Goal: Task Accomplishment & Management: Manage account settings

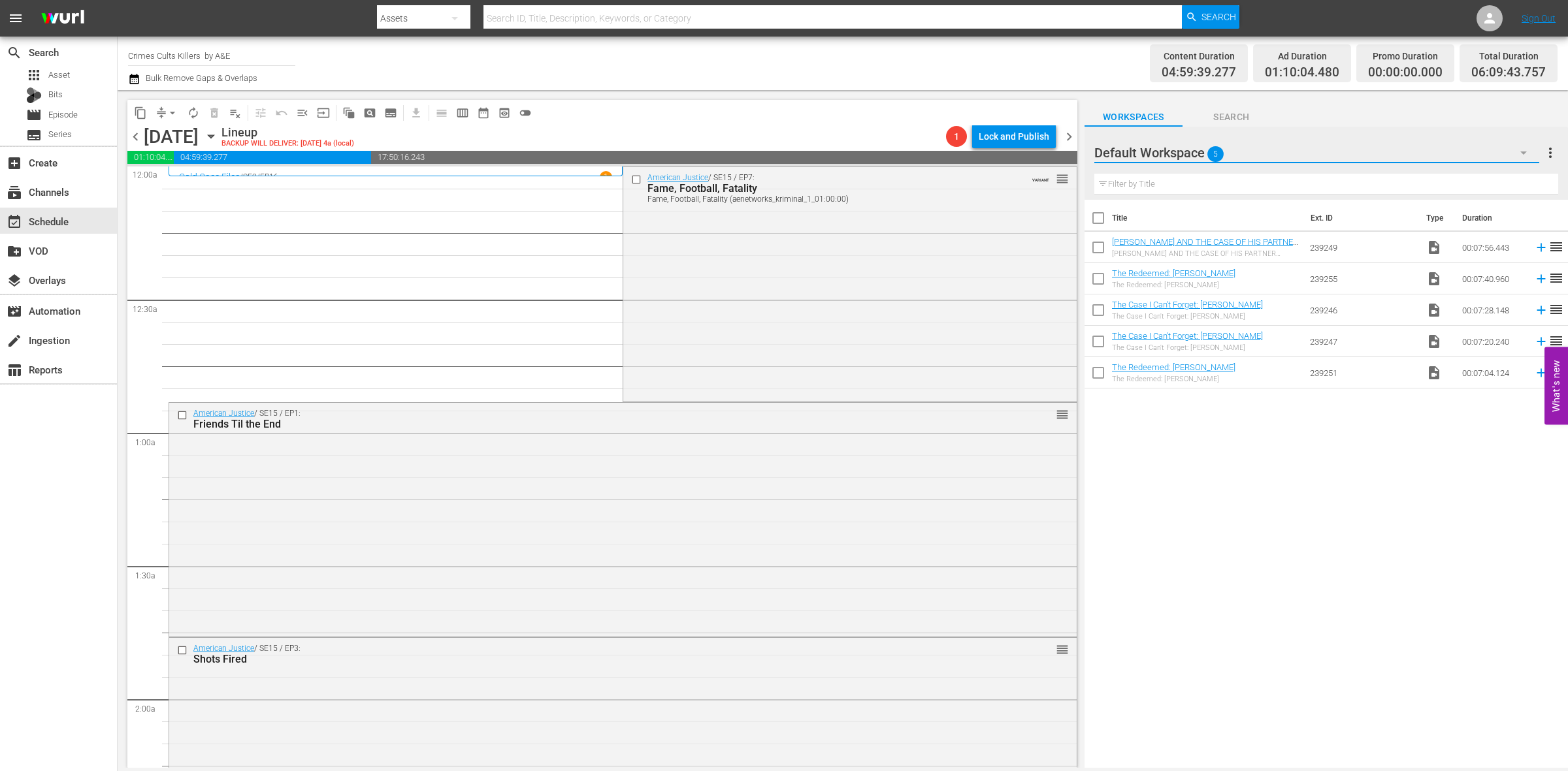
click at [1533, 150] on button "button" at bounding box center [1524, 153] width 31 height 31
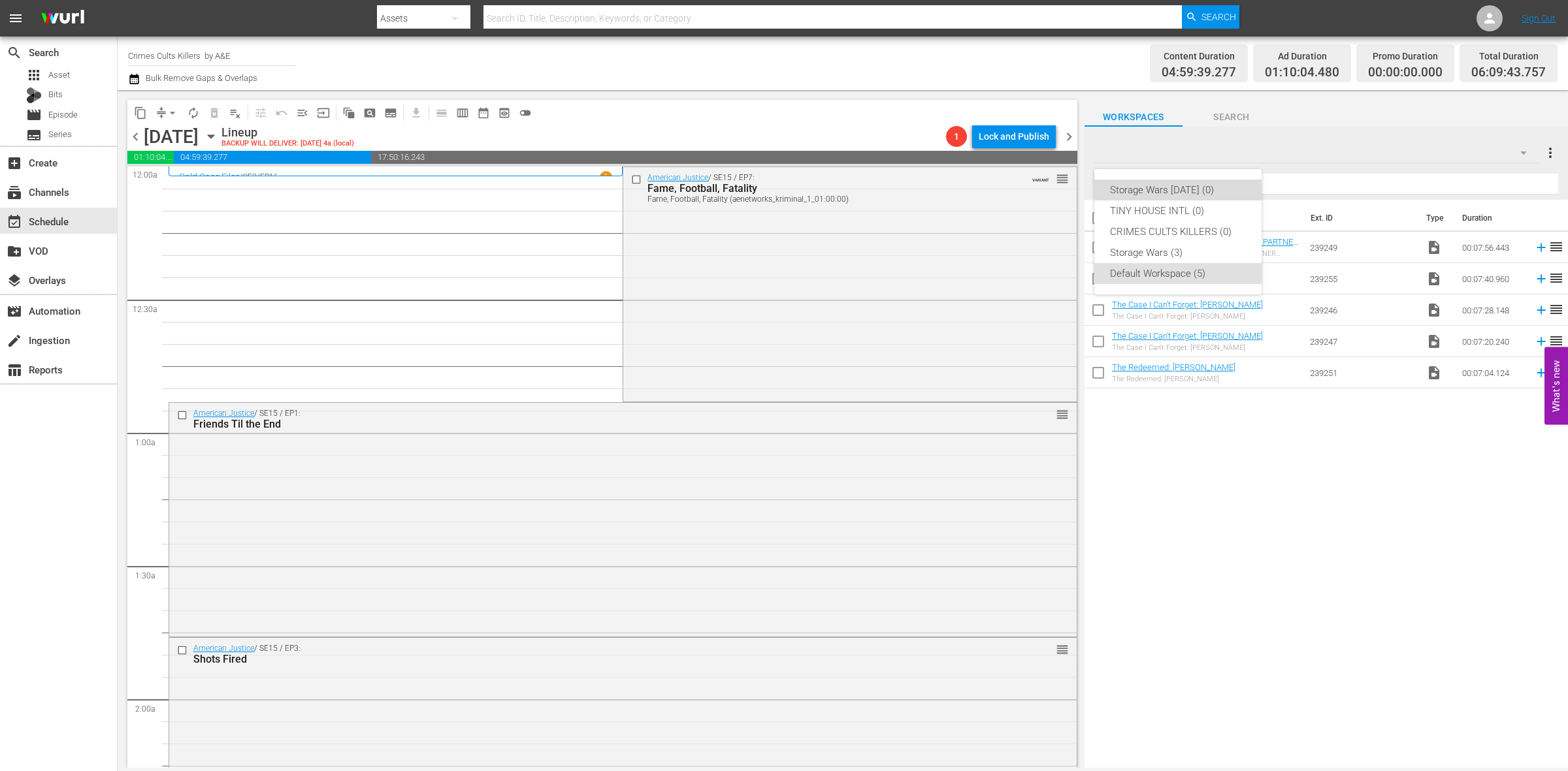
click at [1164, 186] on div "Storage Wars [DATE] (0)" at bounding box center [1177, 190] width 136 height 21
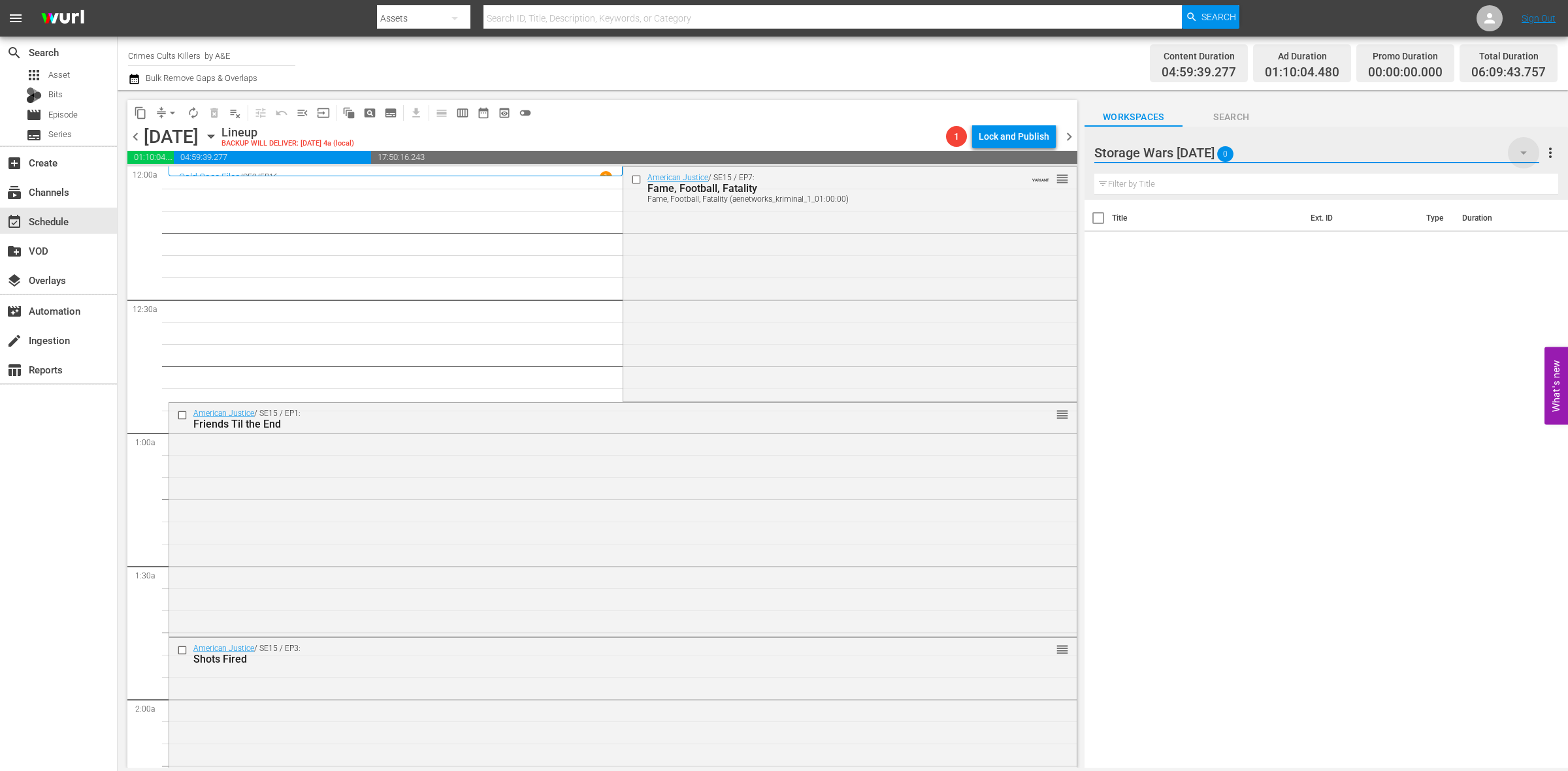
click at [1522, 152] on icon "button" at bounding box center [1523, 153] width 6 height 4
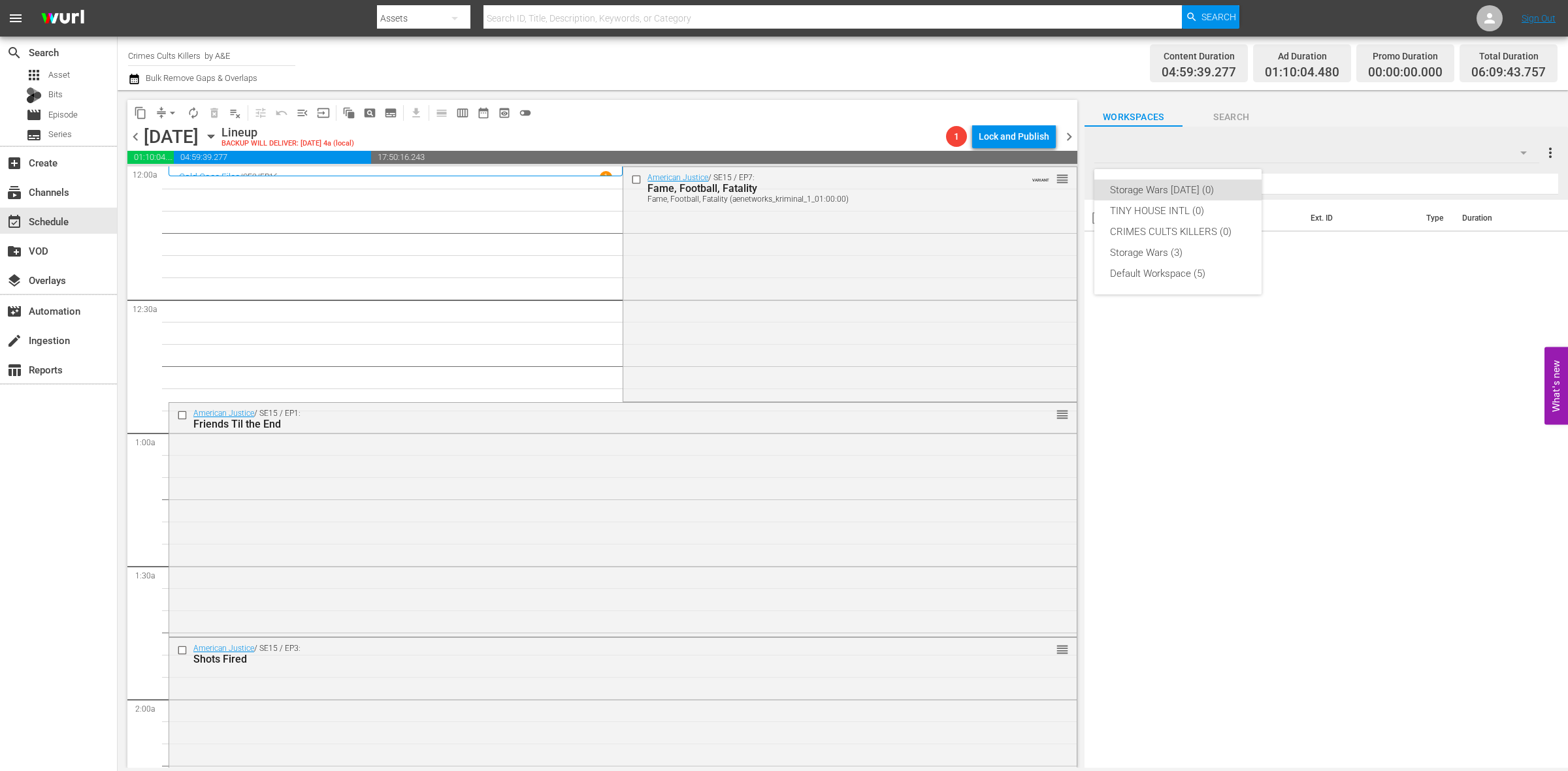
click at [51, 75] on div "Storage Wars [DATE] (0) TINY HOUSE INTL (0) CRIMES CULTS KILLERS (0) Storage Wa…" at bounding box center [784, 386] width 1568 height 771
click at [55, 70] on span "Asset" at bounding box center [58, 75] width 21 height 13
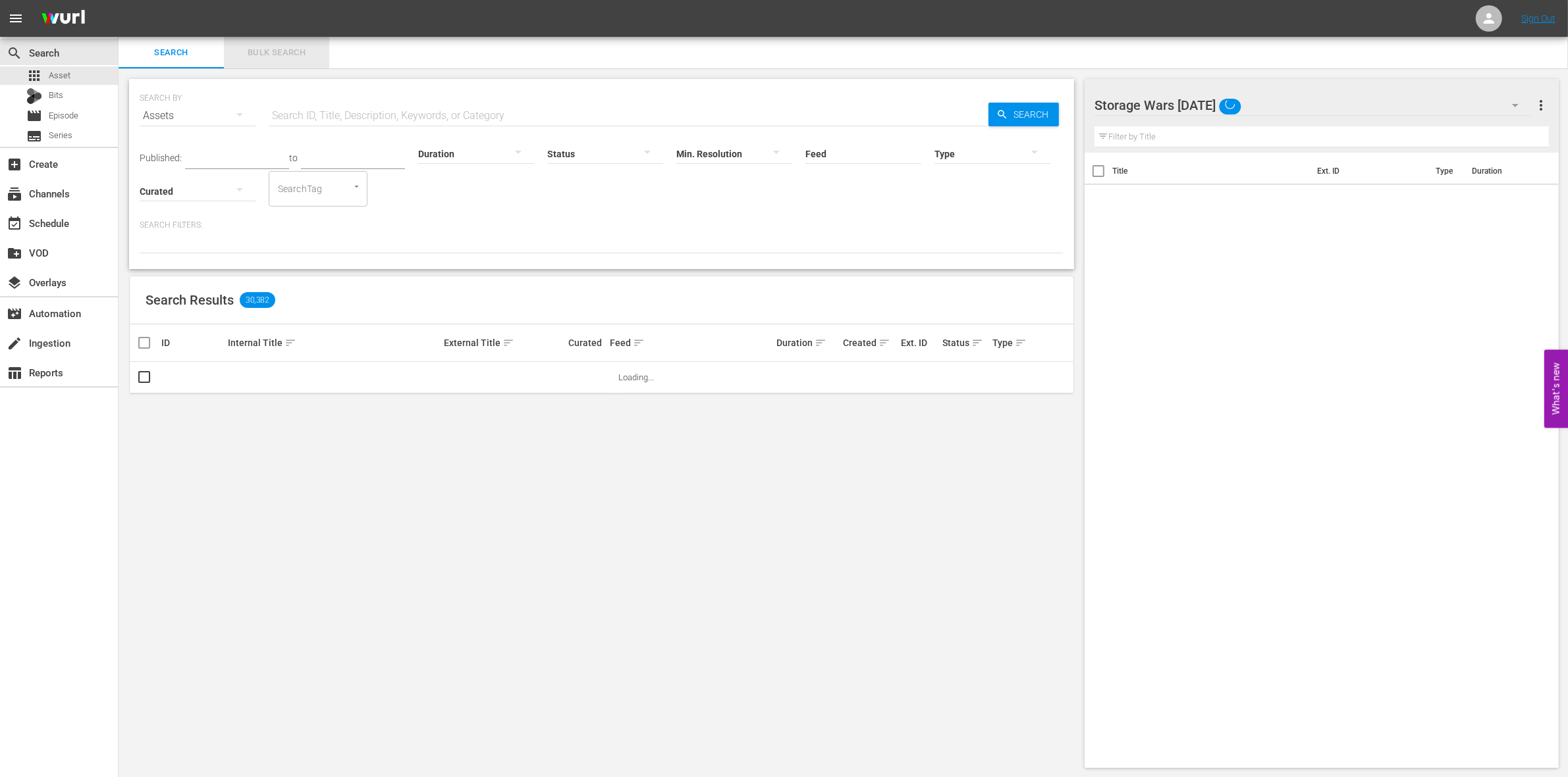
click at [257, 51] on span "Bulk Search" at bounding box center [276, 53] width 89 height 15
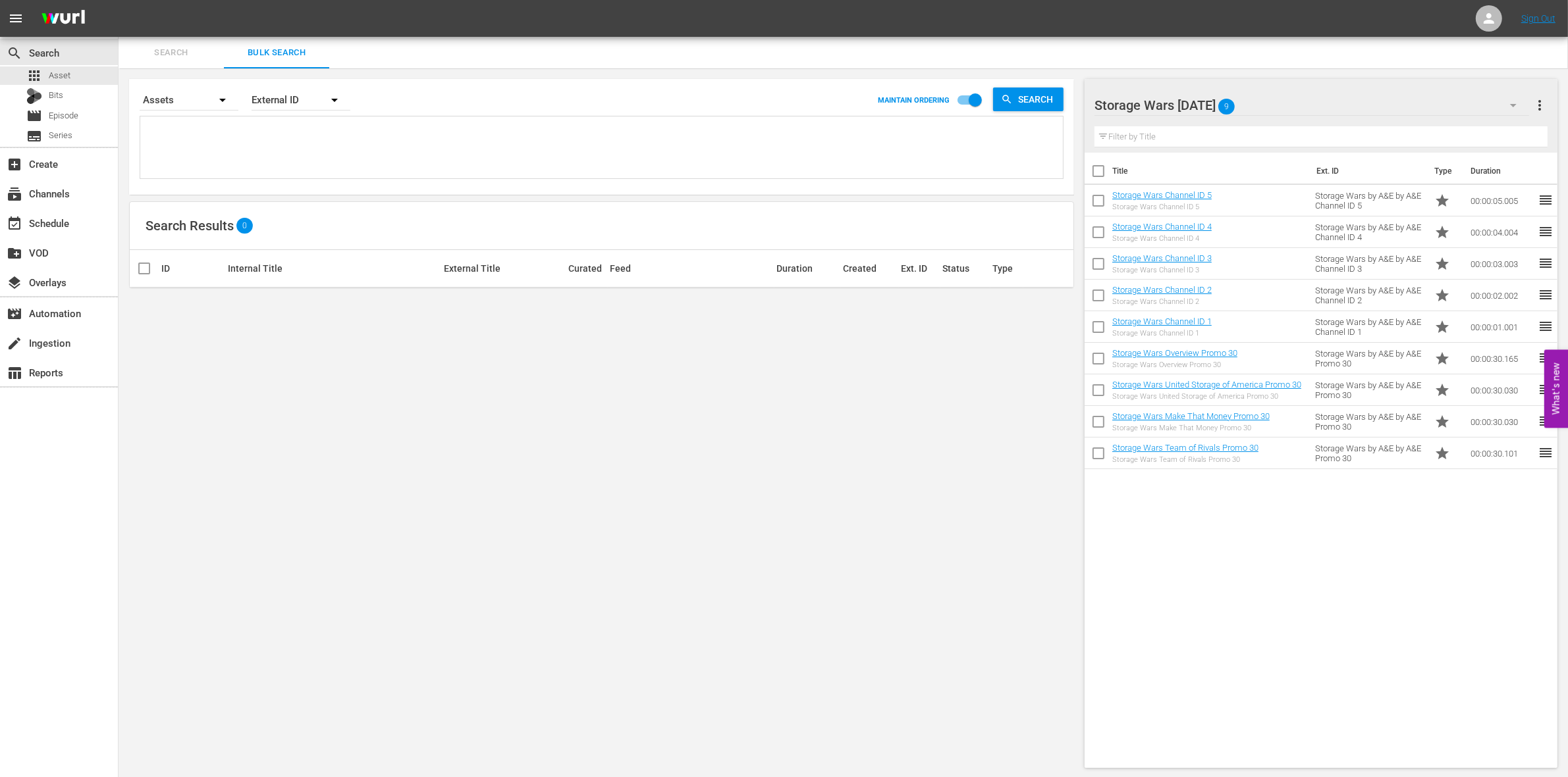
click at [1517, 104] on icon "button" at bounding box center [1513, 105] width 16 height 16
click at [1119, 182] on div "CRIMES CULTS KILLERS (15)" at bounding box center [1178, 184] width 137 height 21
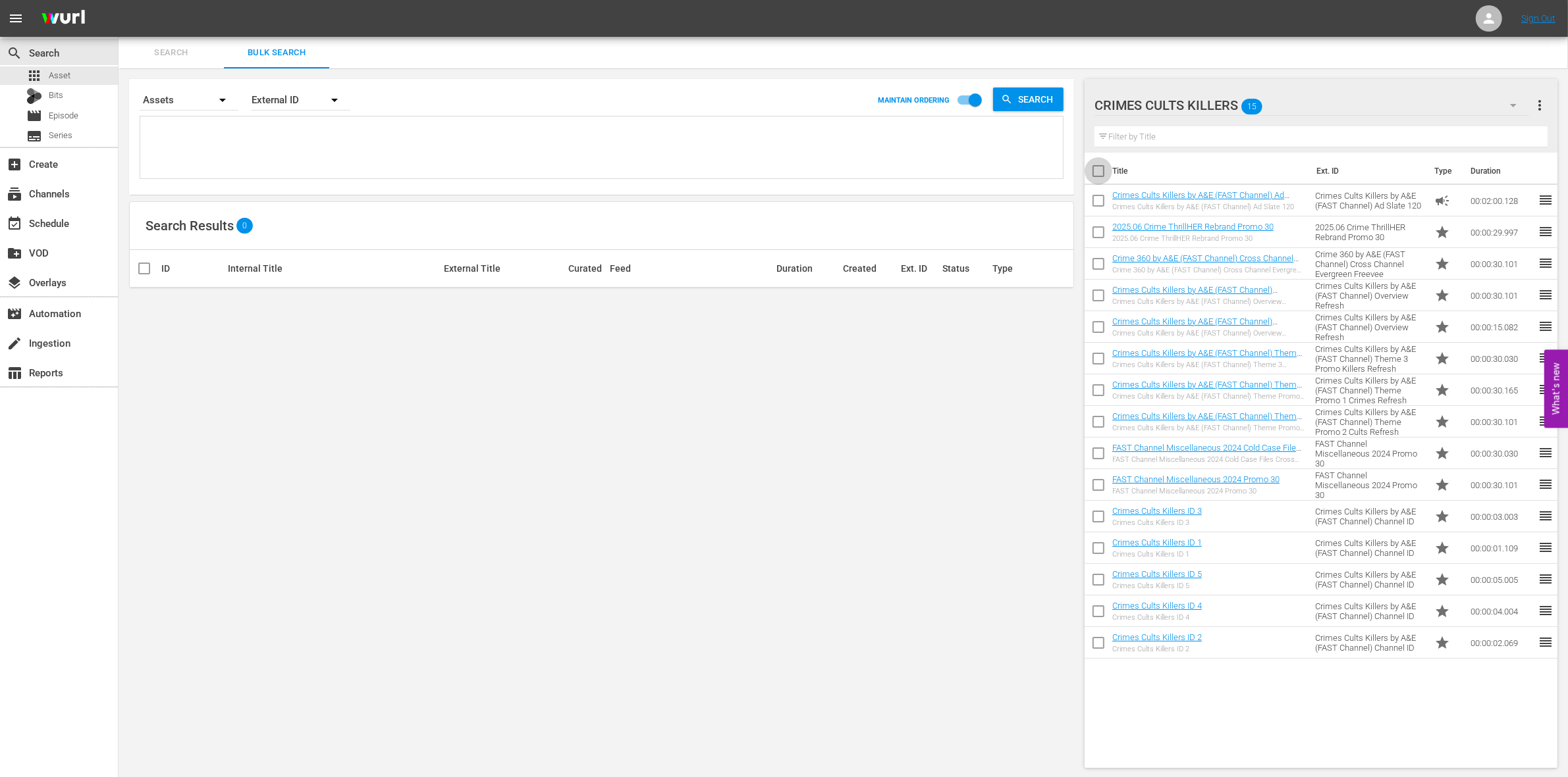
click at [1095, 170] on input "checkbox" at bounding box center [1099, 174] width 28 height 28
checkbox input "true"
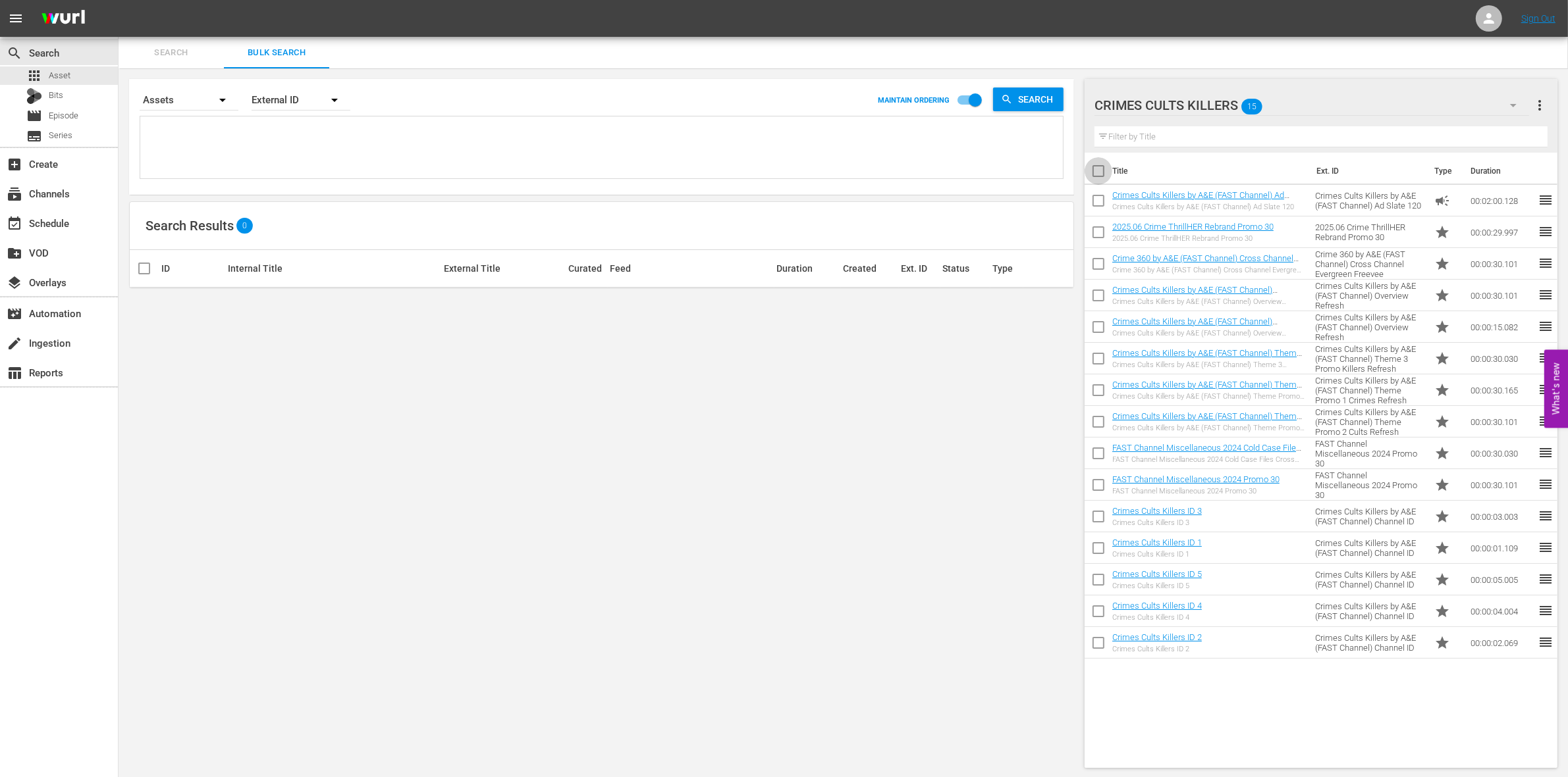
checkbox input "true"
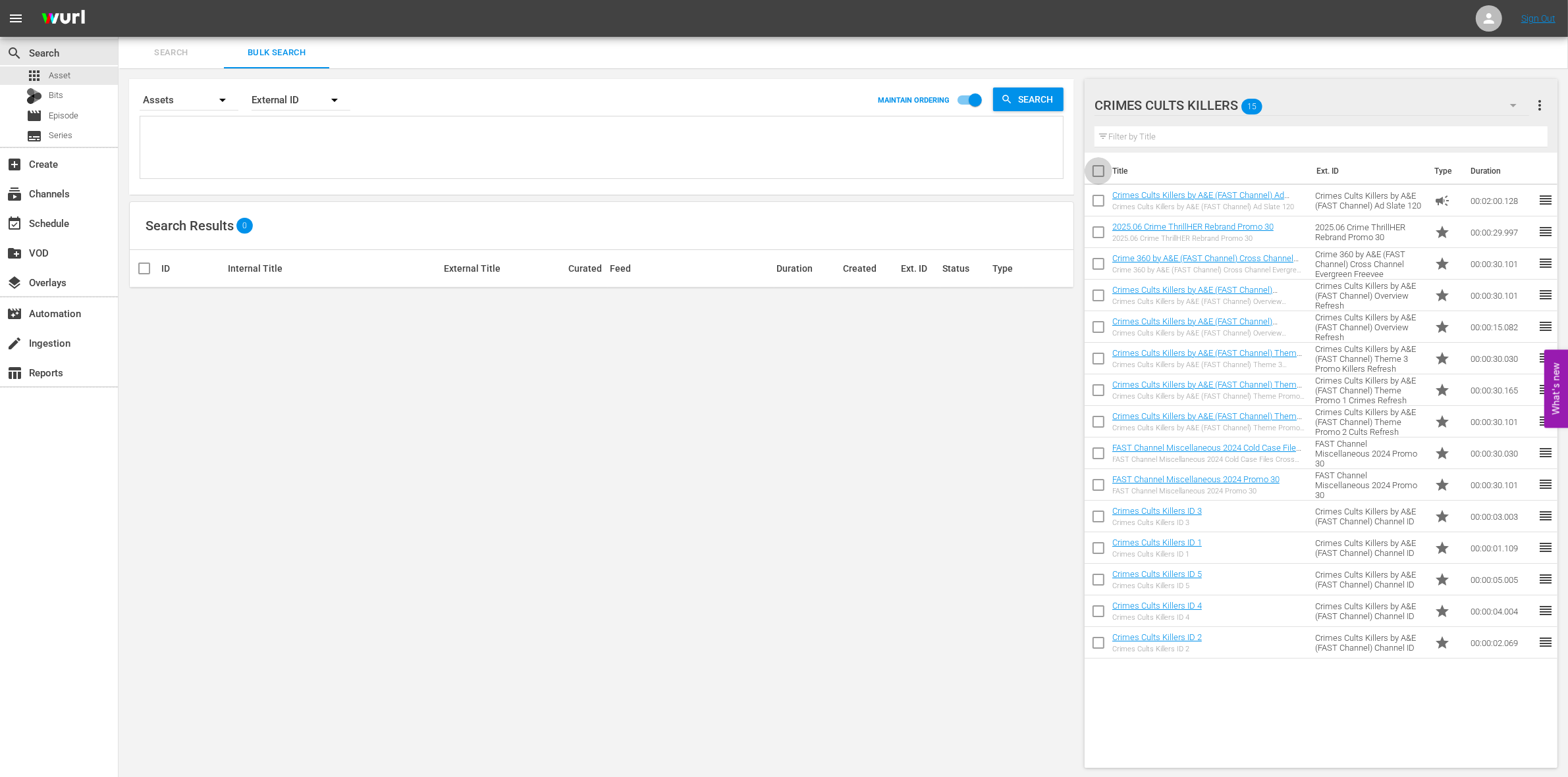
checkbox input "true"
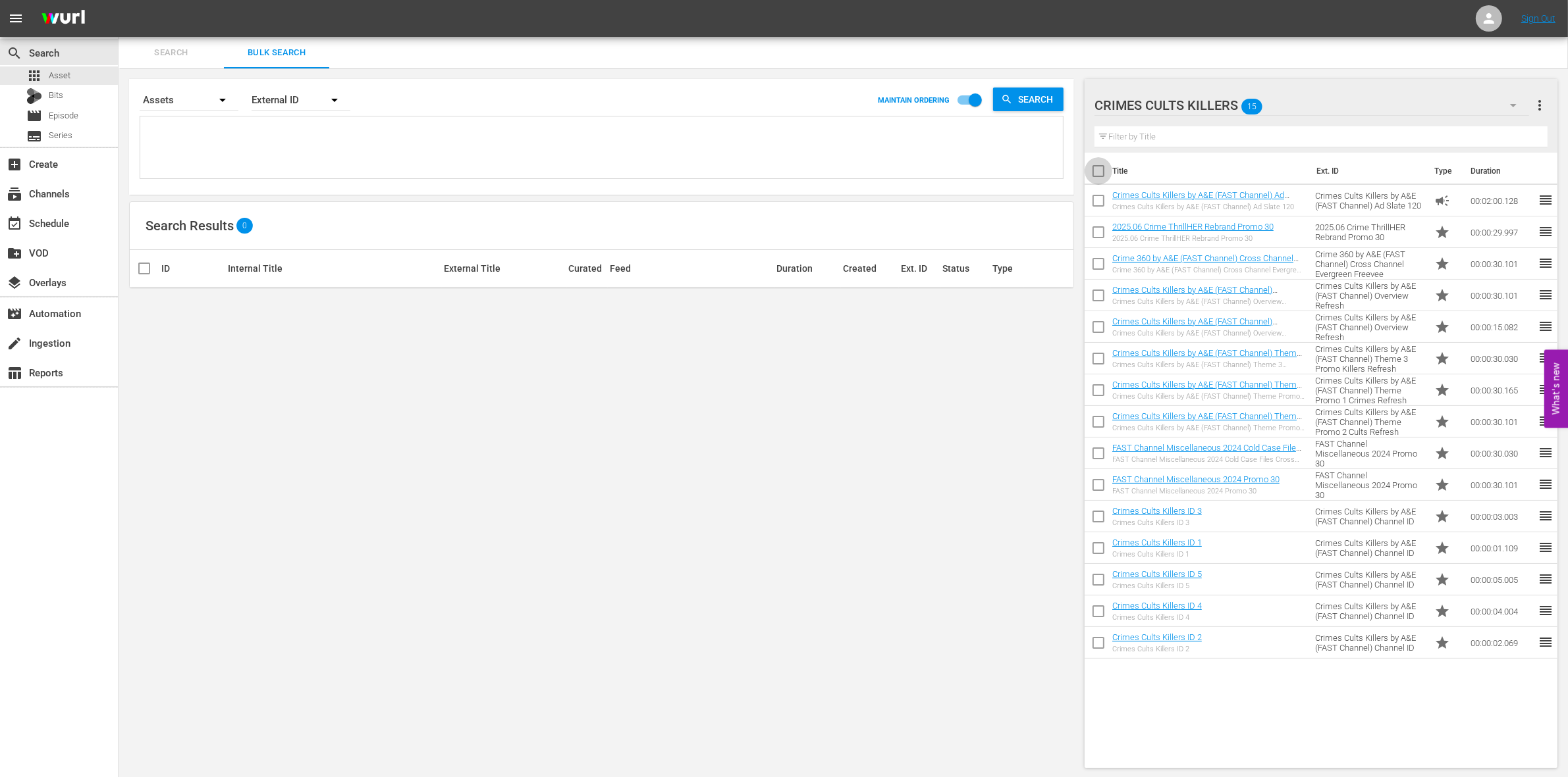
checkbox input "true"
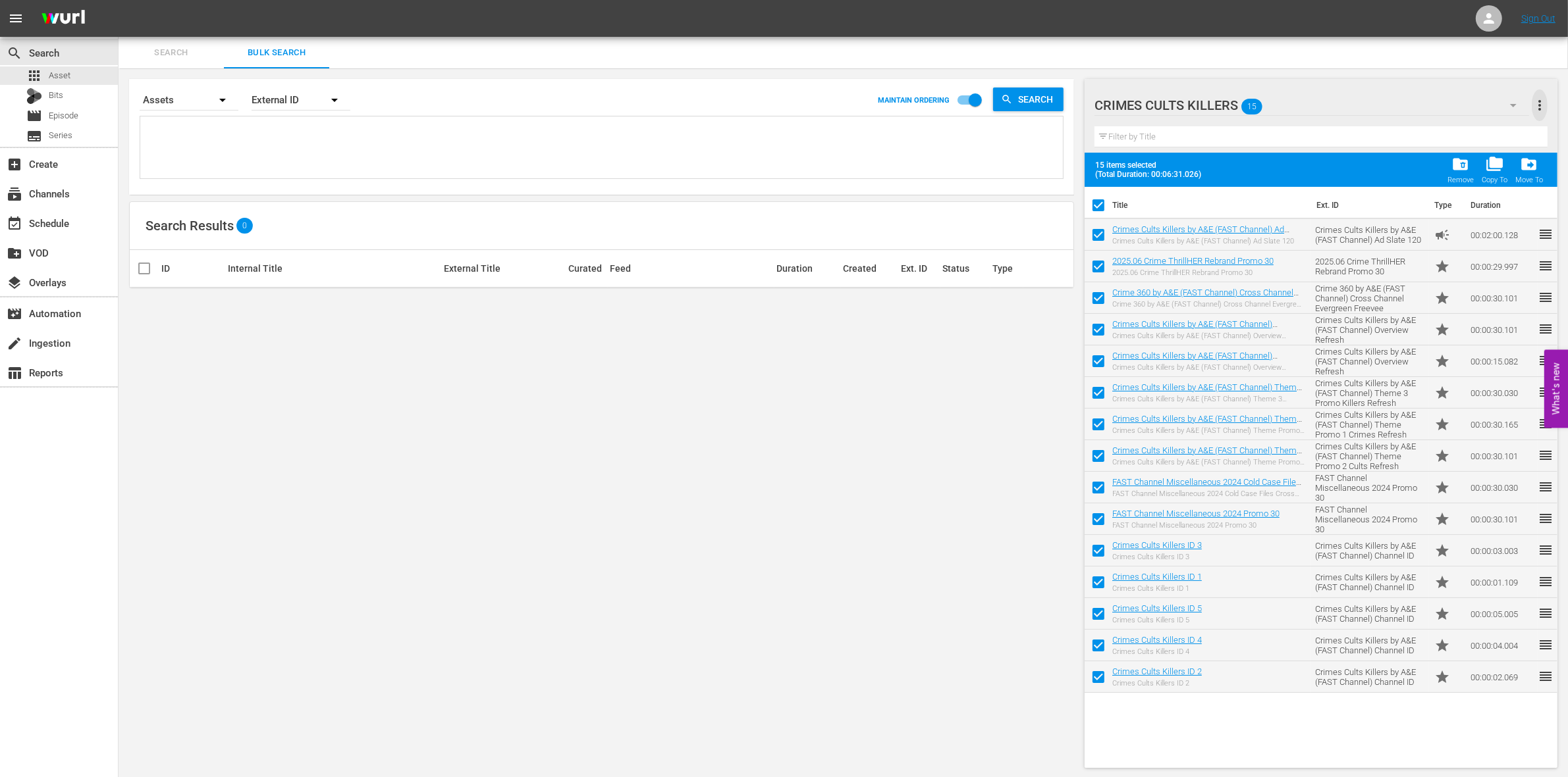
click at [1542, 104] on span "more_vert" at bounding box center [1539, 105] width 16 height 16
click at [1415, 105] on div "Add New Workspace" at bounding box center [1455, 106] width 154 height 23
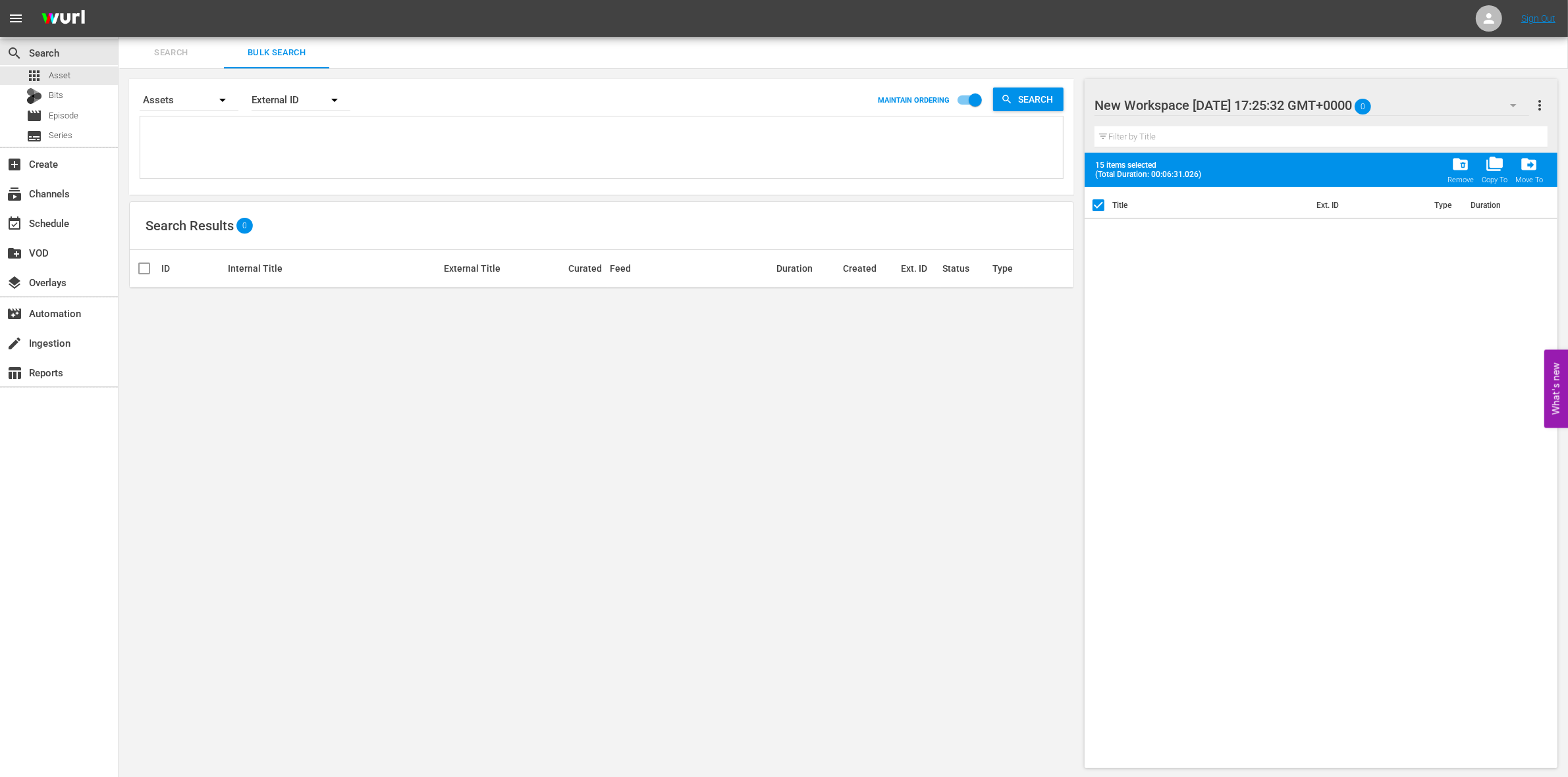
click at [1296, 112] on div at bounding box center [1206, 105] width 224 height 33
drag, startPoint x: 1346, startPoint y: 106, endPoint x: 1055, endPoint y: 84, distance: 291.8
click at [1055, 84] on div "Search Bulk Search Search By Assets Order By External ID MAINTAIN ORDERING Sear…" at bounding box center [843, 408] width 1450 height 742
type input "CRIME 2"
click at [1309, 137] on input "text" at bounding box center [1321, 137] width 453 height 21
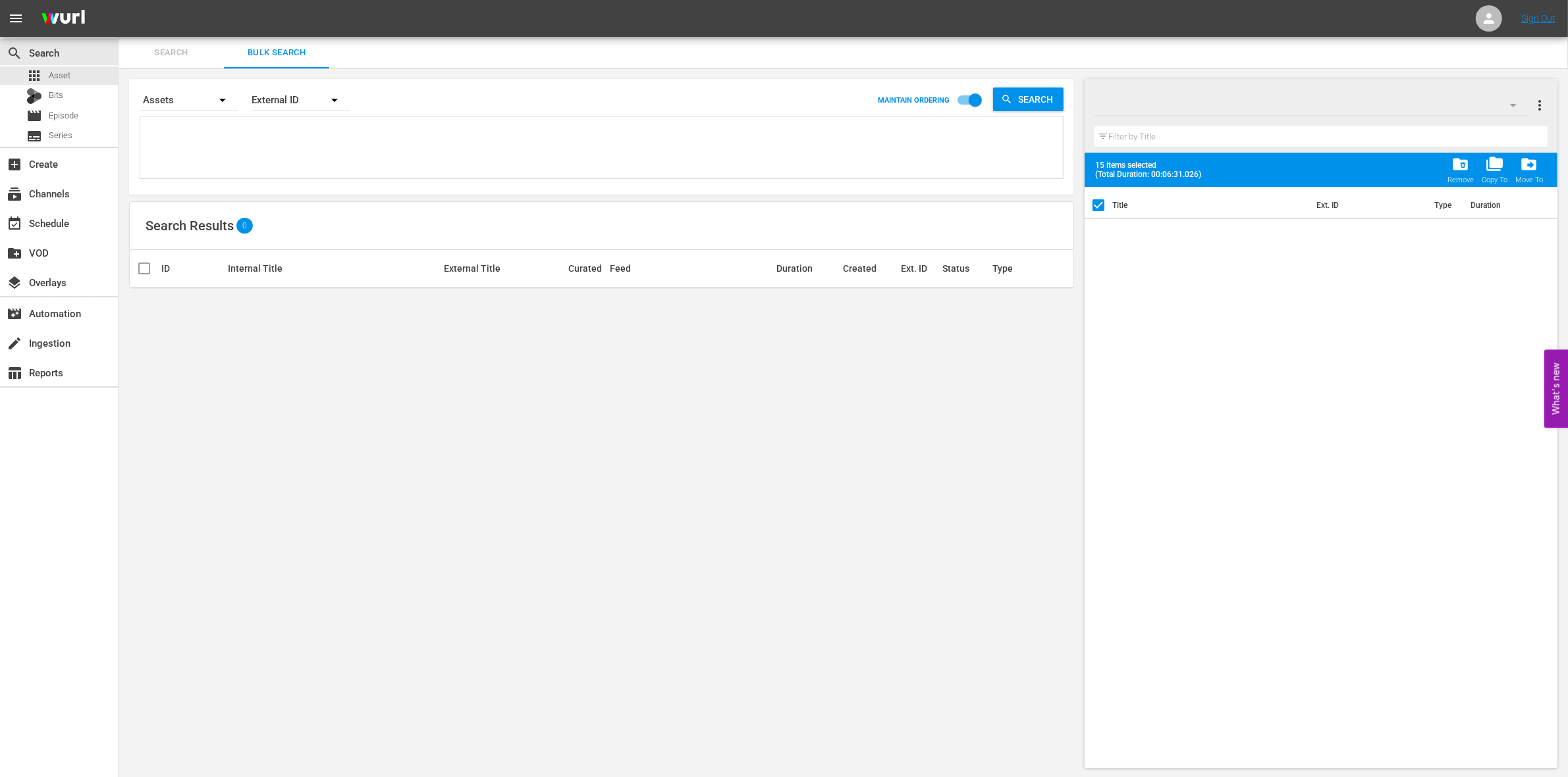
click at [1344, 176] on div "15 items selected (Total Duration: 00:06:31.026) folder_delete Remove folder_co…" at bounding box center [1322, 169] width 473 height 34
click at [1204, 416] on div "Title Ext. ID Type Duration" at bounding box center [1322, 475] width 473 height 576
click at [1512, 102] on icon "button" at bounding box center [1513, 105] width 16 height 16
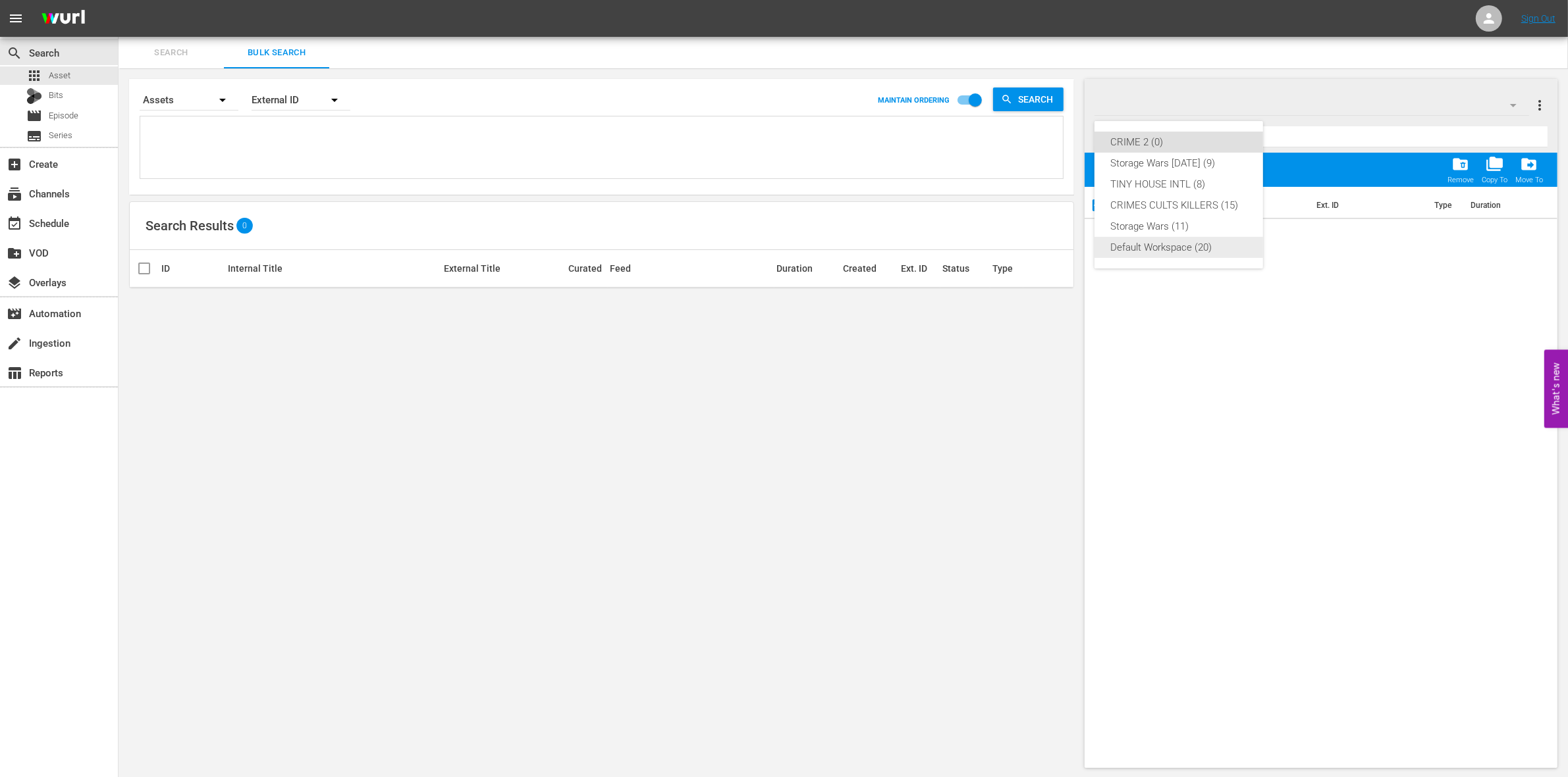
click at [1147, 244] on div "Default Workspace (20)" at bounding box center [1178, 247] width 137 height 21
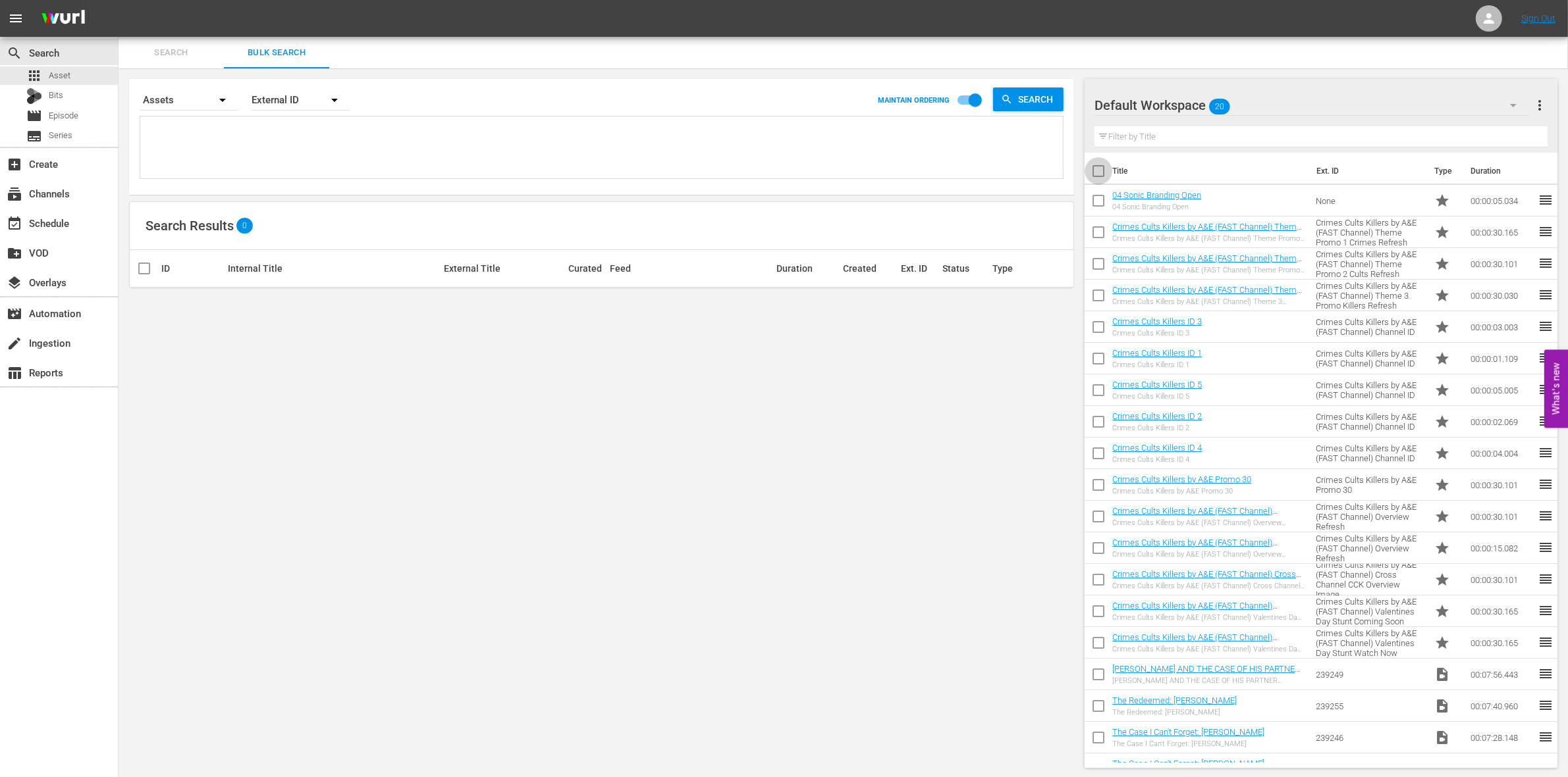
click at [1097, 169] on input "checkbox" at bounding box center [1099, 174] width 28 height 28
checkbox input "true"
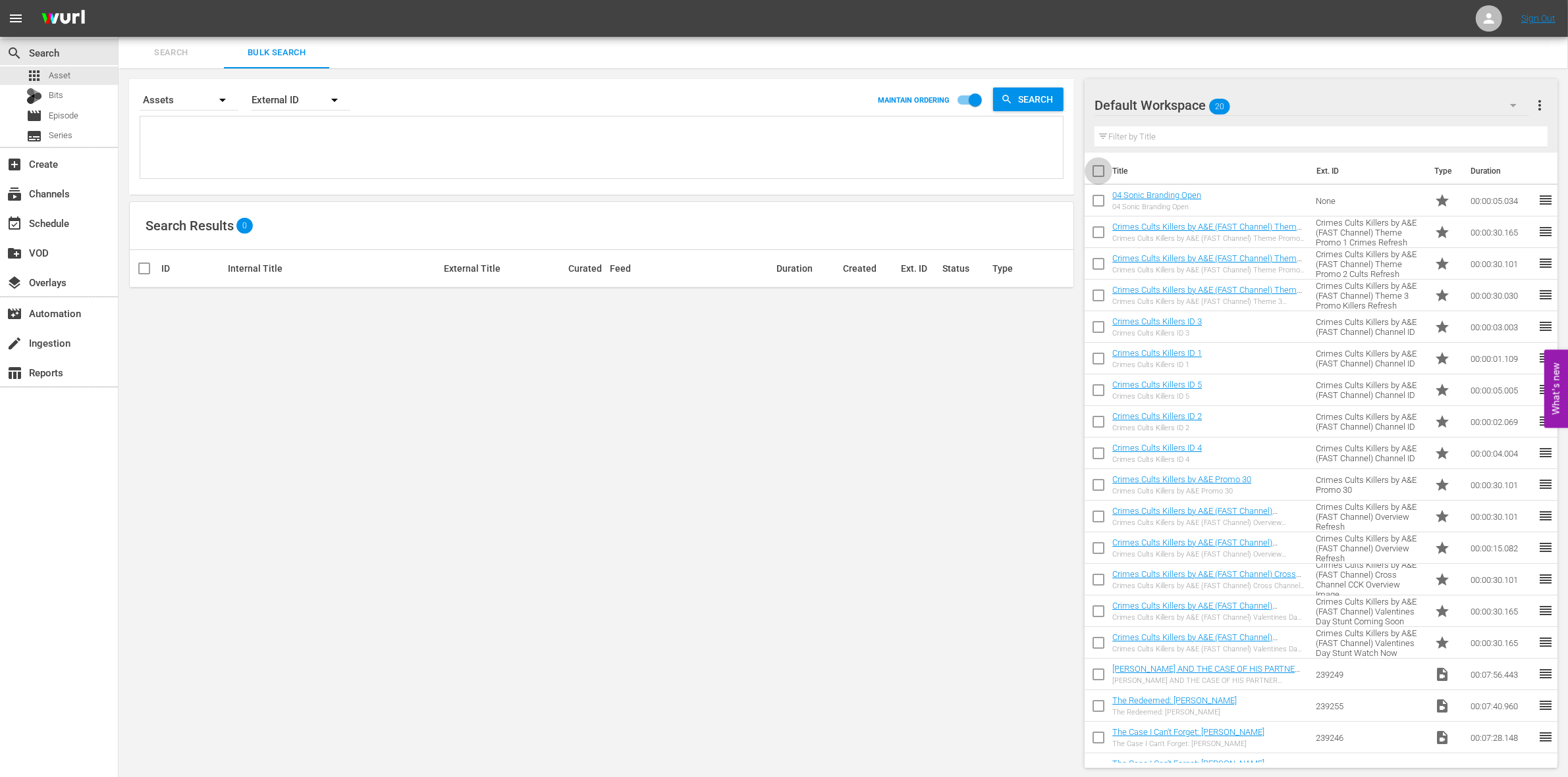
checkbox input "true"
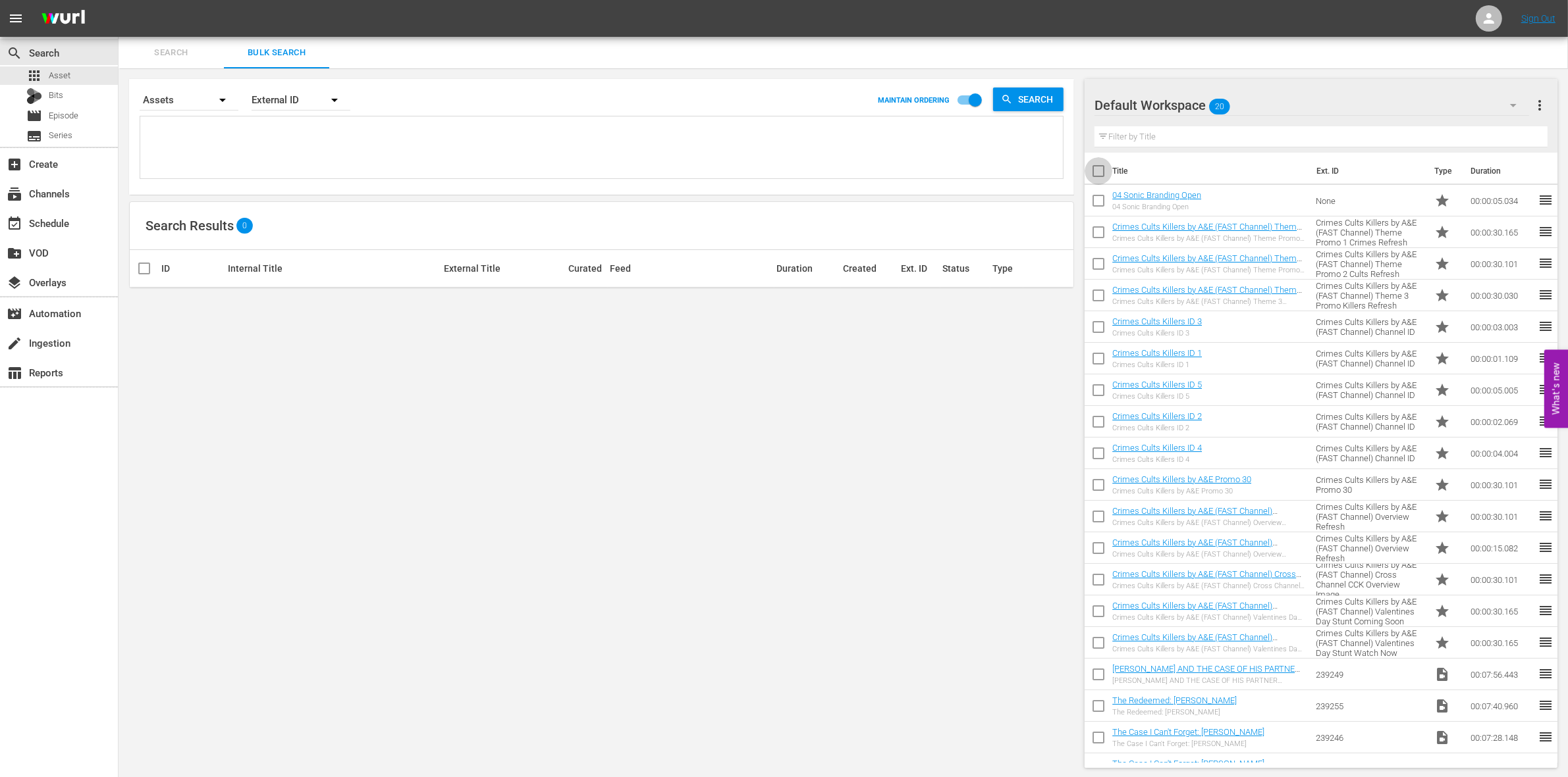
checkbox input "true"
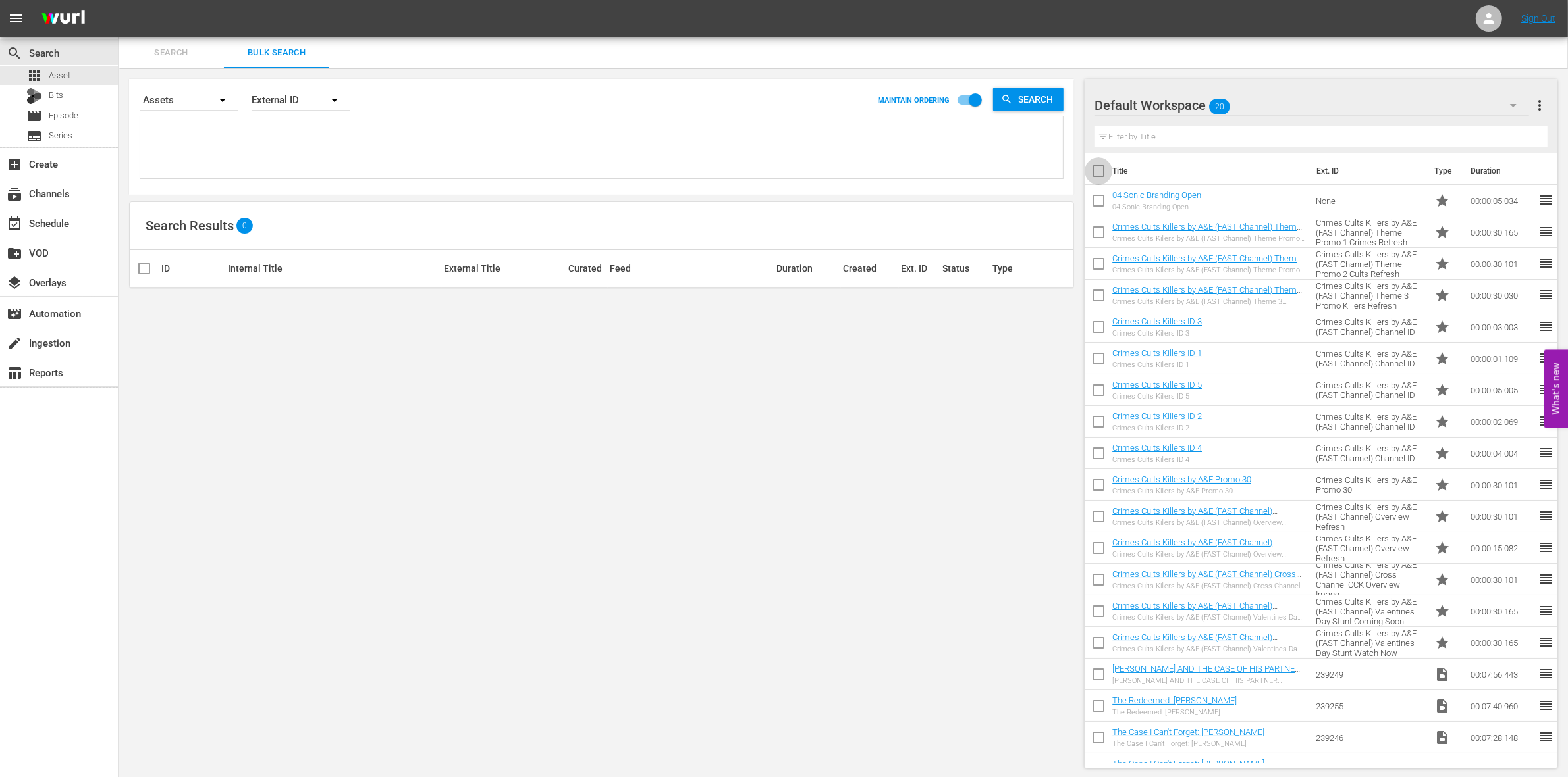
checkbox input "true"
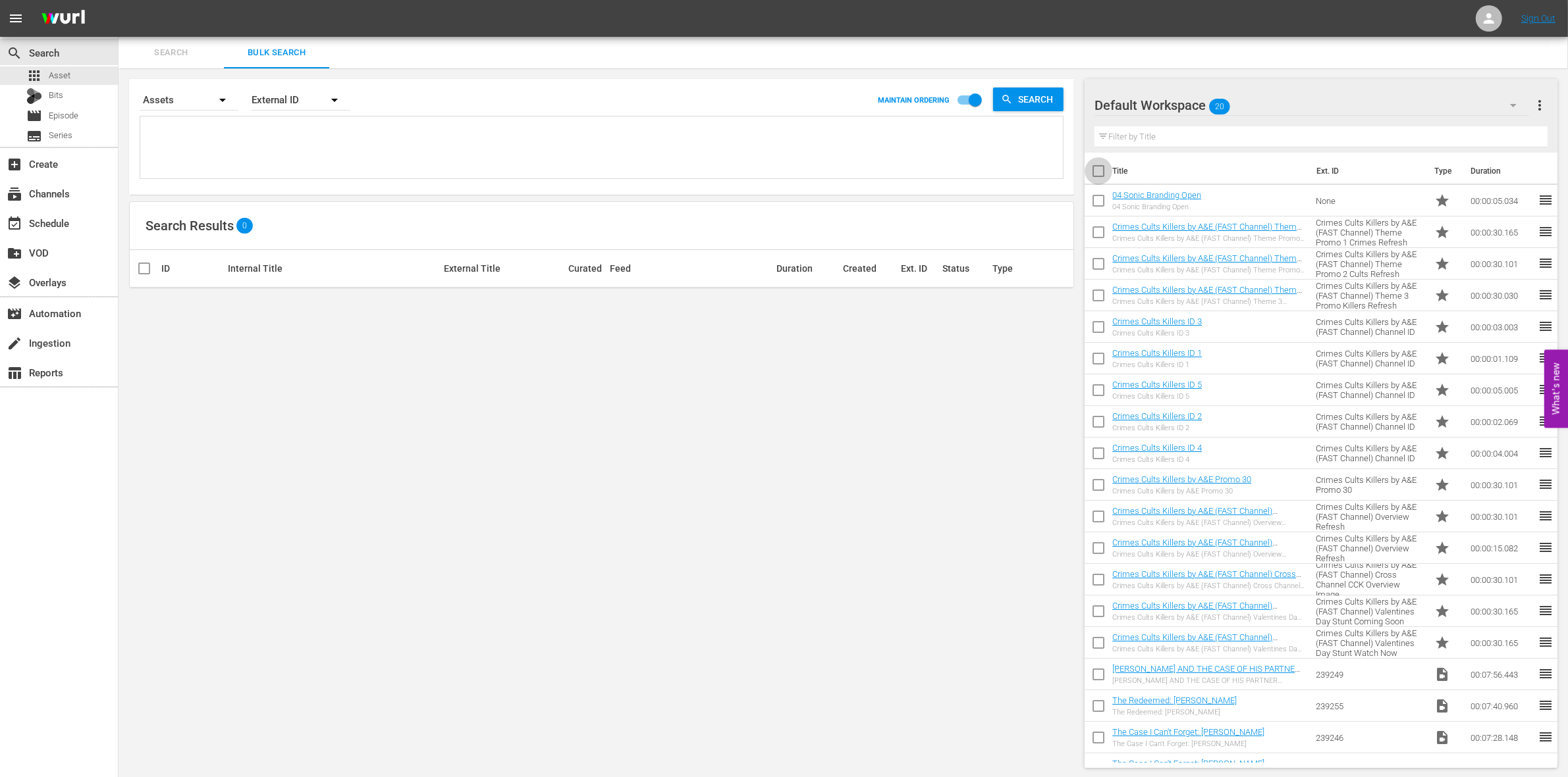
checkbox input "true"
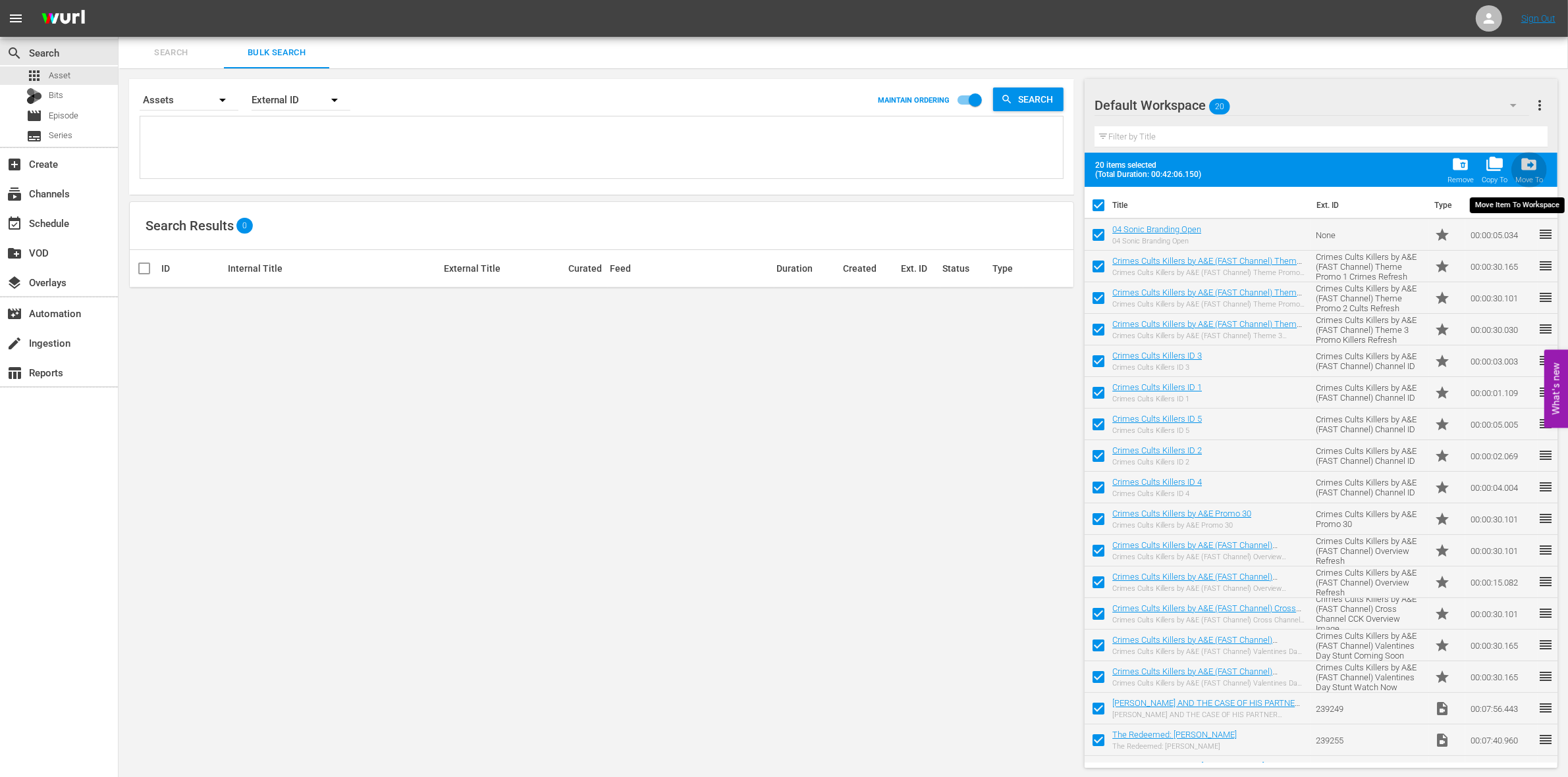
click at [1528, 162] on span "drive_file_move" at bounding box center [1529, 164] width 18 height 18
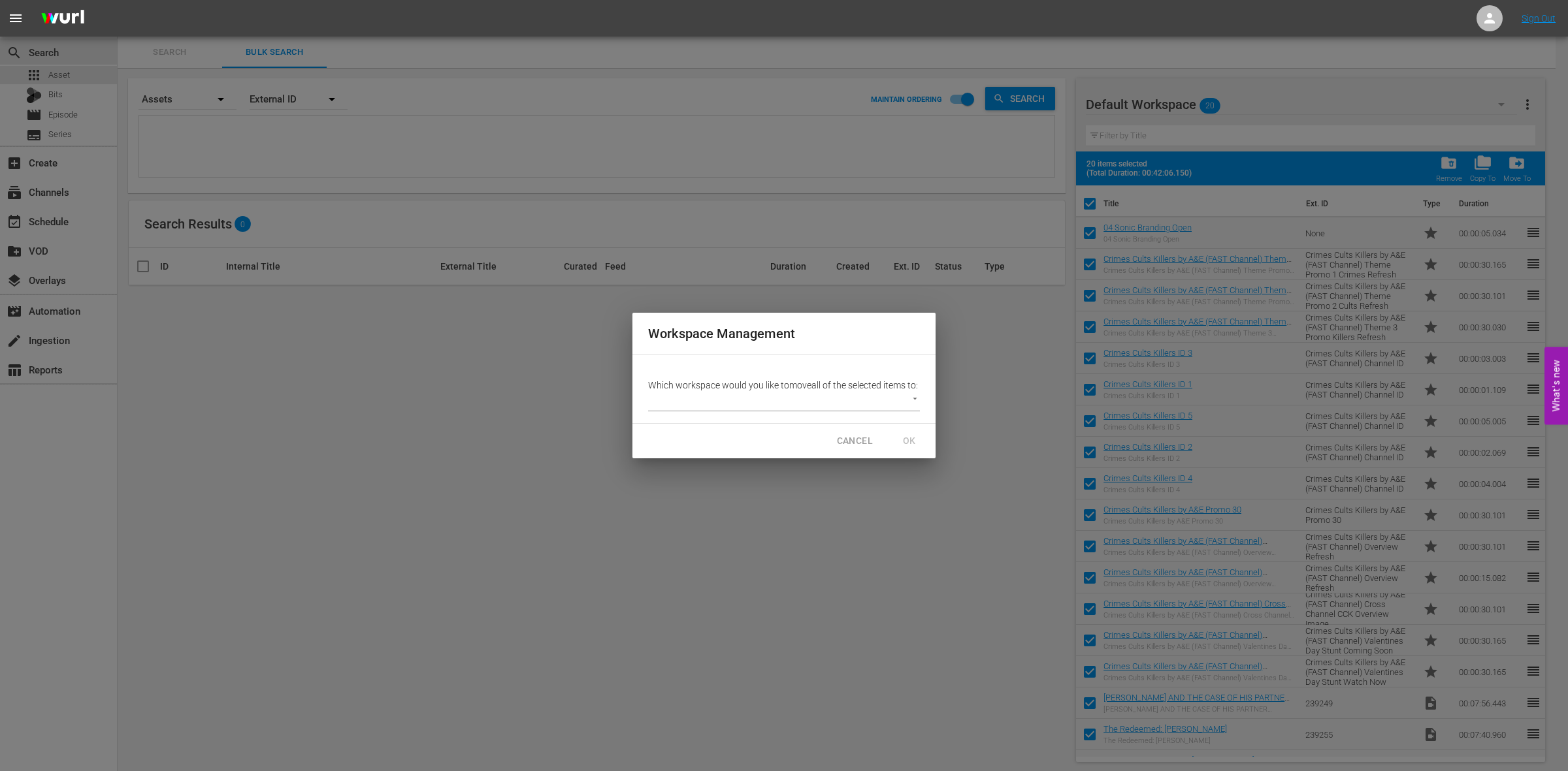
click at [690, 403] on body "menu Sign Out search Search apps Asset Bits movie Episode subtitles Series add_…" at bounding box center [784, 386] width 1568 height 771
click at [684, 409] on li "CRIME 2 (0)" at bounding box center [717, 408] width 137 height 21
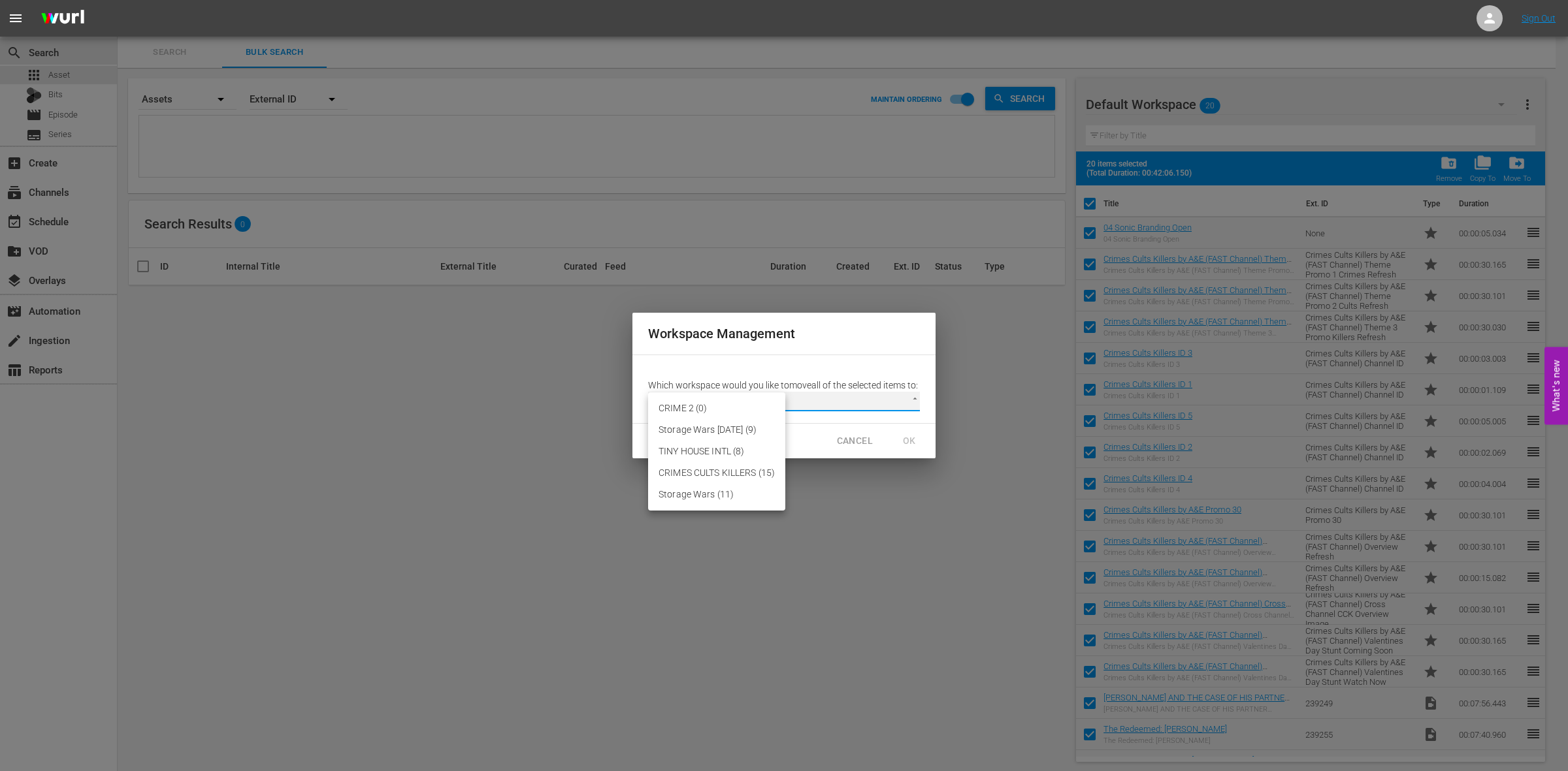
type input "3818"
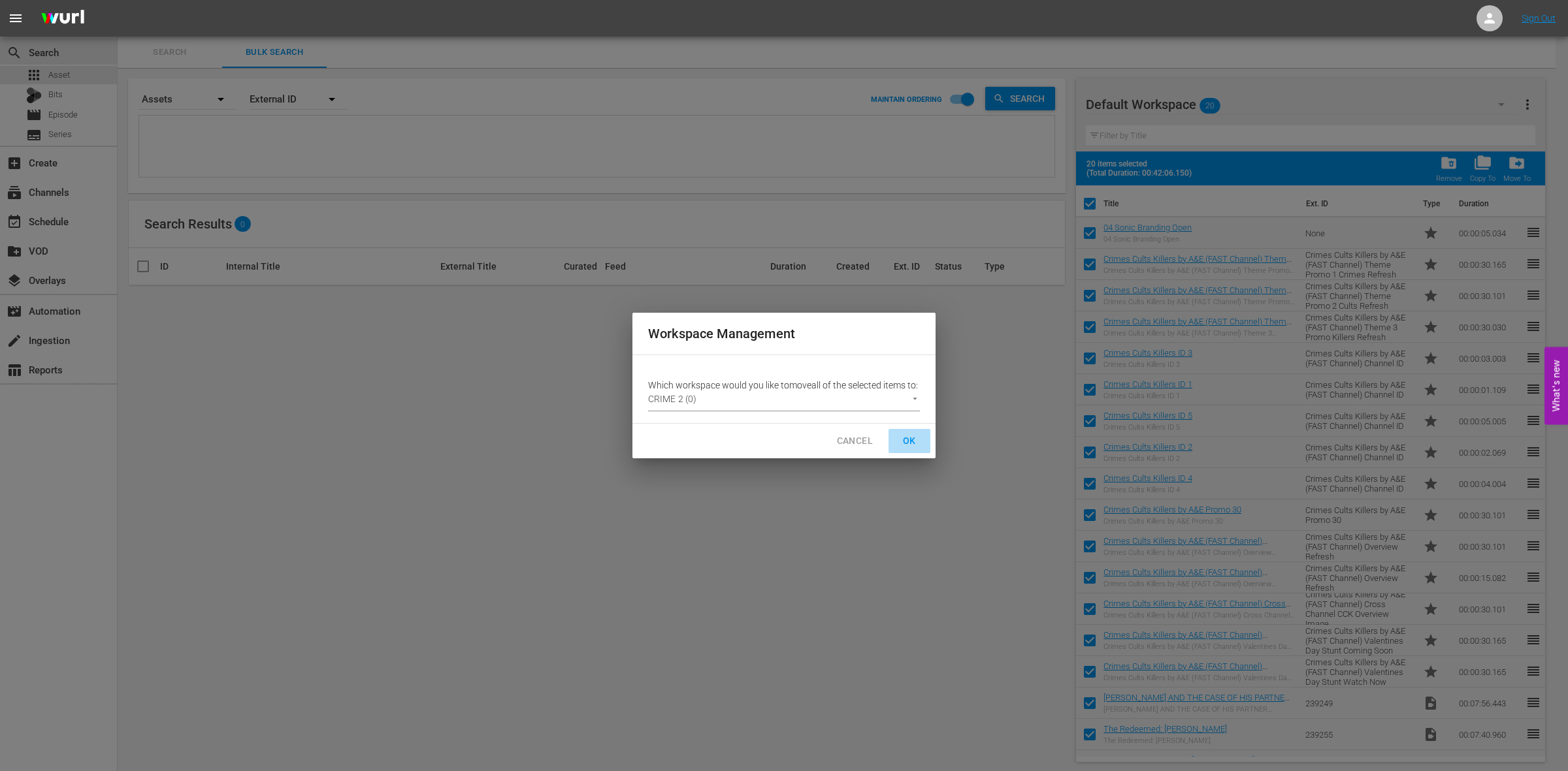
click at [910, 443] on span "OK" at bounding box center [909, 442] width 21 height 17
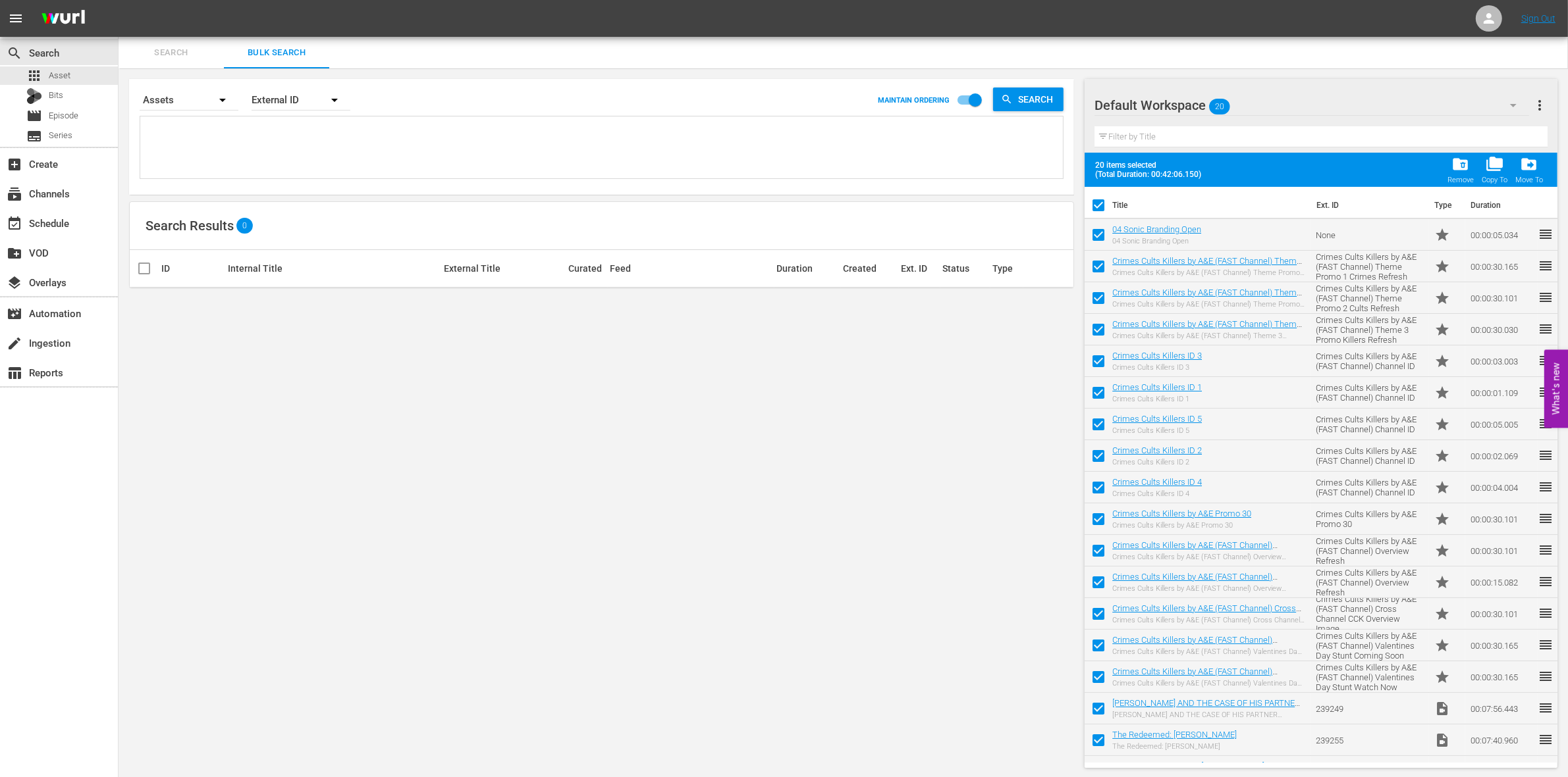
checkbox input "false"
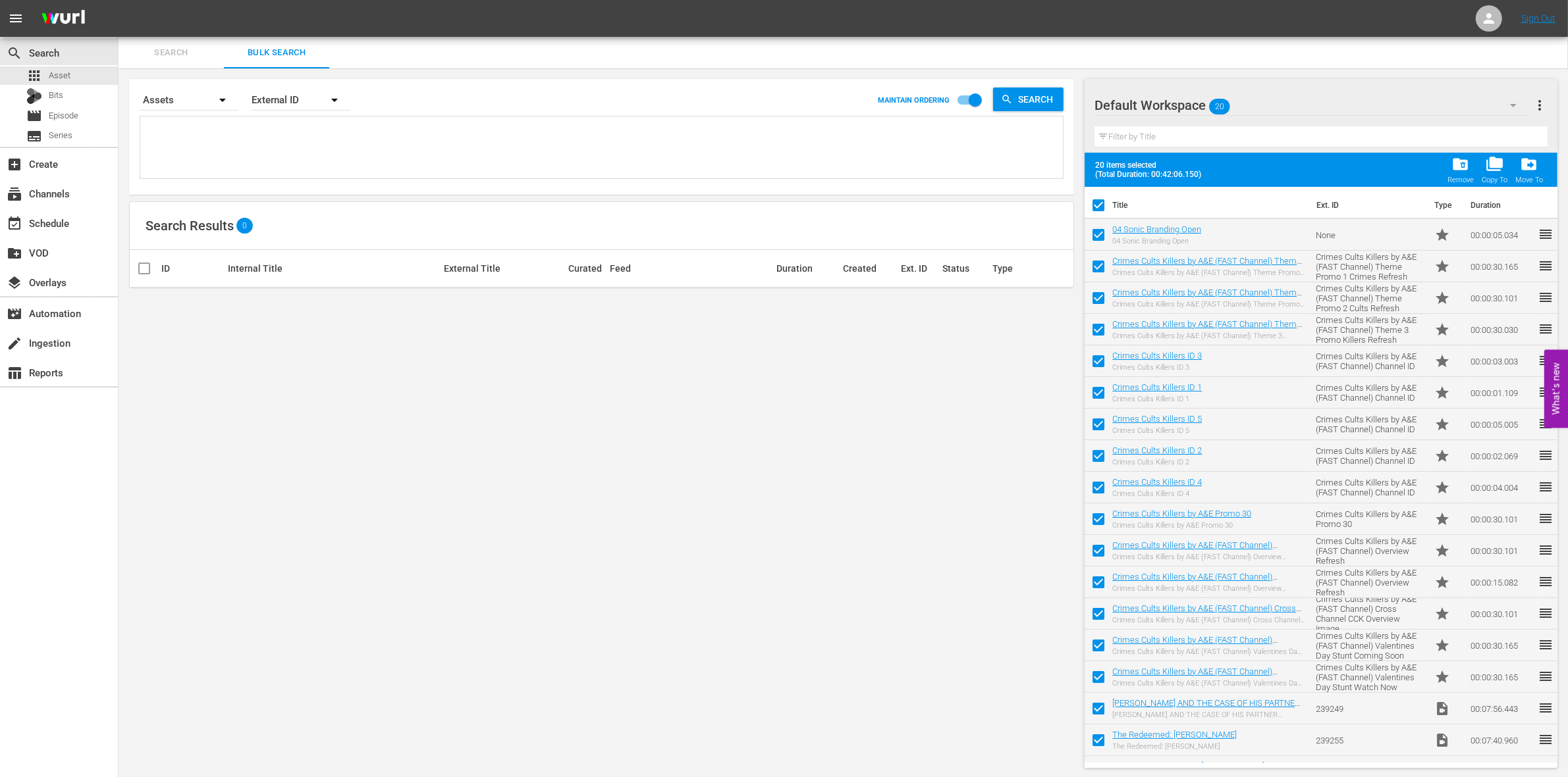
checkbox input "false"
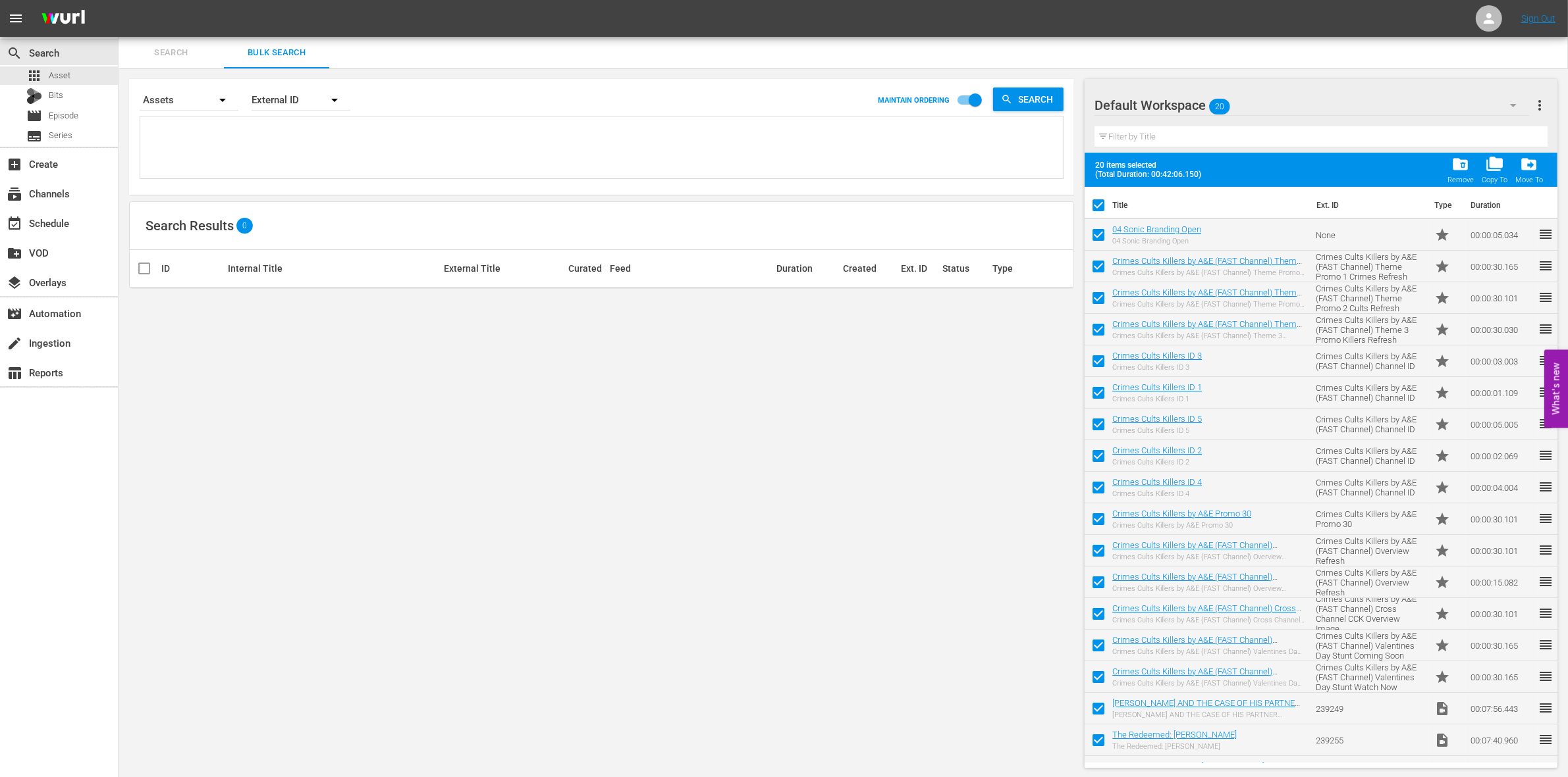
checkbox input "false"
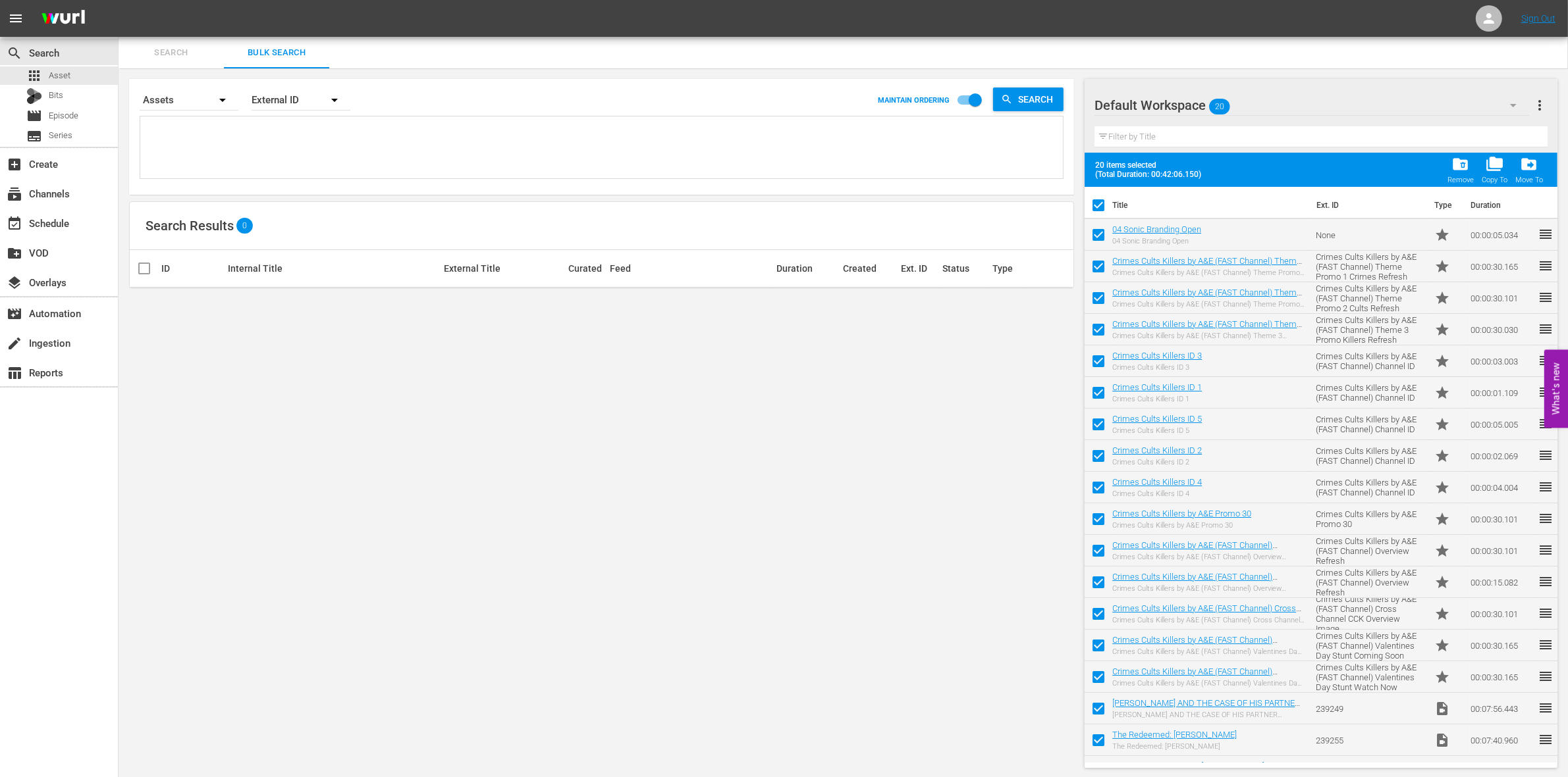
checkbox input "false"
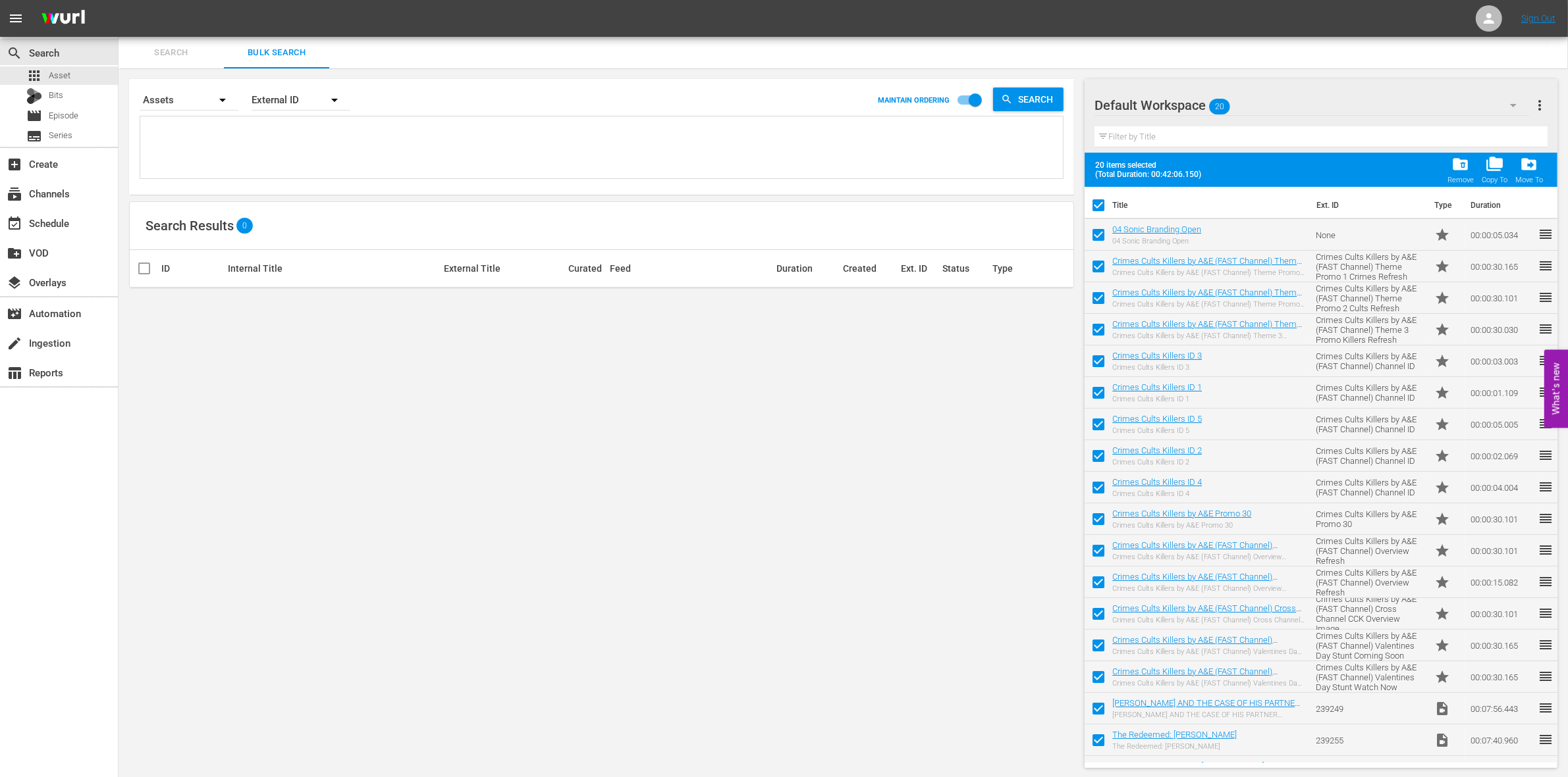
checkbox input "false"
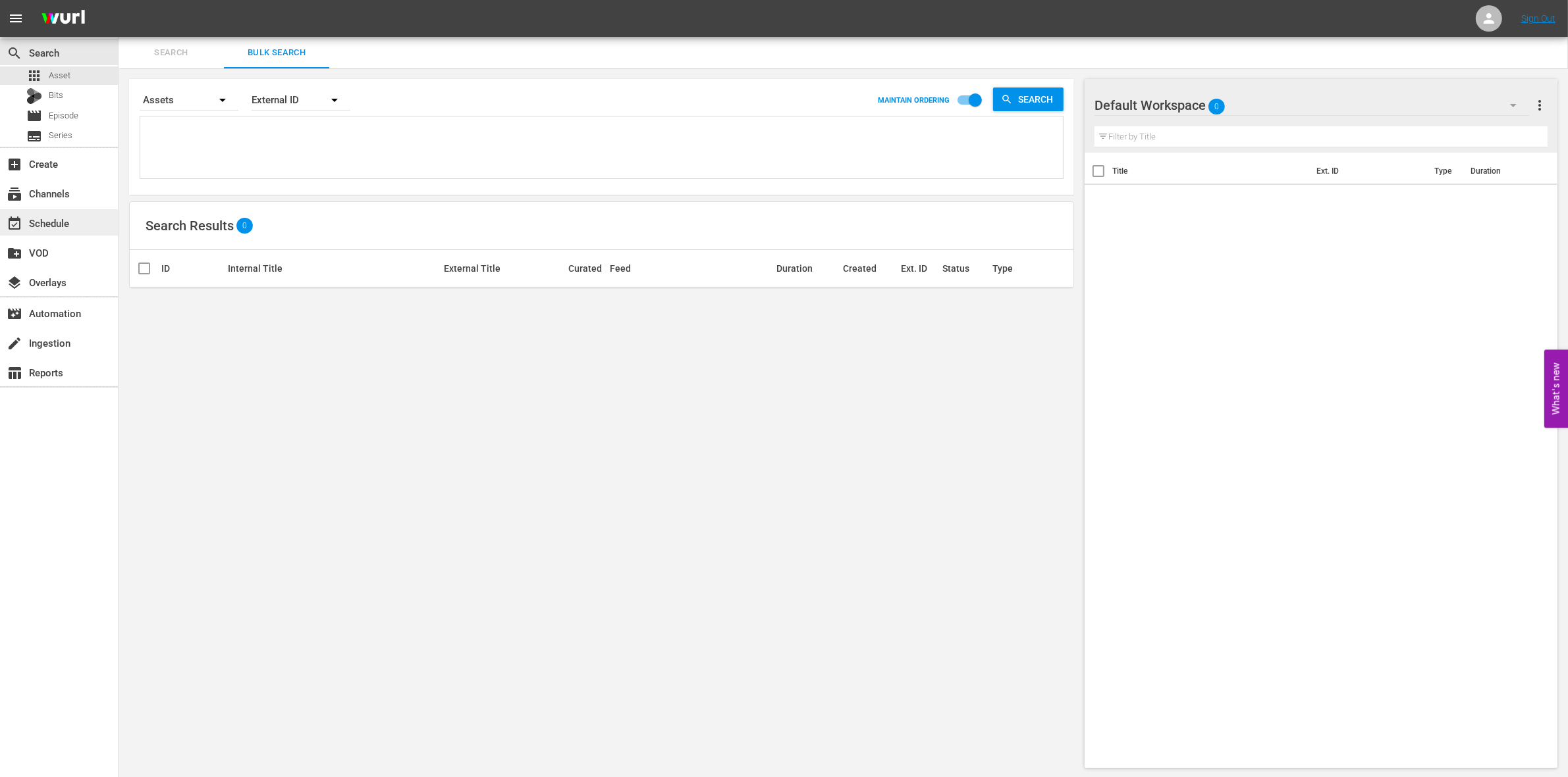
click at [41, 217] on div "event_available Schedule" at bounding box center [36, 221] width 73 height 12
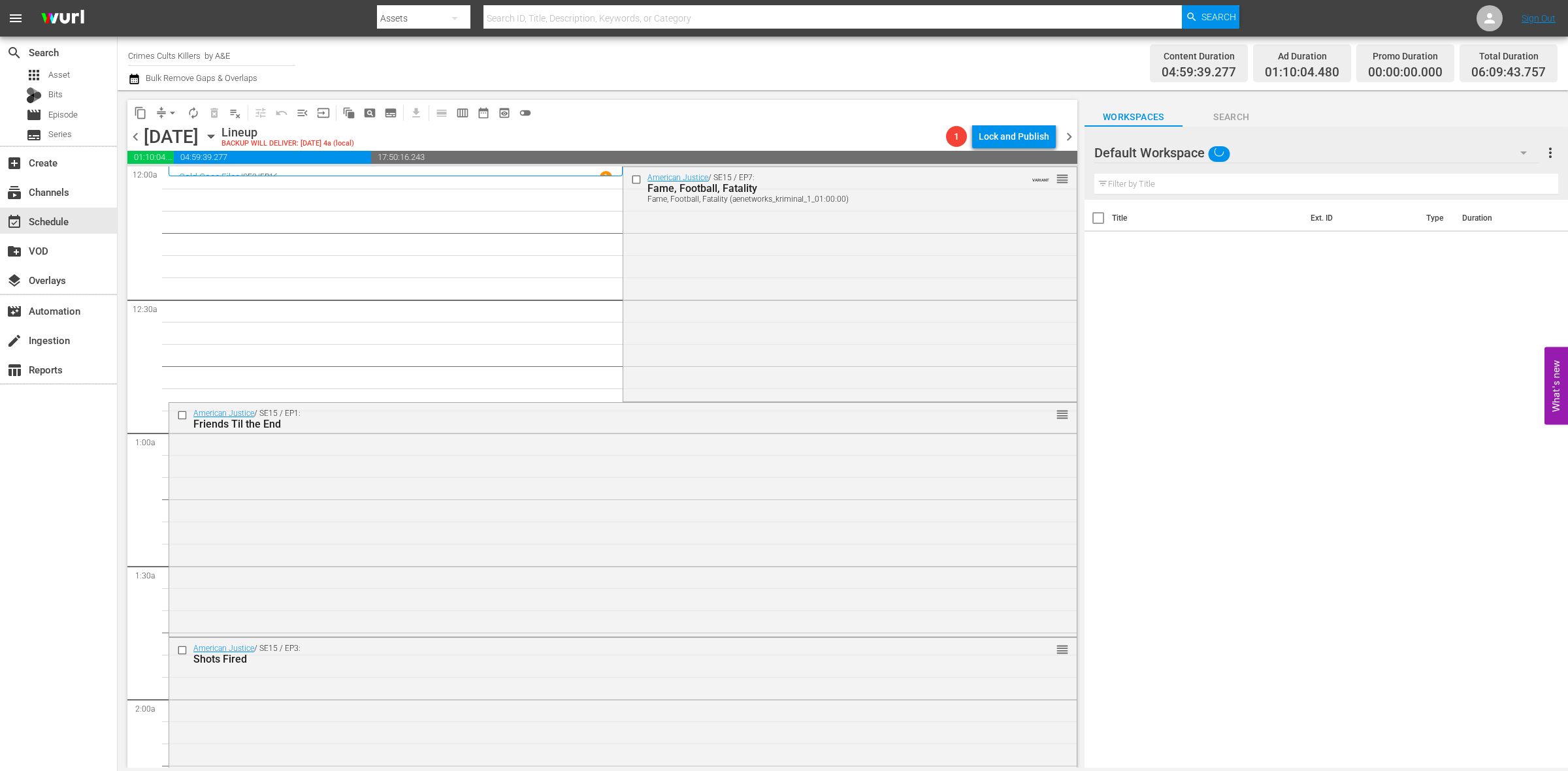
click at [1520, 154] on icon "button" at bounding box center [1523, 152] width 16 height 16
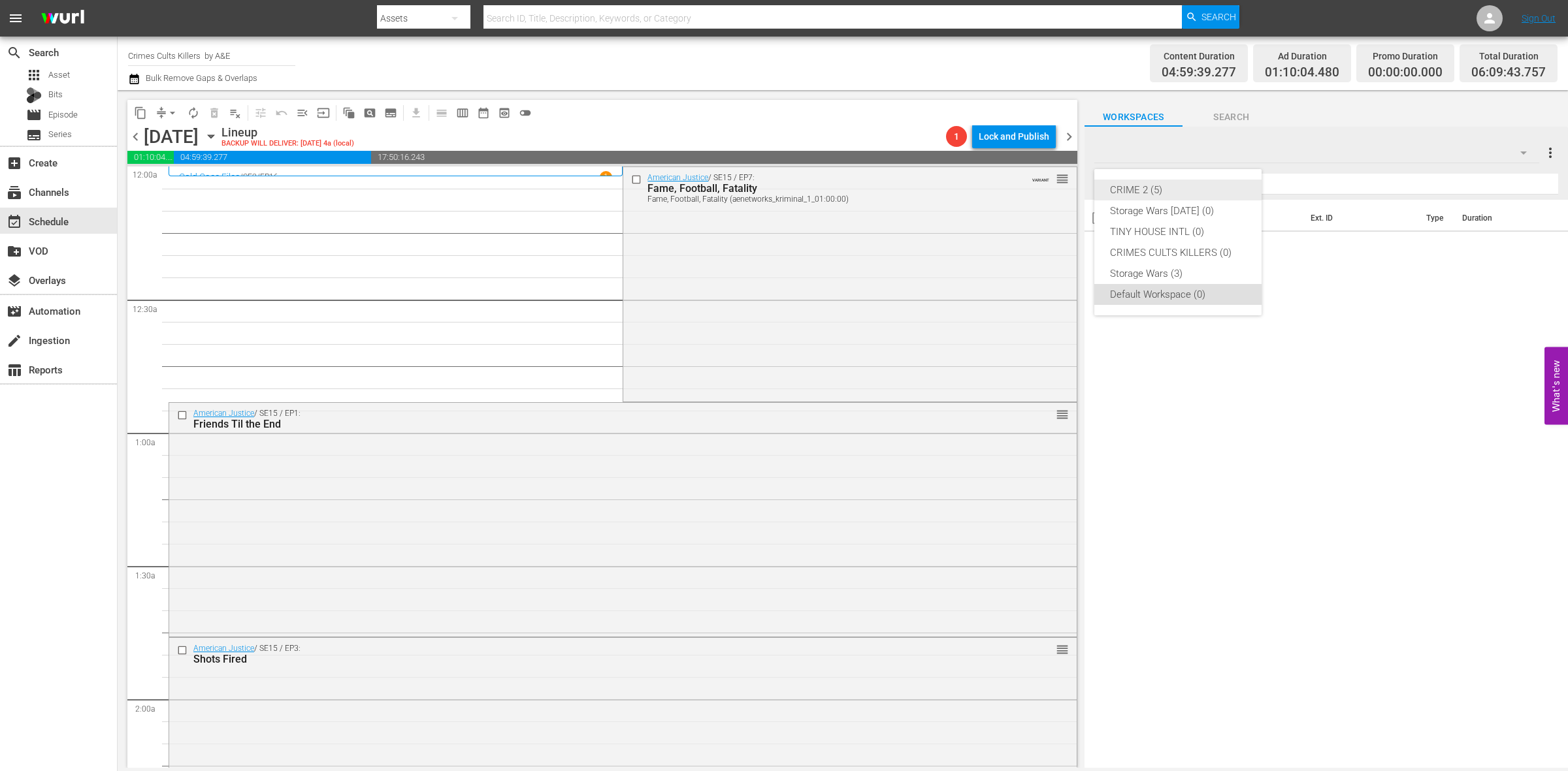
click at [1127, 187] on div "CRIME 2 (5)" at bounding box center [1177, 190] width 136 height 21
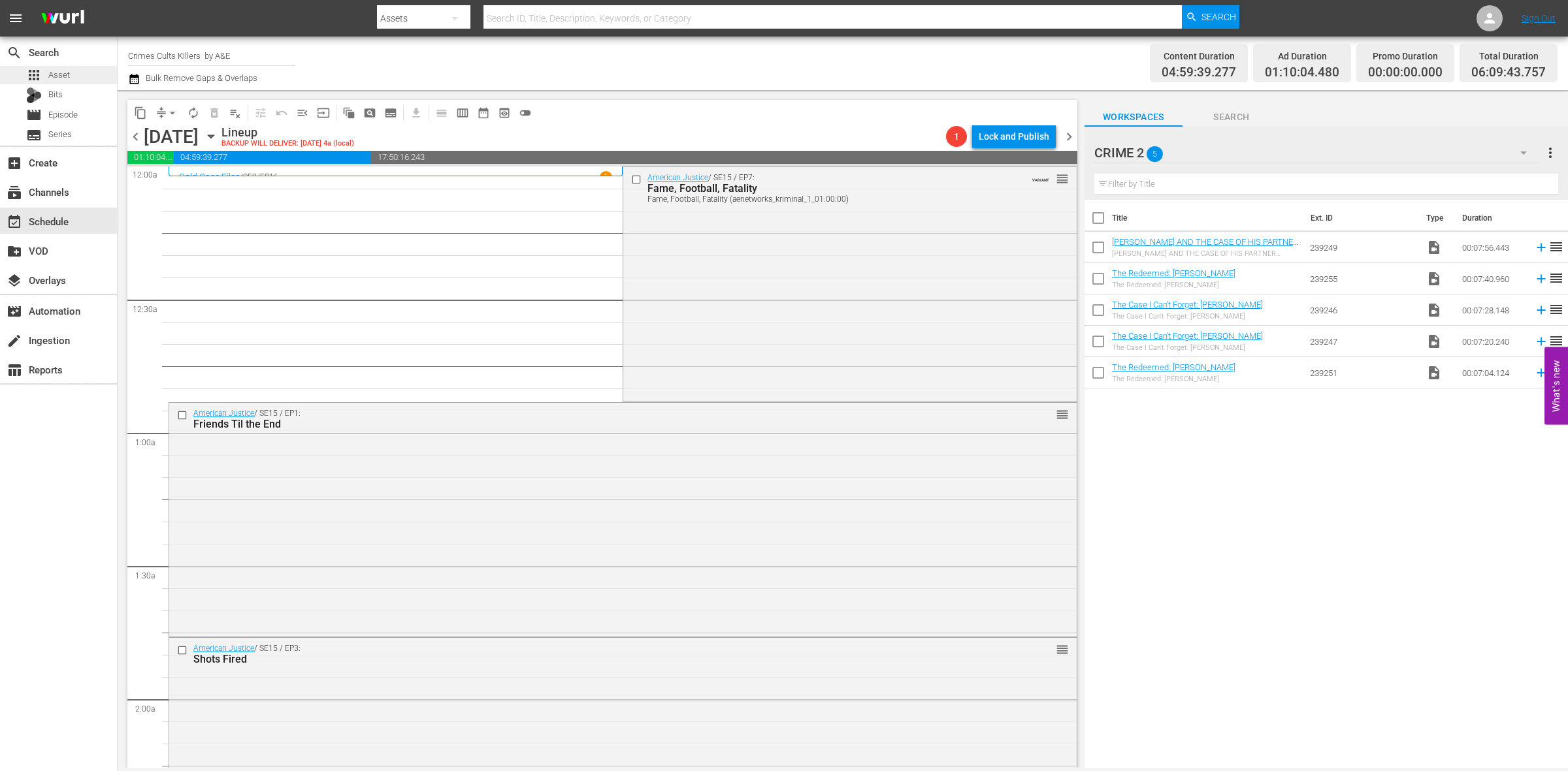
click at [53, 70] on span "Asset" at bounding box center [58, 75] width 21 height 13
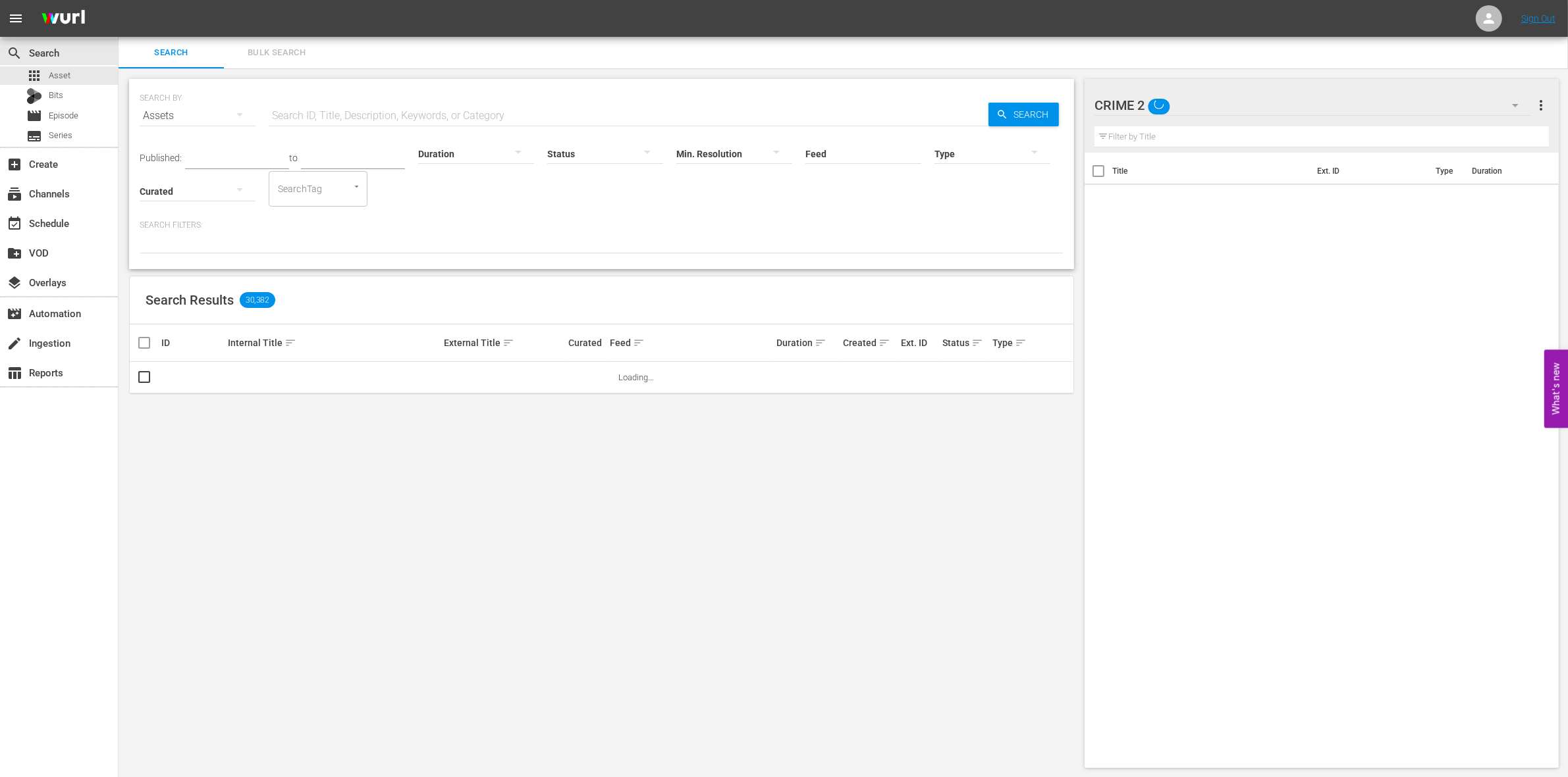
click at [211, 116] on div "Assets" at bounding box center [197, 116] width 116 height 37
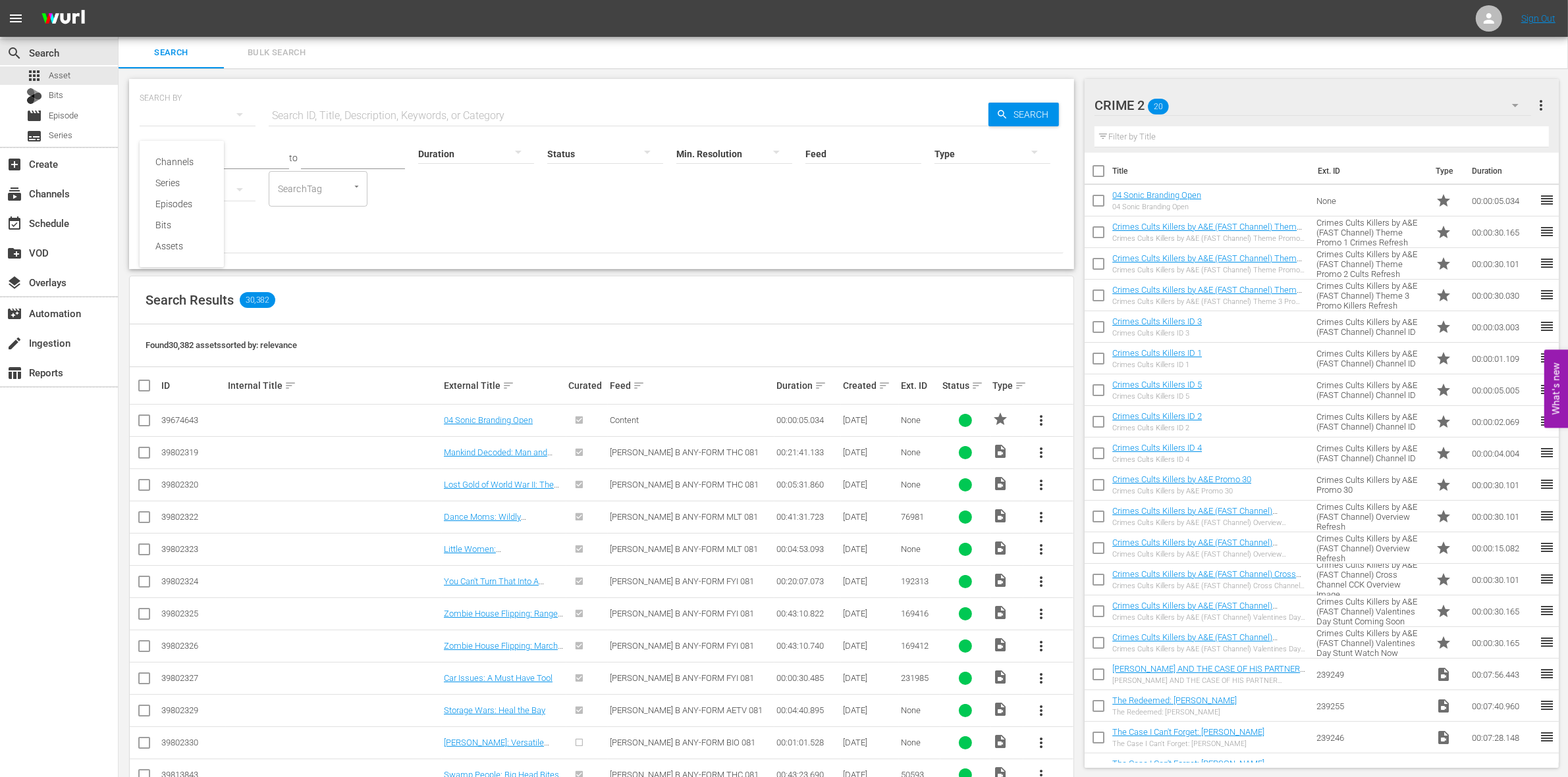
click at [219, 93] on div "Channels Series Episodes Bits Assets" at bounding box center [784, 388] width 1568 height 777
click at [206, 116] on div "Assets" at bounding box center [197, 116] width 116 height 37
click at [150, 160] on div "Channels" at bounding box center [181, 162] width 85 height 21
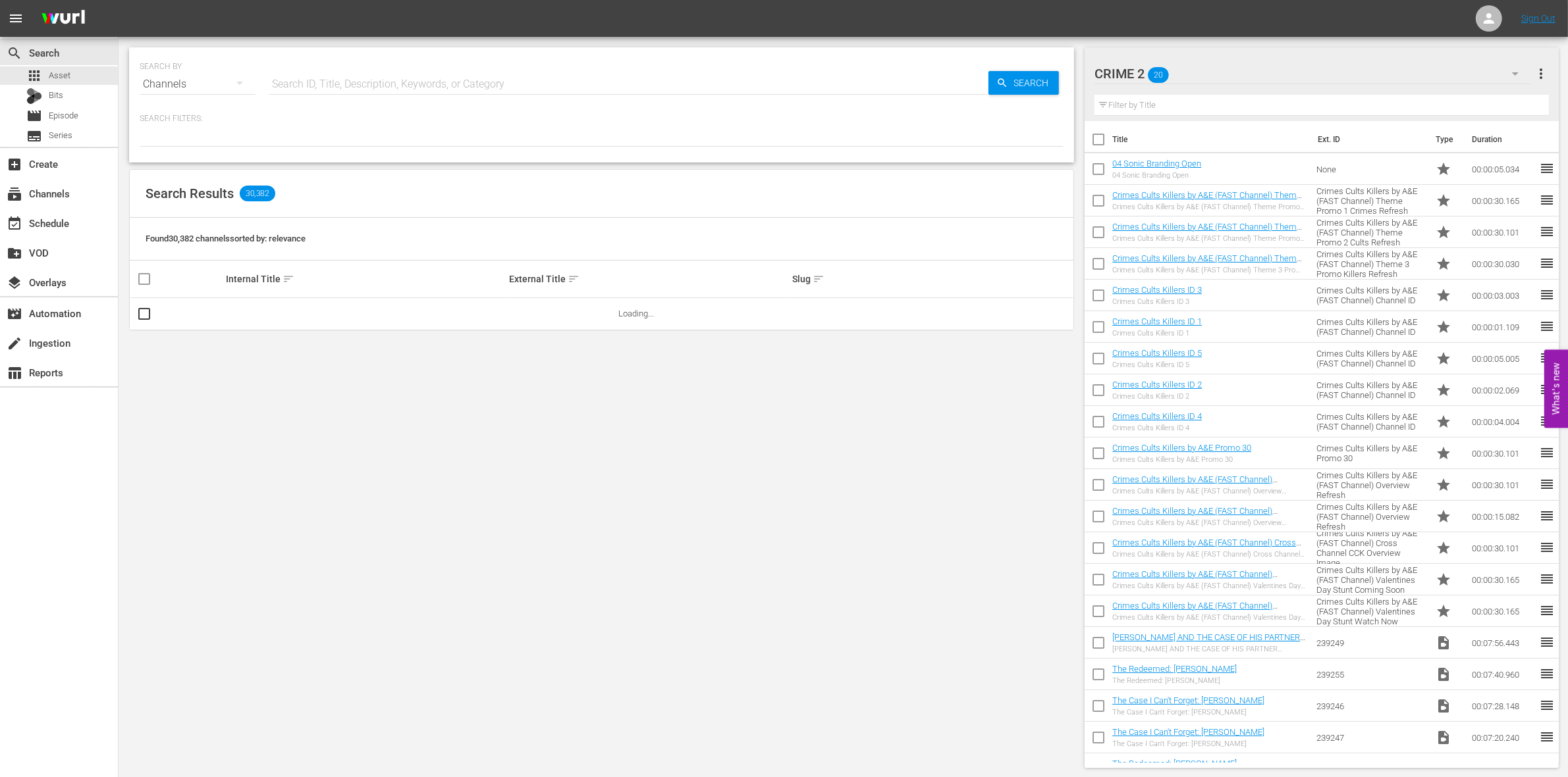
click at [288, 80] on input "text" at bounding box center [629, 85] width 720 height 32
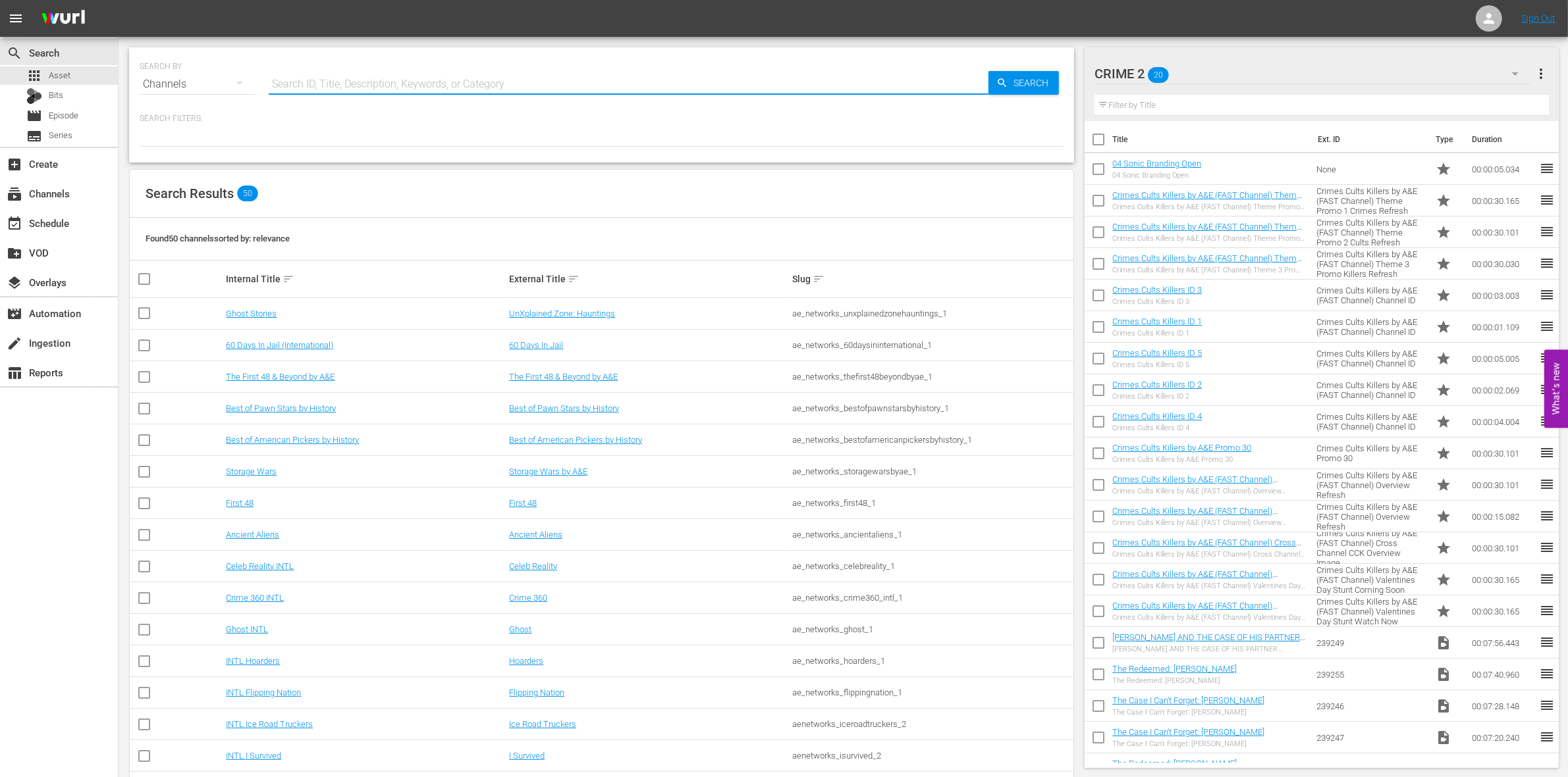
type input "Crime Cults Killers"
click at [1029, 81] on span "Search" at bounding box center [1033, 82] width 51 height 23
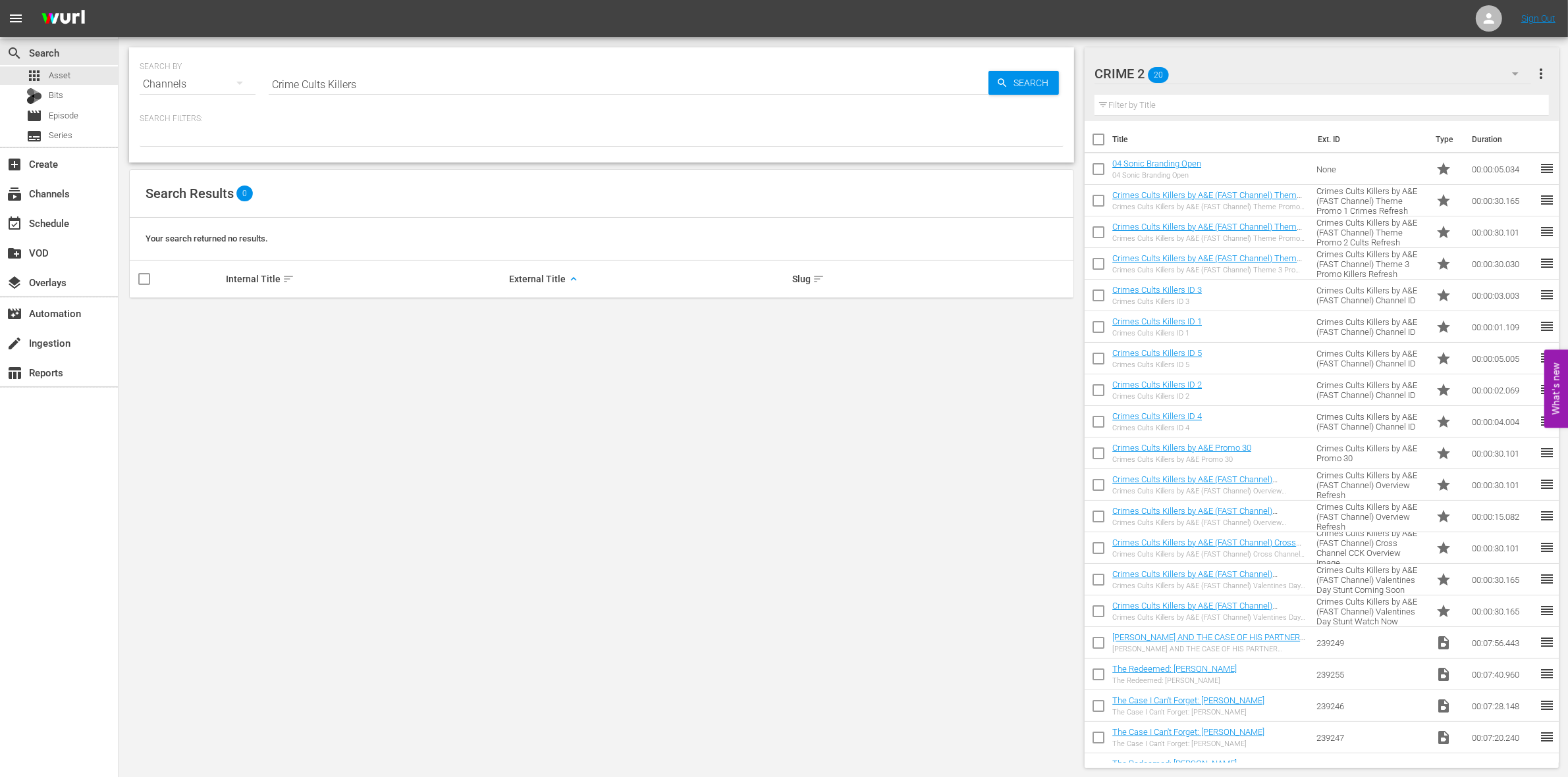
click at [149, 79] on div "Channels" at bounding box center [197, 85] width 116 height 37
click at [281, 137] on div "Channels Series Episodes Bits Assets" at bounding box center [784, 388] width 1568 height 777
click at [1019, 89] on span "Search" at bounding box center [1033, 82] width 51 height 23
click at [62, 73] on span "Asset" at bounding box center [59, 75] width 21 height 13
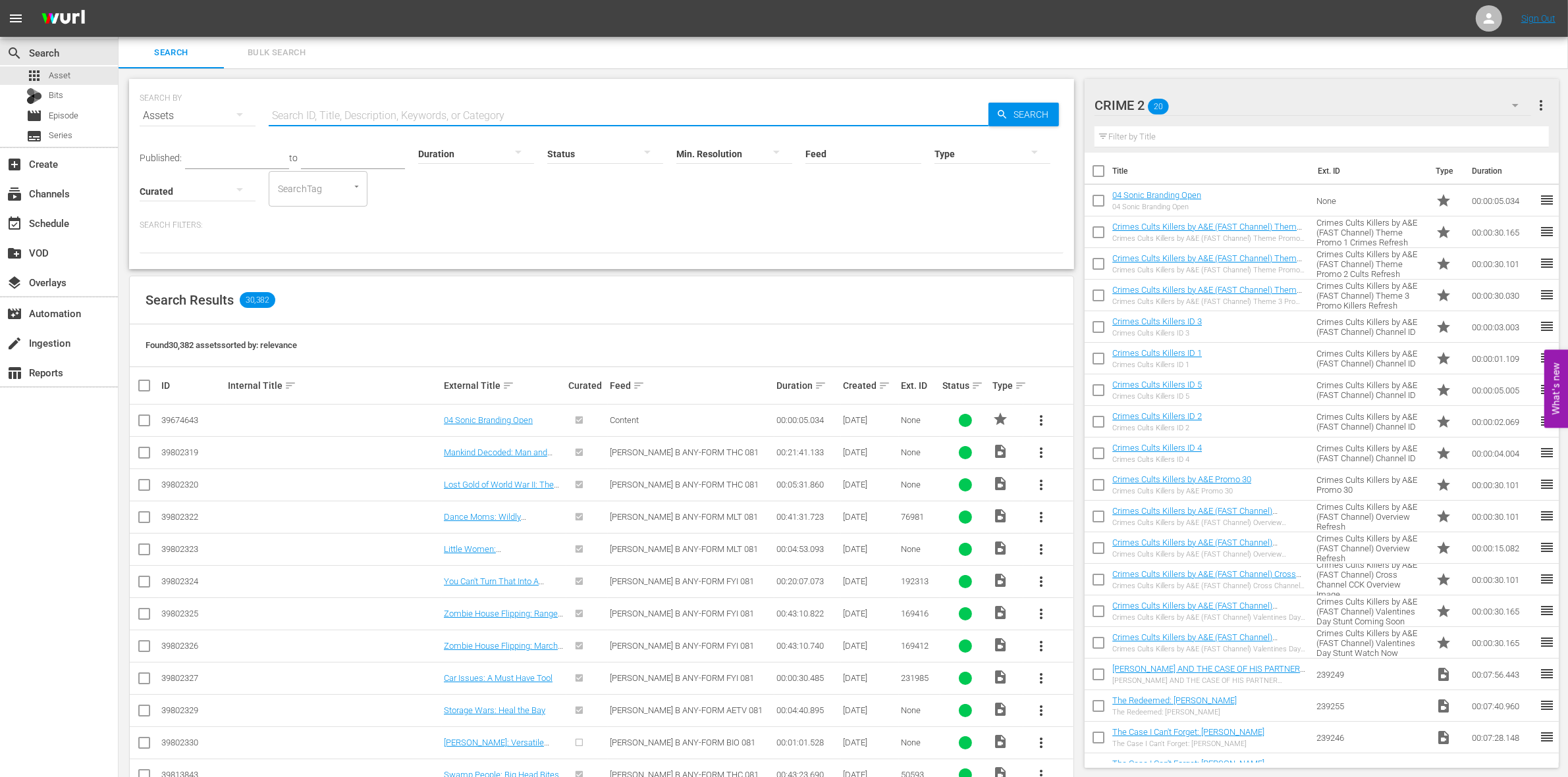
click at [300, 110] on input "text" at bounding box center [629, 116] width 720 height 32
type input "Crime Cults Killers"
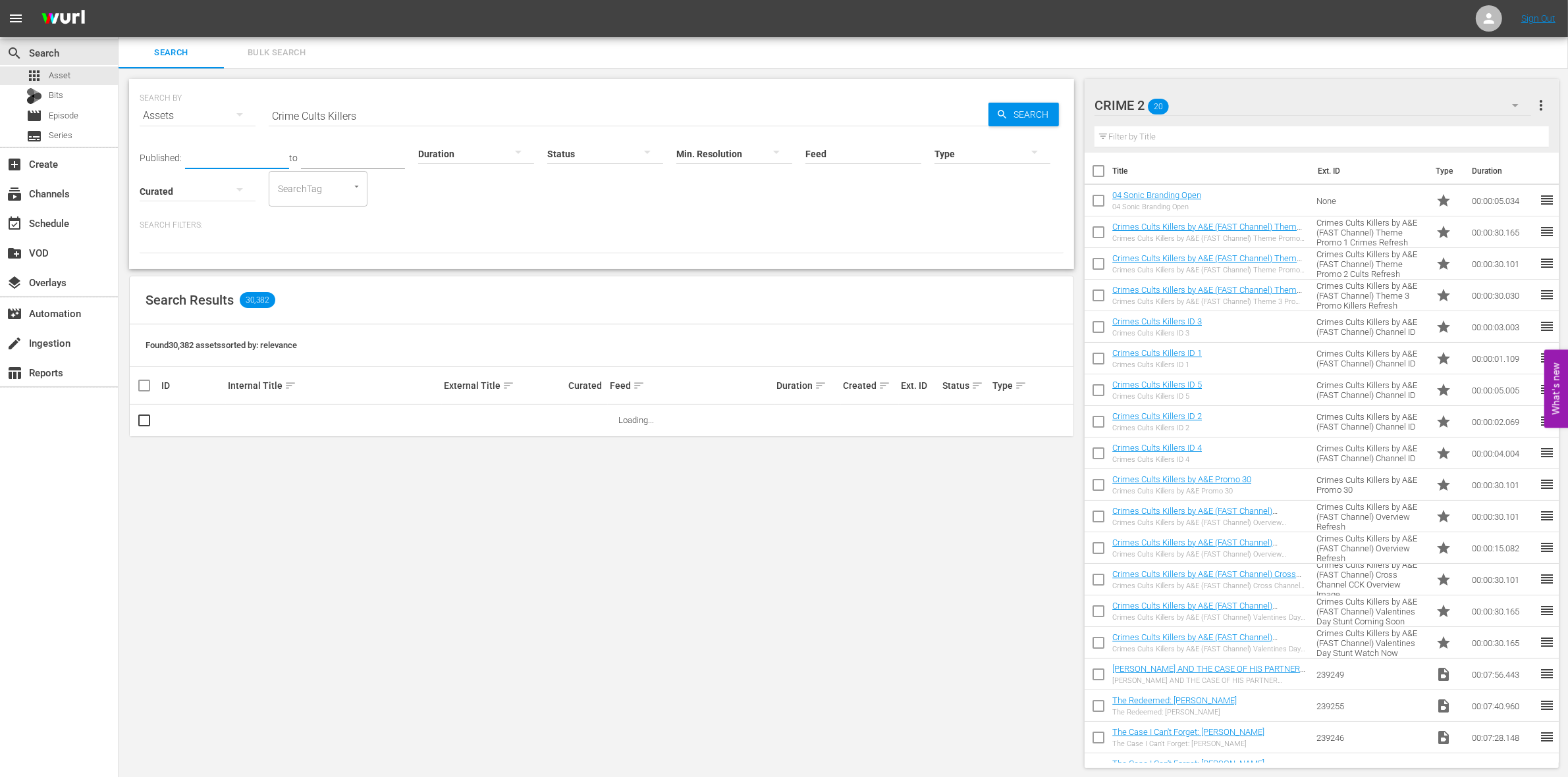
click at [194, 150] on input "text" at bounding box center [237, 159] width 104 height 20
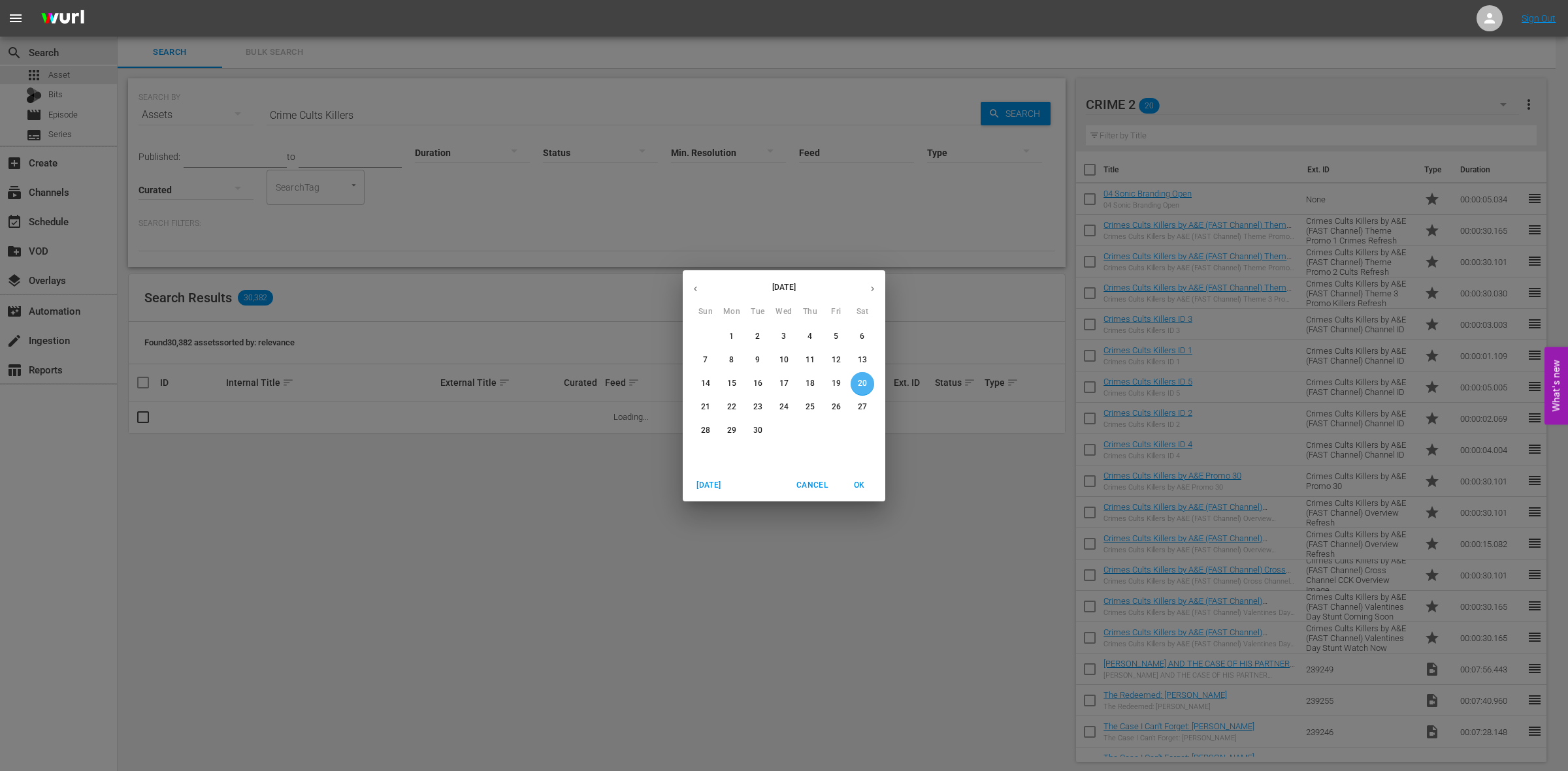
click at [859, 381] on p "20" at bounding box center [862, 384] width 9 height 11
type input "[DATE]"
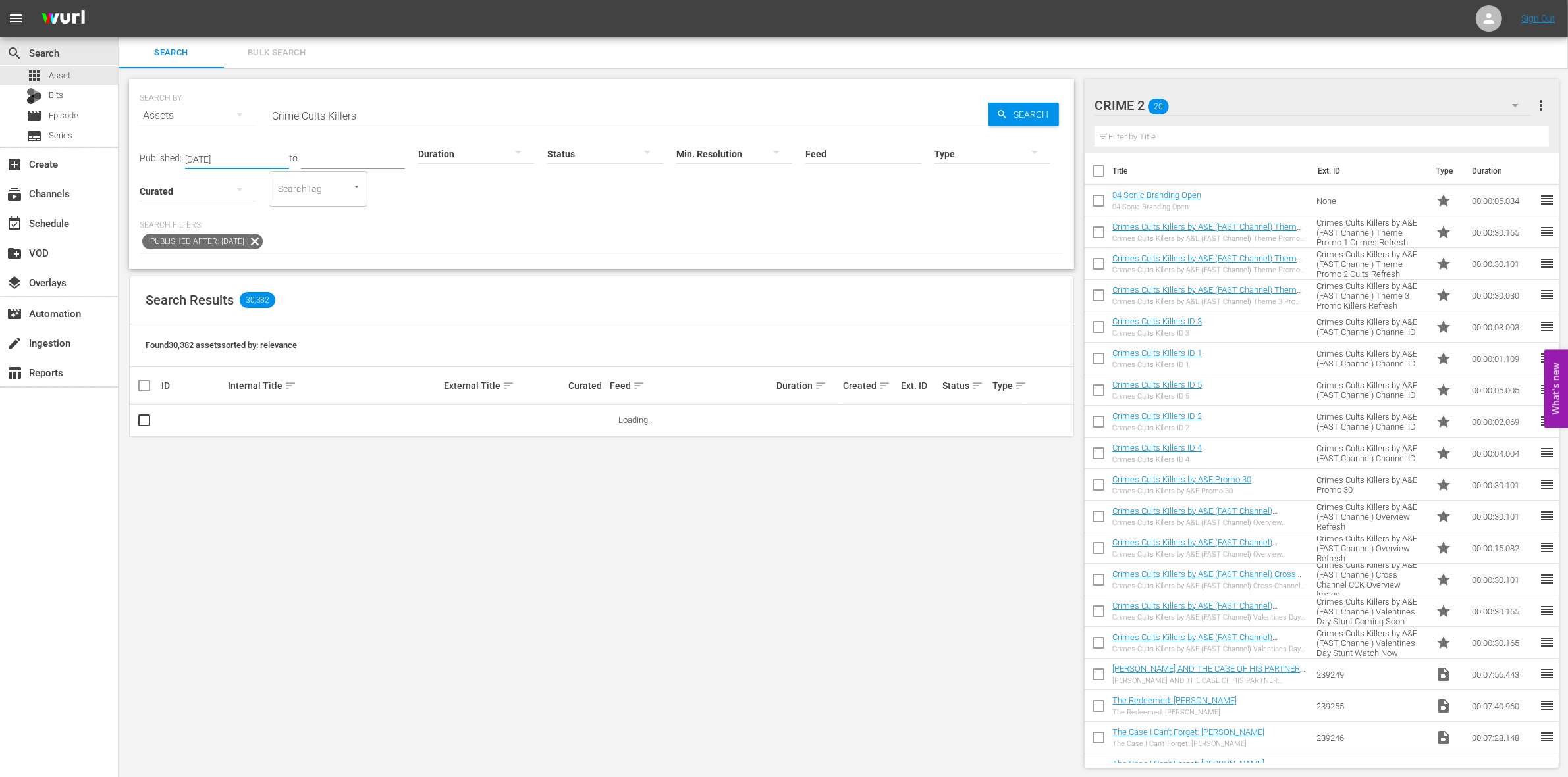
click at [301, 155] on input "text" at bounding box center [353, 159] width 104 height 20
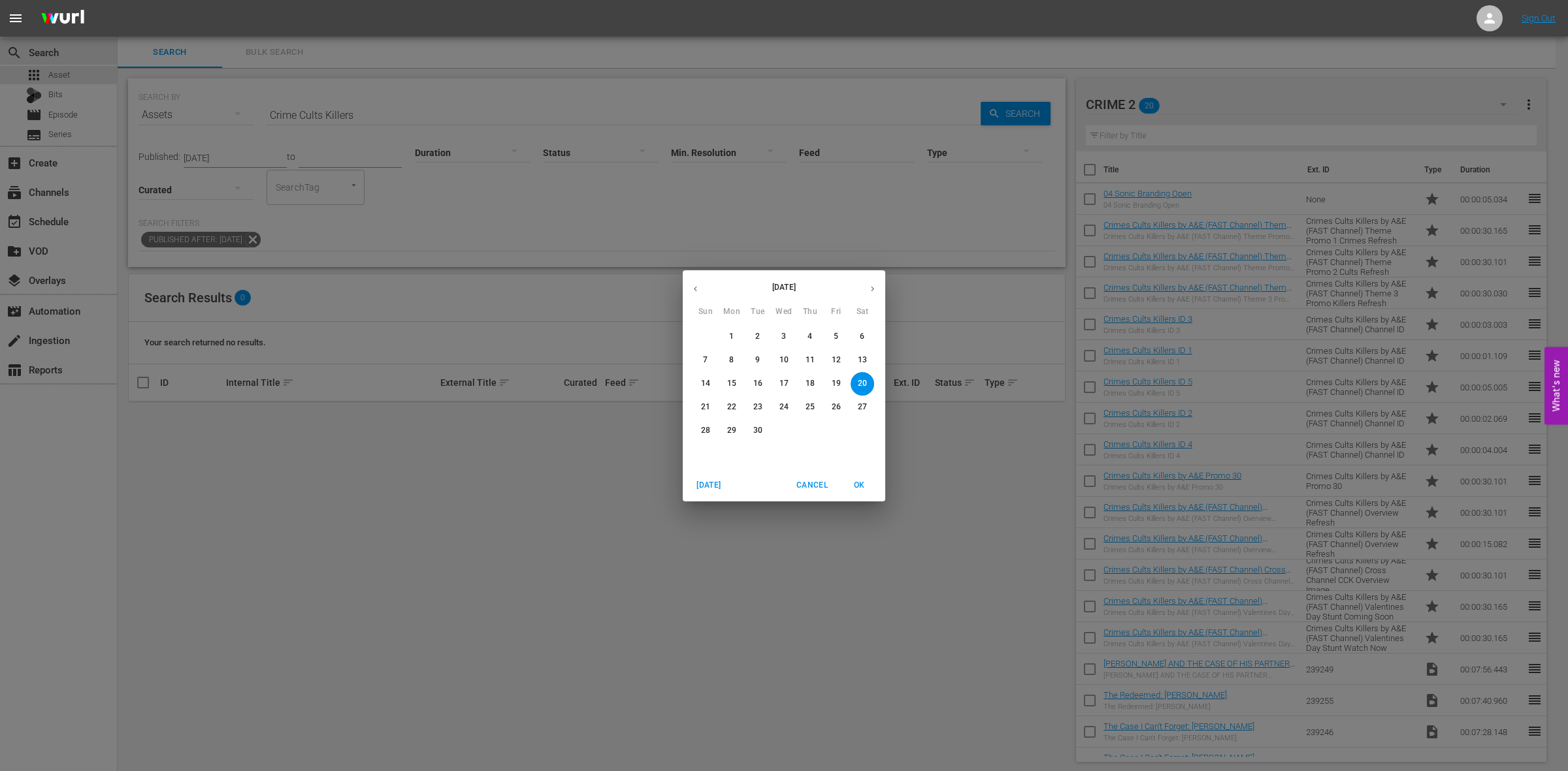
click at [873, 281] on button "button" at bounding box center [873, 290] width 26 height 26
click at [830, 427] on span "31" at bounding box center [836, 431] width 23 height 11
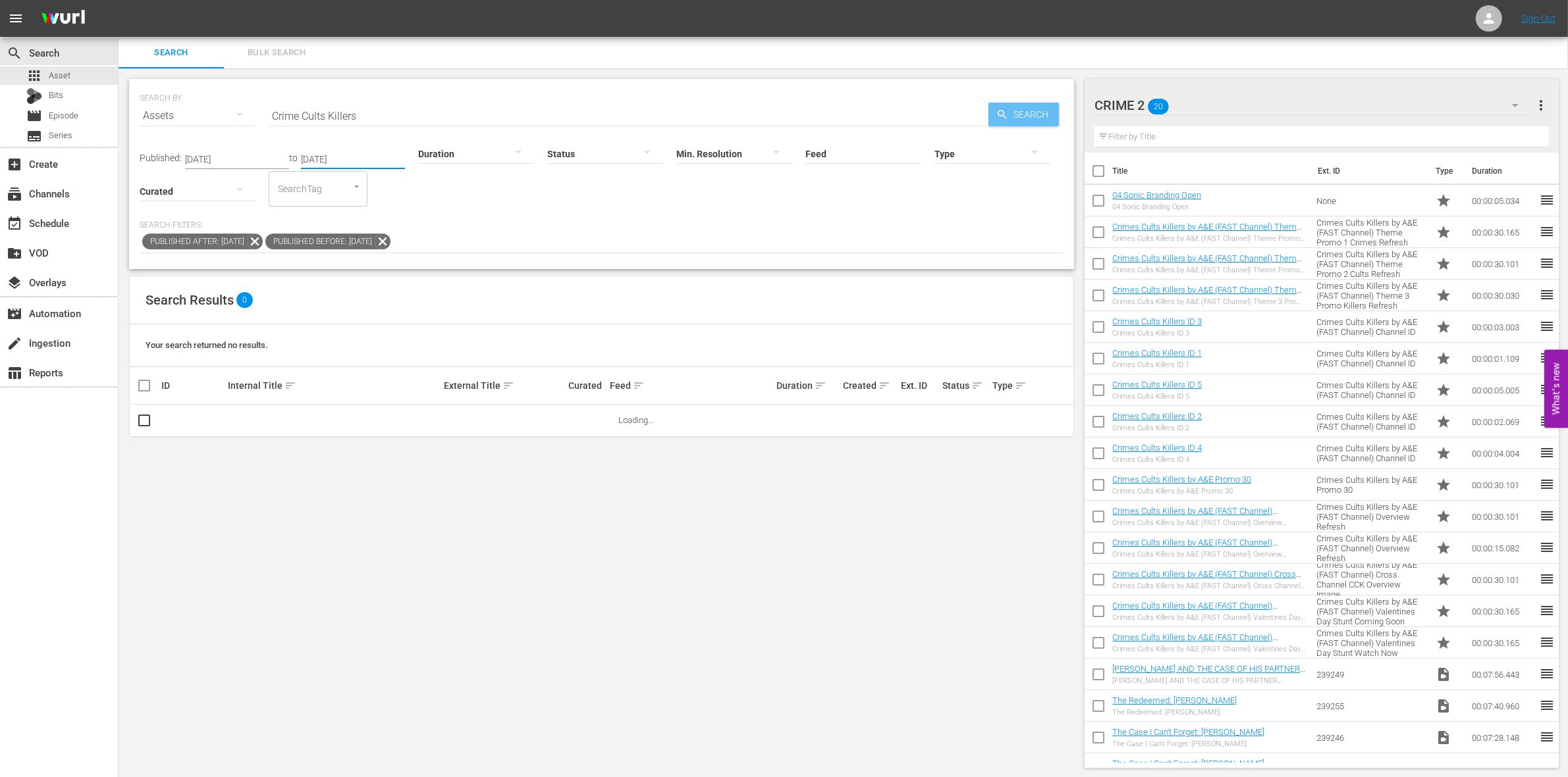
click at [1012, 113] on span "Search" at bounding box center [1033, 113] width 51 height 23
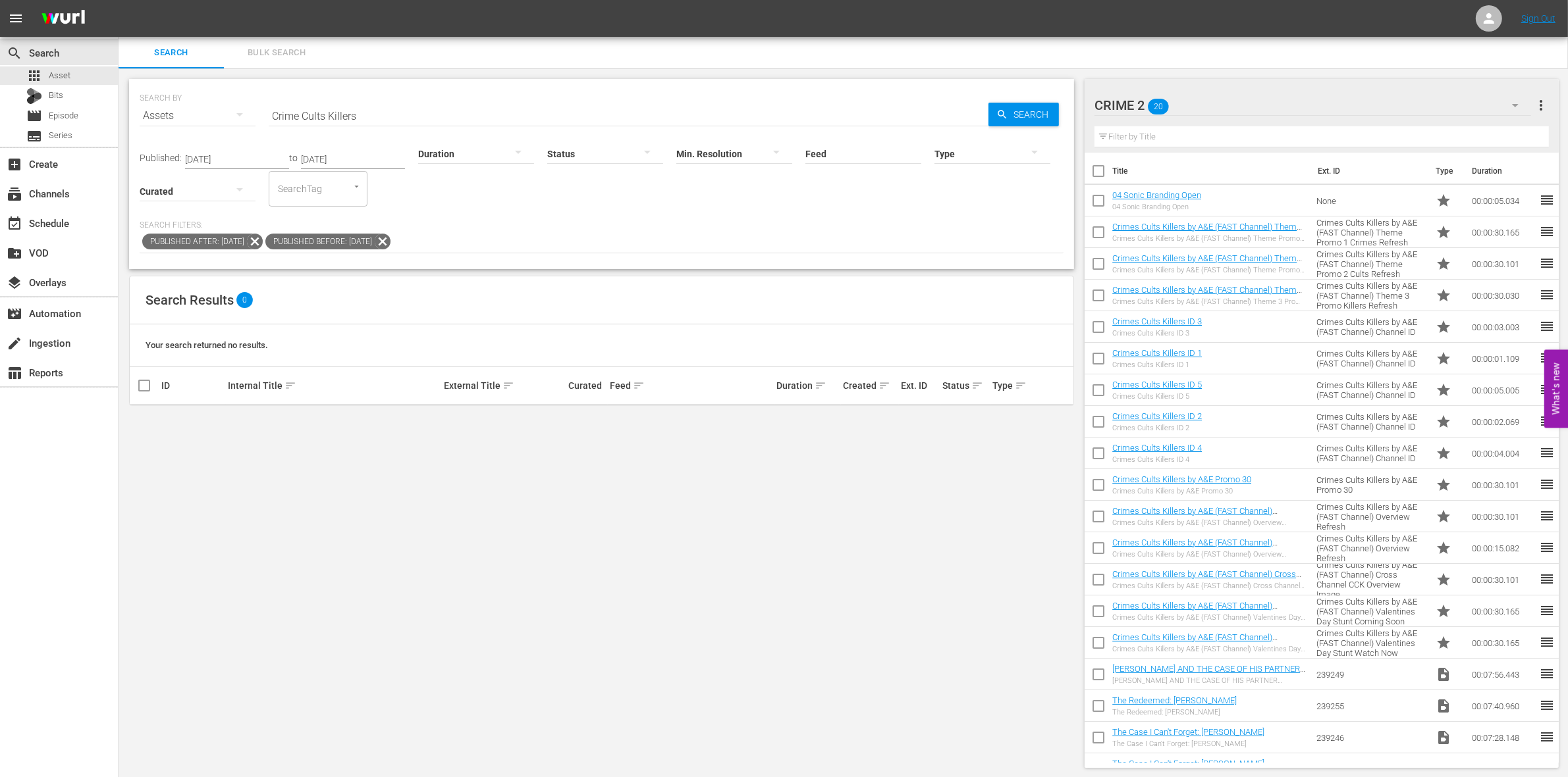
click at [456, 153] on div at bounding box center [476, 153] width 116 height 37
click at [444, 152] on div "0-1m" at bounding box center [467, 151] width 116 height 21
click at [444, 155] on div "0-1m" at bounding box center [476, 153] width 116 height 37
click at [452, 173] on div "1-2m" at bounding box center [467, 173] width 116 height 21
click at [1013, 119] on span "Search" at bounding box center [1033, 113] width 51 height 23
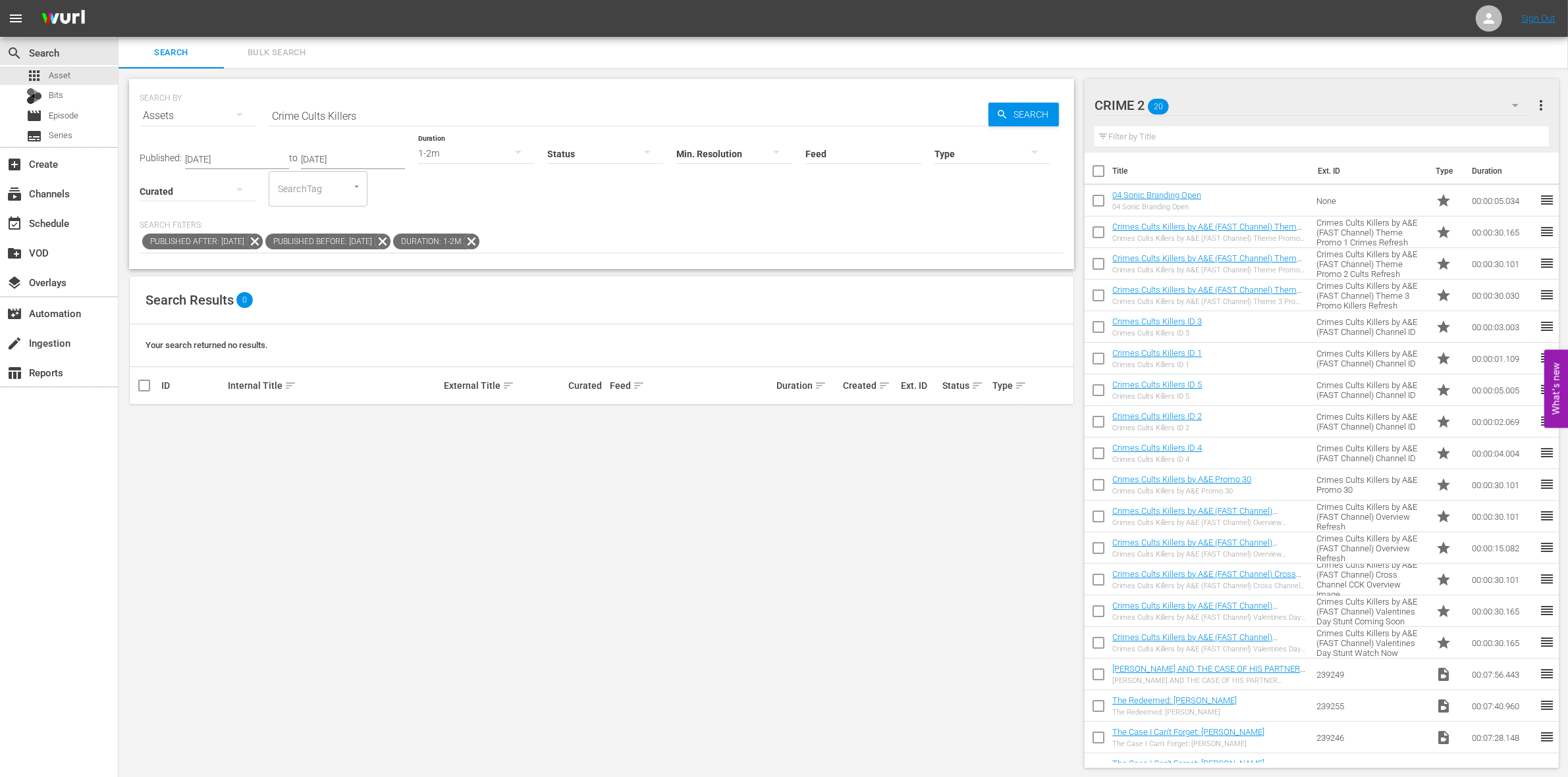
click at [548, 151] on div at bounding box center [605, 153] width 116 height 37
click at [429, 154] on div "INGESTED IN_PROGRESS ERROR" at bounding box center [784, 388] width 1568 height 777
click at [471, 162] on div "INGESTED IN_PROGRESS ERROR" at bounding box center [784, 388] width 1568 height 777
click at [468, 150] on div "1-2m" at bounding box center [476, 153] width 116 height 37
click at [442, 190] on div "2-3m" at bounding box center [467, 194] width 116 height 21
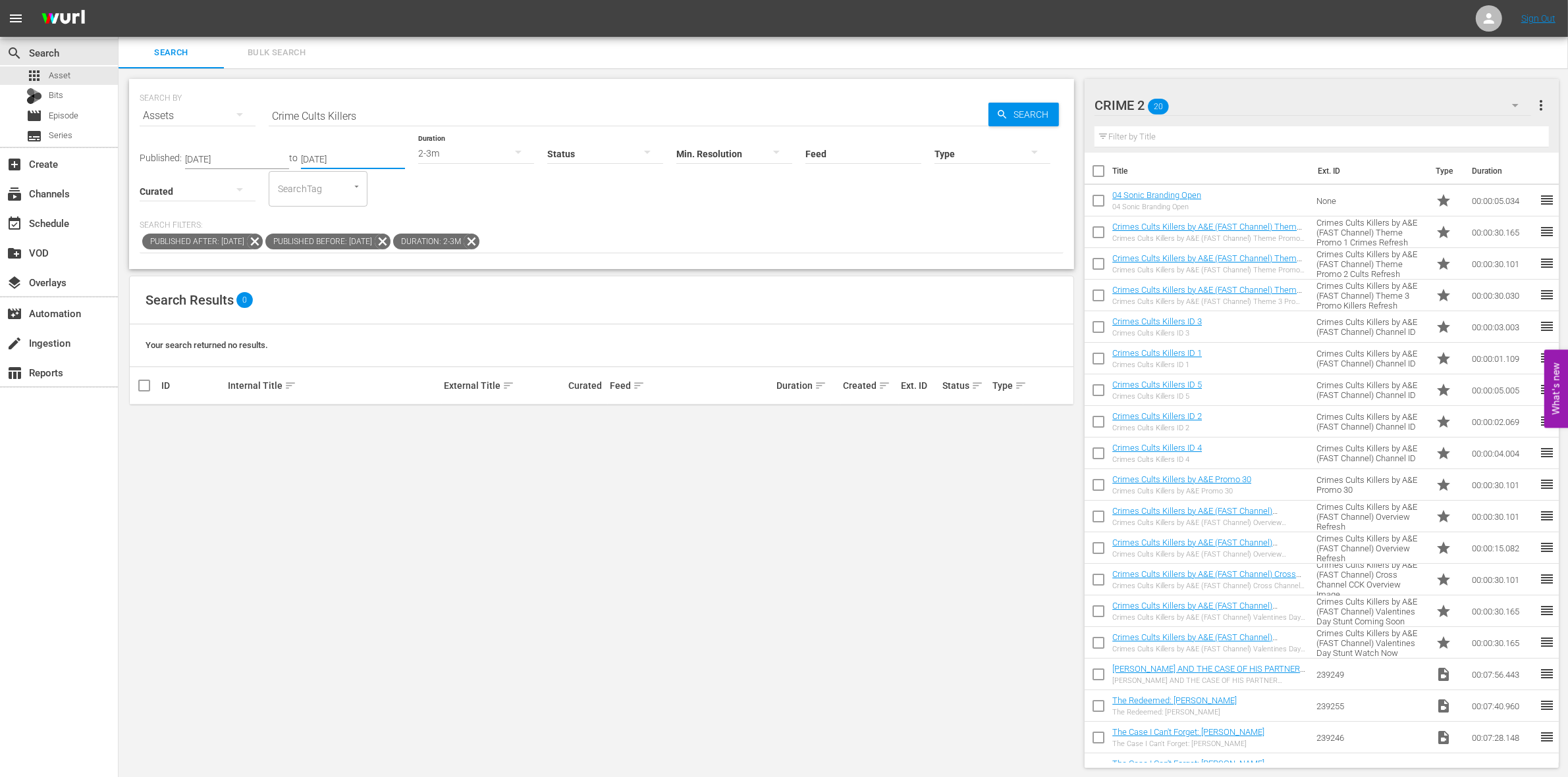
drag, startPoint x: 371, startPoint y: 155, endPoint x: 252, endPoint y: 151, distance: 119.1
click at [252, 151] on div "Published: [DATE] to [DATE]" at bounding box center [272, 159] width 265 height 20
click at [360, 169] on div "Published: [DATE] to [DATE] Duration 2-3m Status Min. Resolution Feed Feed Titl…" at bounding box center [602, 169] width 924 height 75
drag, startPoint x: 364, startPoint y: 155, endPoint x: 216, endPoint y: 165, distance: 148.3
click at [216, 165] on div "Published: [DATE] to [DATE] Duration 2-3m Status Min. Resolution Feed Feed Titl…" at bounding box center [602, 169] width 924 height 75
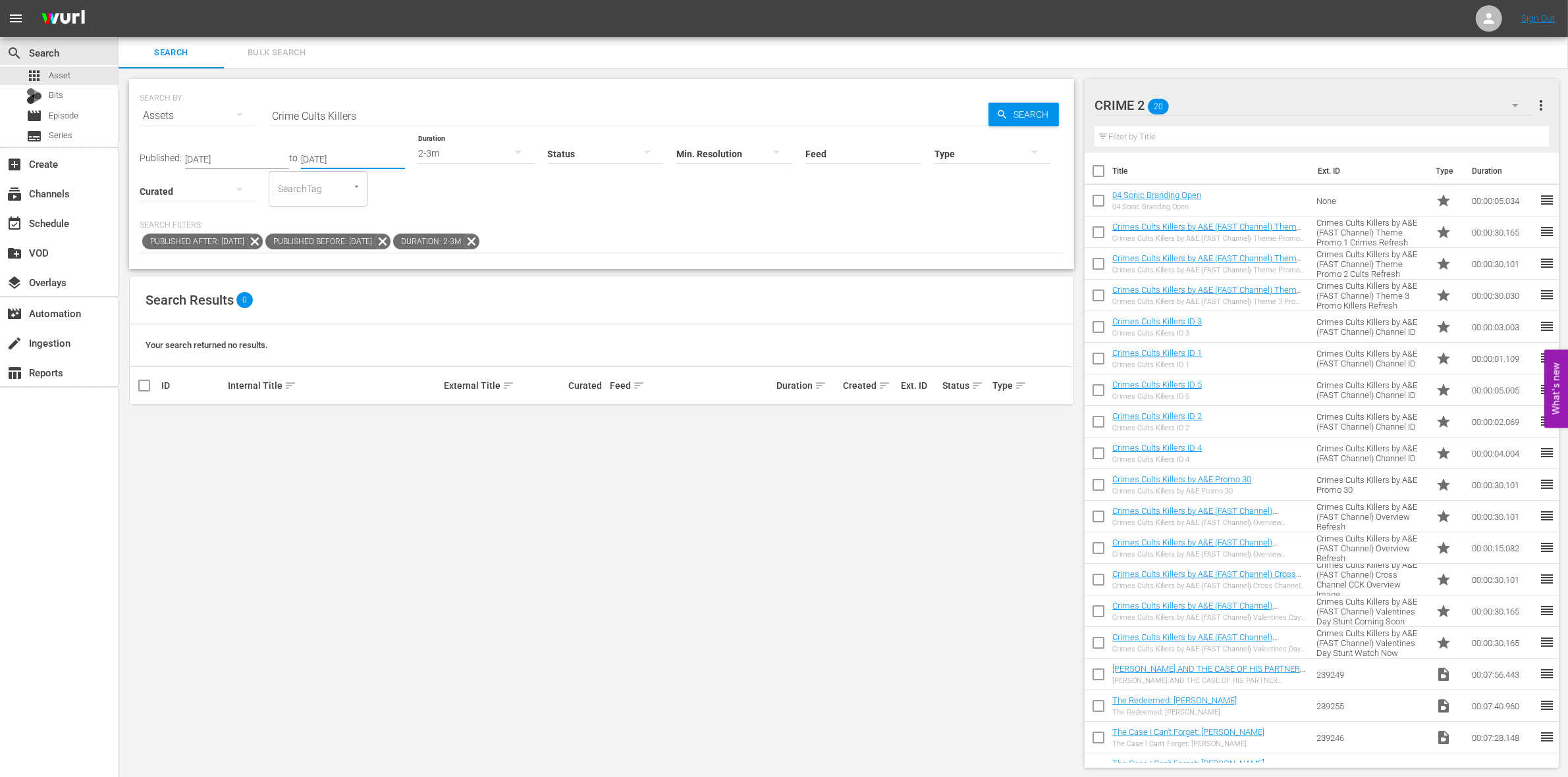
click at [372, 172] on div "Published: [DATE] to [DATE] Duration 2-3m Status Min. Resolution Feed Feed Titl…" at bounding box center [602, 169] width 924 height 75
click at [357, 153] on input "[DATE]" at bounding box center [353, 159] width 104 height 20
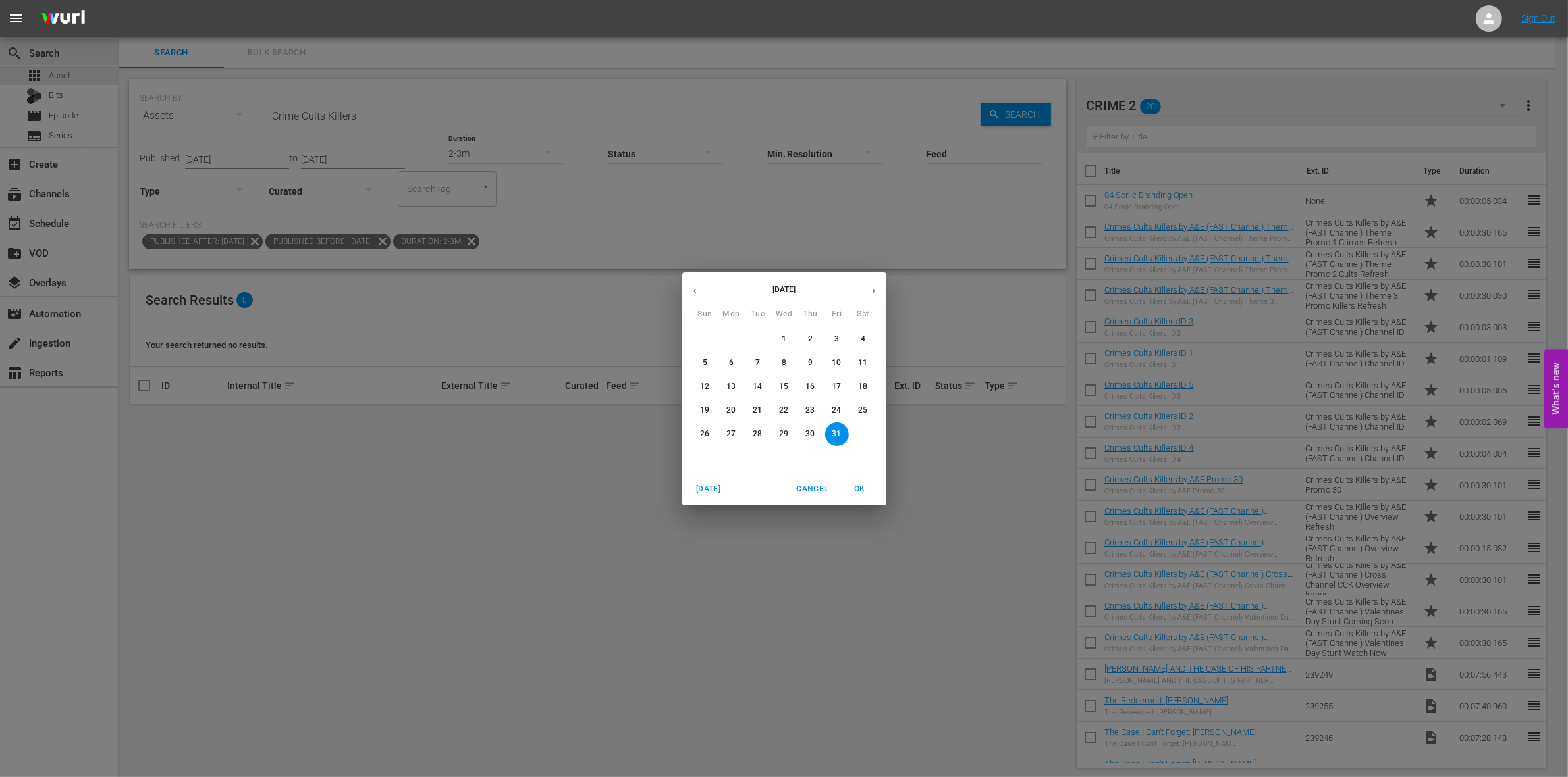
click at [333, 152] on div "[DATE] Sun Mon Tue Wed Thu Fri Sat 28 29 30 1 2 3 4 5 6 7 8 9 10 11 12 13 14 15…" at bounding box center [784, 388] width 1568 height 777
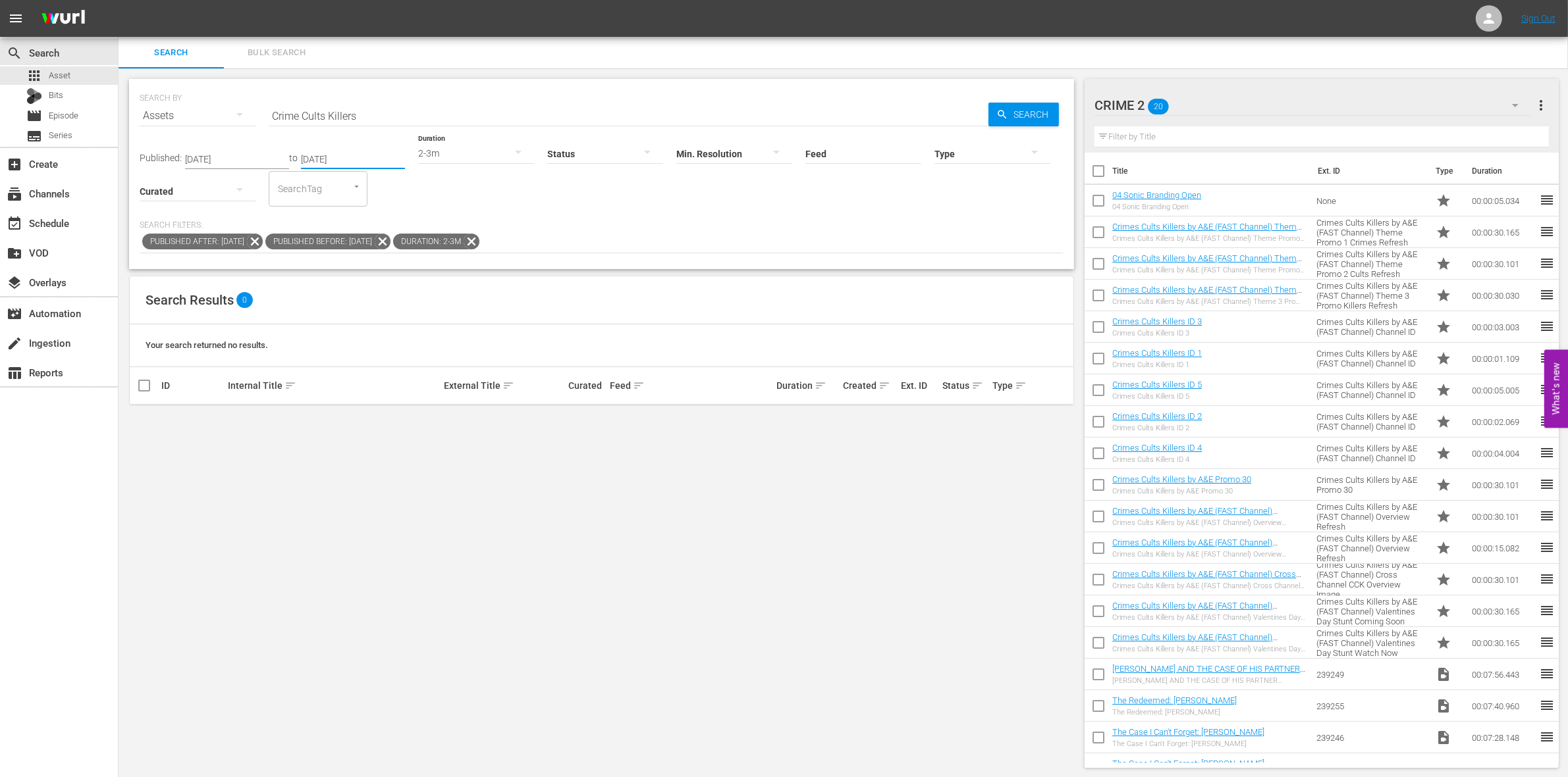
click at [301, 157] on input "[DATE]" at bounding box center [353, 159] width 104 height 20
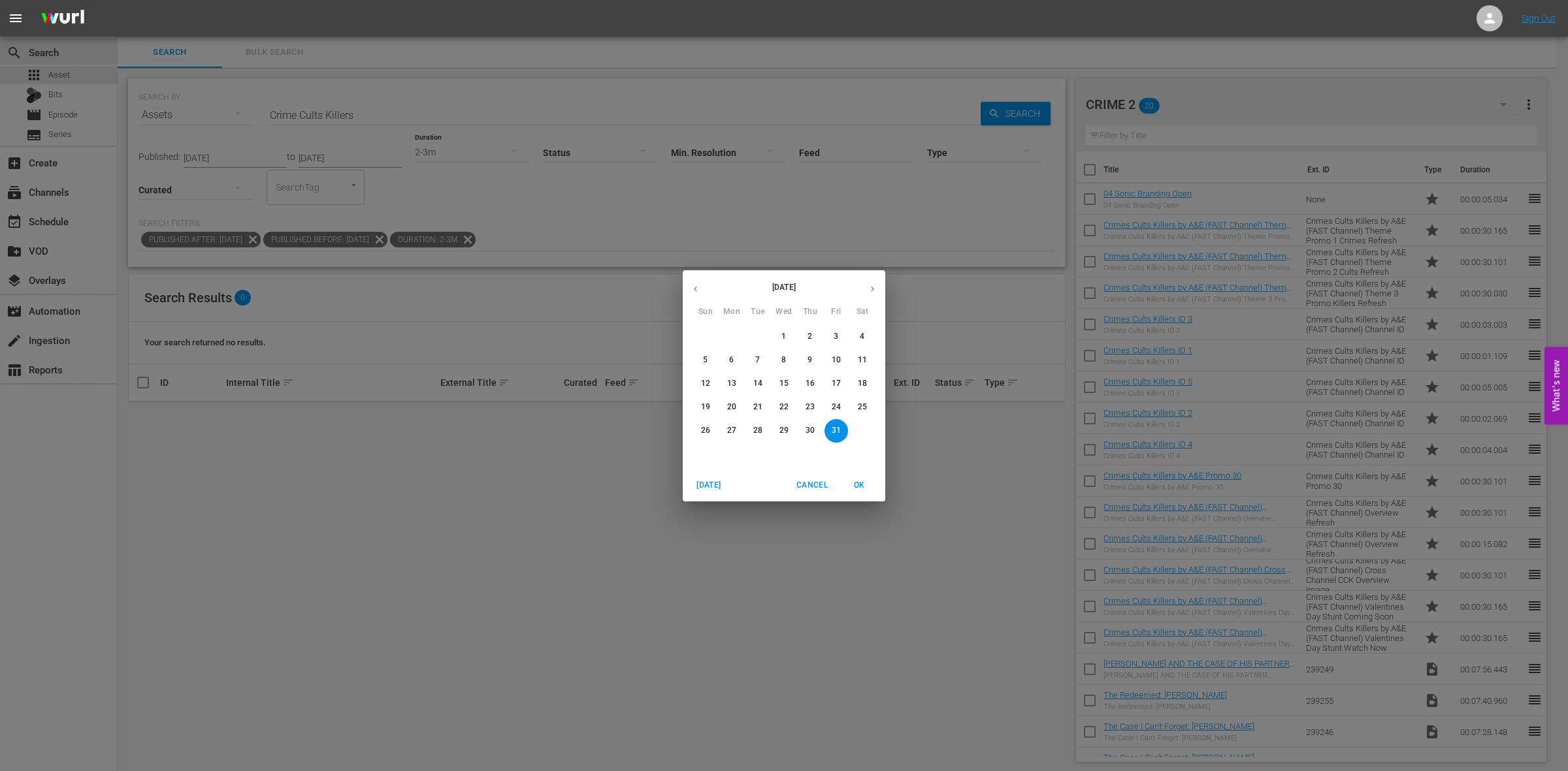
click at [700, 360] on span "5" at bounding box center [705, 361] width 23 height 11
type input "[DATE]"
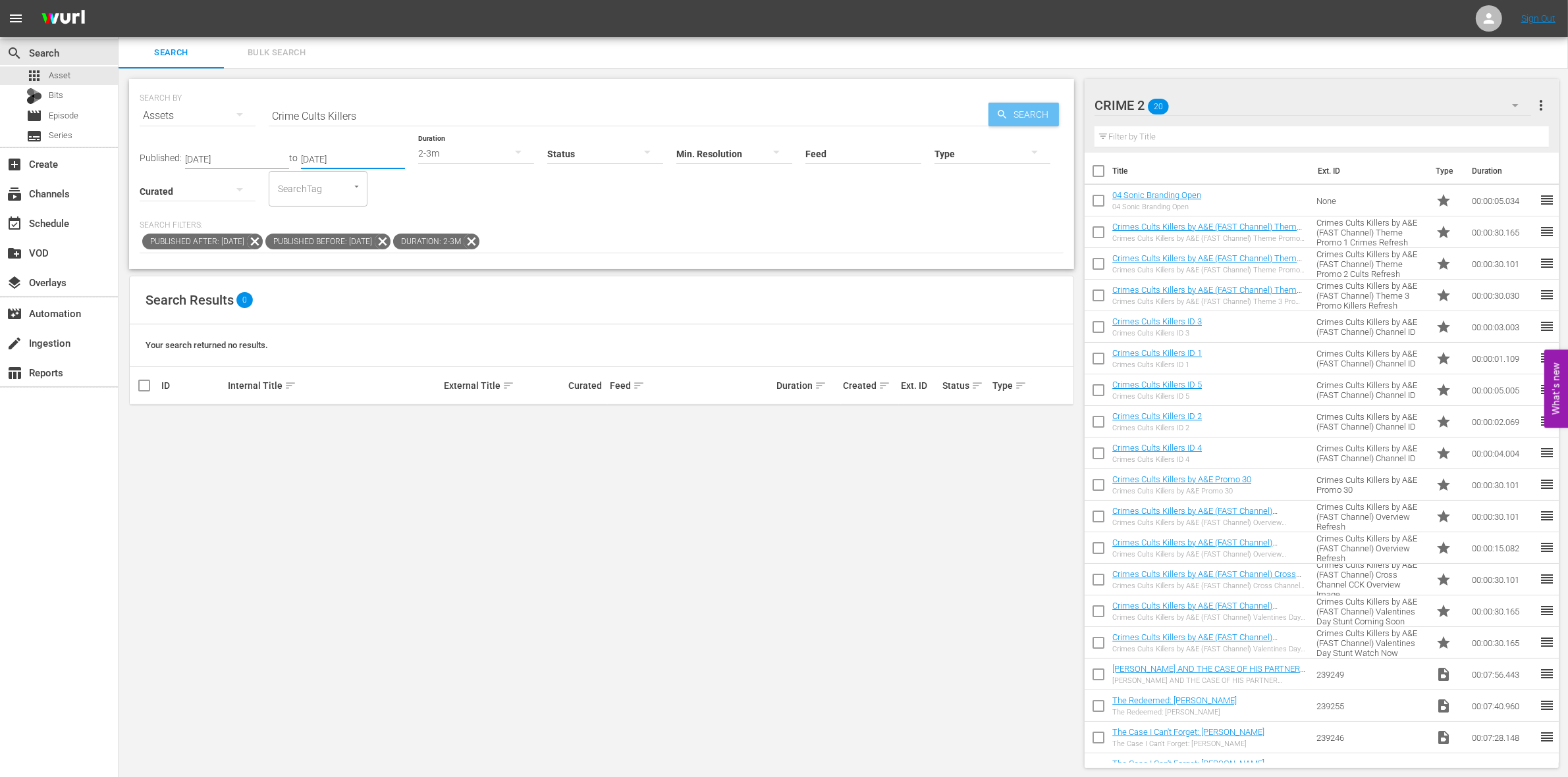
click at [995, 112] on div "Search" at bounding box center [1024, 113] width 71 height 23
click at [374, 242] on span "Published Before: [DATE]" at bounding box center [320, 241] width 110 height 16
click at [480, 244] on icon at bounding box center [472, 242] width 17 height 17
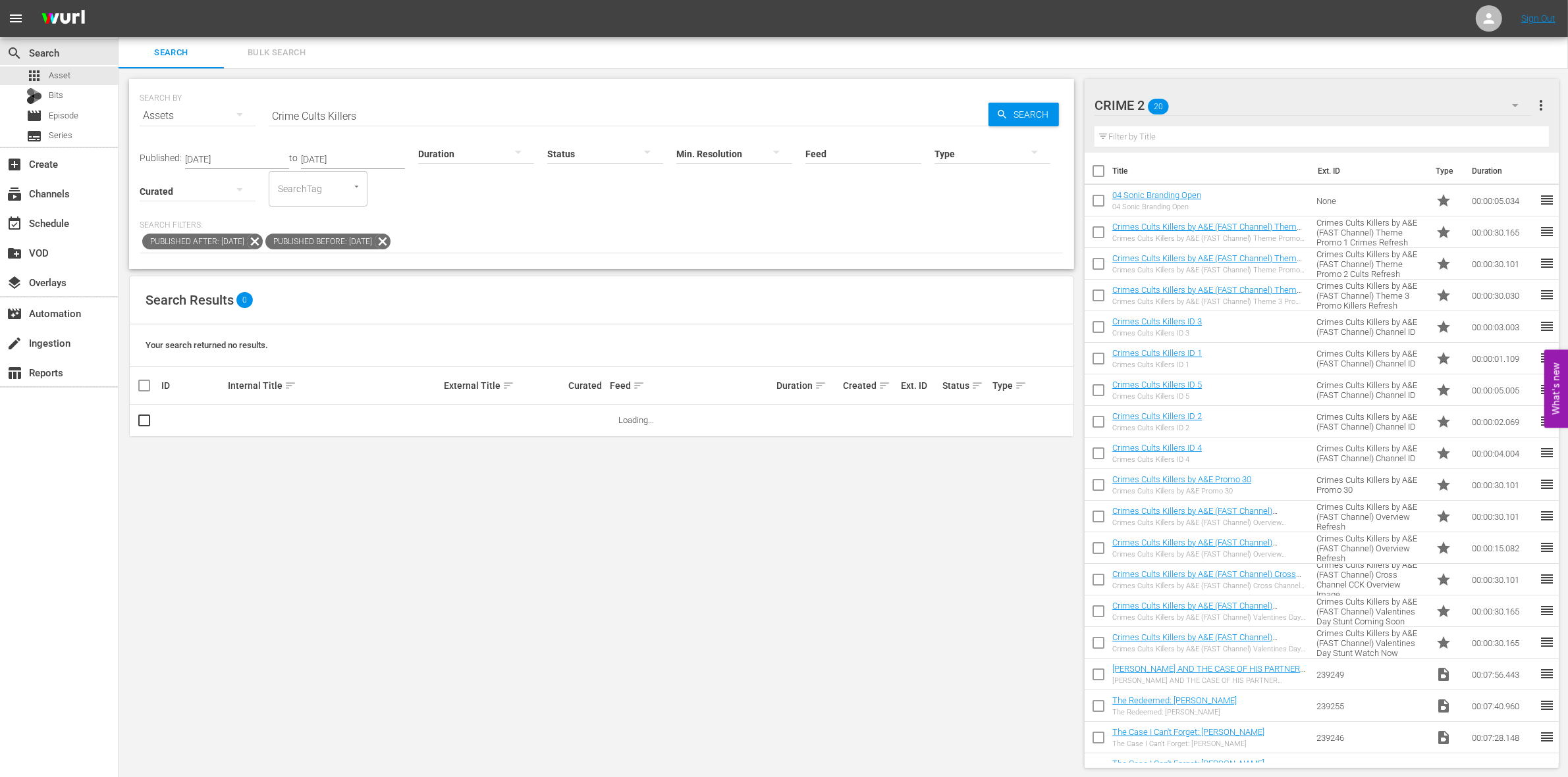
click at [448, 158] on div at bounding box center [476, 153] width 116 height 37
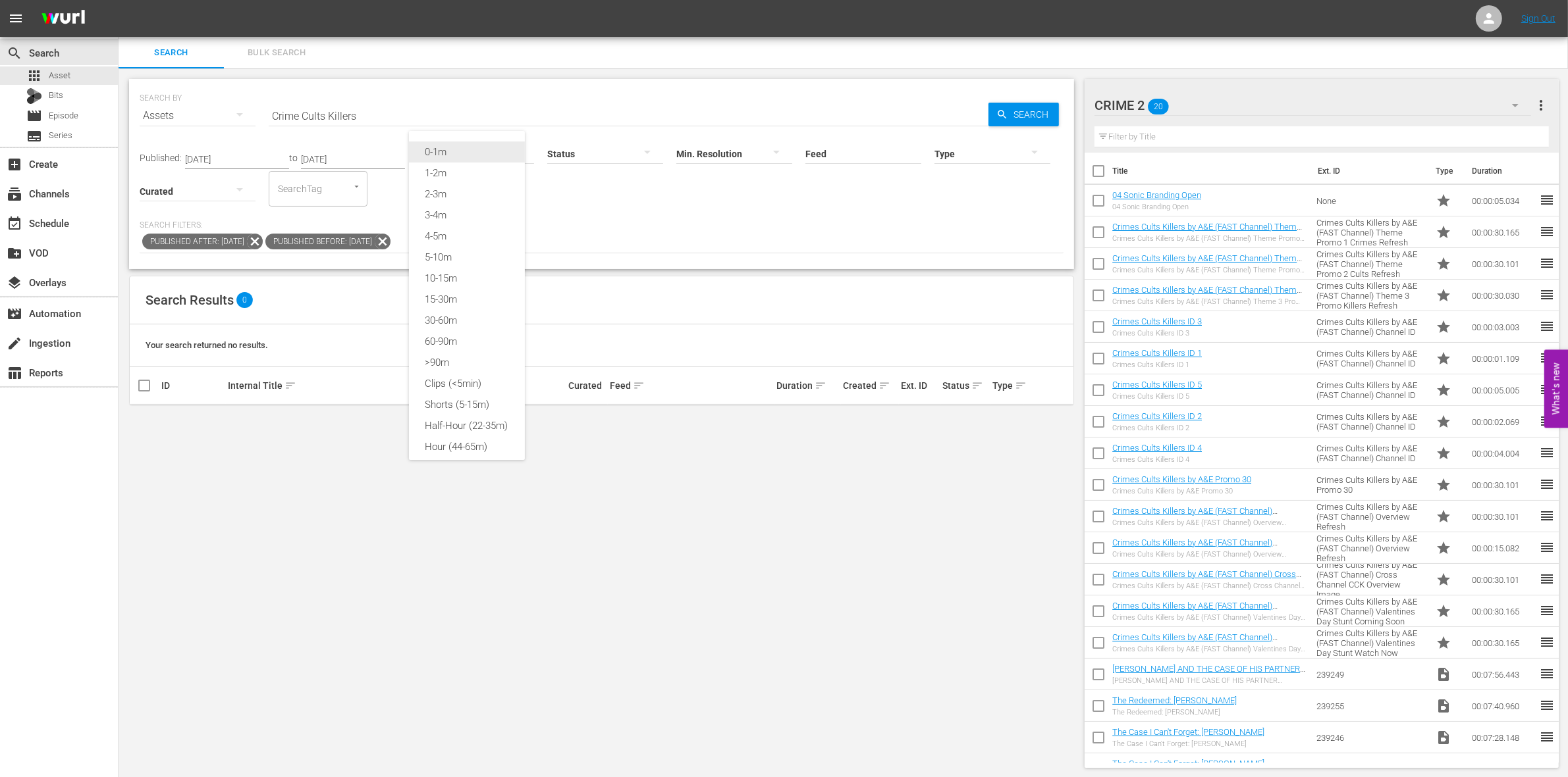
click at [449, 153] on div "0-1m" at bounding box center [467, 151] width 116 height 21
click at [1008, 112] on span "Search" at bounding box center [1033, 113] width 51 height 23
click at [1096, 327] on input "checkbox" at bounding box center [1099, 330] width 28 height 28
checkbox input "true"
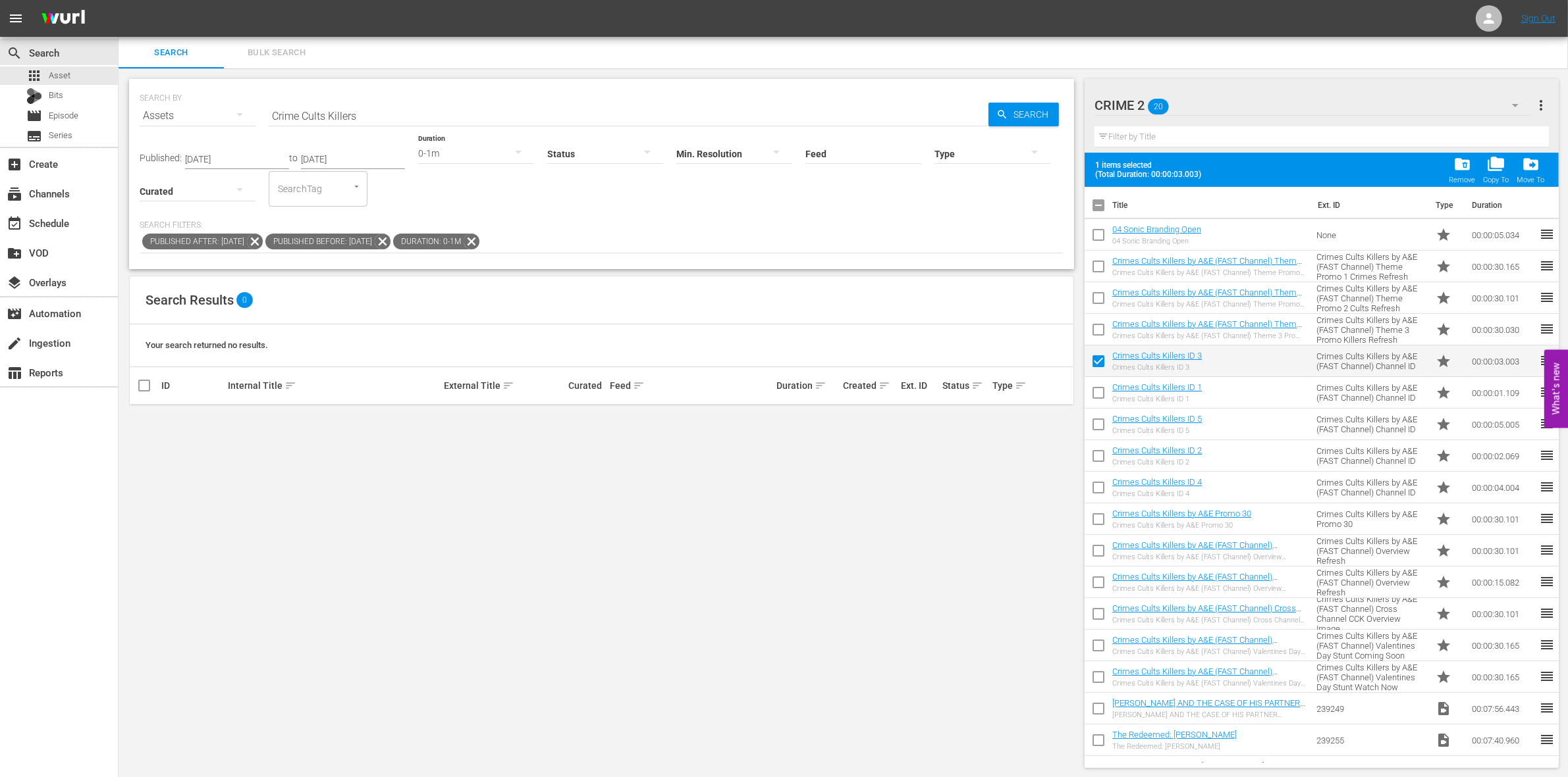
click at [1098, 393] on input "checkbox" at bounding box center [1099, 396] width 28 height 28
checkbox input "true"
click at [1097, 428] on input "checkbox" at bounding box center [1099, 428] width 28 height 28
checkbox input "true"
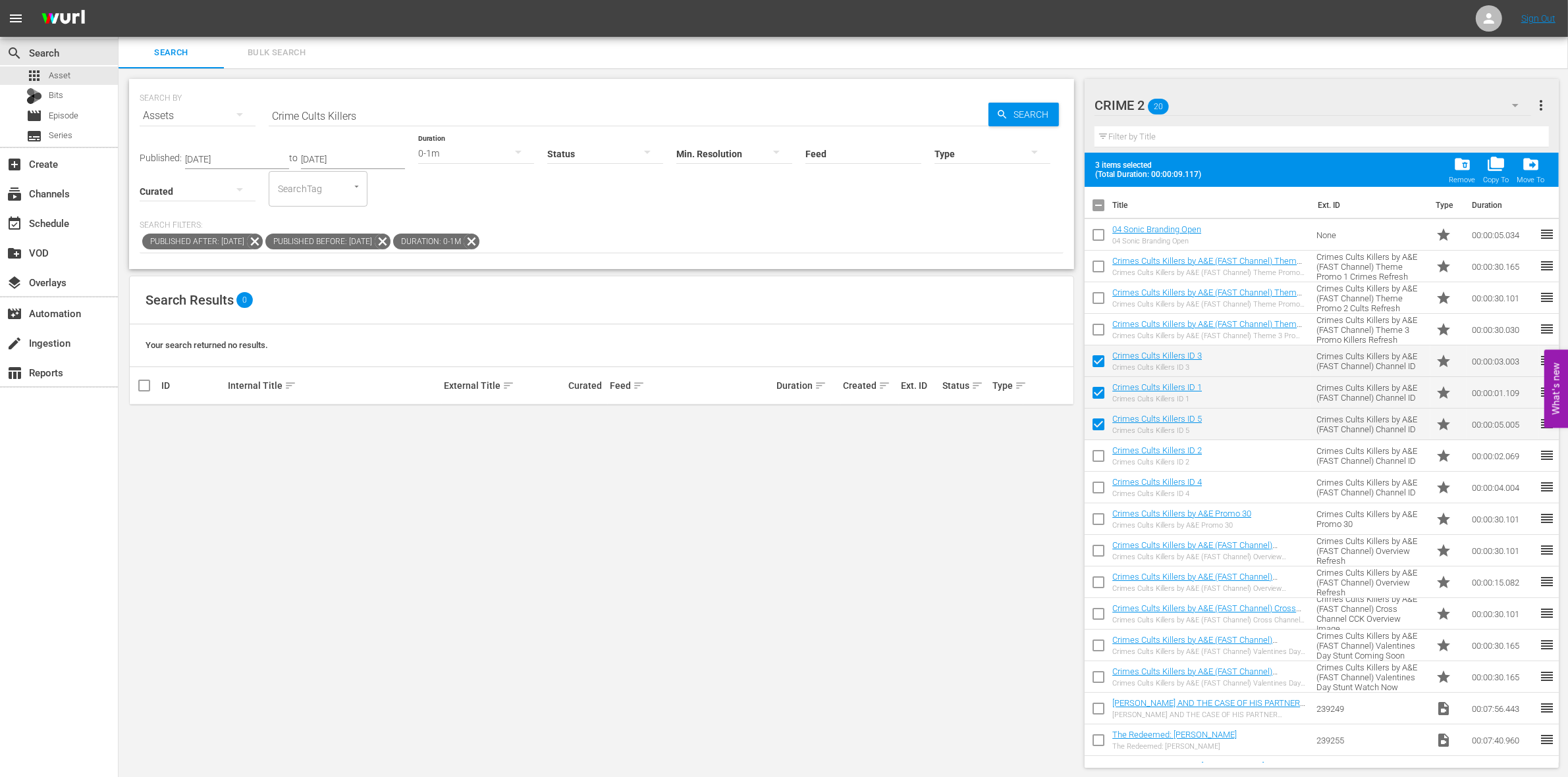
click at [1098, 453] on input "checkbox" at bounding box center [1099, 459] width 28 height 28
checkbox input "true"
click at [1096, 489] on input "checkbox" at bounding box center [1099, 491] width 28 height 28
checkbox input "true"
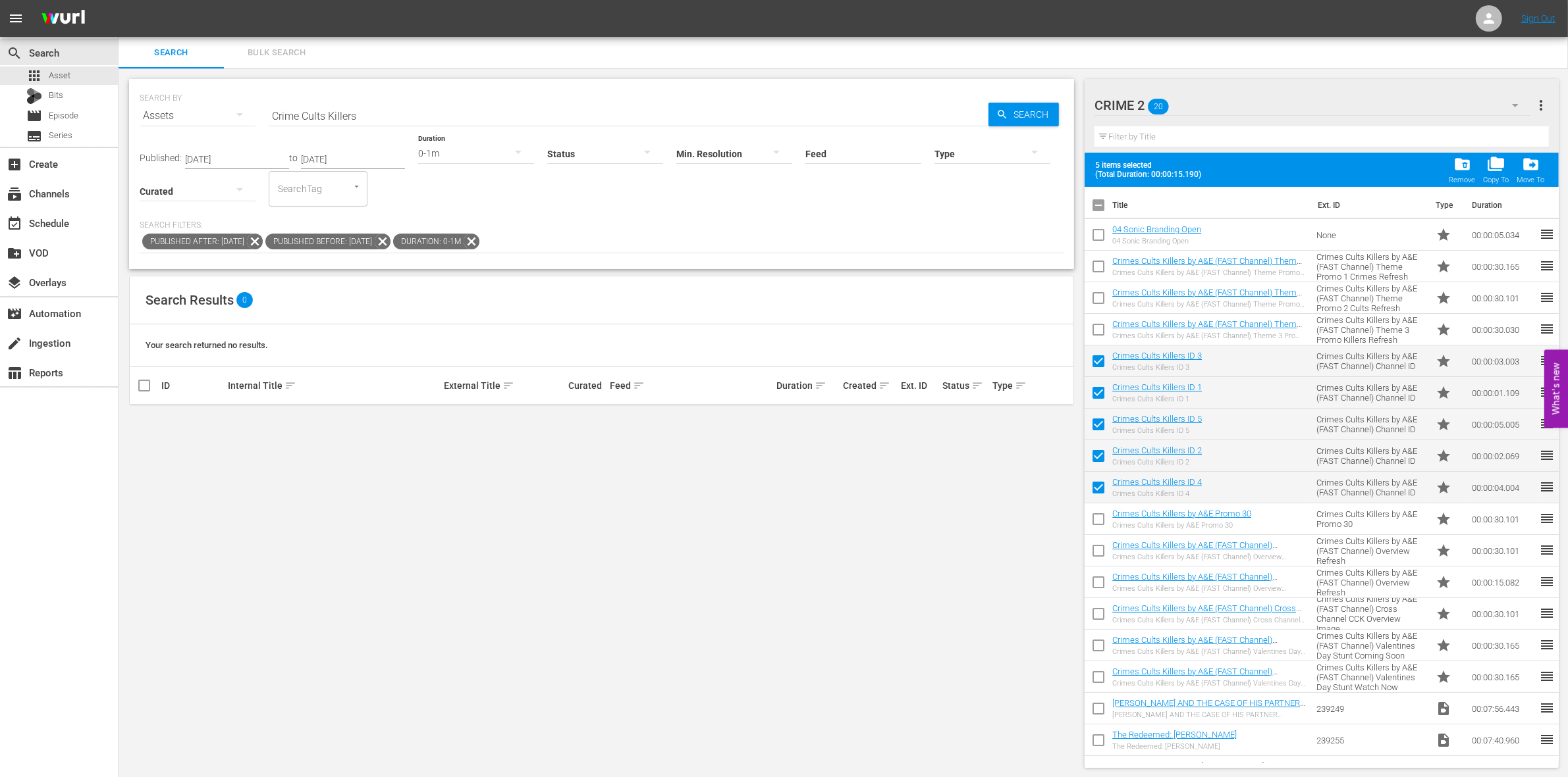
click at [1098, 268] on input "checkbox" at bounding box center [1099, 270] width 28 height 28
checkbox input "true"
click at [1096, 299] on input "checkbox" at bounding box center [1099, 301] width 28 height 28
checkbox input "true"
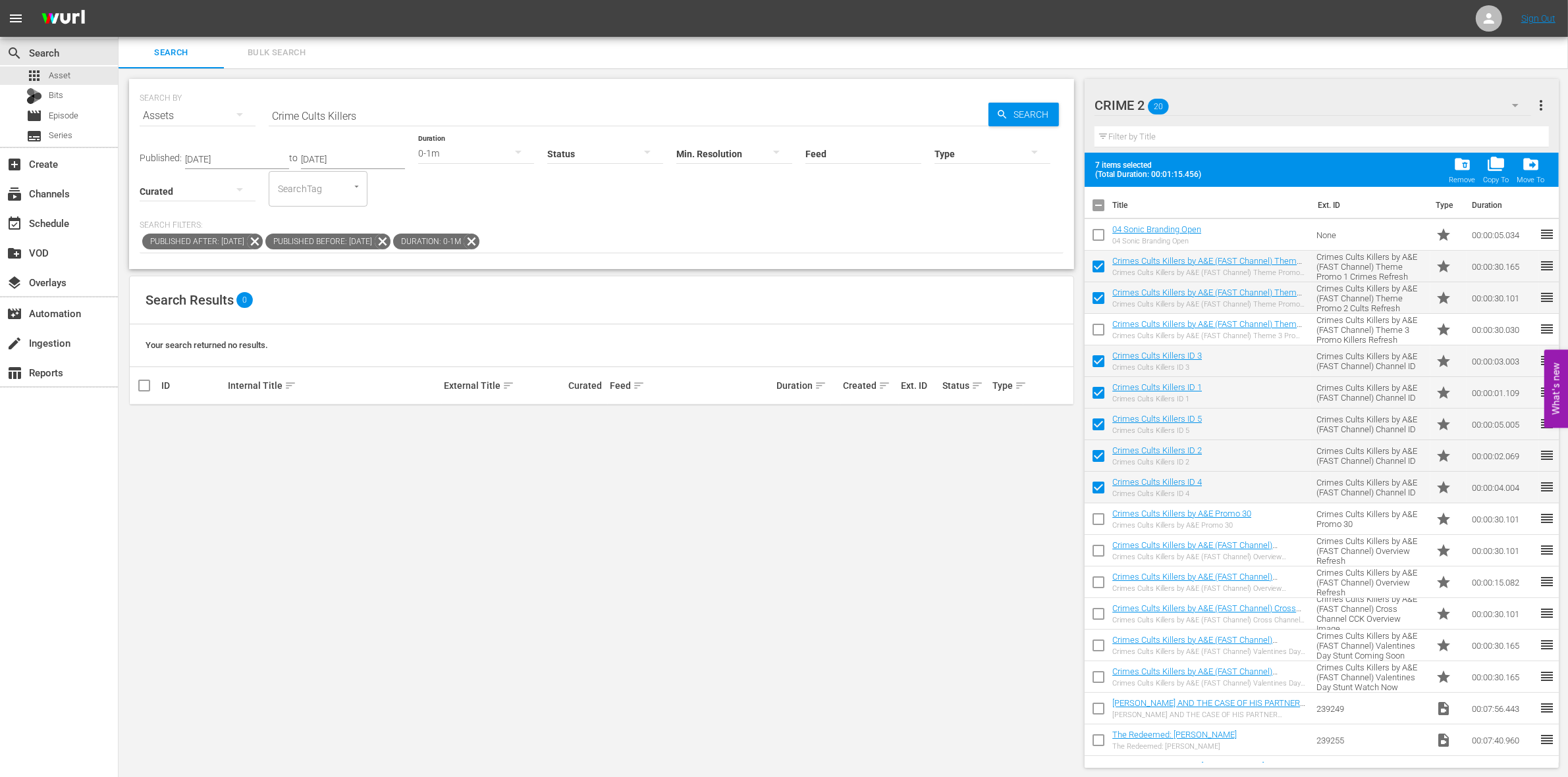
click at [1098, 328] on input "checkbox" at bounding box center [1099, 333] width 28 height 28
checkbox input "true"
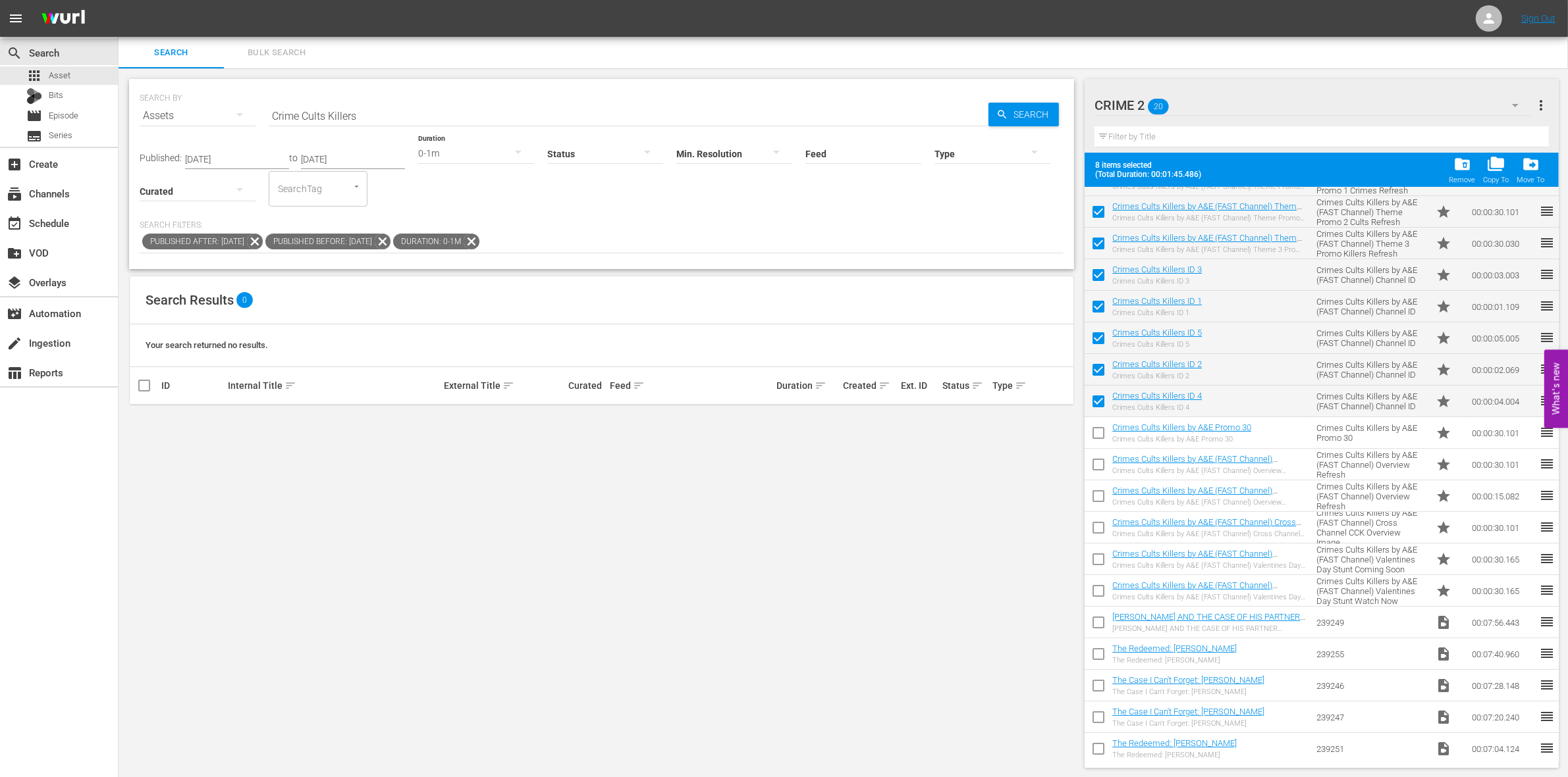
scroll to position [87, 0]
click at [1098, 429] on input "checkbox" at bounding box center [1099, 435] width 28 height 28
checkbox input "true"
click at [1098, 459] on input "checkbox" at bounding box center [1099, 467] width 28 height 28
checkbox input "true"
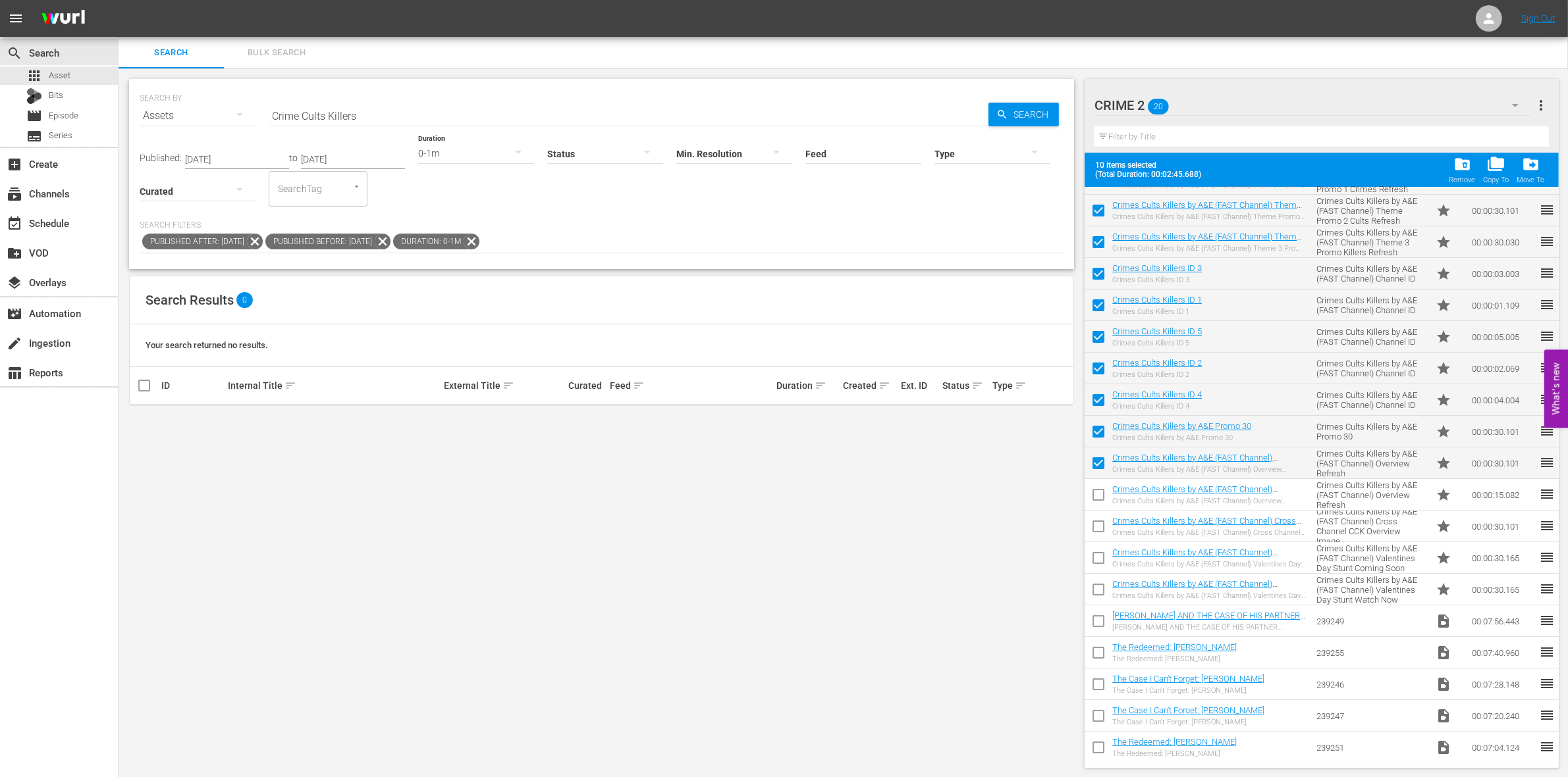
click at [1101, 524] on input "checkbox" at bounding box center [1099, 530] width 28 height 28
checkbox input "true"
click at [1098, 560] on input "checkbox" at bounding box center [1099, 561] width 28 height 28
checkbox input "true"
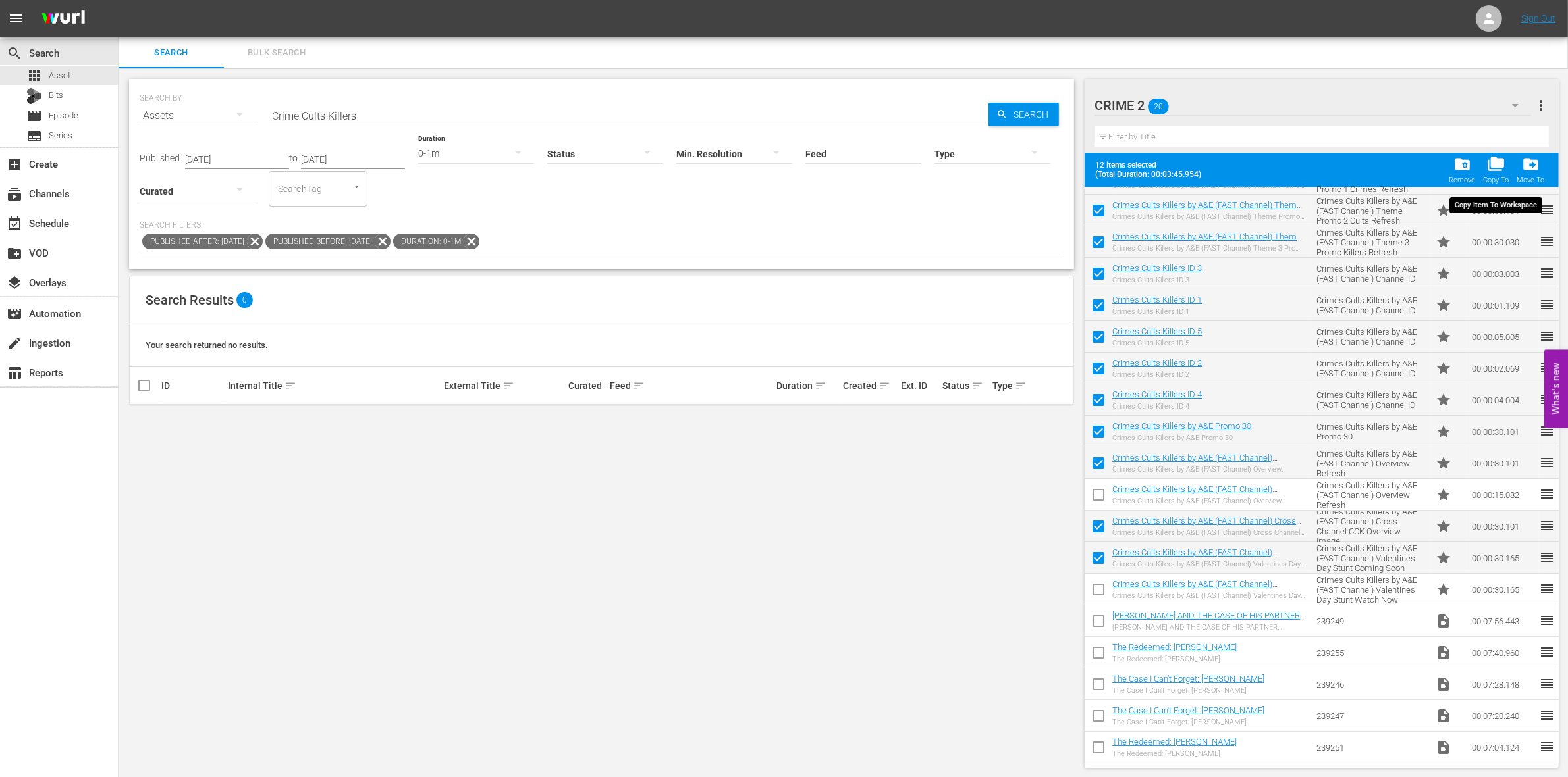
click at [1496, 165] on span "folder_copy" at bounding box center [1495, 164] width 18 height 18
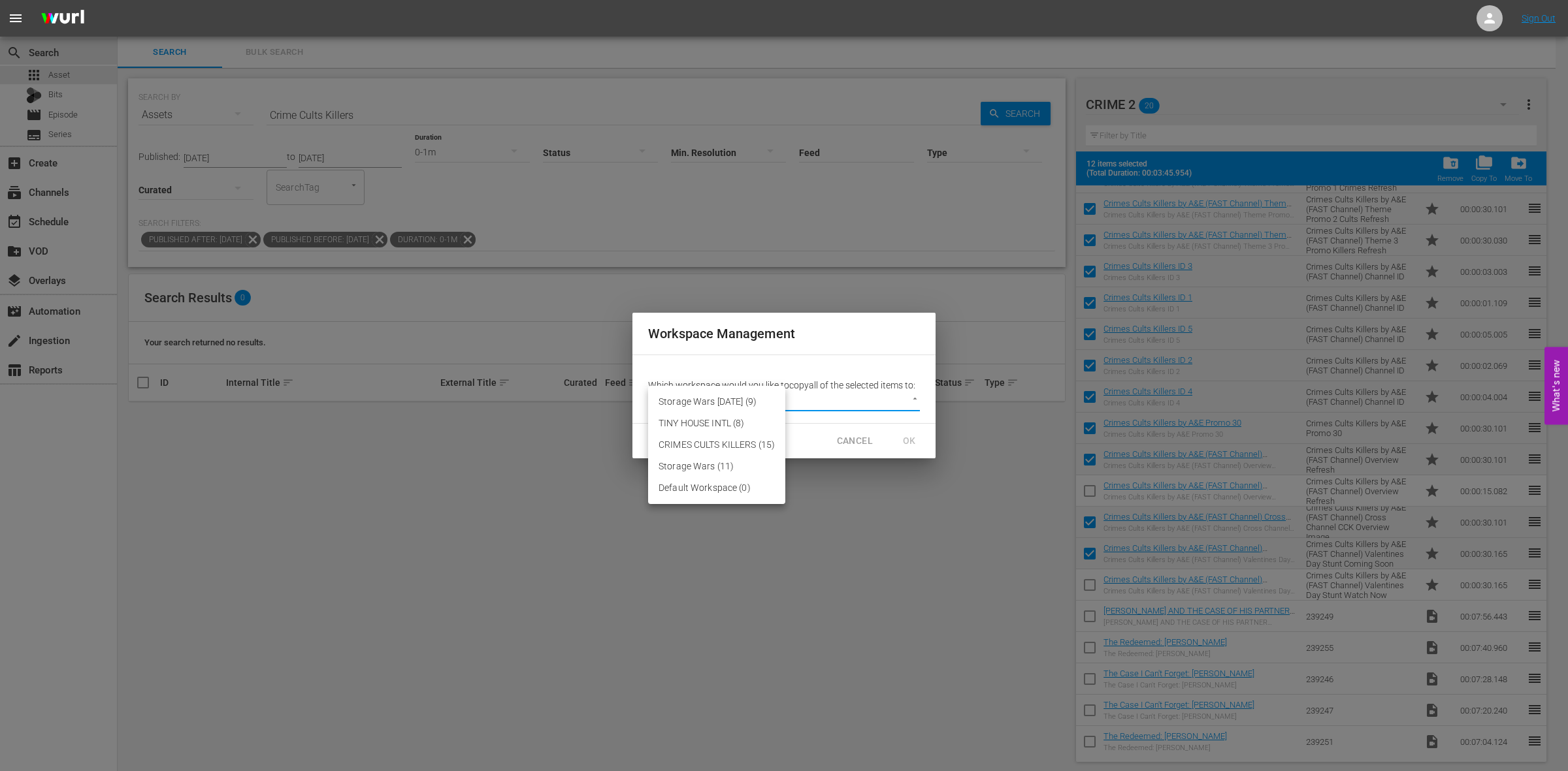
click at [802, 409] on body "menu Sign Out search Search apps Asset Bits movie Episode subtitles Series add_…" at bounding box center [784, 386] width 1568 height 771
click at [695, 443] on li "CRIMES CULTS KILLERS (15)" at bounding box center [717, 445] width 137 height 21
type input "3634"
click at [905, 438] on span "OK" at bounding box center [909, 442] width 21 height 17
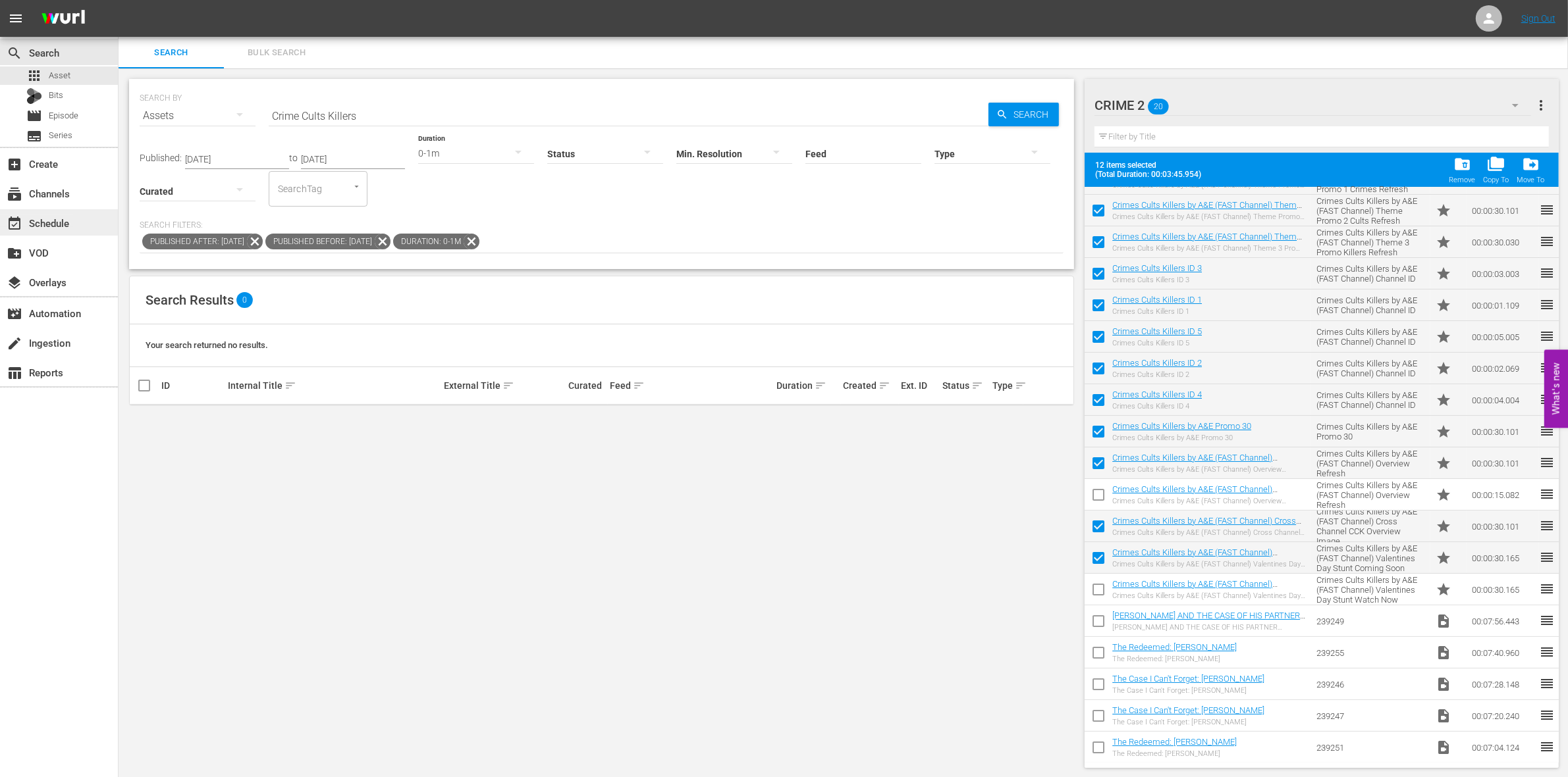
click at [40, 222] on div "event_available Schedule" at bounding box center [36, 221] width 73 height 12
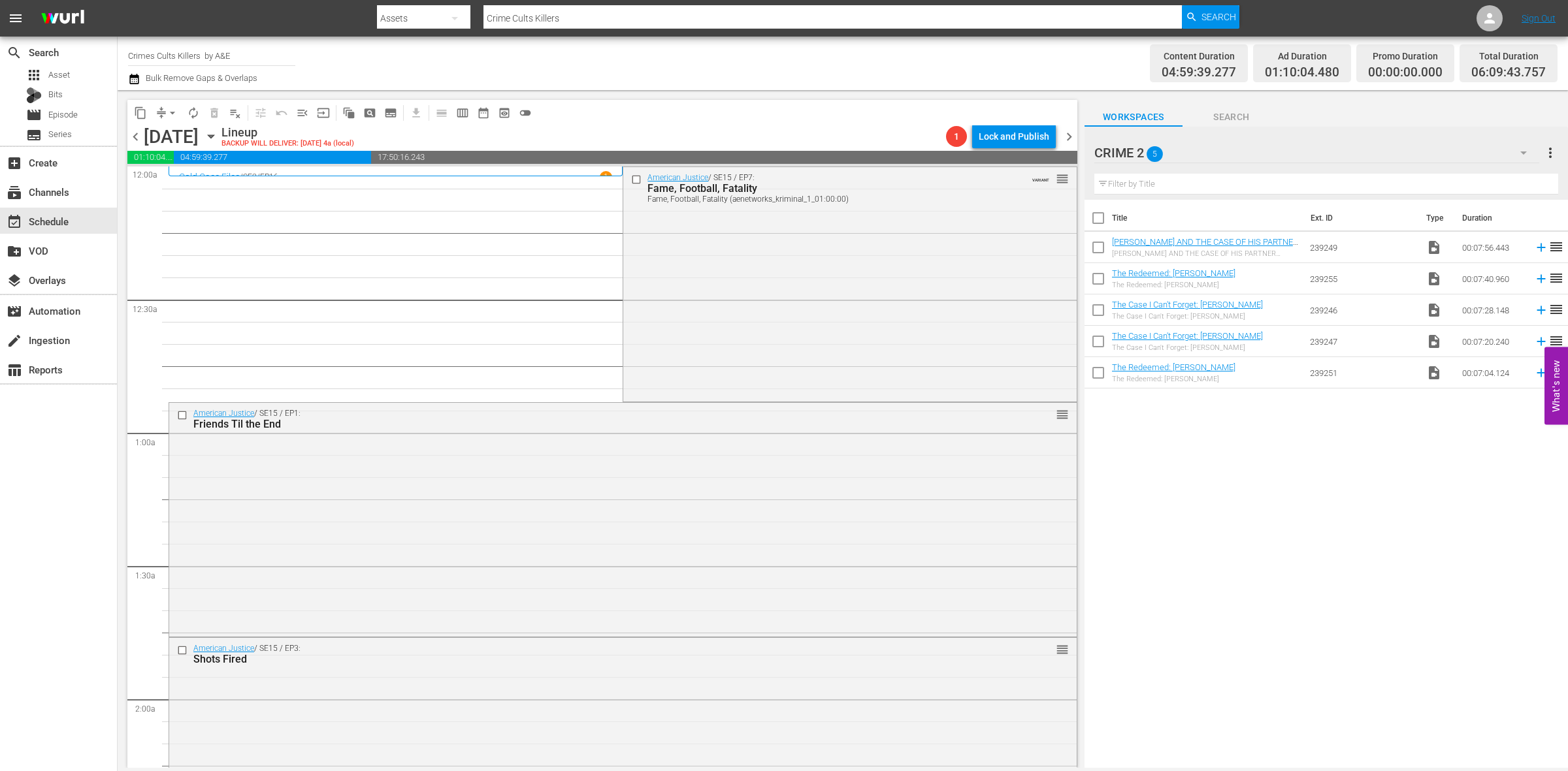
click at [1520, 155] on icon "button" at bounding box center [1523, 152] width 16 height 16
click at [1524, 154] on div "CRIME 2 (5) Storage Wars [DATE] (0) TINY HOUSE INTL (0) CRIMES CULTS KILLERS (0…" at bounding box center [784, 386] width 1568 height 771
click at [51, 76] on span "Asset" at bounding box center [58, 75] width 21 height 13
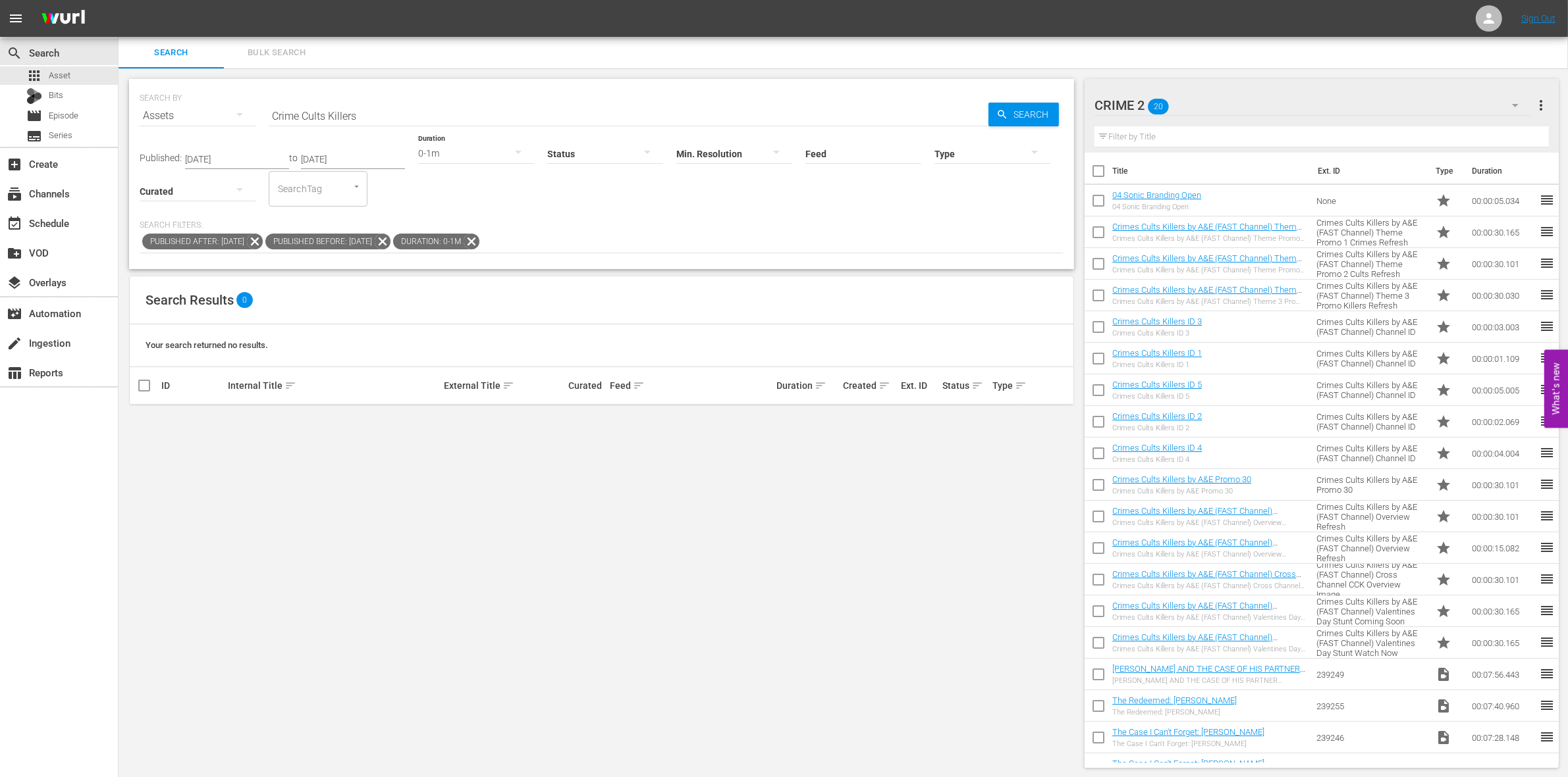
click at [1103, 169] on input "checkbox" at bounding box center [1099, 174] width 28 height 28
checkbox input "true"
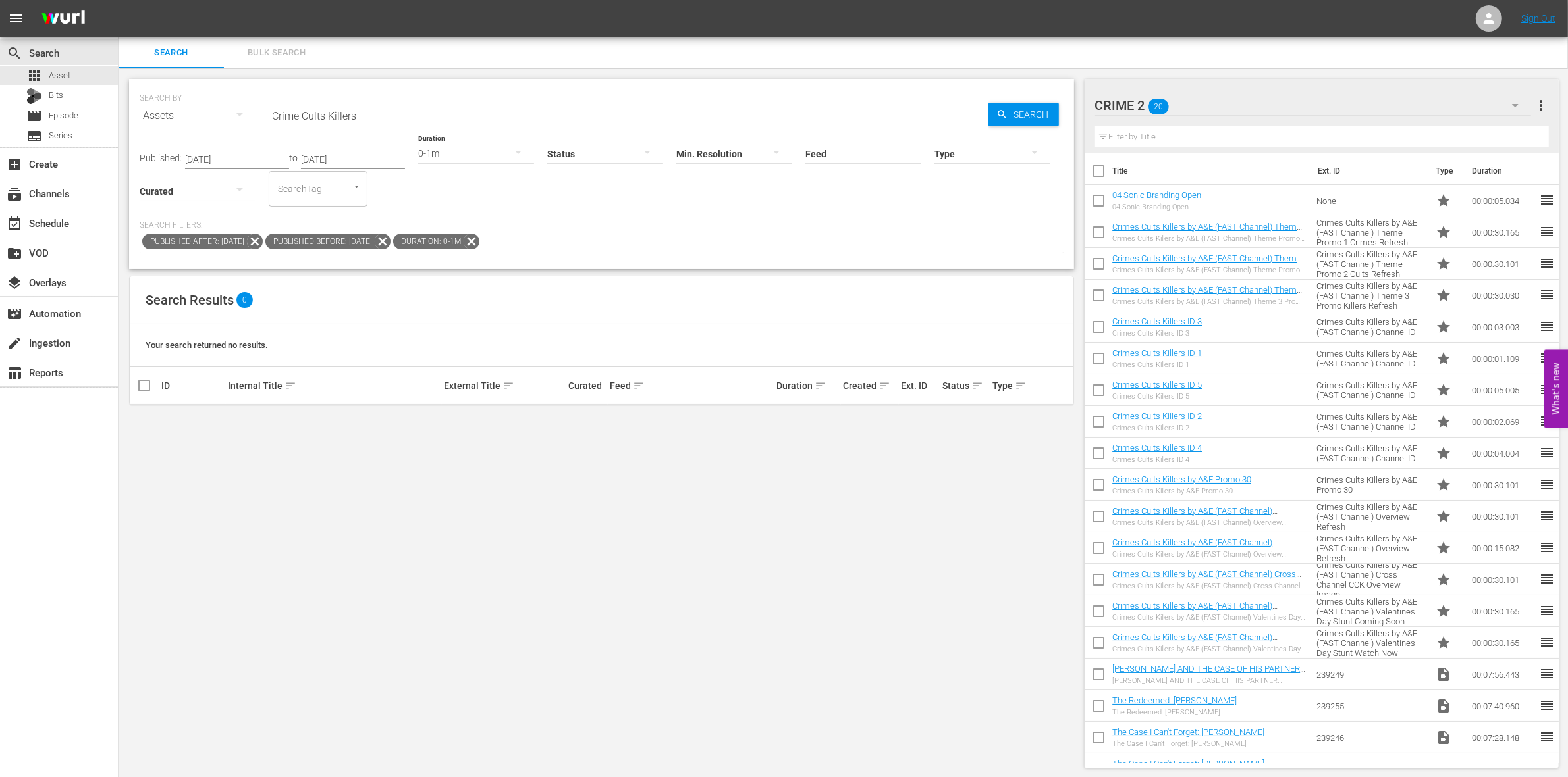
checkbox input "true"
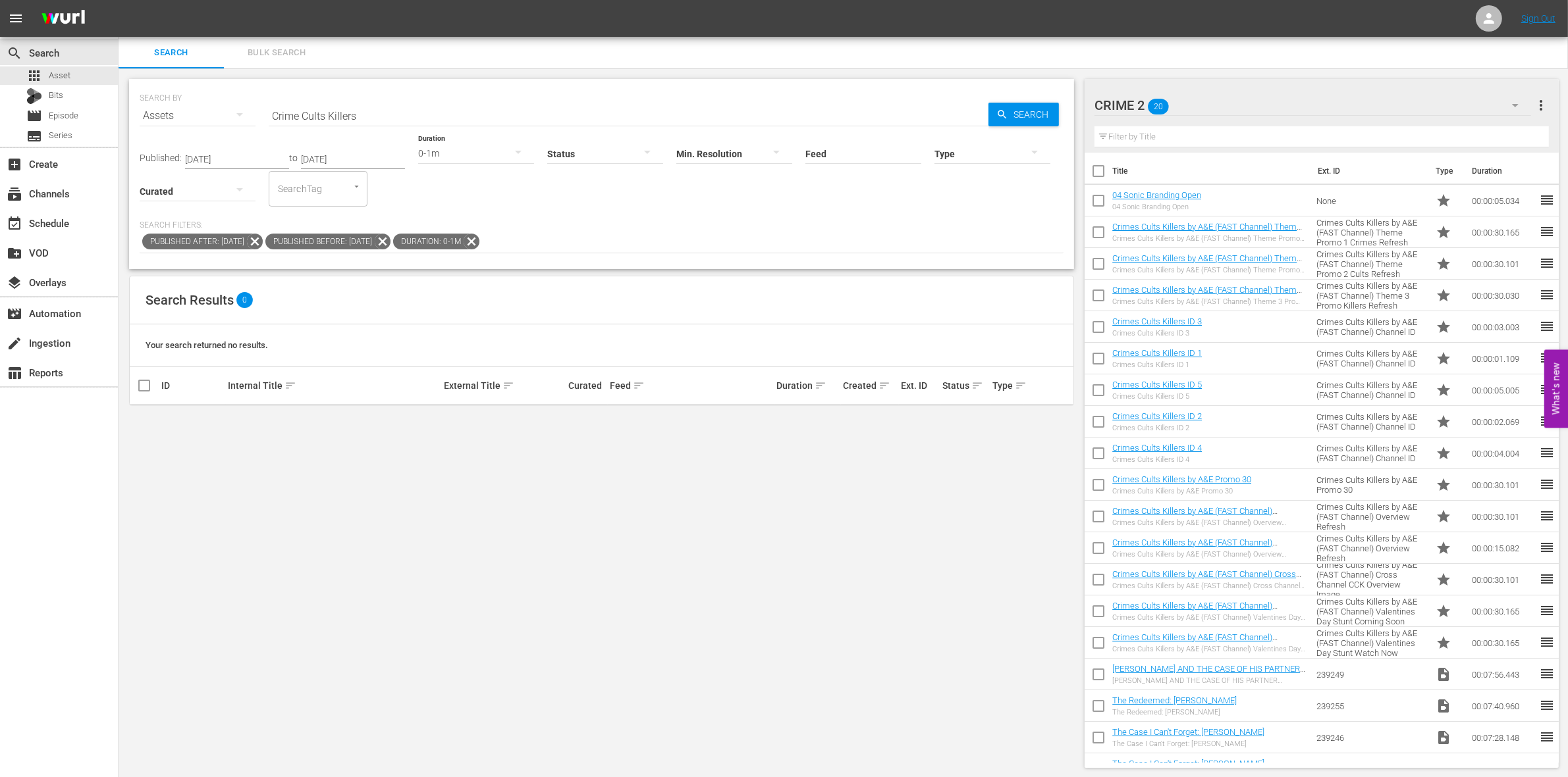
checkbox input "true"
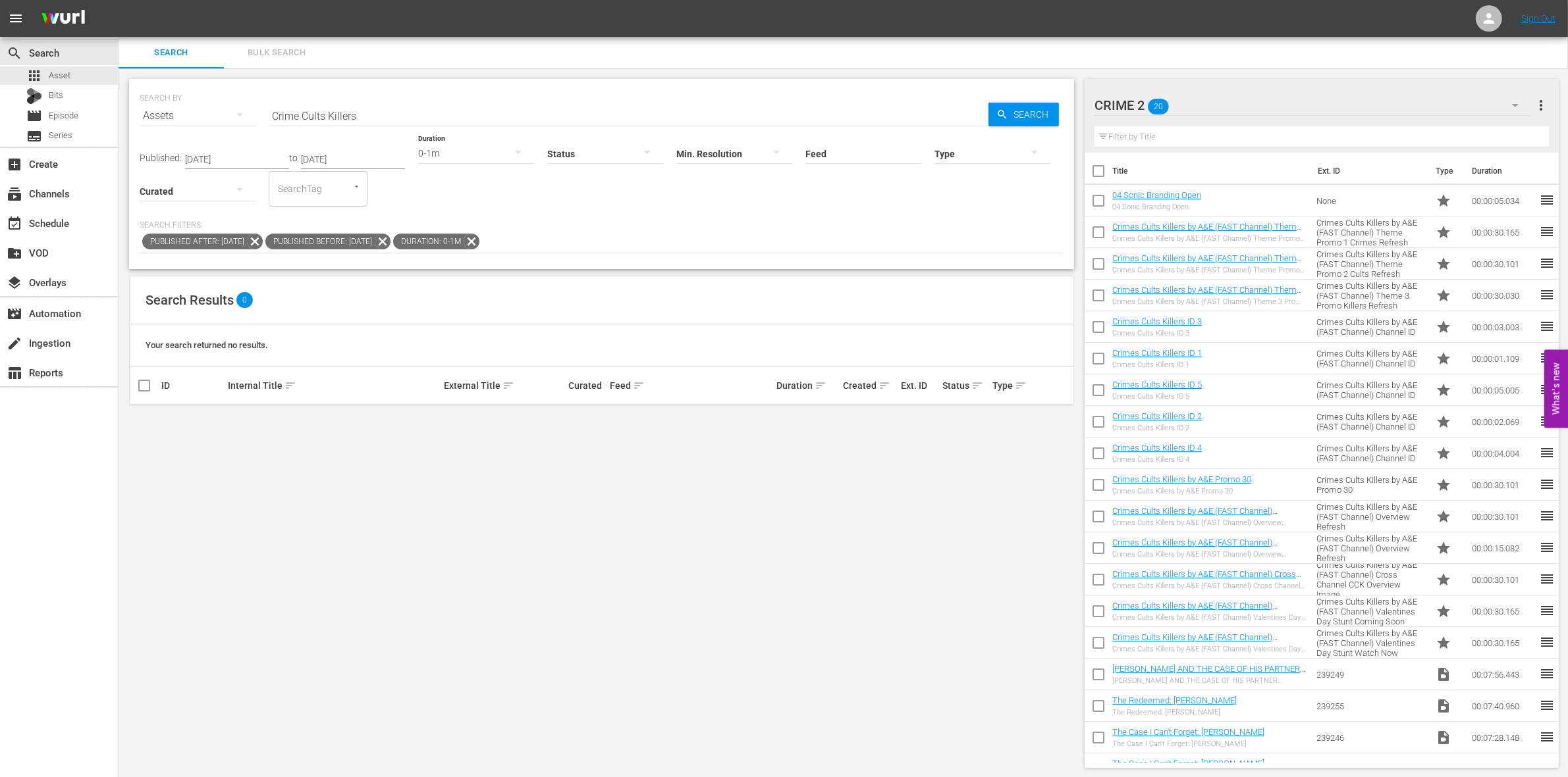
checkbox input "true"
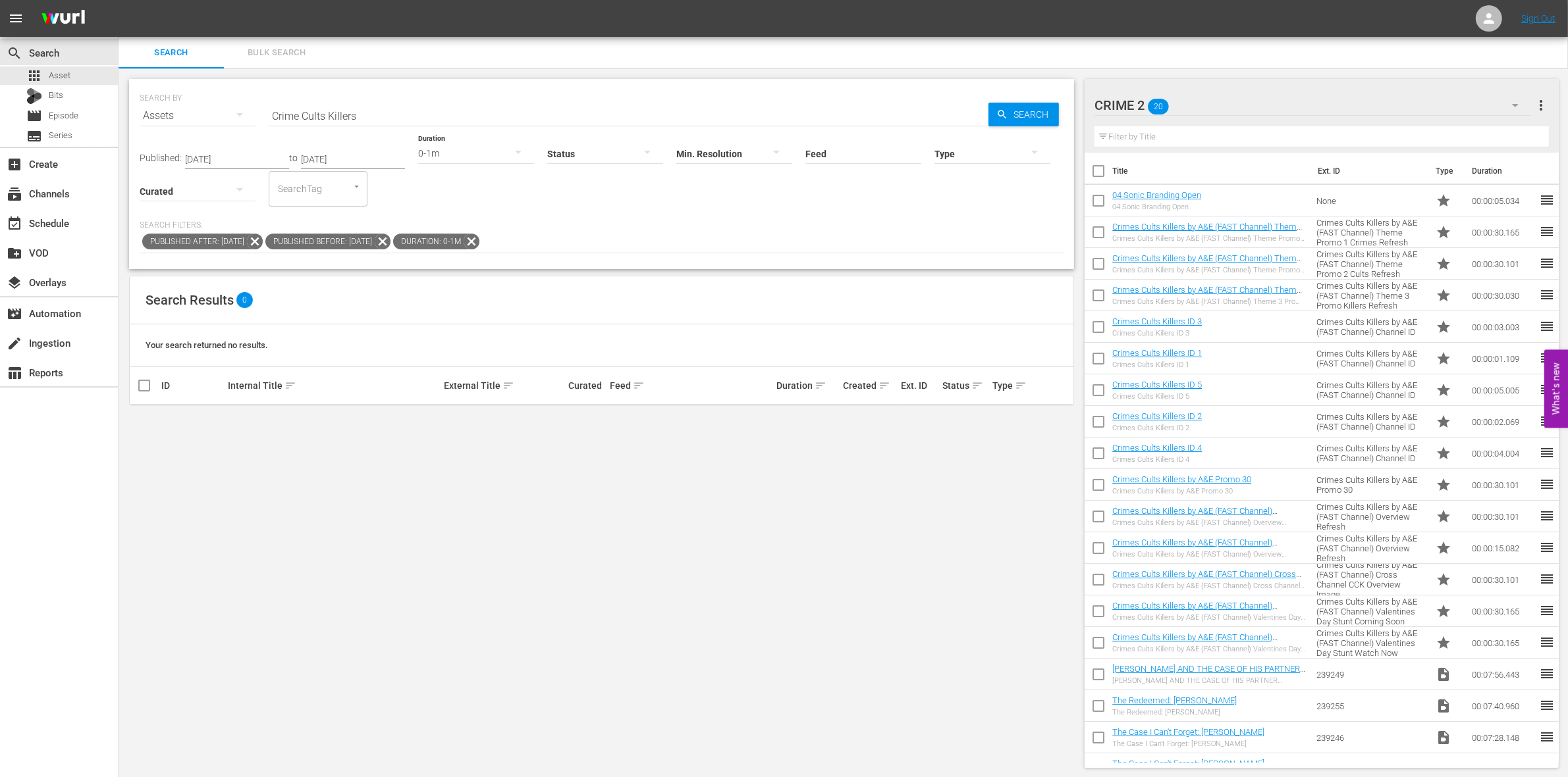
checkbox input "true"
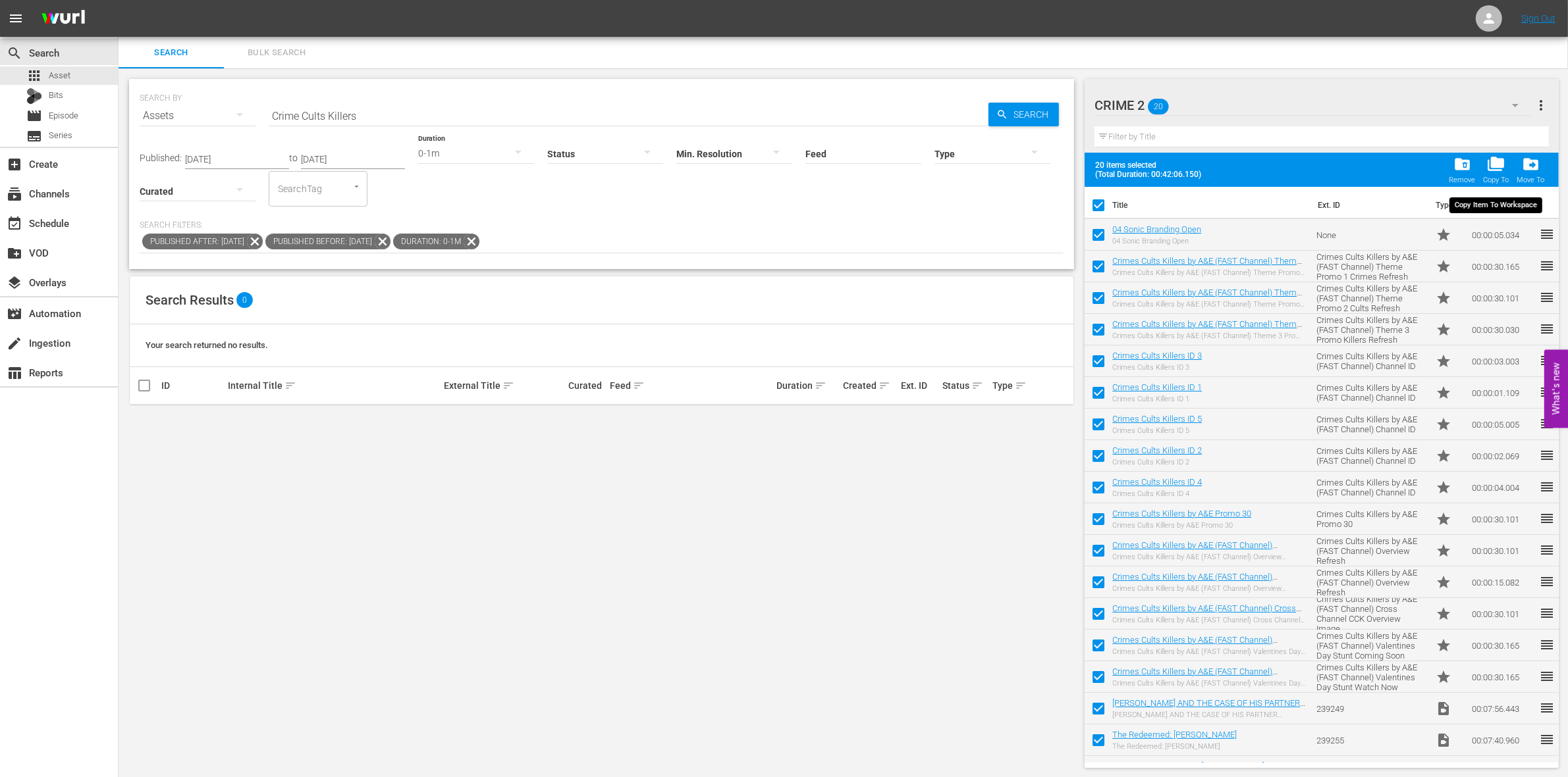
click at [1495, 159] on span "folder_copy" at bounding box center [1495, 164] width 18 height 18
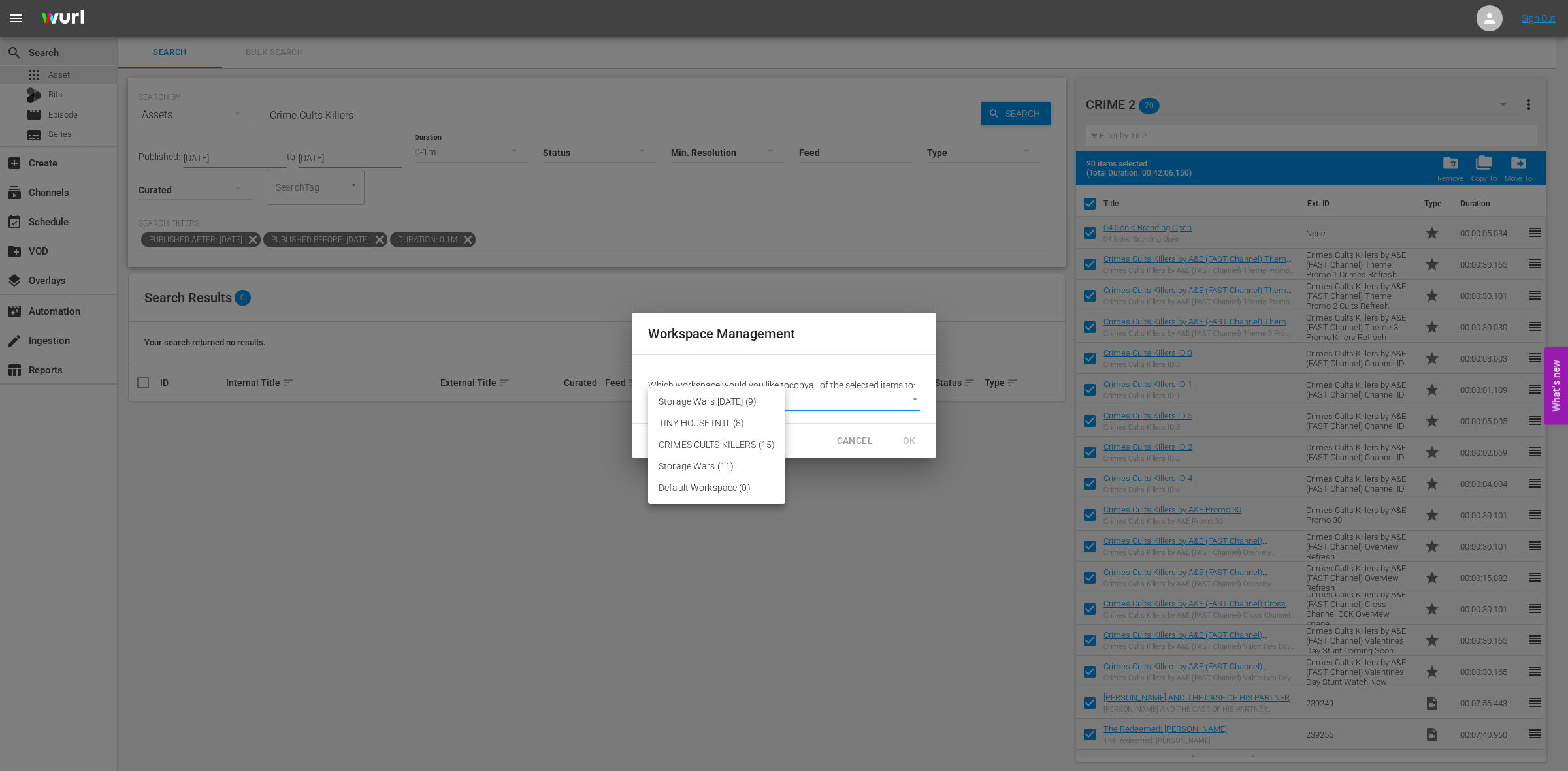
click at [707, 402] on body "menu Sign Out search Search apps Asset Bits movie Episode subtitles Series add_…" at bounding box center [784, 386] width 1568 height 771
click at [854, 439] on div at bounding box center [784, 386] width 1568 height 771
click at [854, 439] on span "CANCEL" at bounding box center [854, 442] width 36 height 17
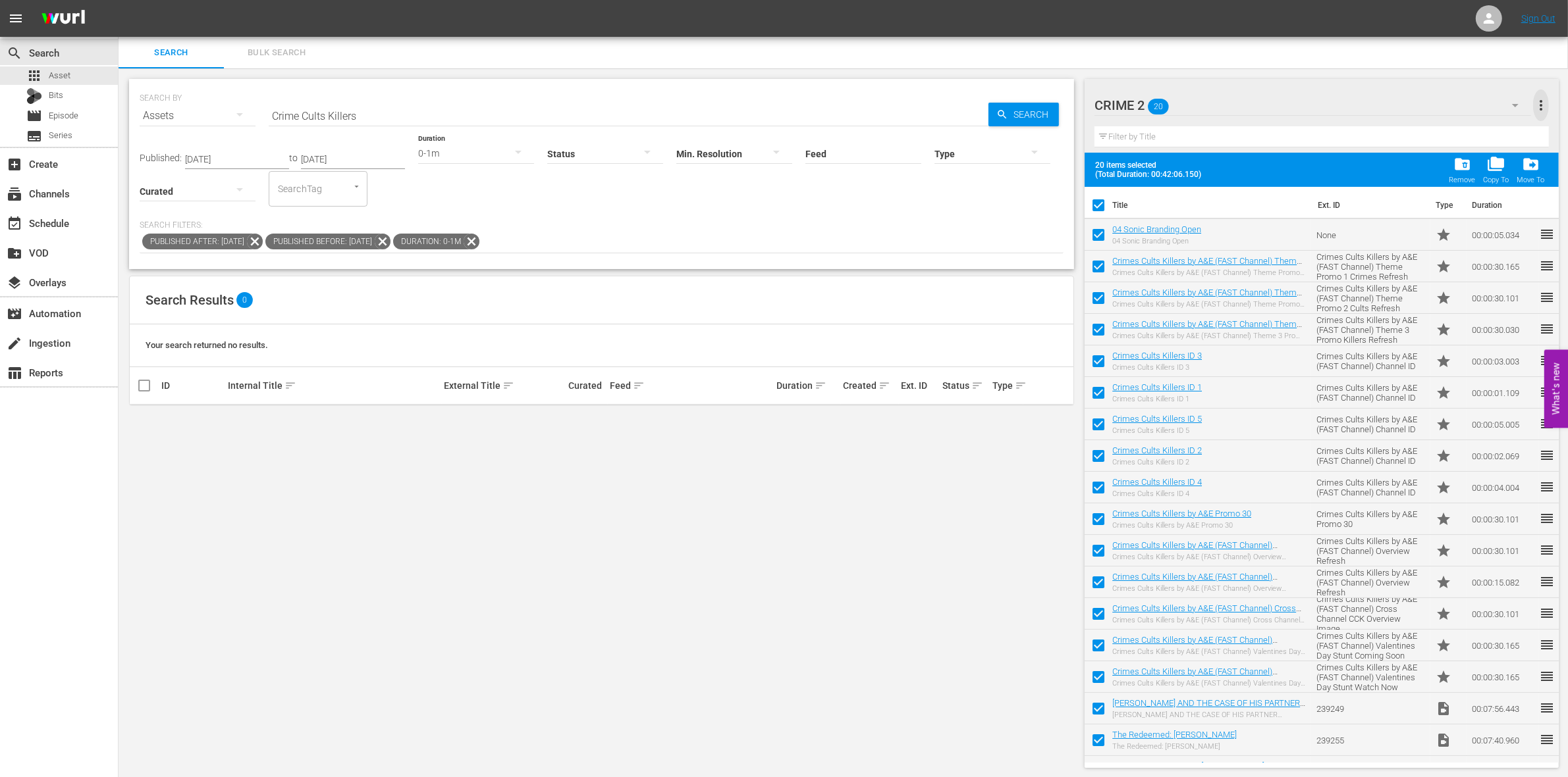
click at [1540, 107] on span "more_vert" at bounding box center [1541, 105] width 16 height 16
click at [1451, 103] on div "Add New Workspace" at bounding box center [1456, 106] width 154 height 23
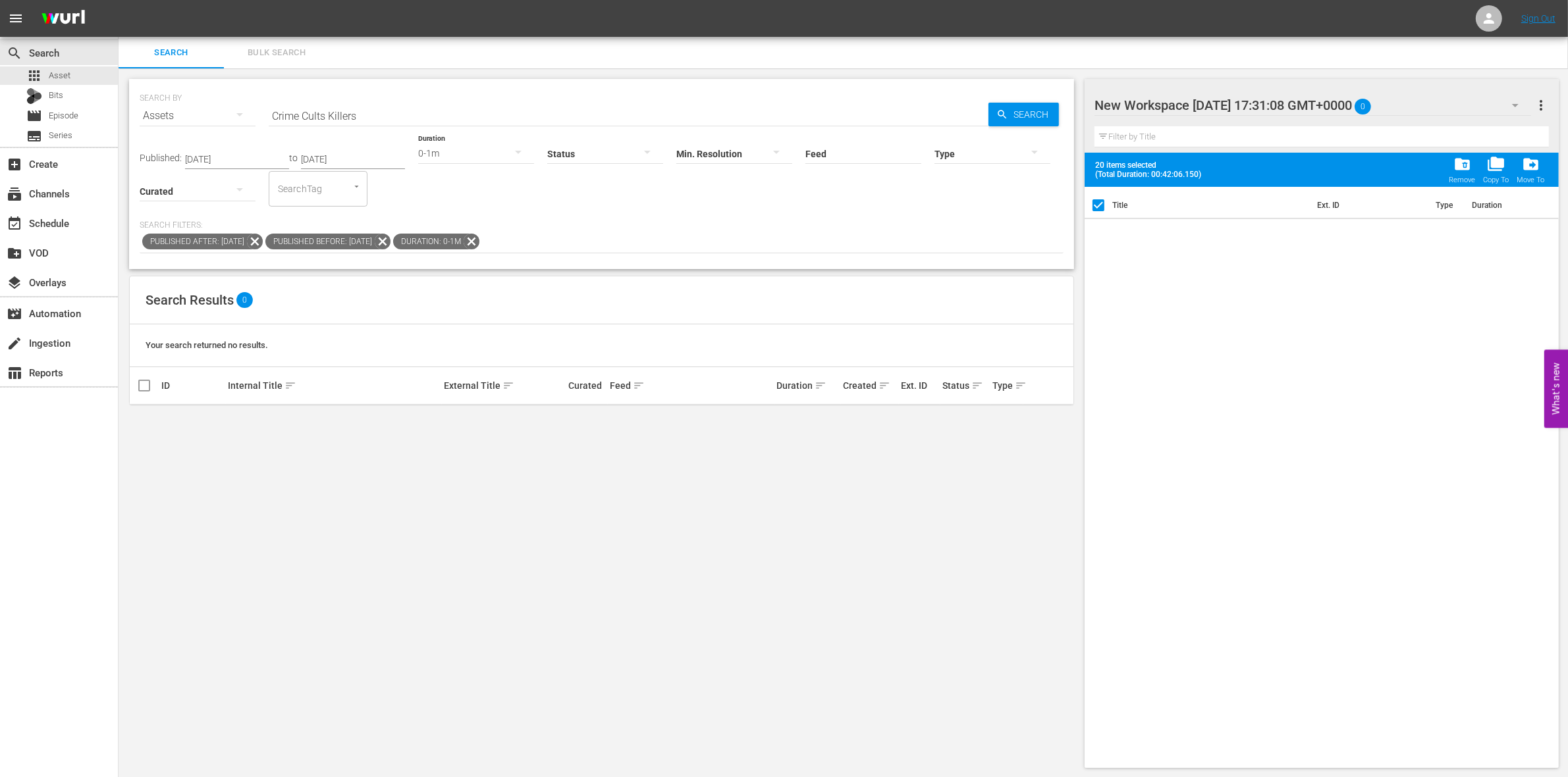
drag, startPoint x: 1259, startPoint y: 99, endPoint x: 1393, endPoint y: 112, distance: 134.6
click at [1393, 112] on div "New Workspace [DATE] 17:31:08 GMT+0000 0 New Workspace [DATE] 17:31:08 GMT+0000" at bounding box center [1313, 105] width 437 height 32
click at [1388, 123] on div "Filter by Title" at bounding box center [1322, 137] width 455 height 32
click at [1411, 96] on div "New Workspace [DATE] 17:31:08 GMT+0000 0" at bounding box center [1313, 105] width 437 height 37
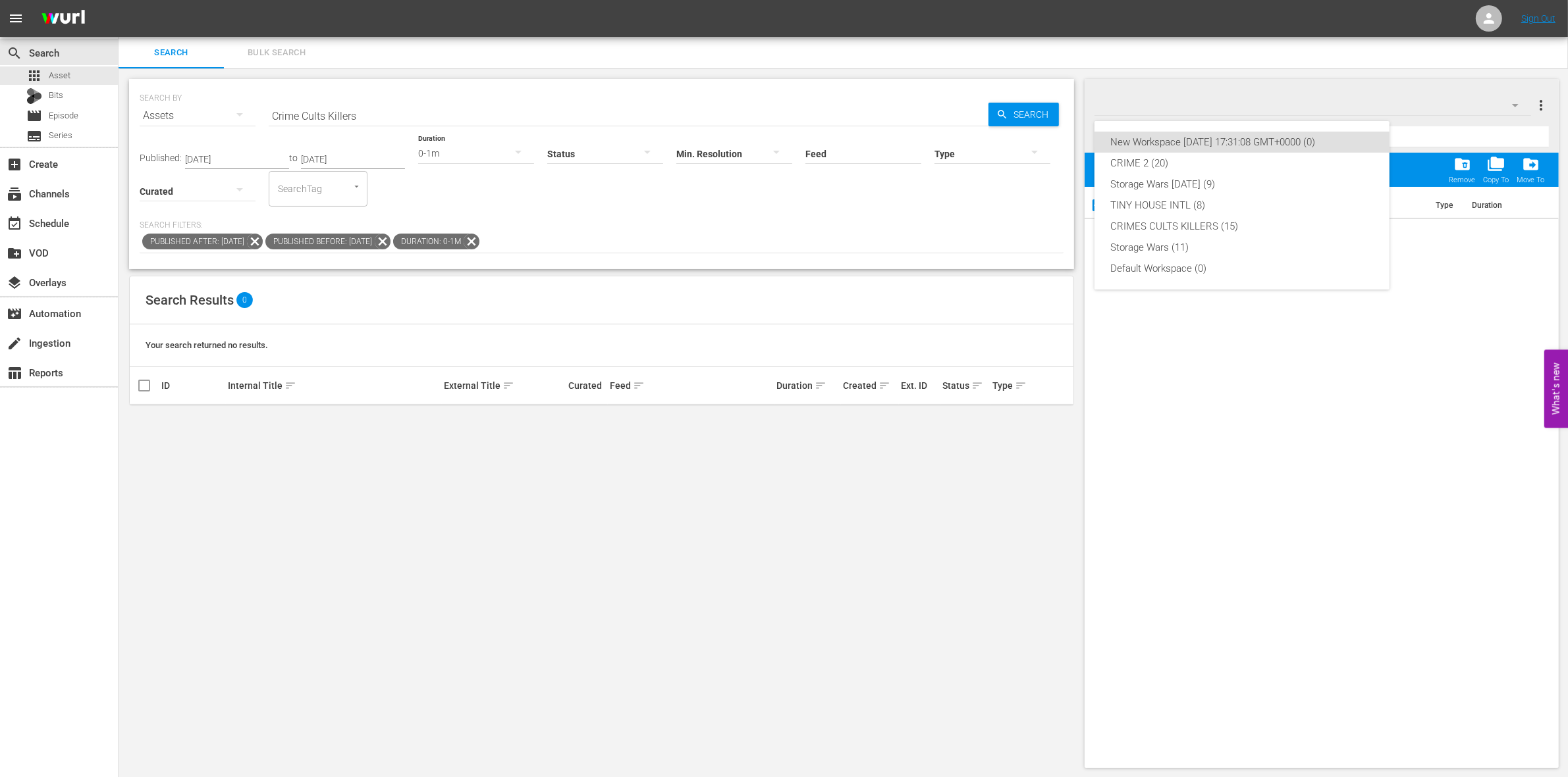
drag, startPoint x: 1301, startPoint y: 102, endPoint x: 1292, endPoint y: 100, distance: 9.2
click at [1299, 102] on div "New Workspace [DATE] 17:31:08 GMT+0000 (0) CRIME 2 (20) Storage Wars [DATE] (9)…" at bounding box center [784, 388] width 1568 height 777
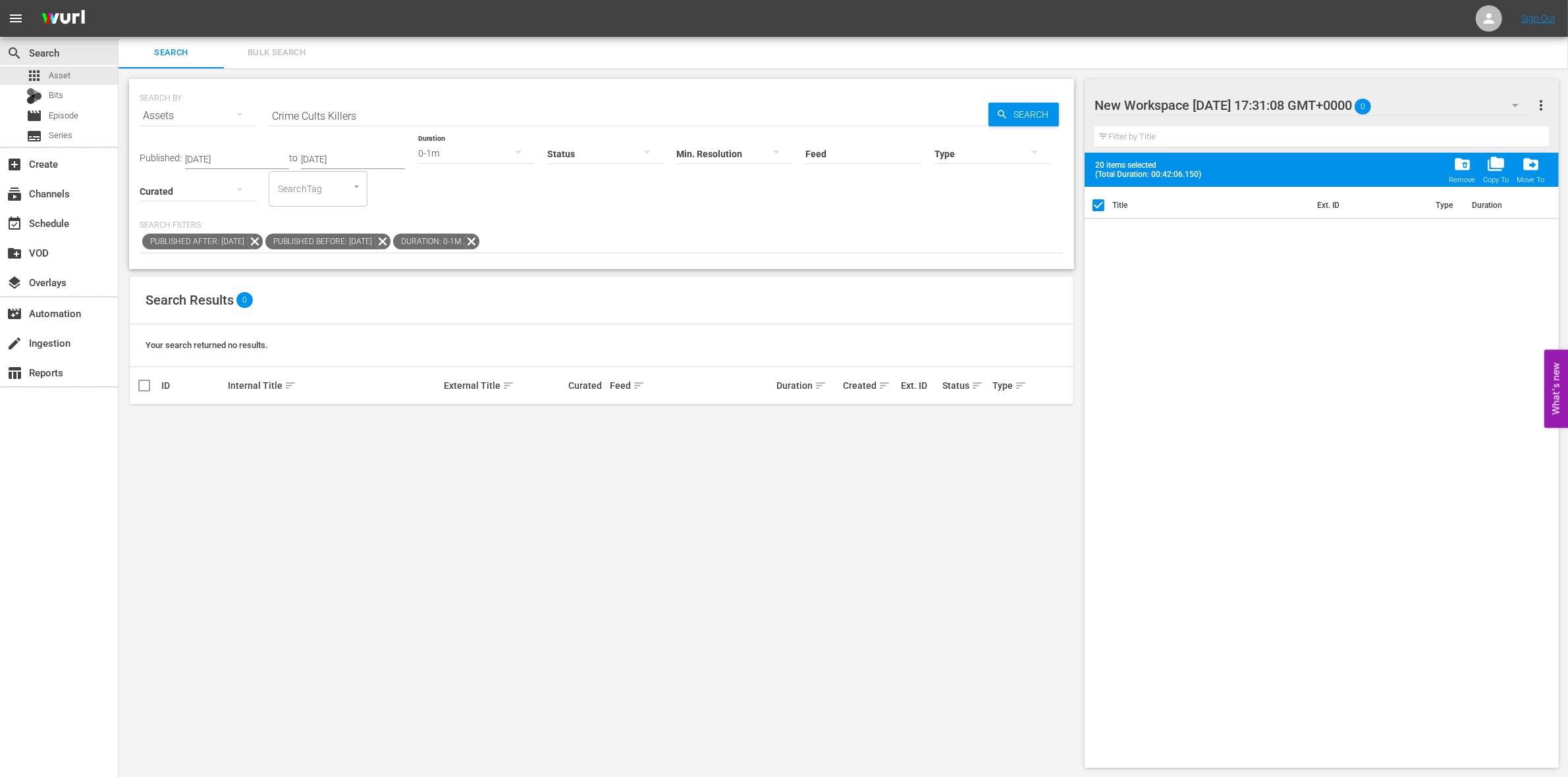
click at [1406, 105] on div "New Workspace [DATE] 17:31:08 GMT+0000 0" at bounding box center [1313, 105] width 437 height 37
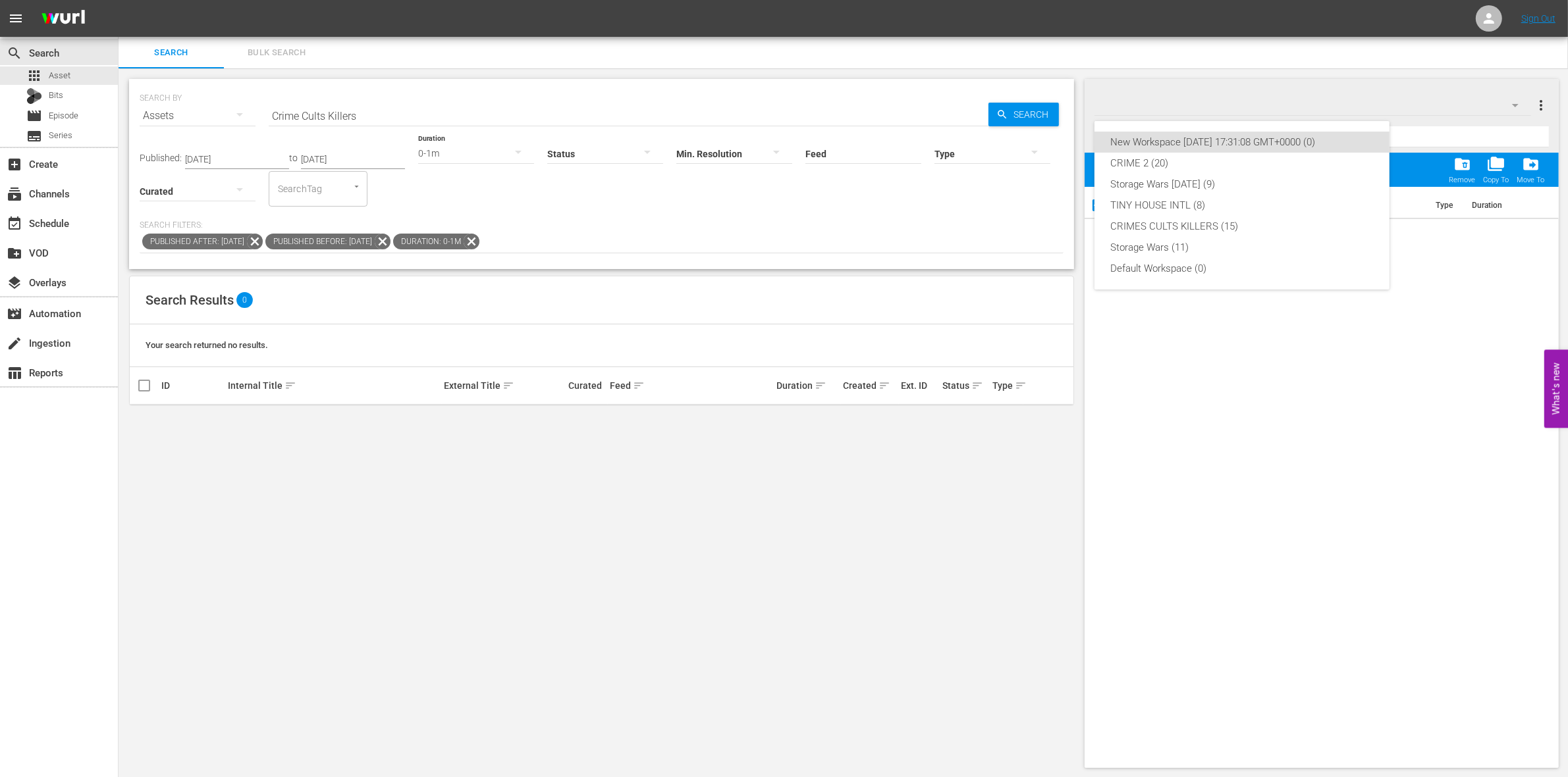
click at [1361, 139] on div "New Workspace [DATE] 17:31:08 GMT+0000 (0)" at bounding box center [1242, 142] width 263 height 21
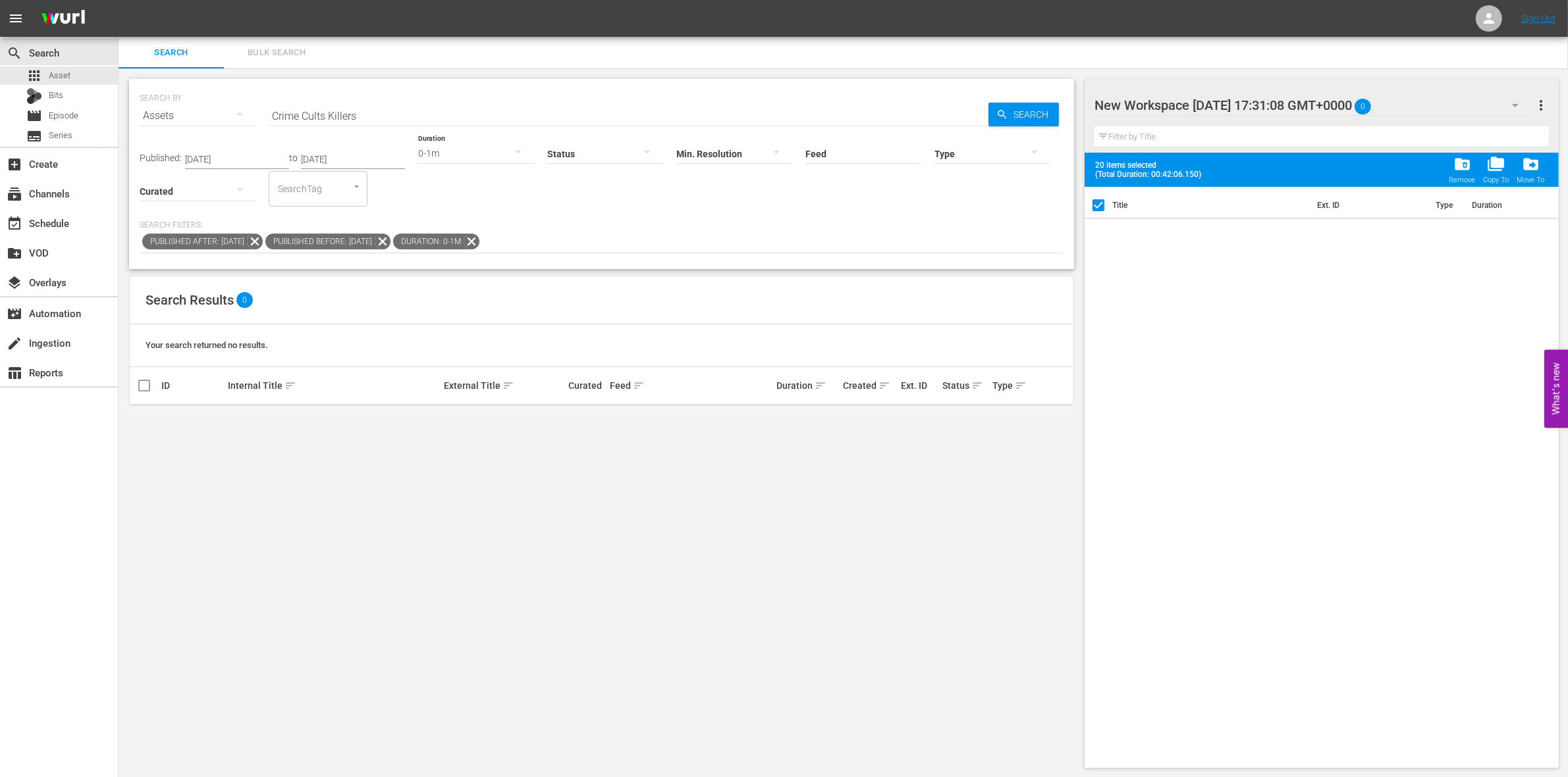
click at [1377, 105] on div "New Workspace [DATE] 17:31:08 GMT+0000 0" at bounding box center [1313, 105] width 437 height 37
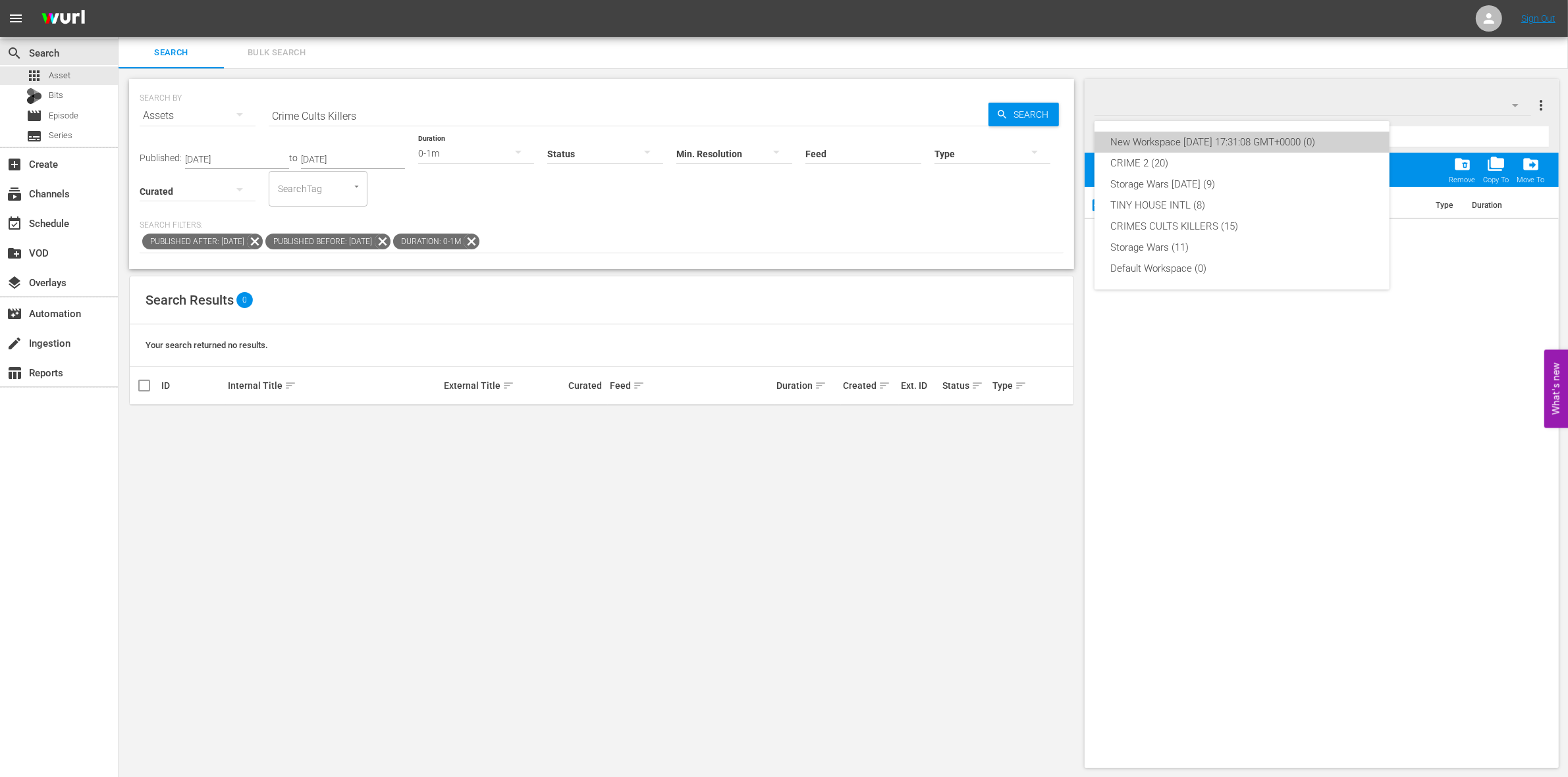
drag, startPoint x: 1177, startPoint y: 146, endPoint x: 1168, endPoint y: 136, distance: 13.5
click at [1176, 145] on div "New Workspace [DATE] 17:31:08 GMT+0000 (0)" at bounding box center [1242, 142] width 263 height 21
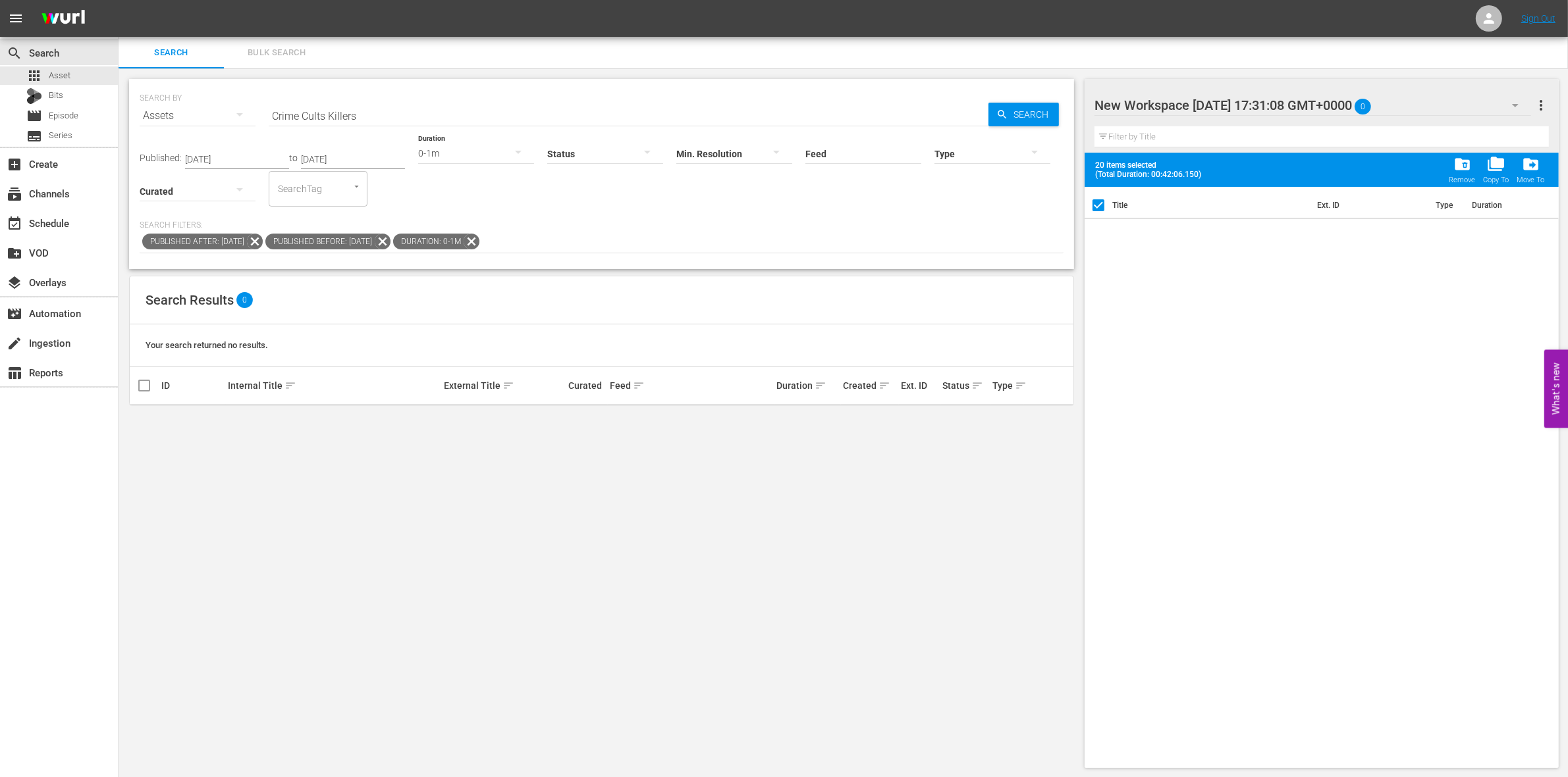
click at [1136, 102] on div at bounding box center [1206, 105] width 224 height 33
type input "New Workspace [DATE]"
click at [1258, 110] on input "New Workspace [DATE]" at bounding box center [1316, 105] width 443 height 32
click at [1539, 105] on span "more_vert" at bounding box center [1541, 105] width 16 height 16
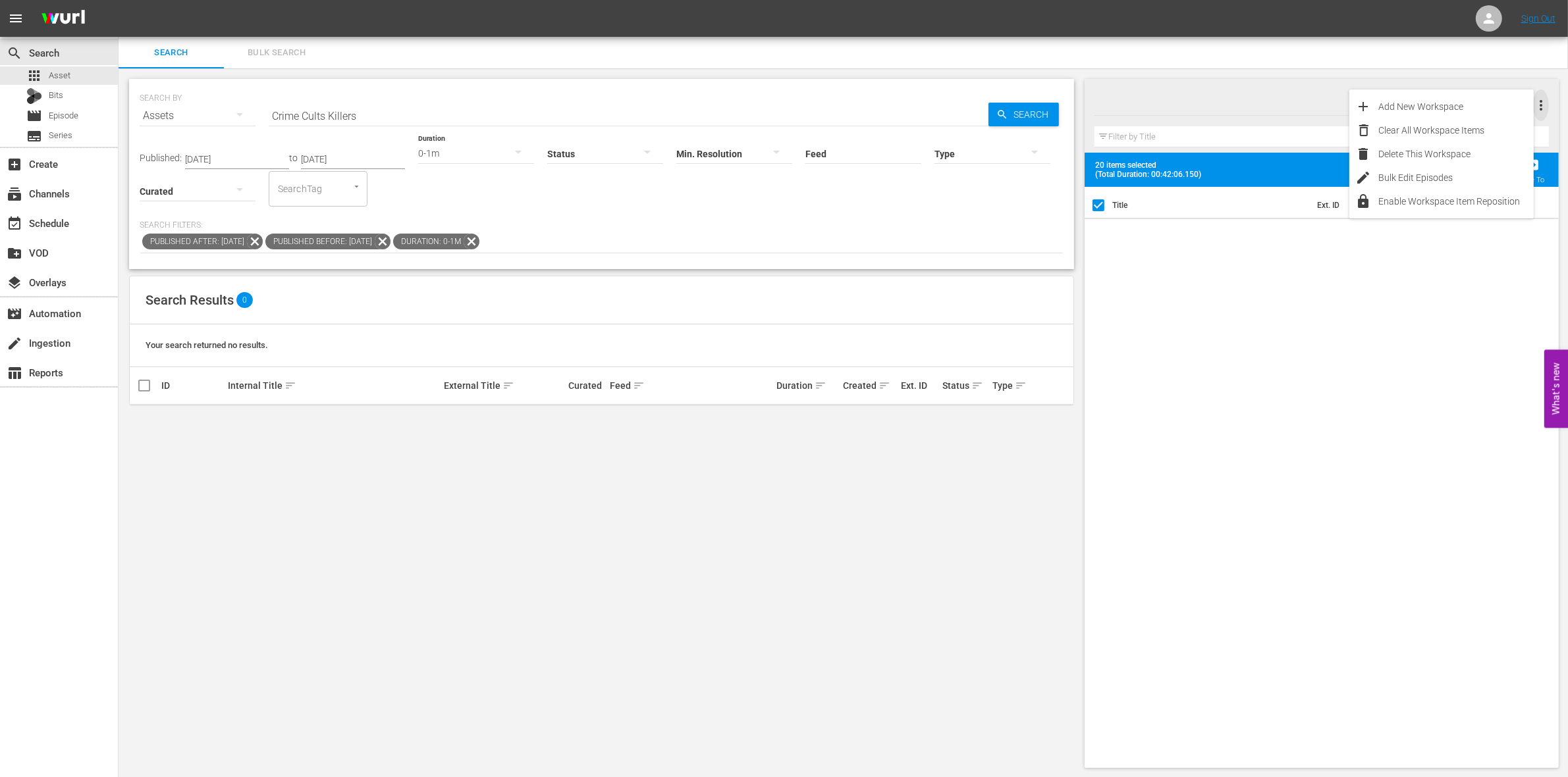
click at [1539, 105] on span "more_vert" at bounding box center [1541, 105] width 16 height 16
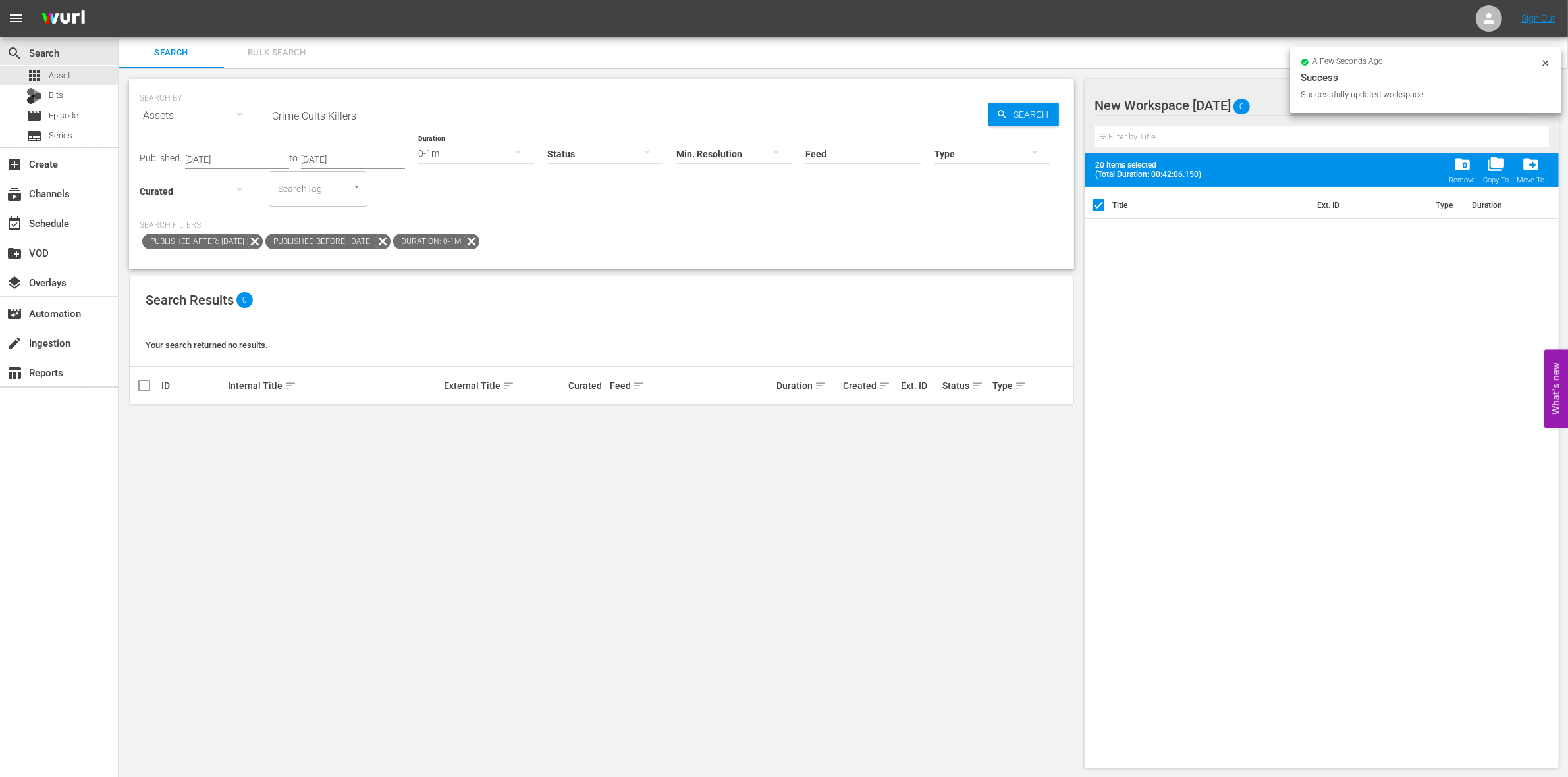
click at [1539, 0] on div "search Search apps Asset Bits movie Episode subtitles Series add_box Create sub…" at bounding box center [843, 0] width 1450 height 0
click at [1303, 310] on div "Title Ext. ID Type Duration" at bounding box center [1322, 475] width 474 height 576
click at [1292, 314] on div "Title Ext. ID Type Duration" at bounding box center [1322, 475] width 474 height 576
click at [1256, 116] on div at bounding box center [1194, 105] width 200 height 33
click at [1188, 290] on div "Title Ext. ID Type Duration" at bounding box center [1322, 475] width 474 height 576
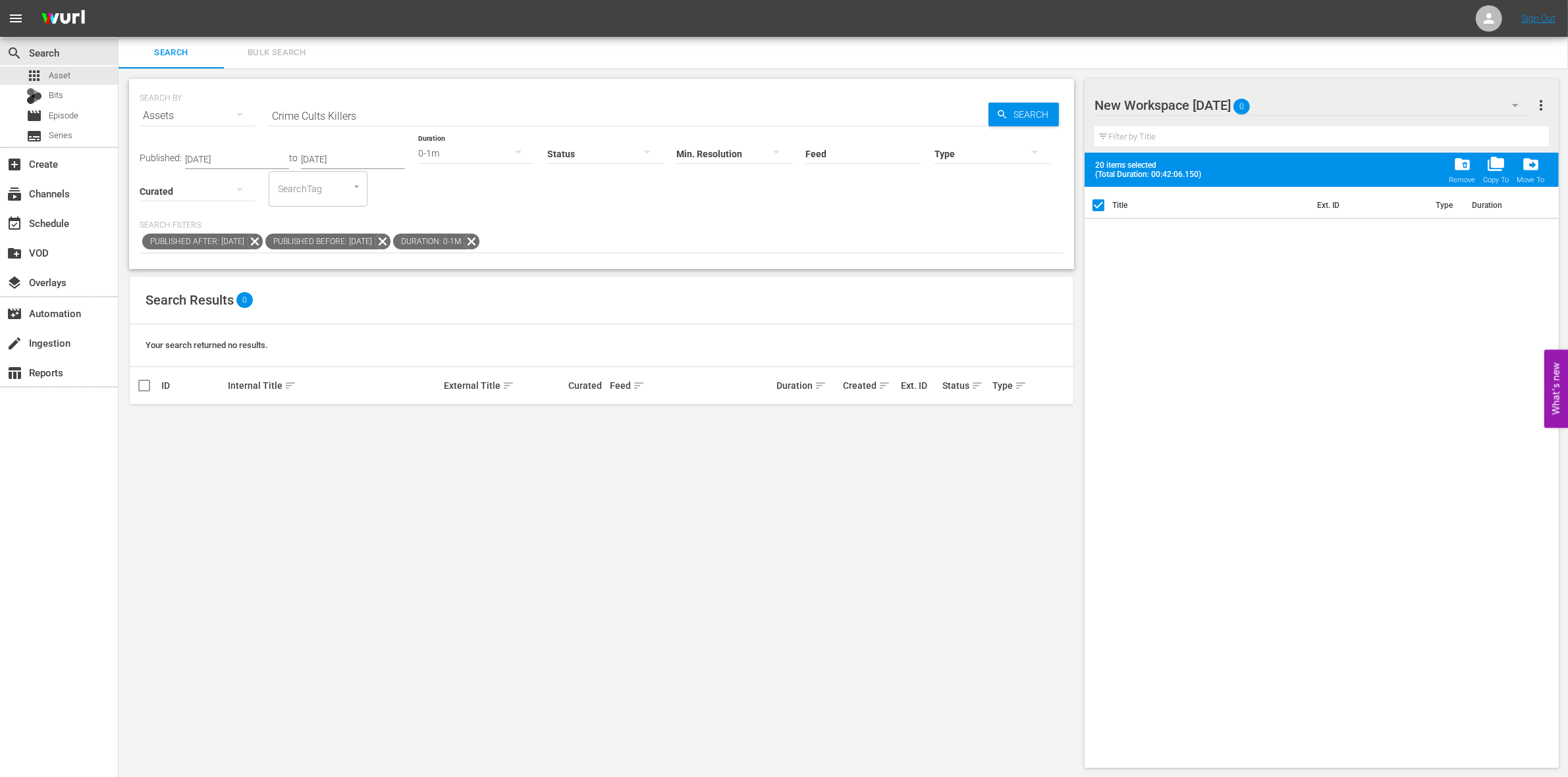
drag, startPoint x: 1160, startPoint y: 274, endPoint x: 1114, endPoint y: 244, distance: 54.9
click at [1114, 244] on div "Title Ext. ID Type Duration" at bounding box center [1322, 475] width 474 height 576
click at [1542, 111] on span "more_vert" at bounding box center [1541, 105] width 16 height 16
click at [1406, 448] on div "Title Ext. ID Type Duration" at bounding box center [1322, 475] width 474 height 576
click at [1521, 102] on icon "button" at bounding box center [1515, 105] width 16 height 16
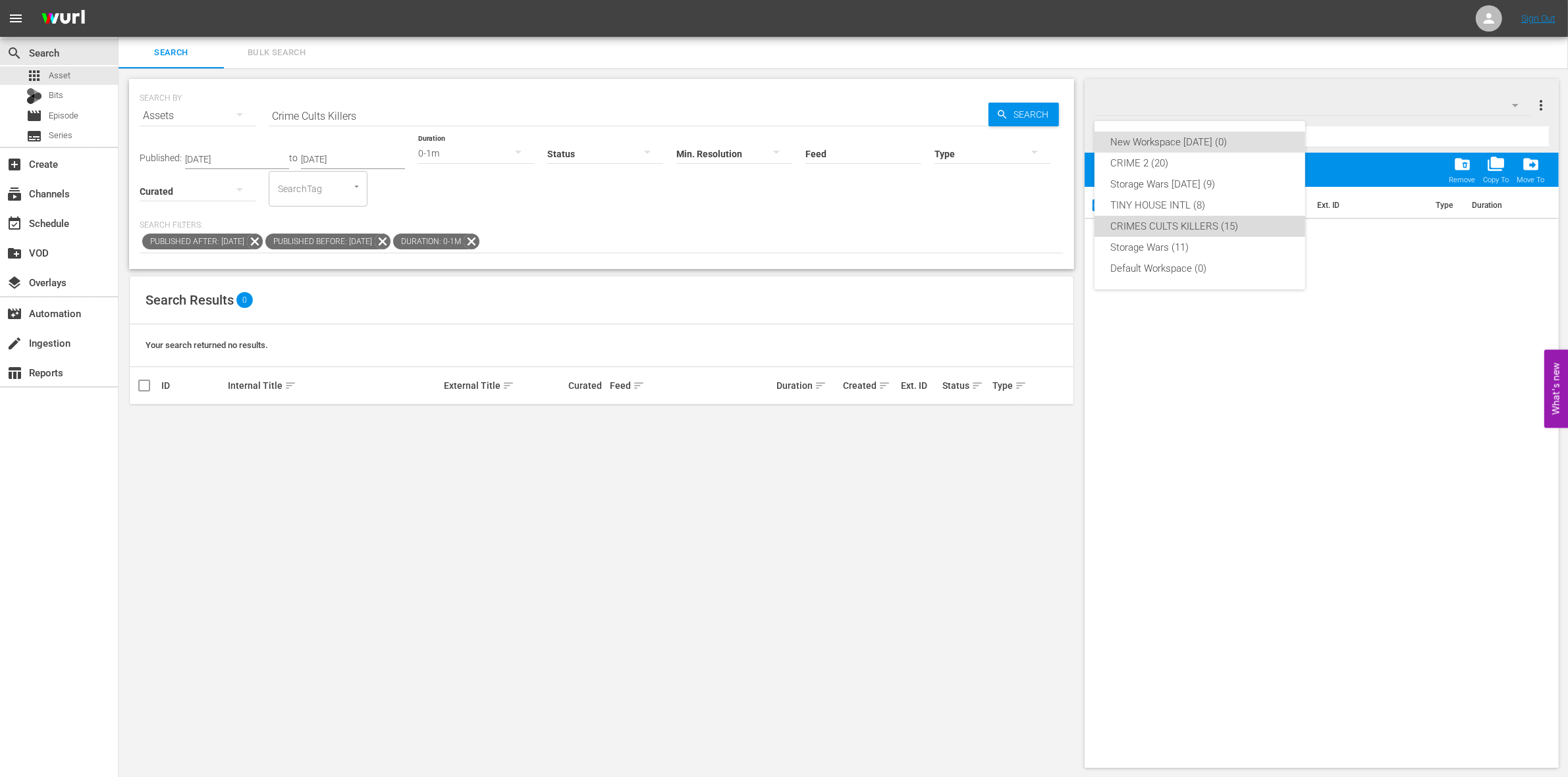
click at [1174, 220] on div "CRIMES CULTS KILLERS (15)" at bounding box center [1200, 226] width 179 height 21
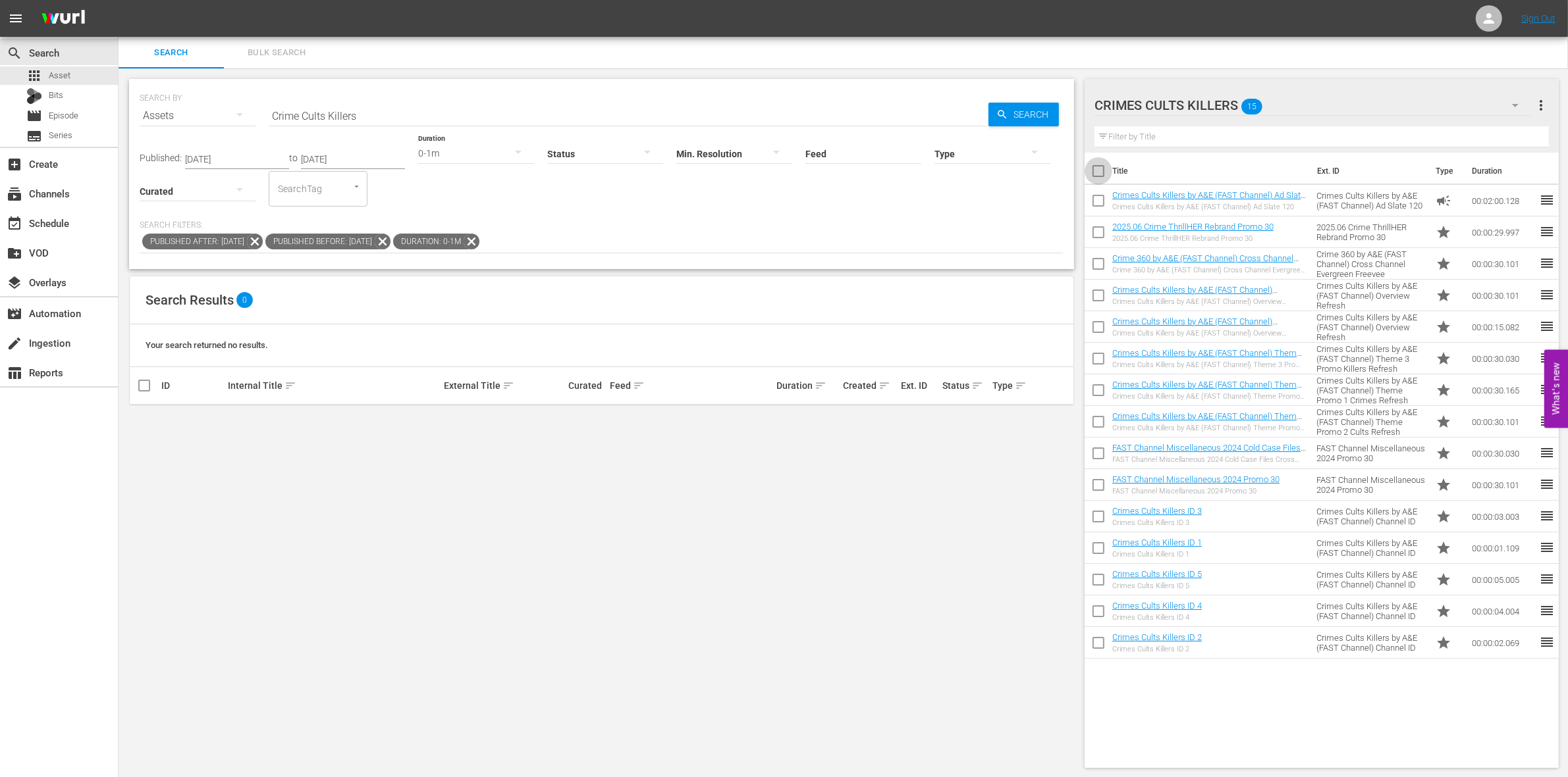
click at [1097, 165] on input "checkbox" at bounding box center [1099, 174] width 28 height 28
checkbox input "true"
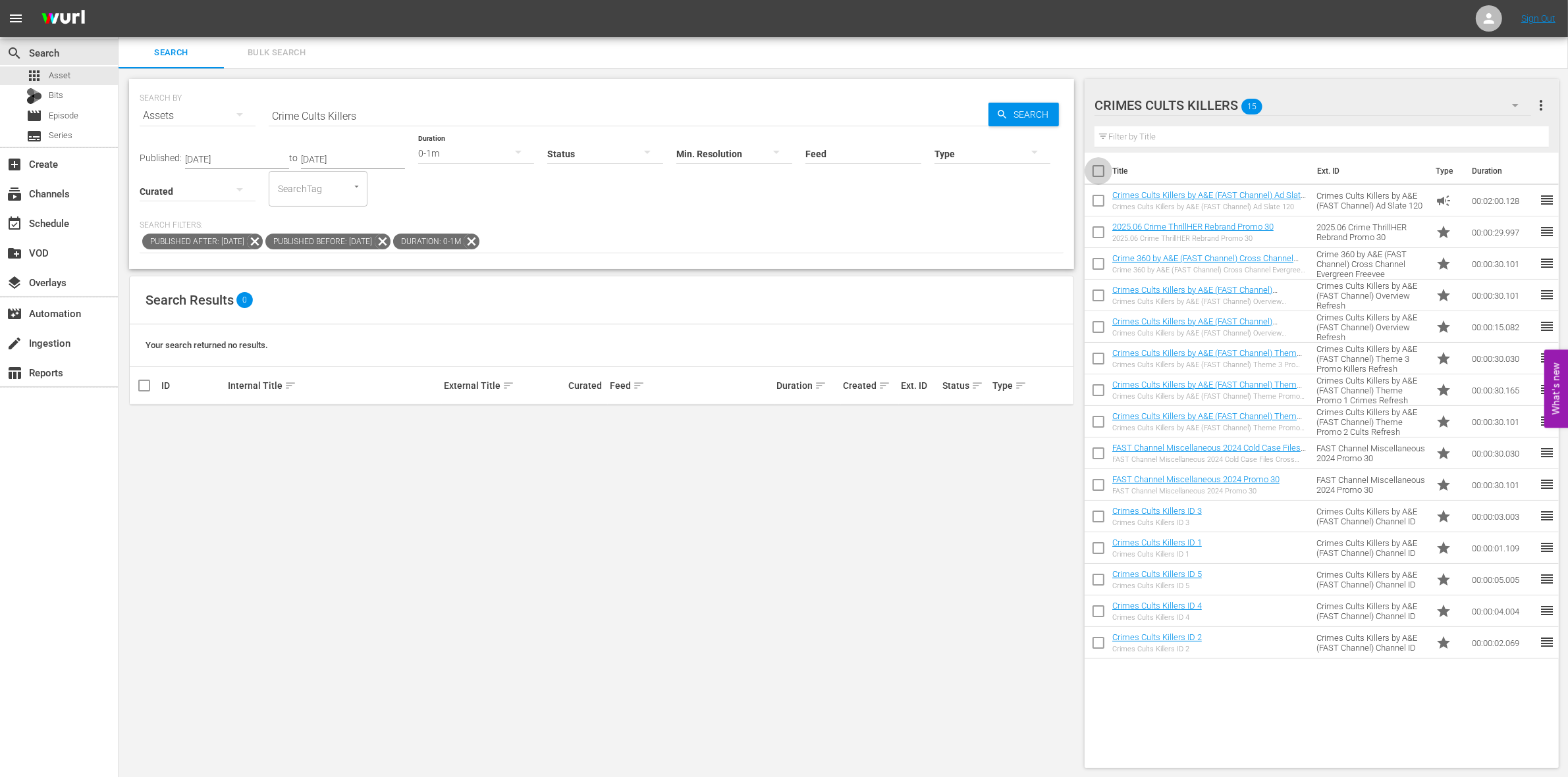
checkbox input "true"
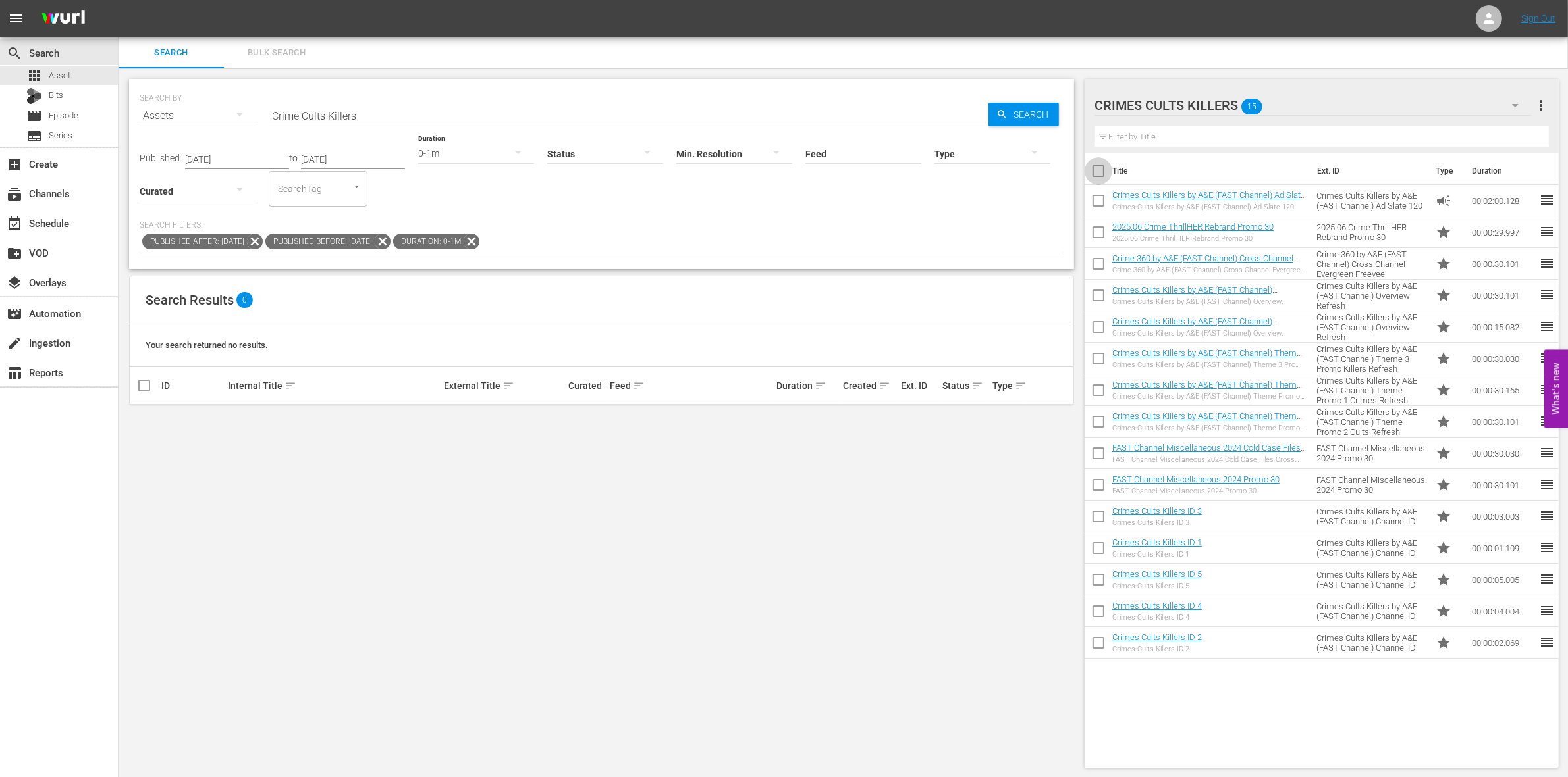
checkbox input "true"
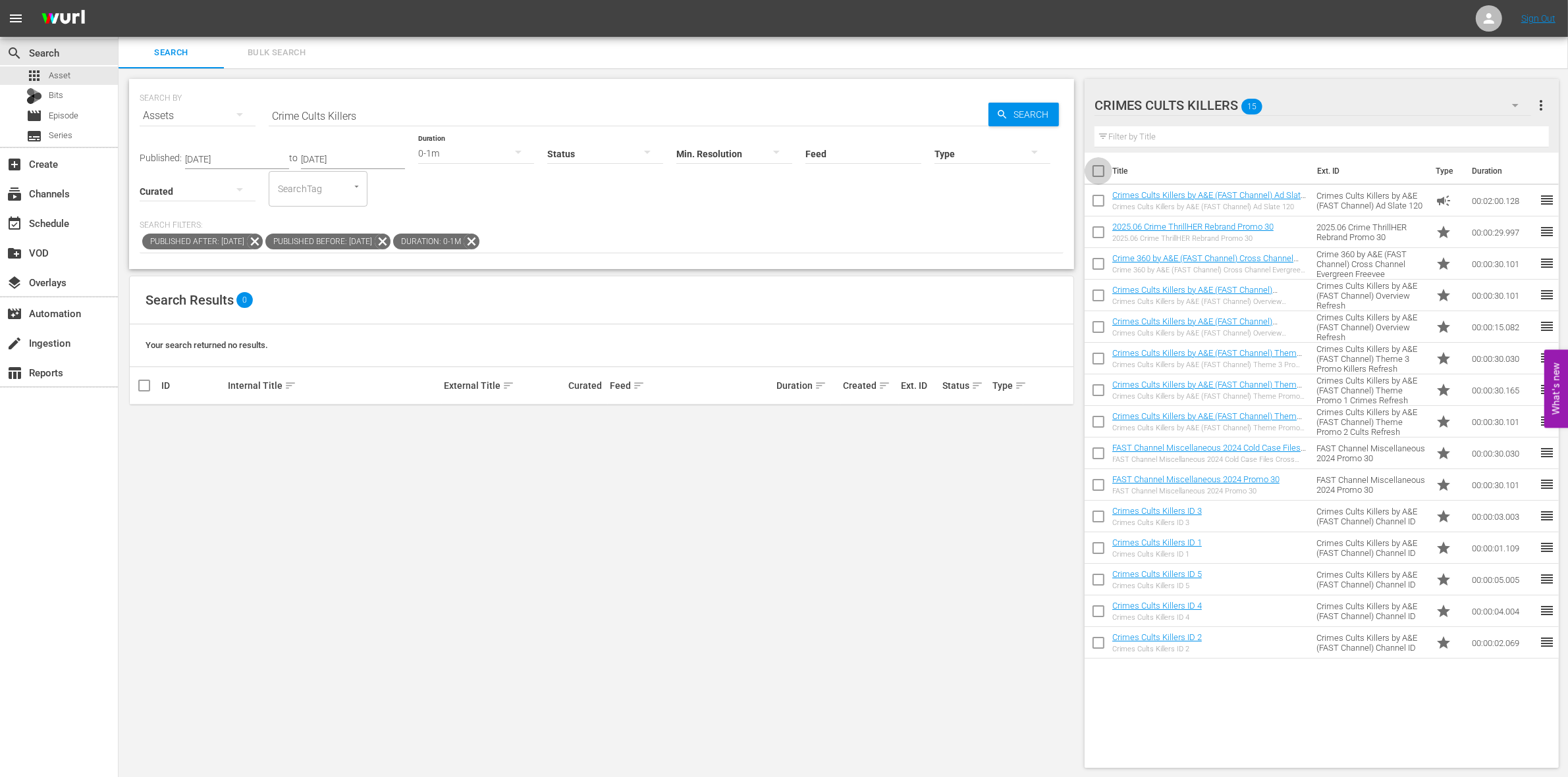
checkbox input "true"
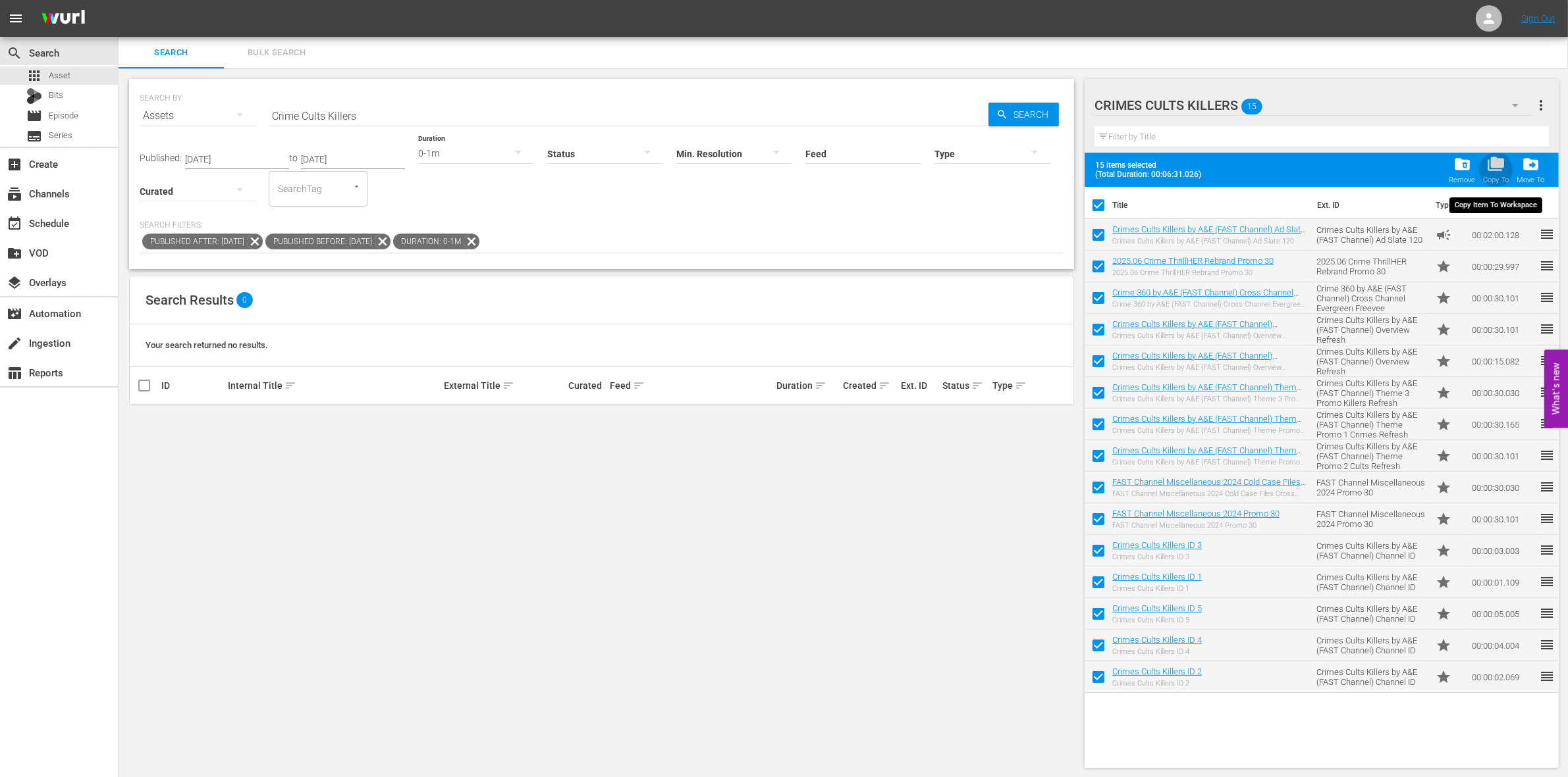
click at [1494, 162] on span "folder_copy" at bounding box center [1495, 164] width 18 height 18
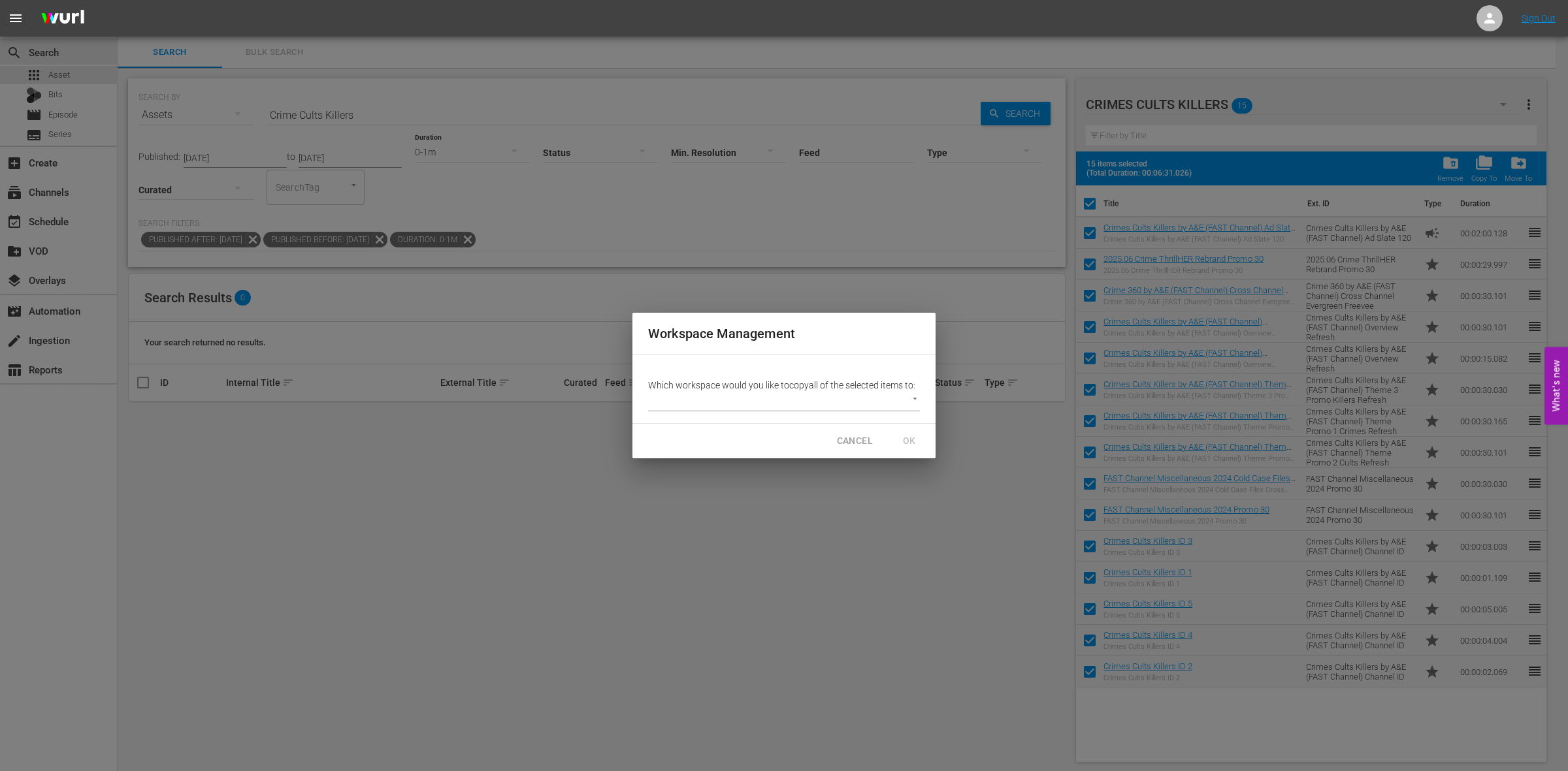
click at [779, 409] on body "menu Sign Out search Search apps Asset Bits movie Episode subtitles Series add_…" at bounding box center [784, 386] width 1568 height 771
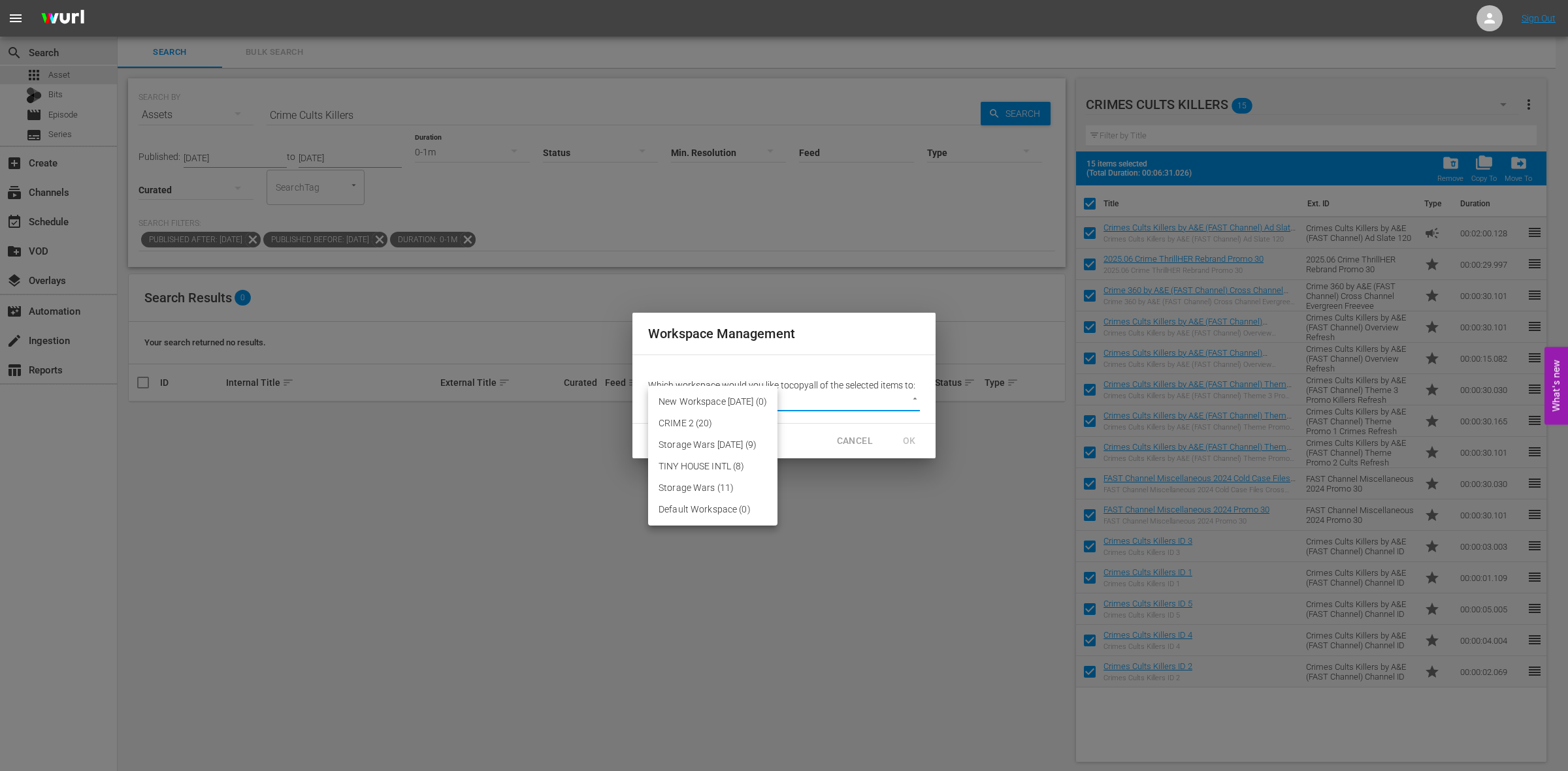
click at [776, 402] on li "New Workspace [DATE] (0)" at bounding box center [713, 401] width 129 height 21
type input "3819"
click at [901, 438] on span "OK" at bounding box center [909, 442] width 21 height 17
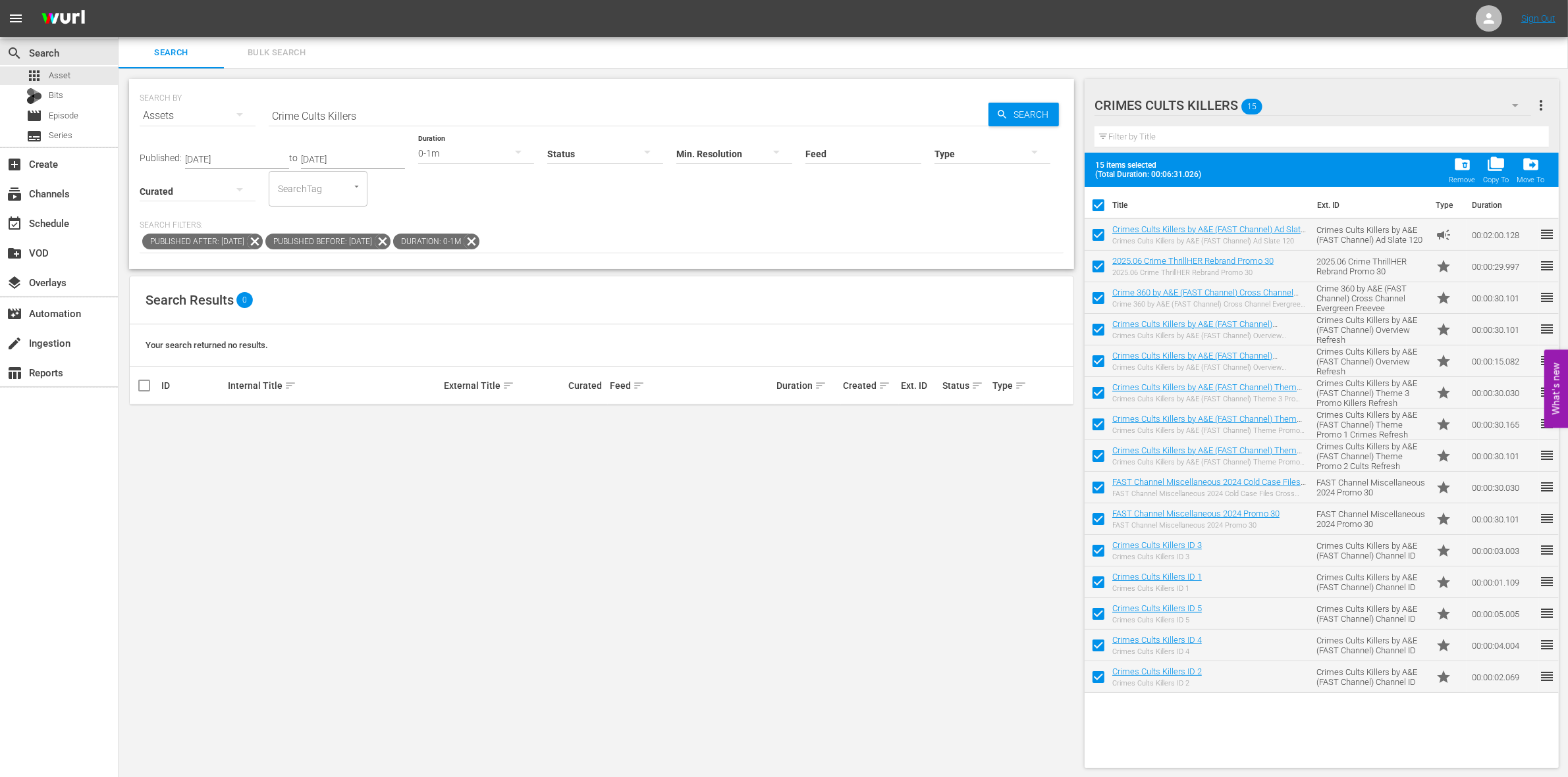
checkbox input "false"
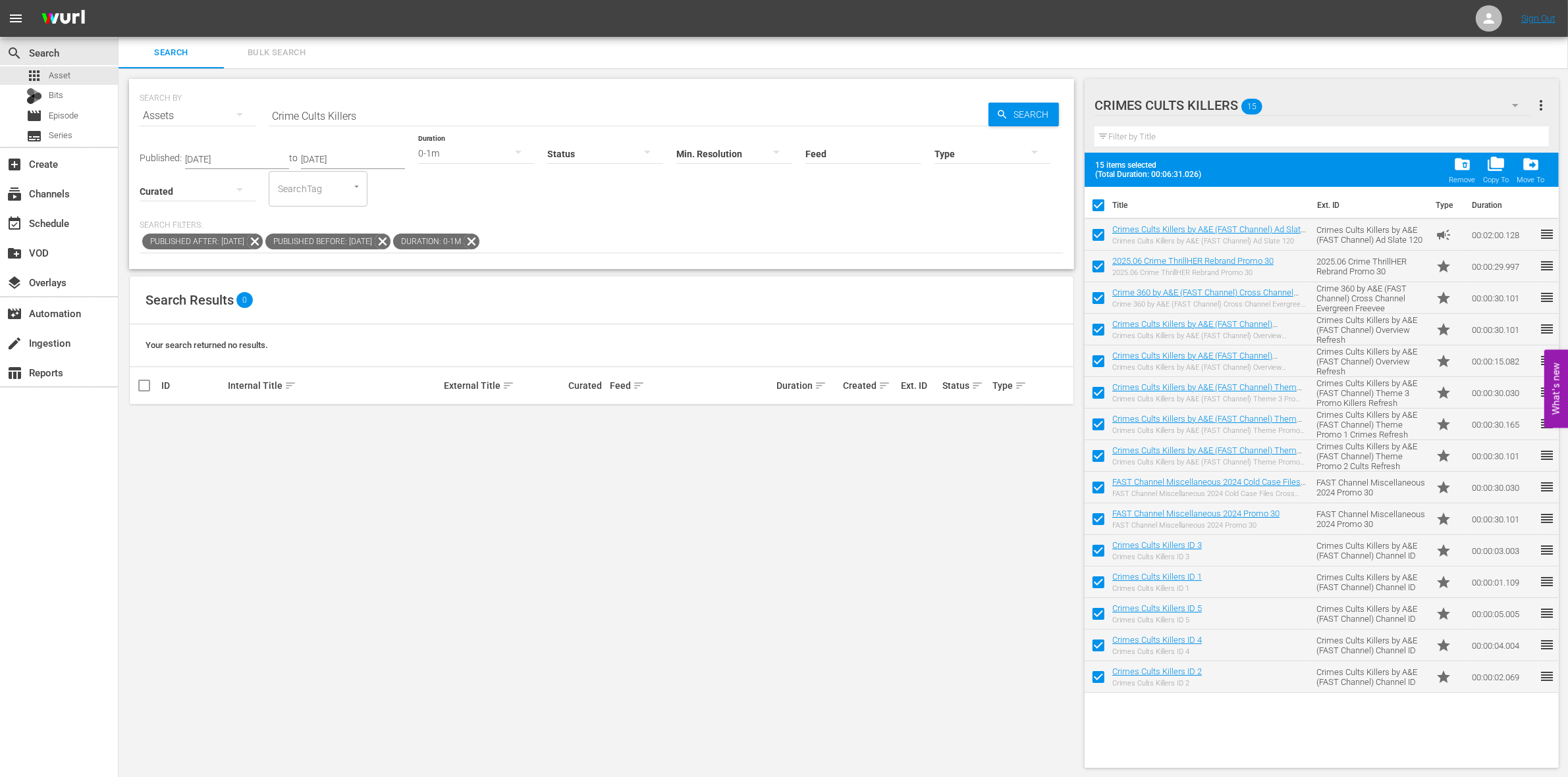
checkbox input "false"
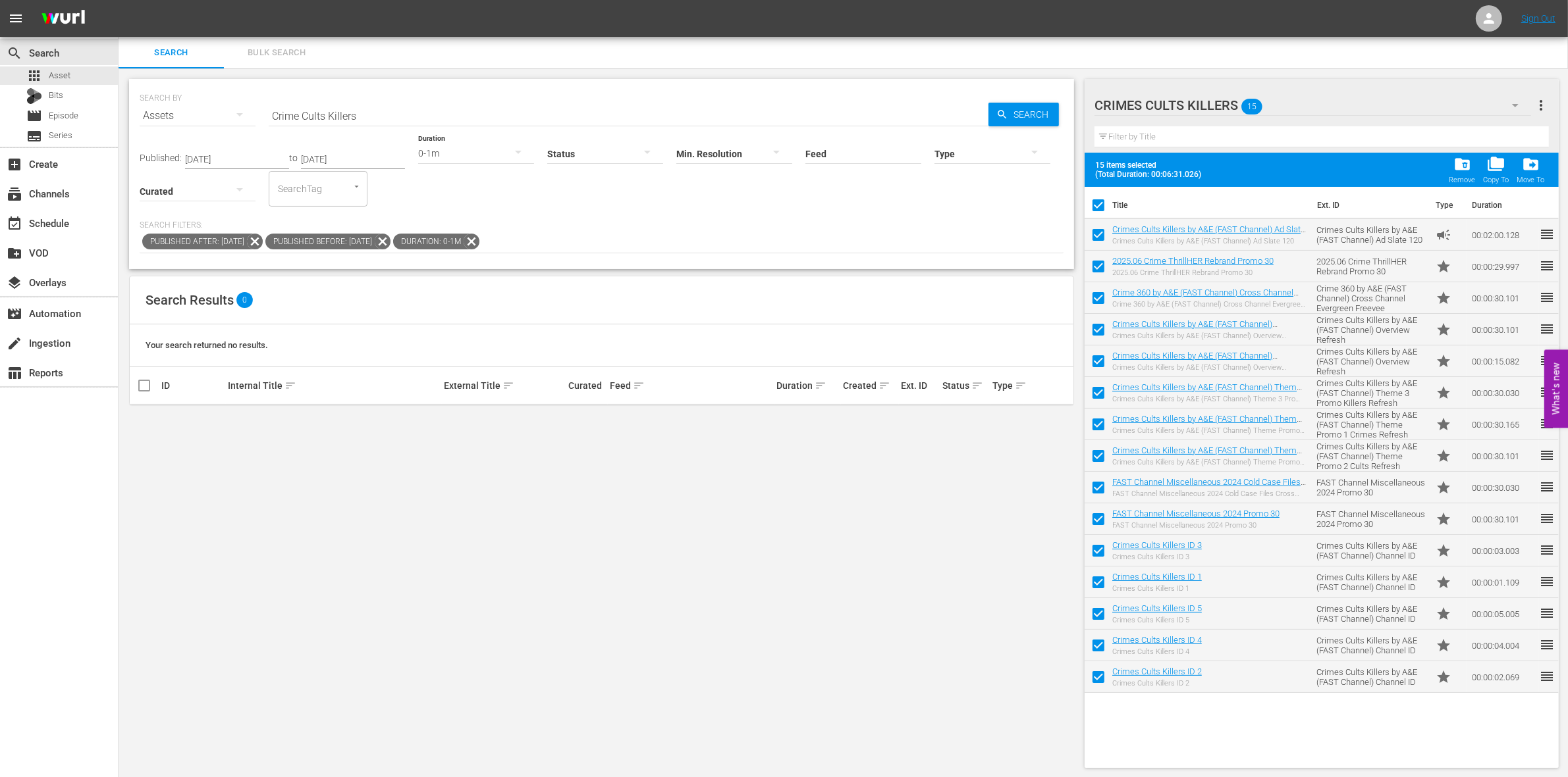
checkbox input "false"
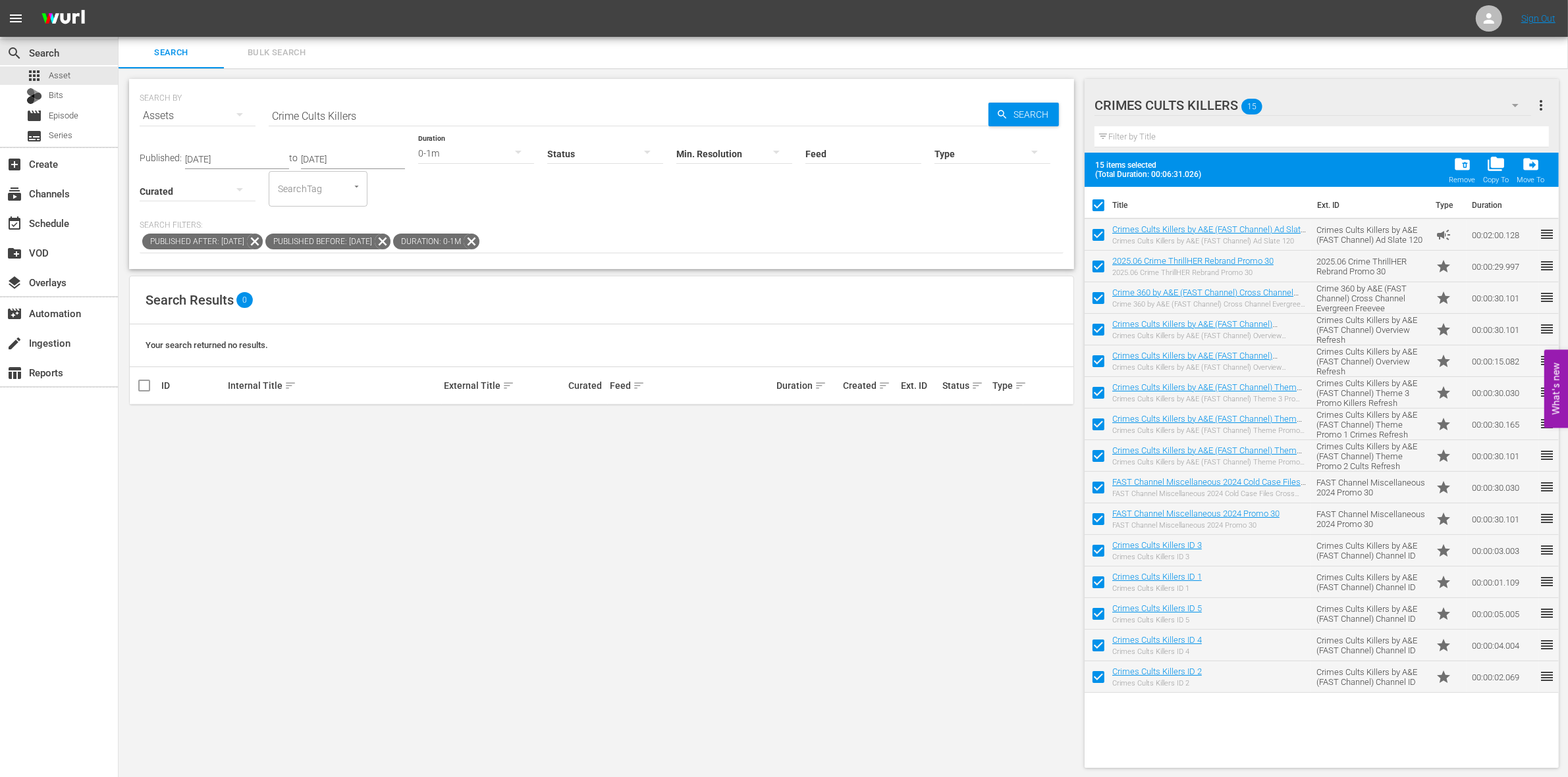
checkbox input "false"
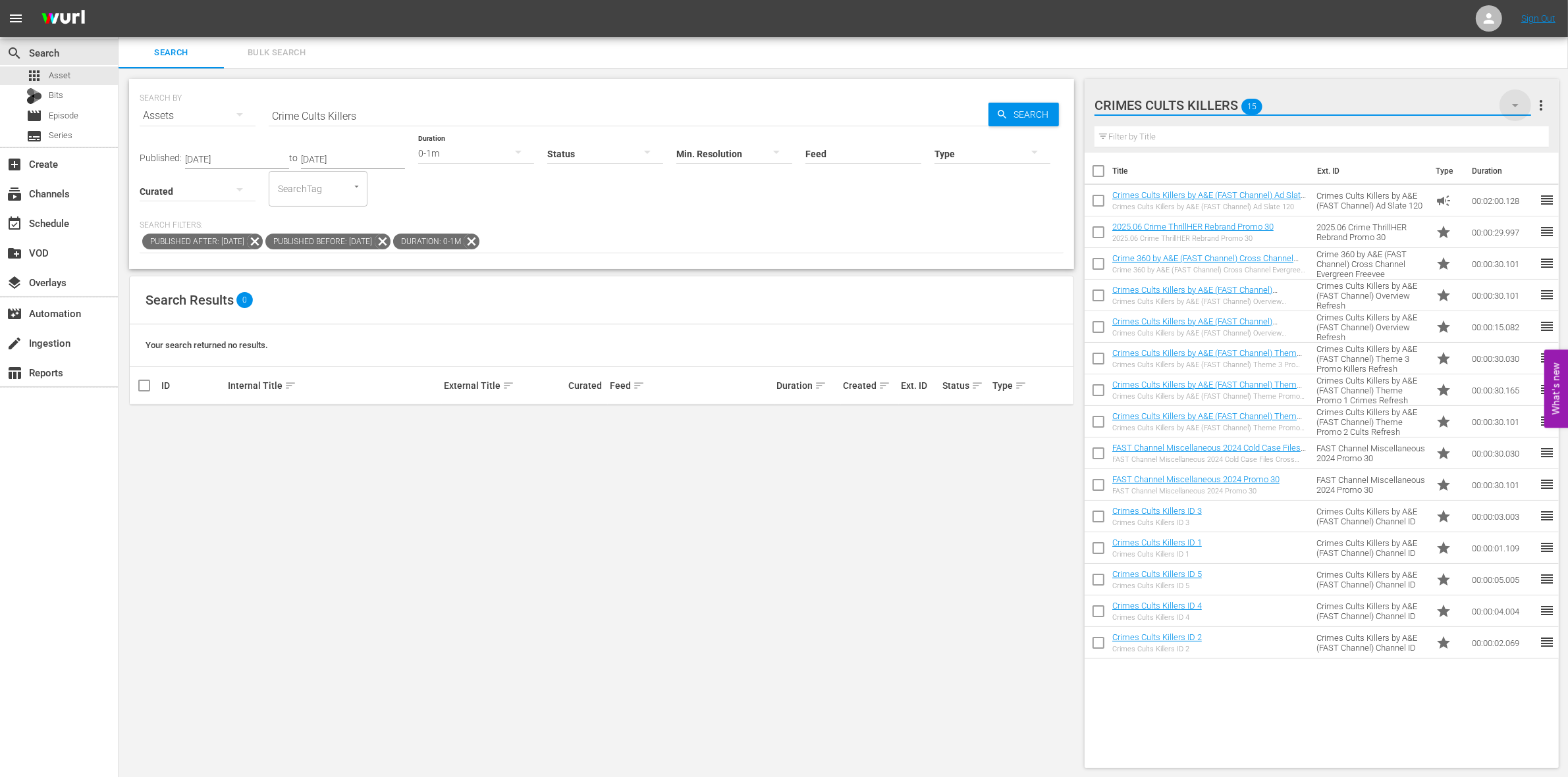
click at [1521, 105] on icon "button" at bounding box center [1515, 105] width 16 height 16
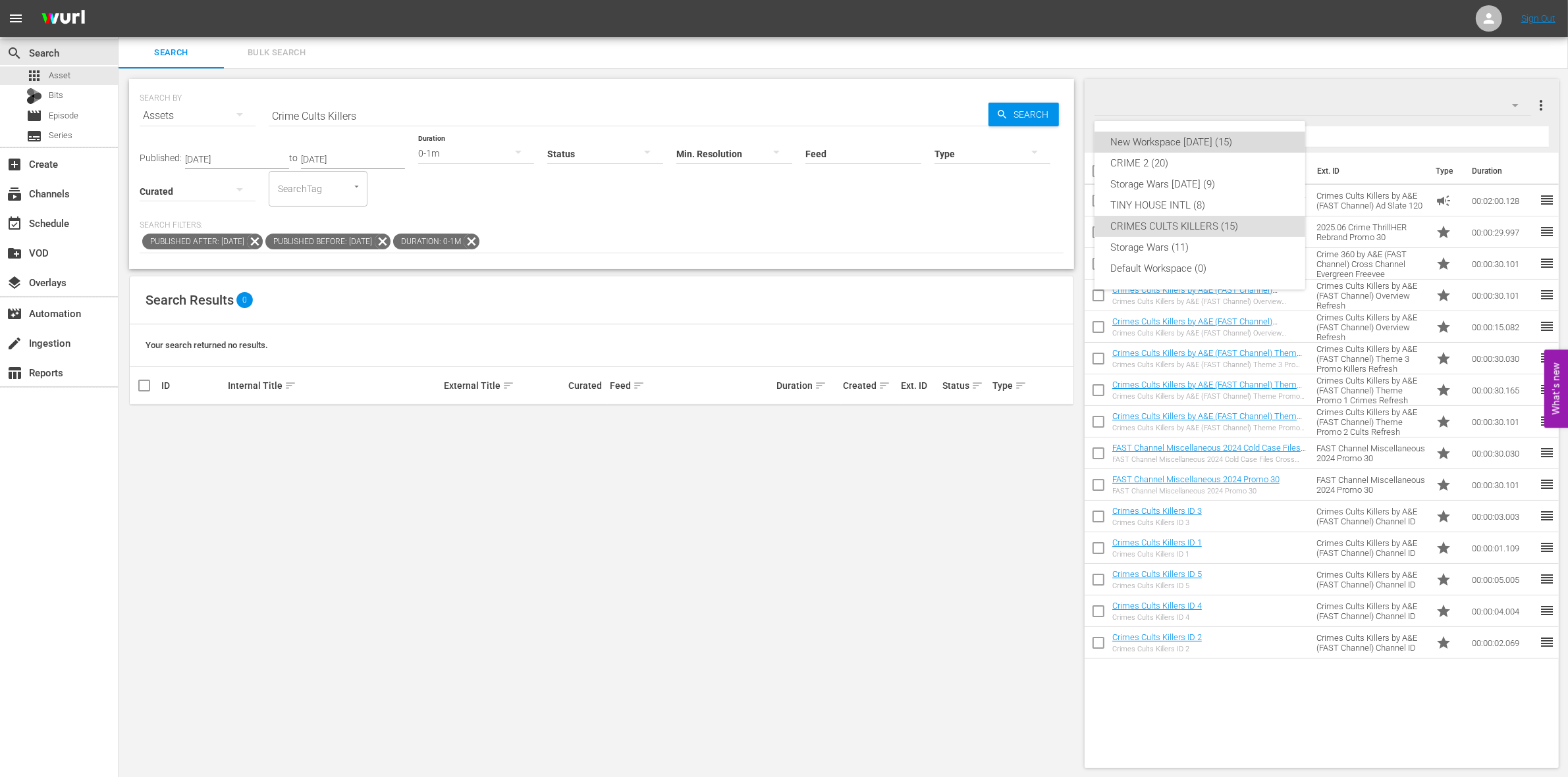
click at [1184, 137] on div "New Workspace [DATE] (15)" at bounding box center [1200, 142] width 179 height 21
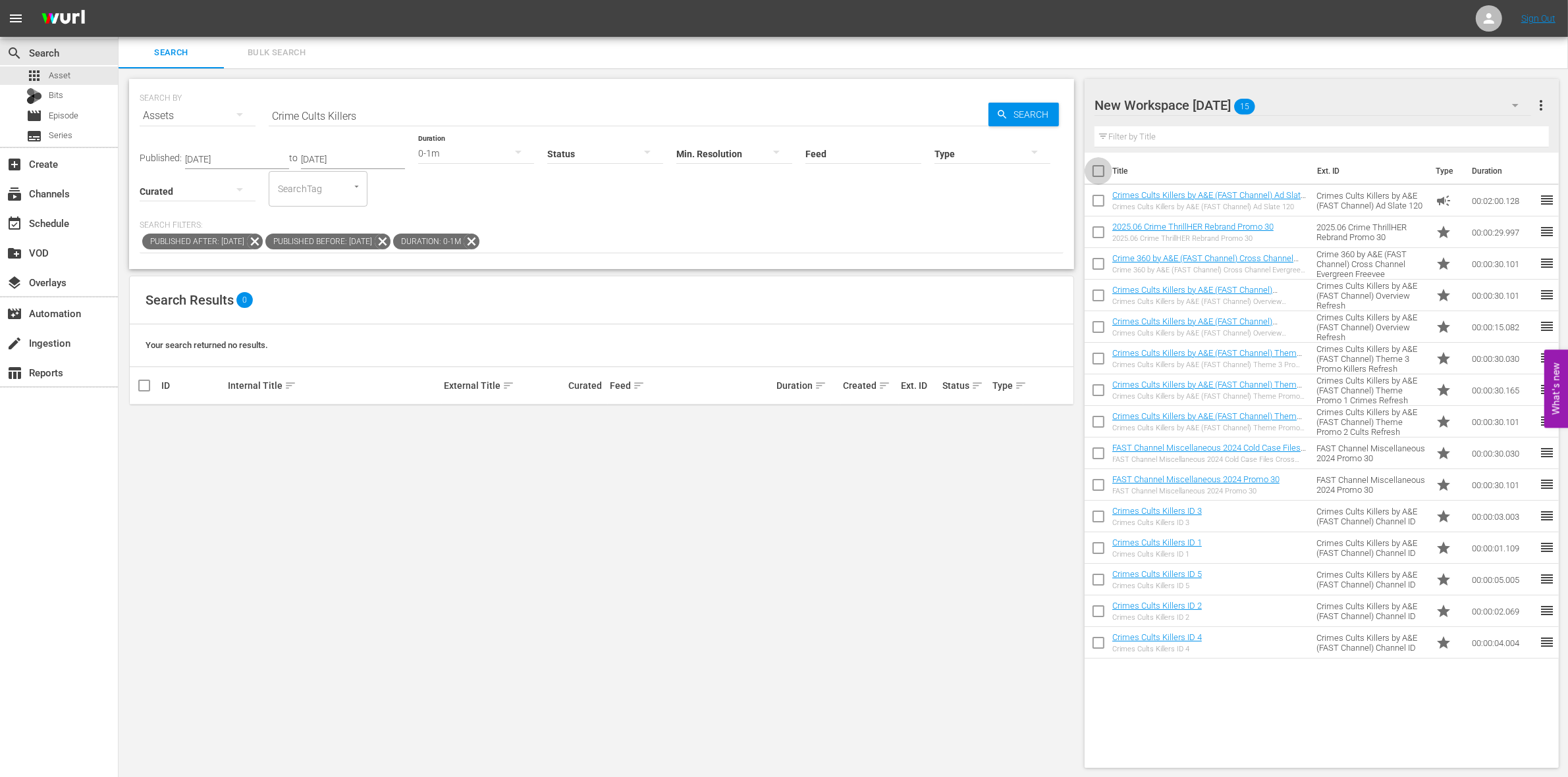
click at [1098, 168] on input "checkbox" at bounding box center [1099, 174] width 28 height 28
checkbox input "true"
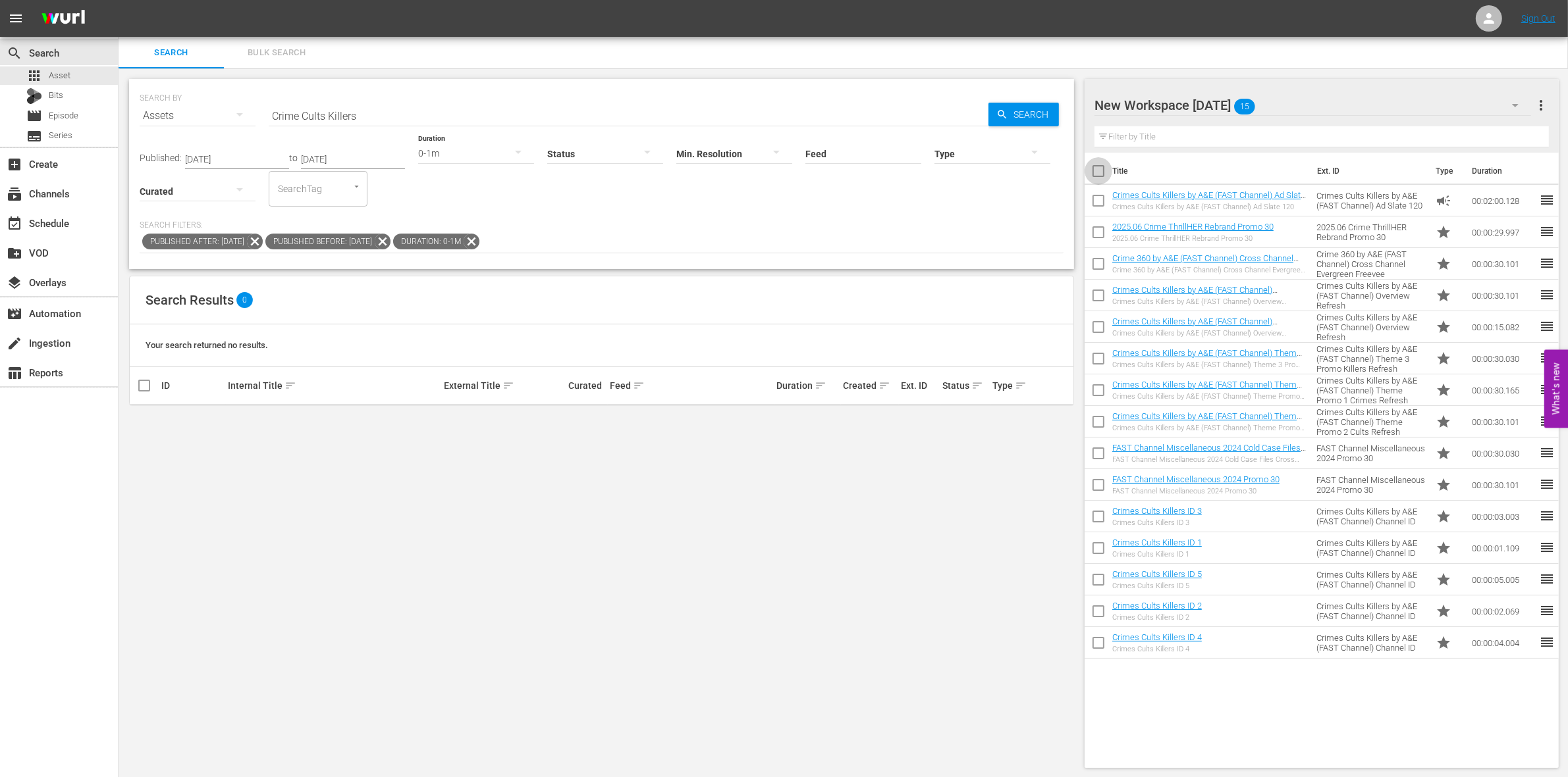
checkbox input "true"
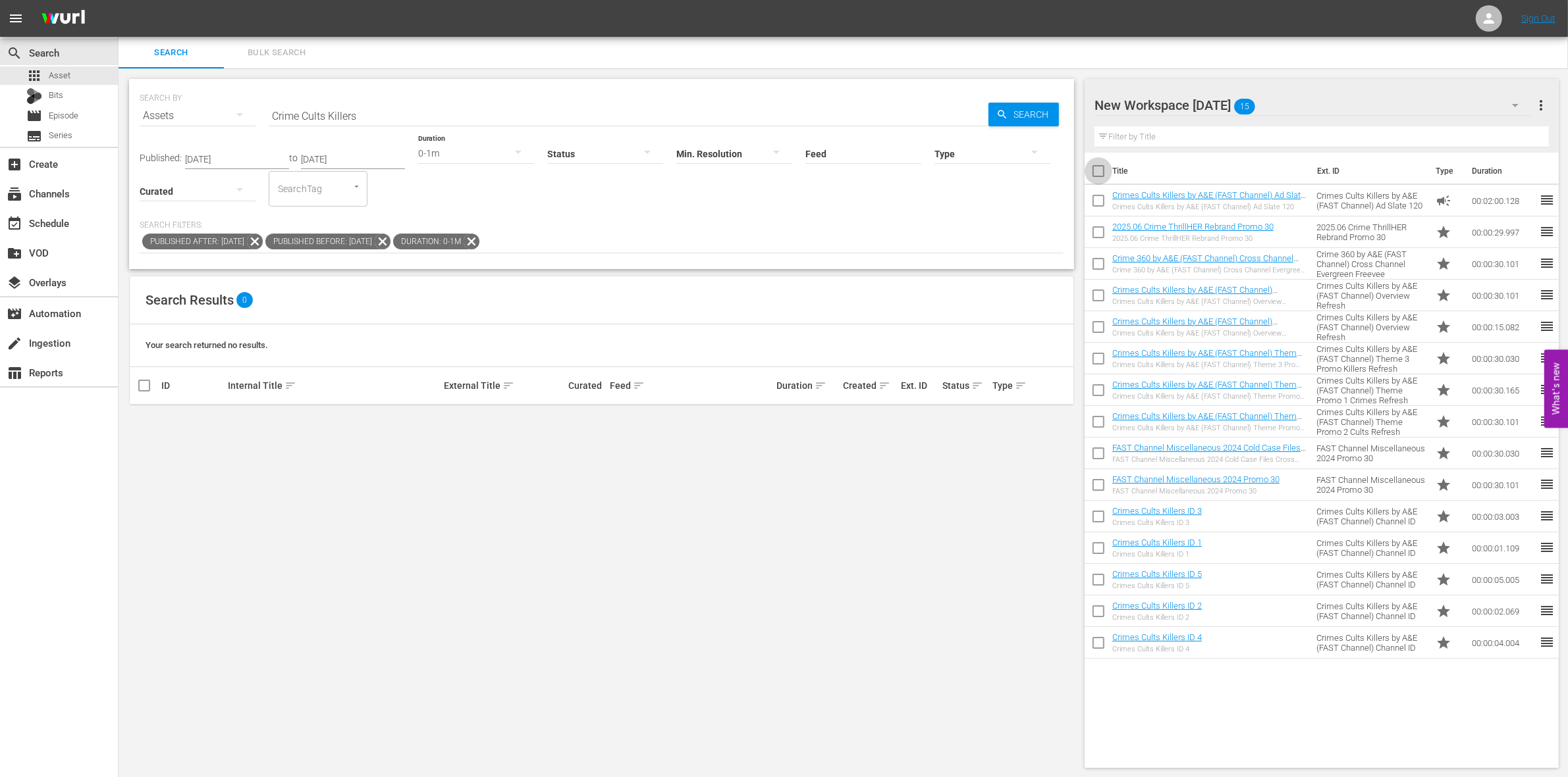
checkbox input "true"
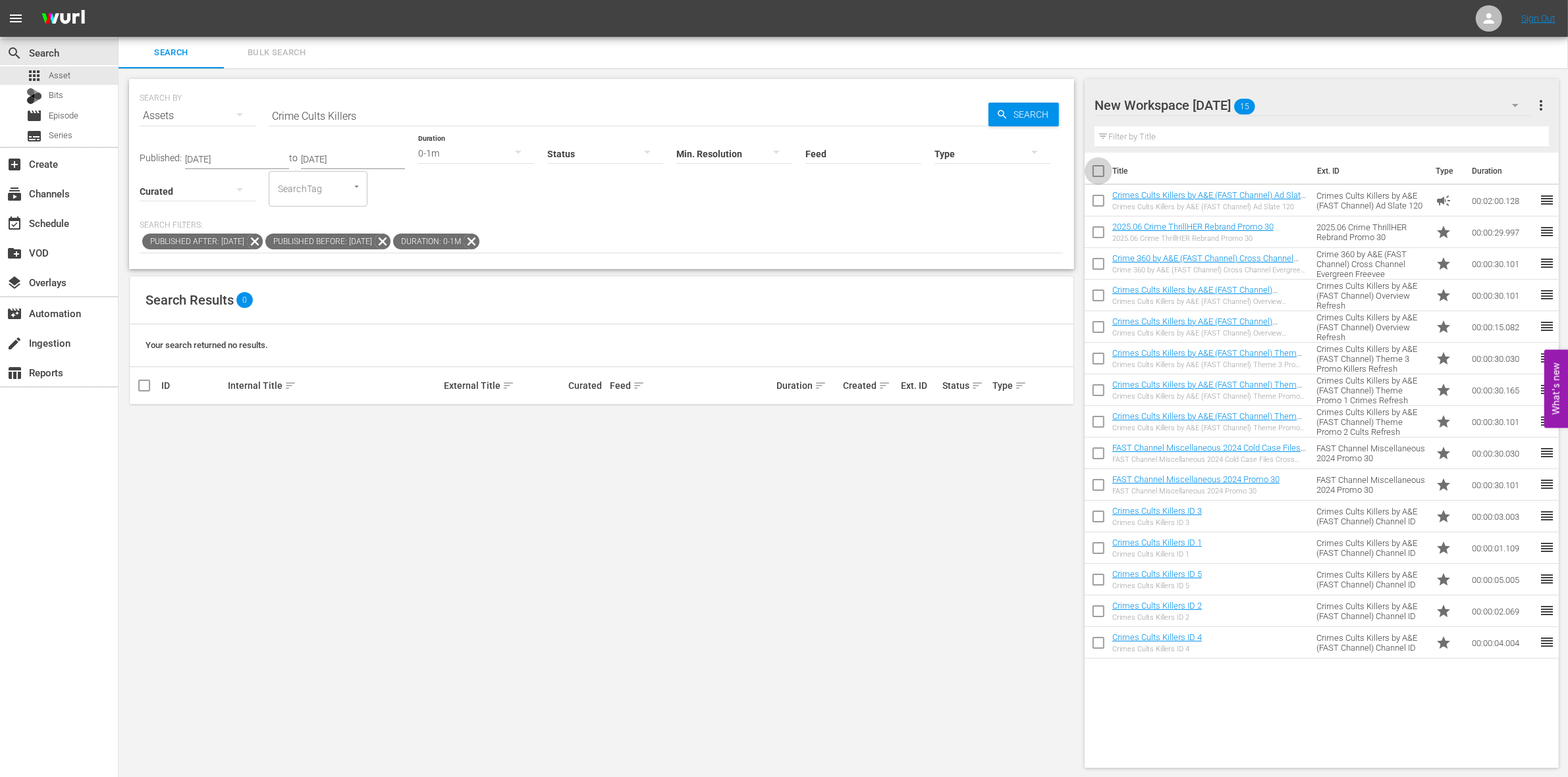
checkbox input "true"
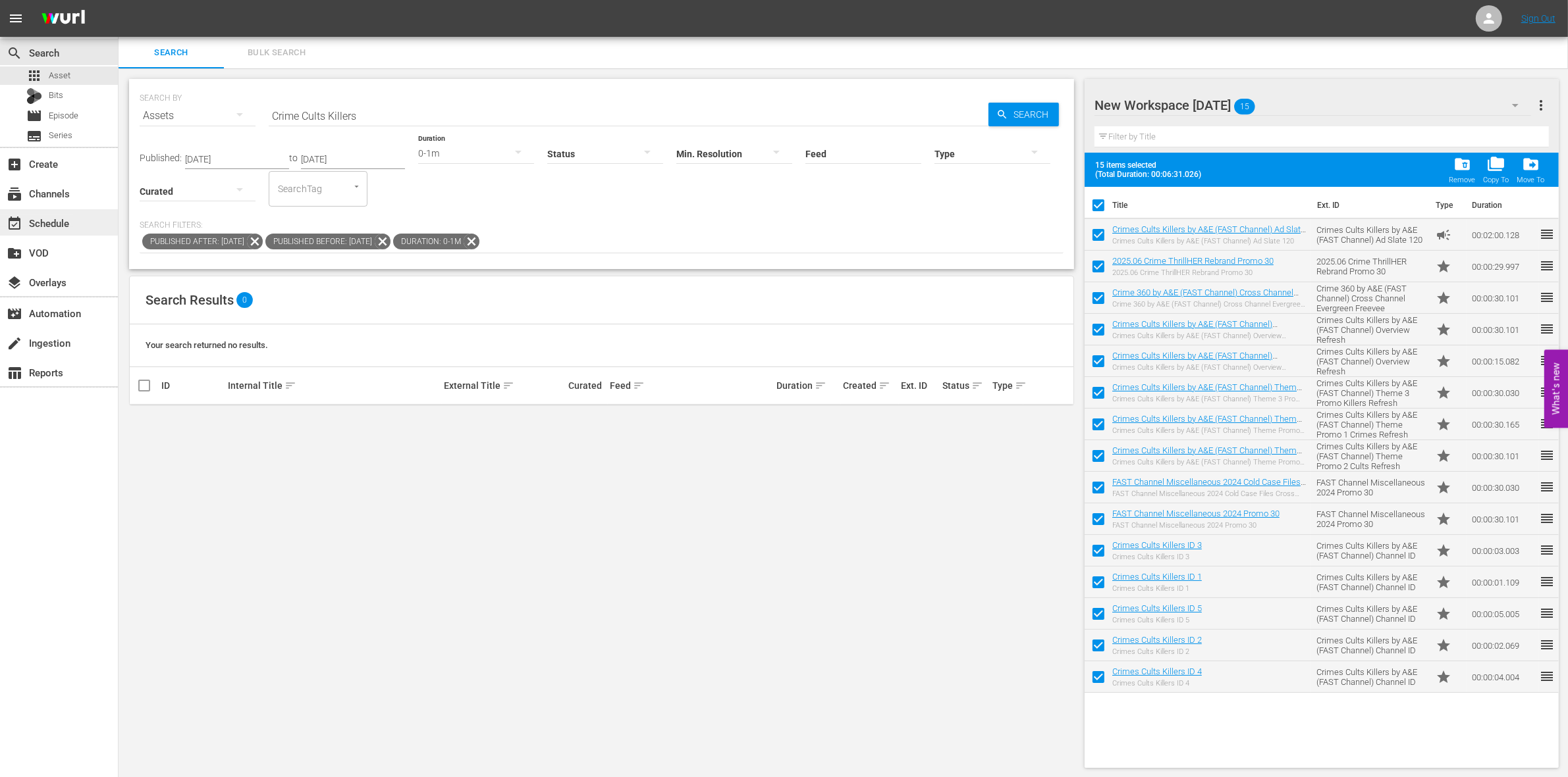
click at [50, 221] on div "event_available Schedule" at bounding box center [36, 221] width 73 height 12
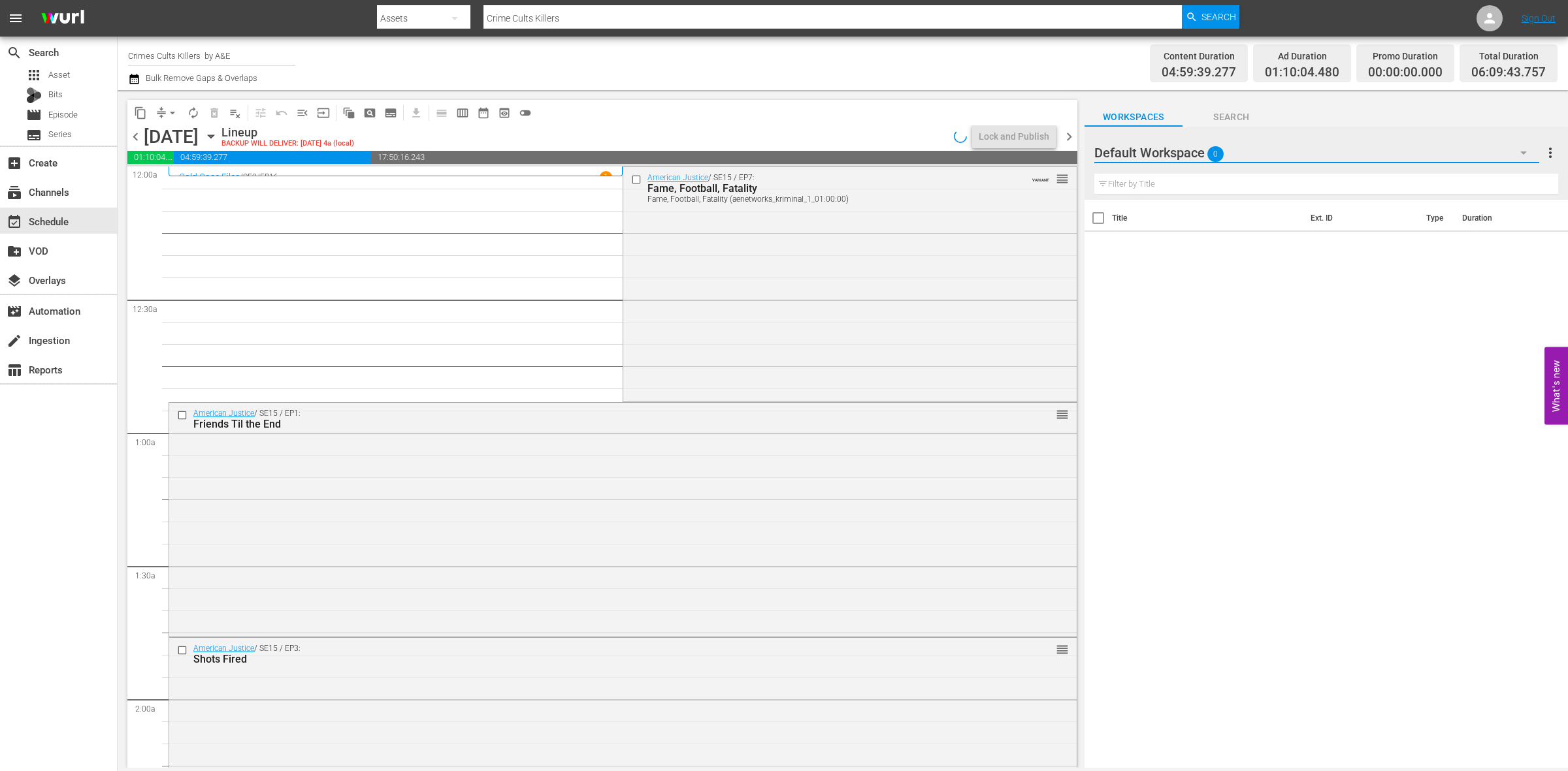
click at [1527, 157] on icon "button" at bounding box center [1523, 152] width 16 height 16
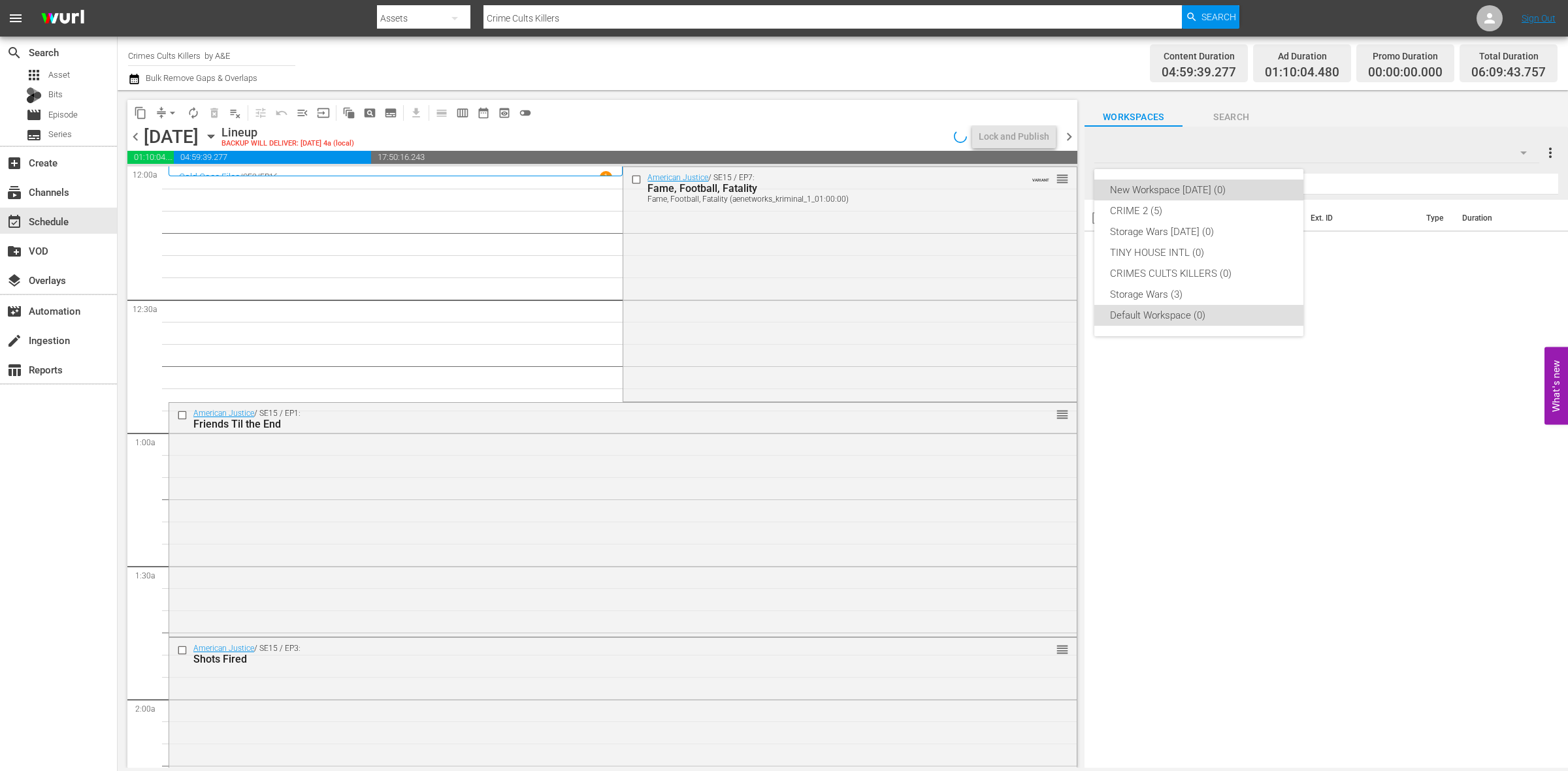
click at [1163, 187] on div "New Workspace [DATE] (0)" at bounding box center [1198, 190] width 178 height 21
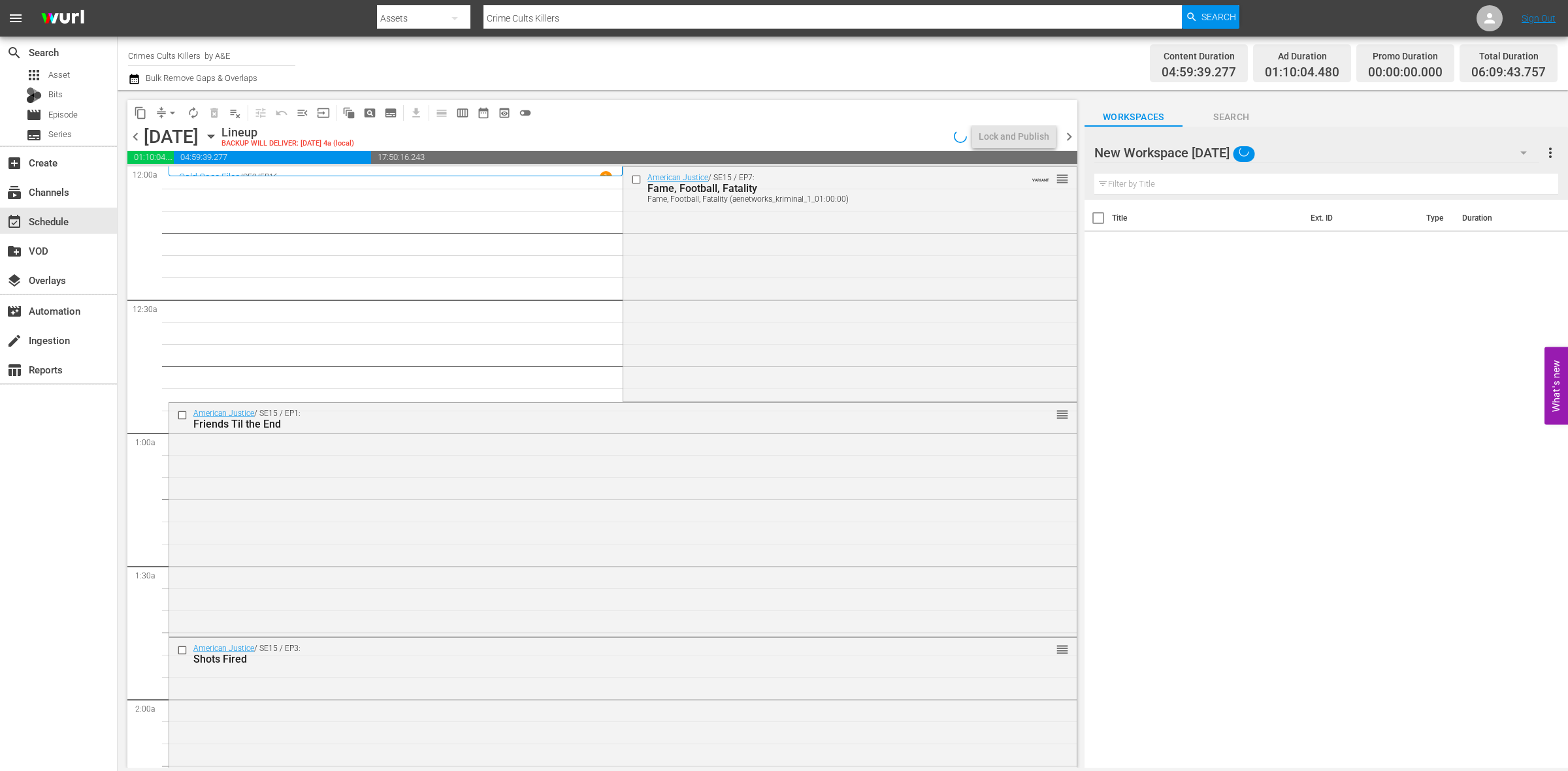
click at [1114, 308] on div "Title Ext. ID Type Duration" at bounding box center [1326, 485] width 483 height 570
click at [1527, 151] on icon "button" at bounding box center [1523, 152] width 16 height 16
click at [1218, 184] on div "New Workspace [DATE] (0)" at bounding box center [1198, 190] width 178 height 21
click at [51, 73] on span "Asset" at bounding box center [58, 75] width 21 height 13
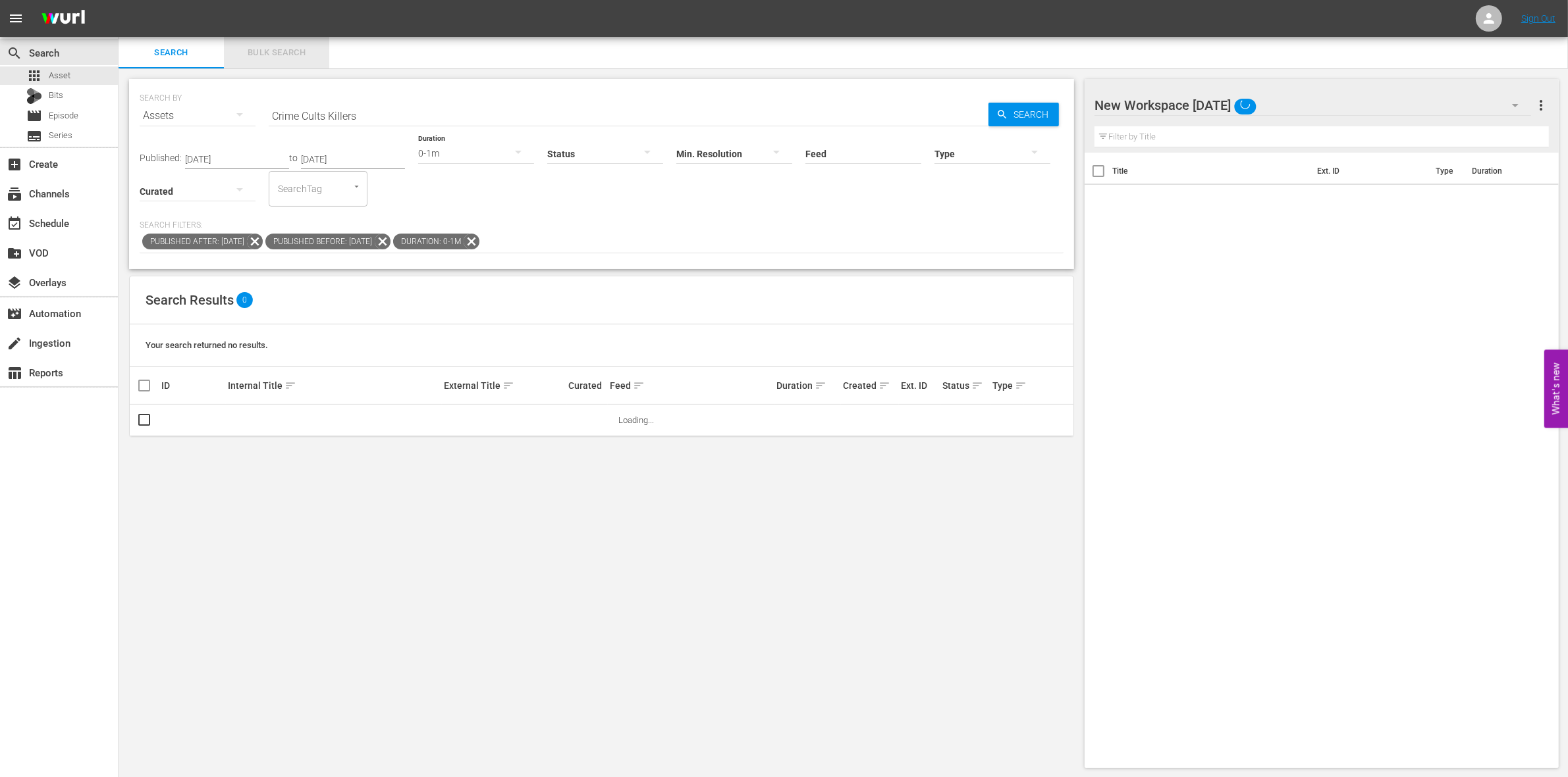
click at [255, 49] on span "Bulk Search" at bounding box center [276, 53] width 89 height 15
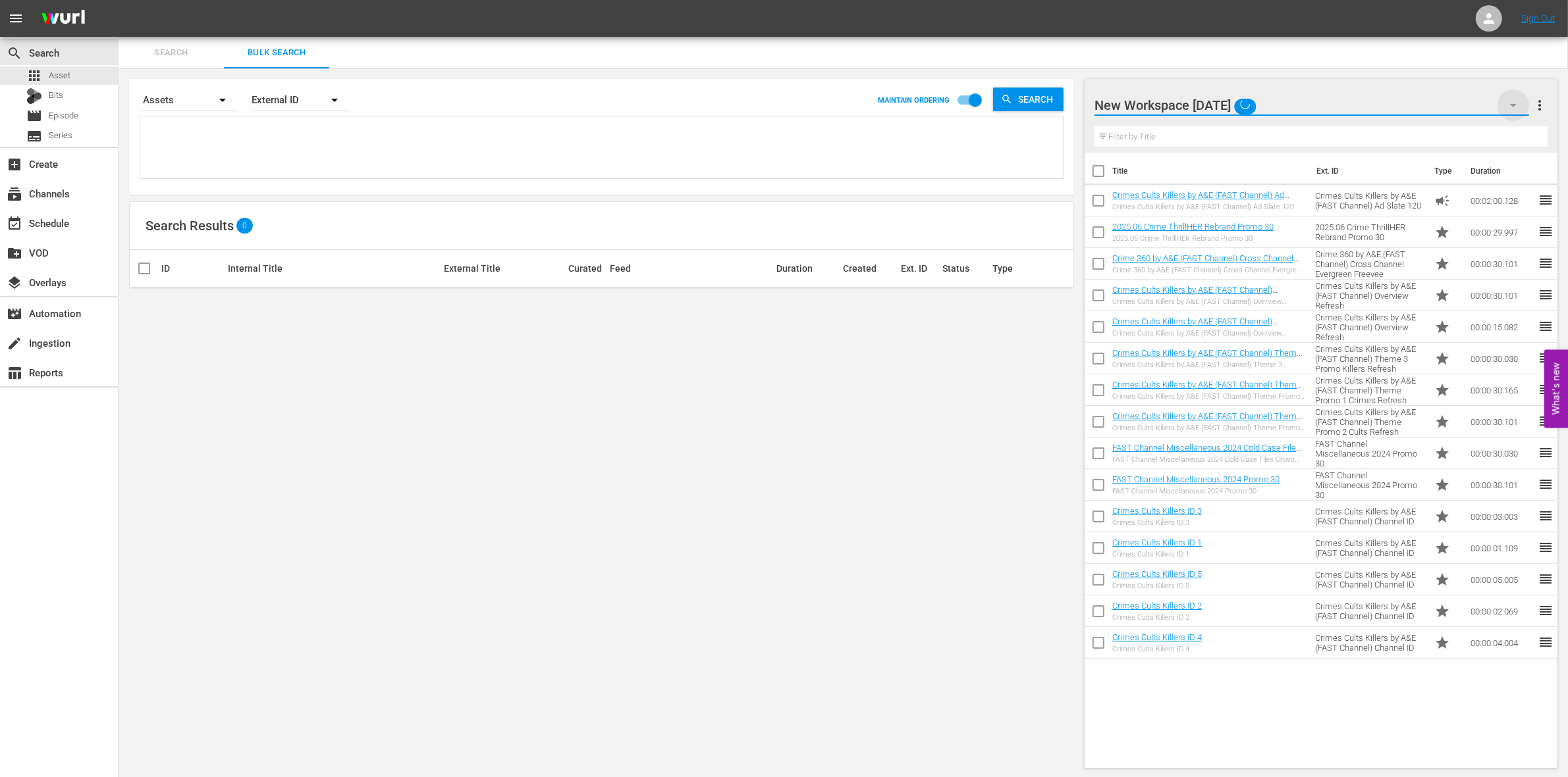
click at [1521, 110] on icon "button" at bounding box center [1513, 105] width 16 height 16
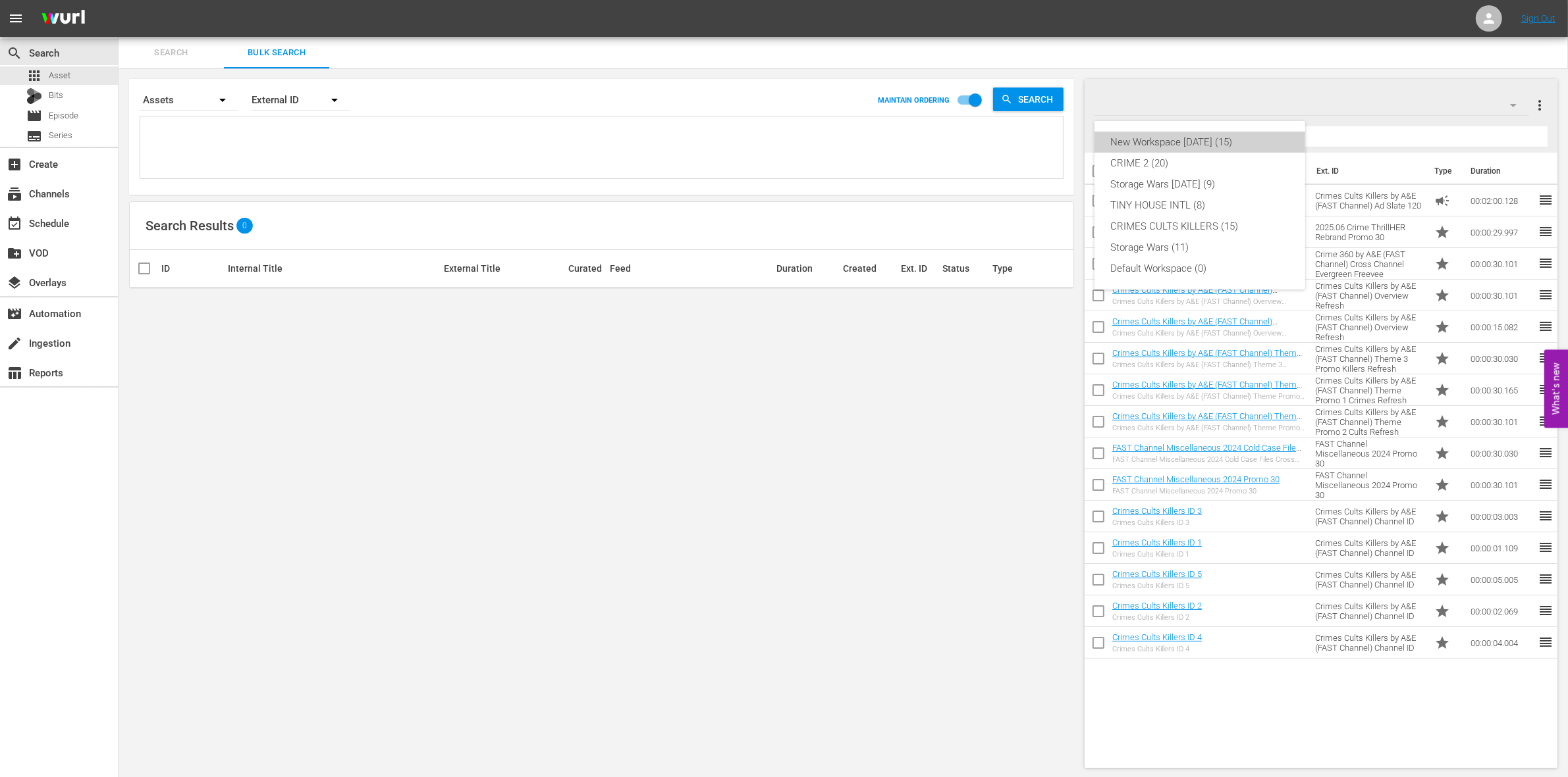
click at [1229, 137] on div "New Workspace [DATE] (15)" at bounding box center [1200, 142] width 179 height 21
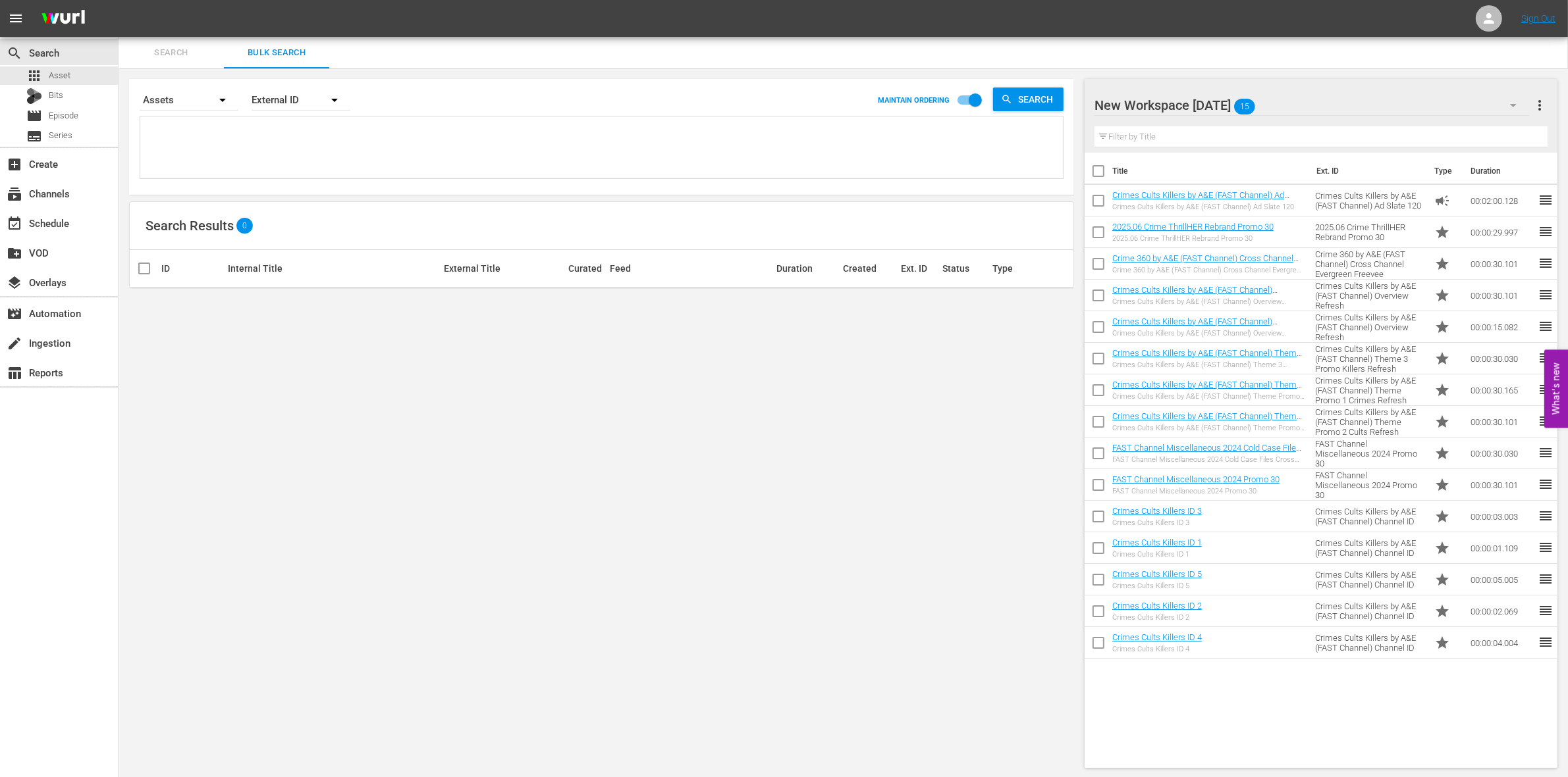
click at [1513, 107] on icon "button" at bounding box center [1513, 105] width 16 height 16
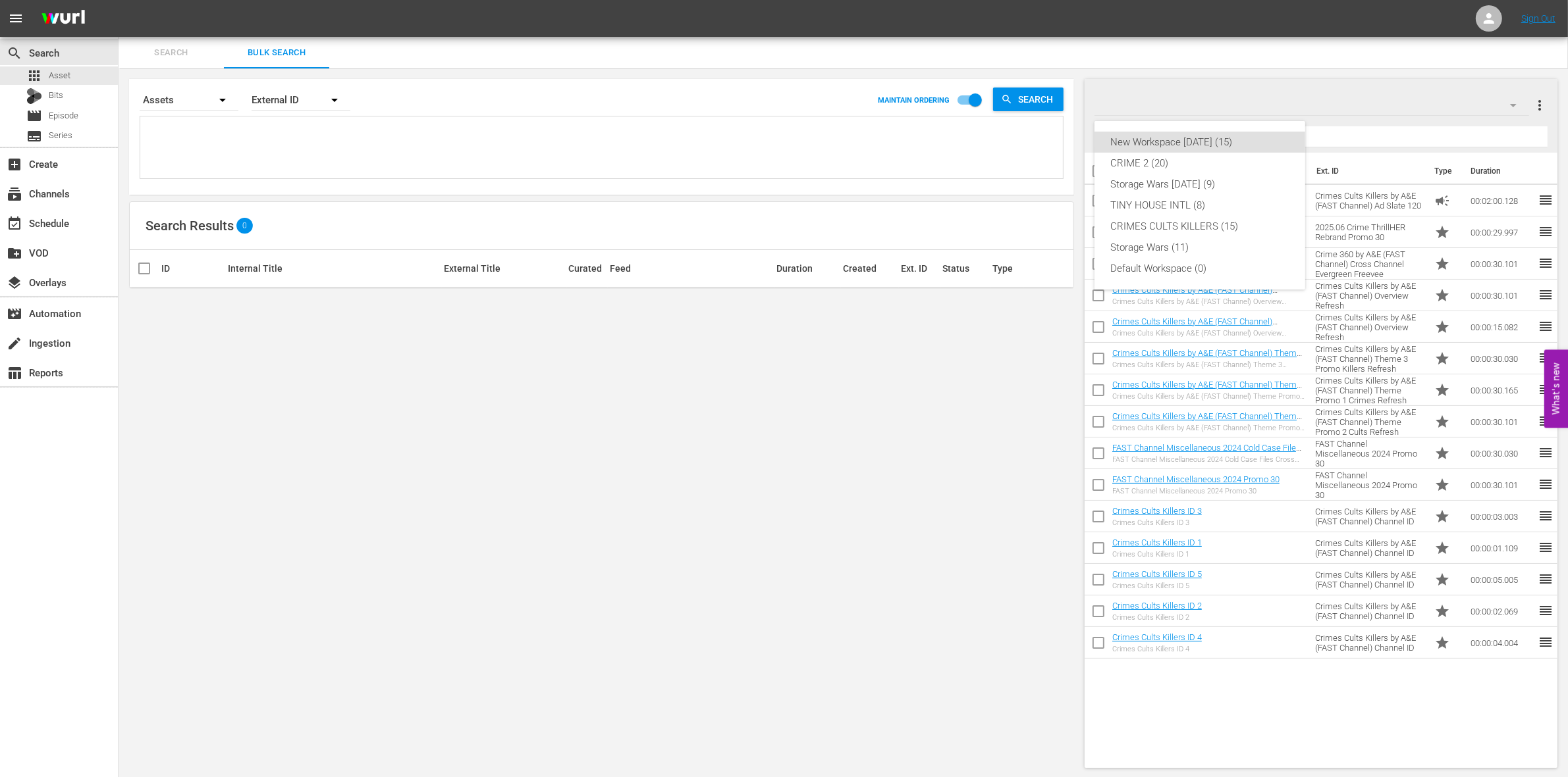
click at [1513, 107] on div "New Workspace [DATE] (15) CRIME 2 (20) Storage Wars [DATE] (9) TINY HOUSE INTL …" at bounding box center [784, 388] width 1568 height 777
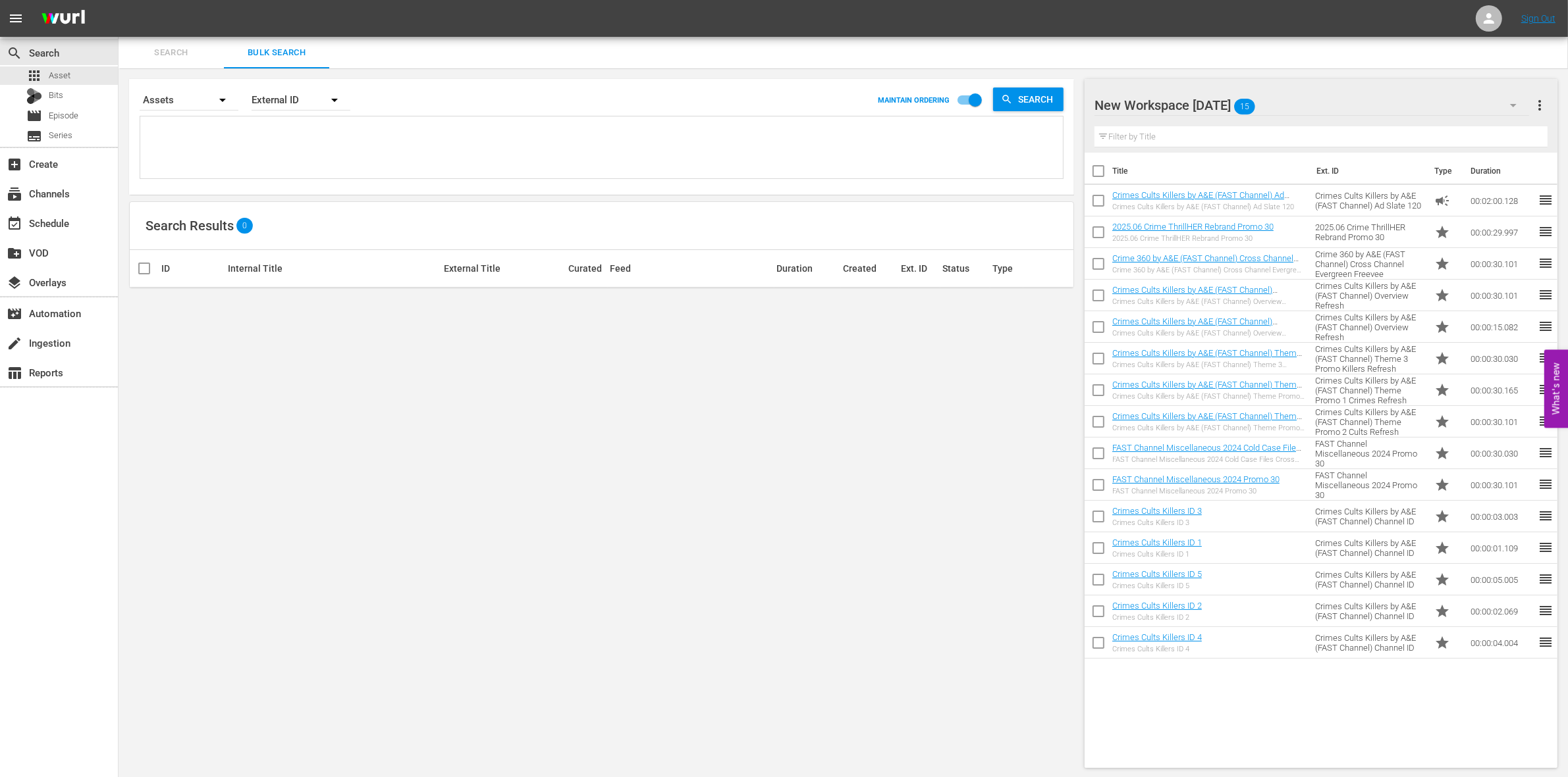
click at [1098, 169] on input "checkbox" at bounding box center [1099, 174] width 28 height 28
checkbox input "true"
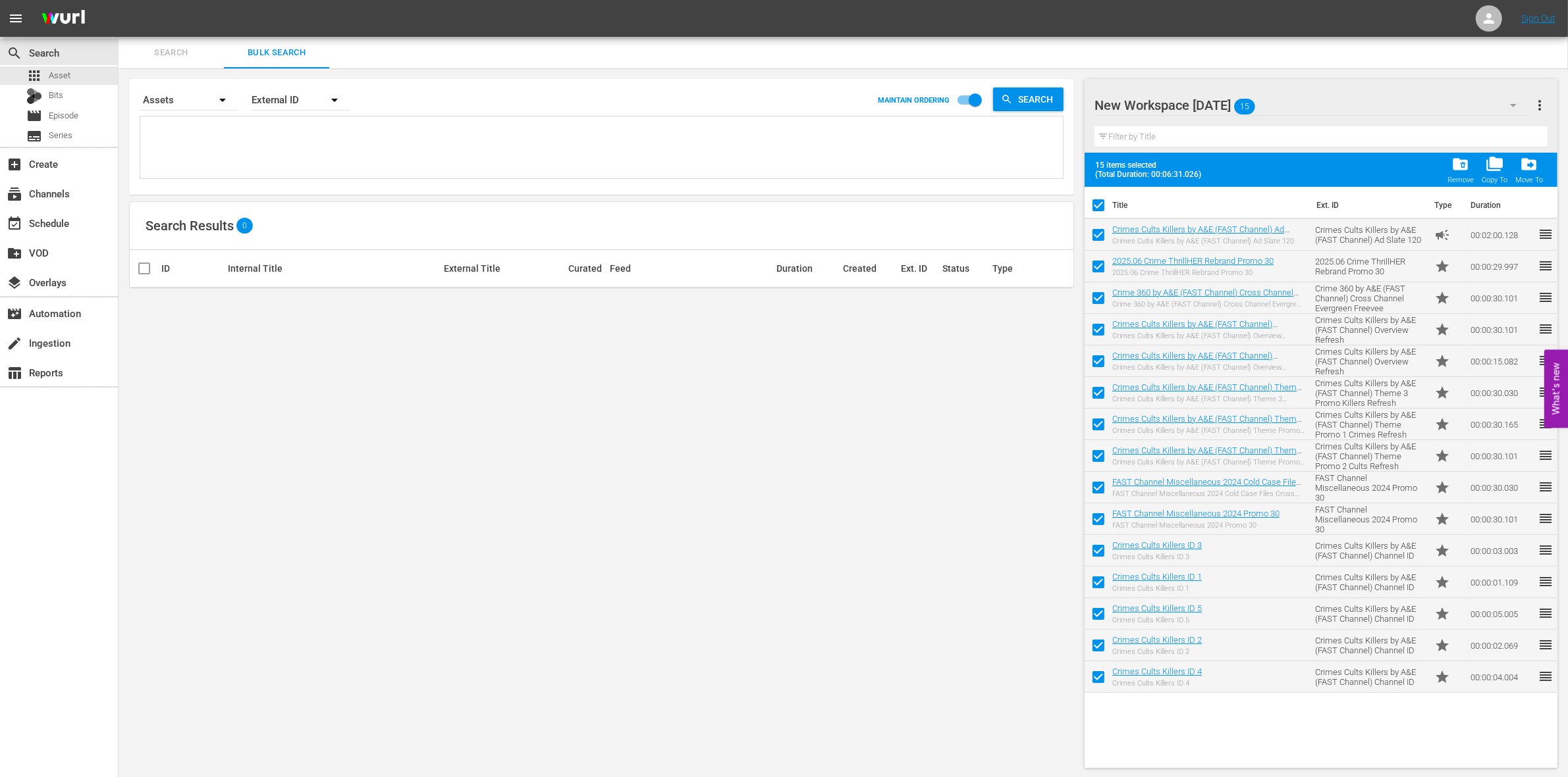
checkbox input "true"
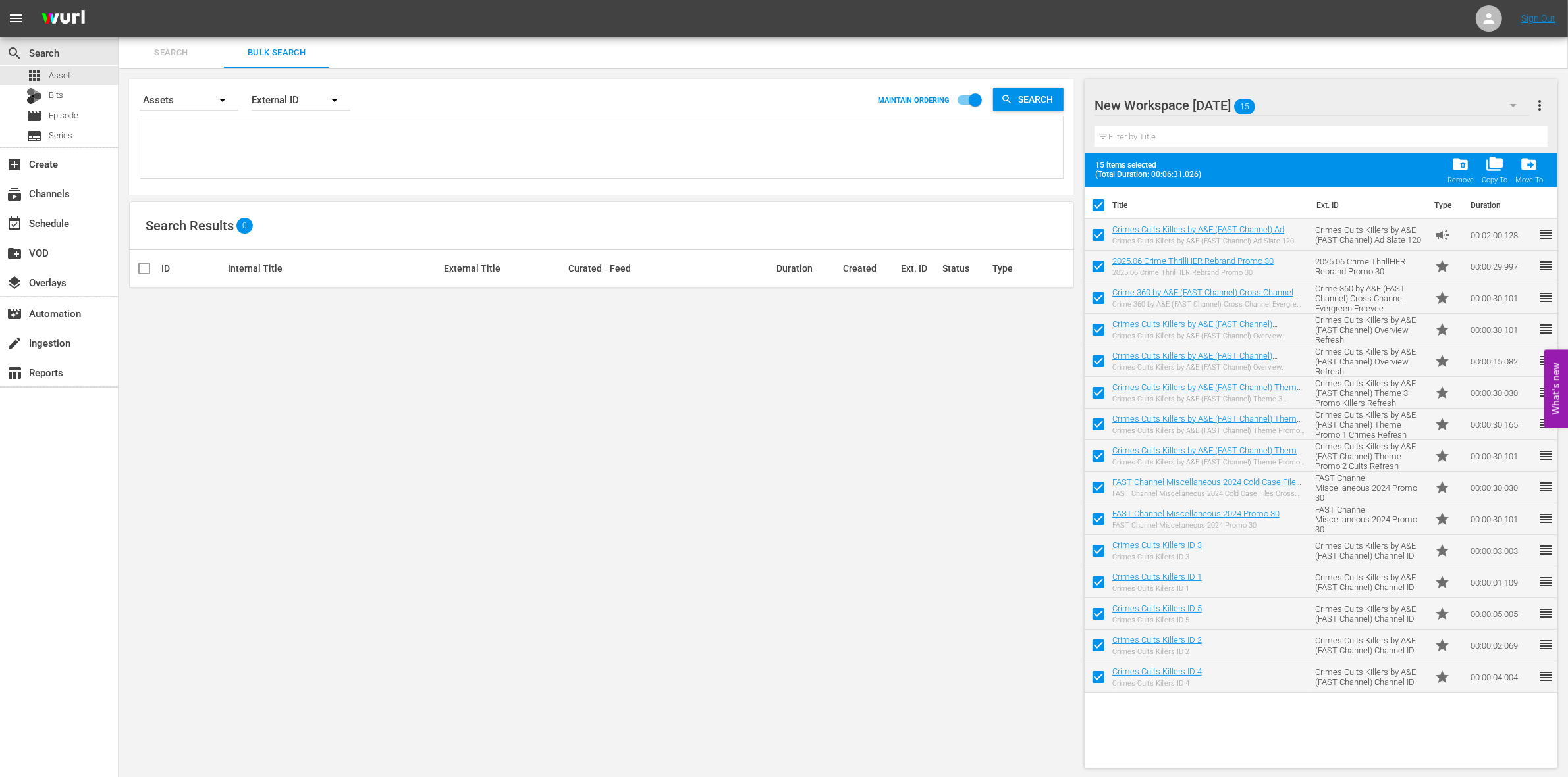
checkbox input "true"
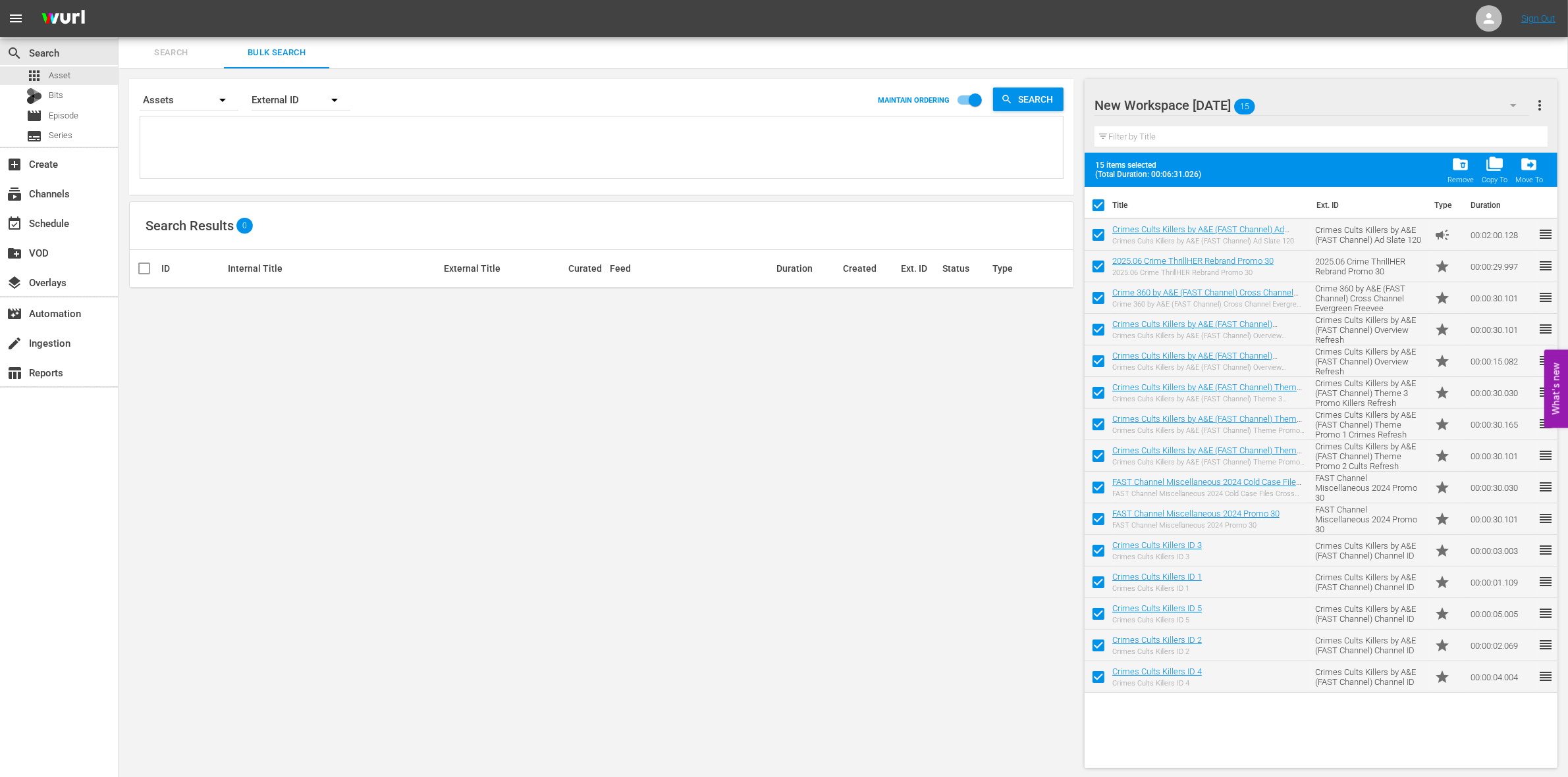
checkbox input "true"
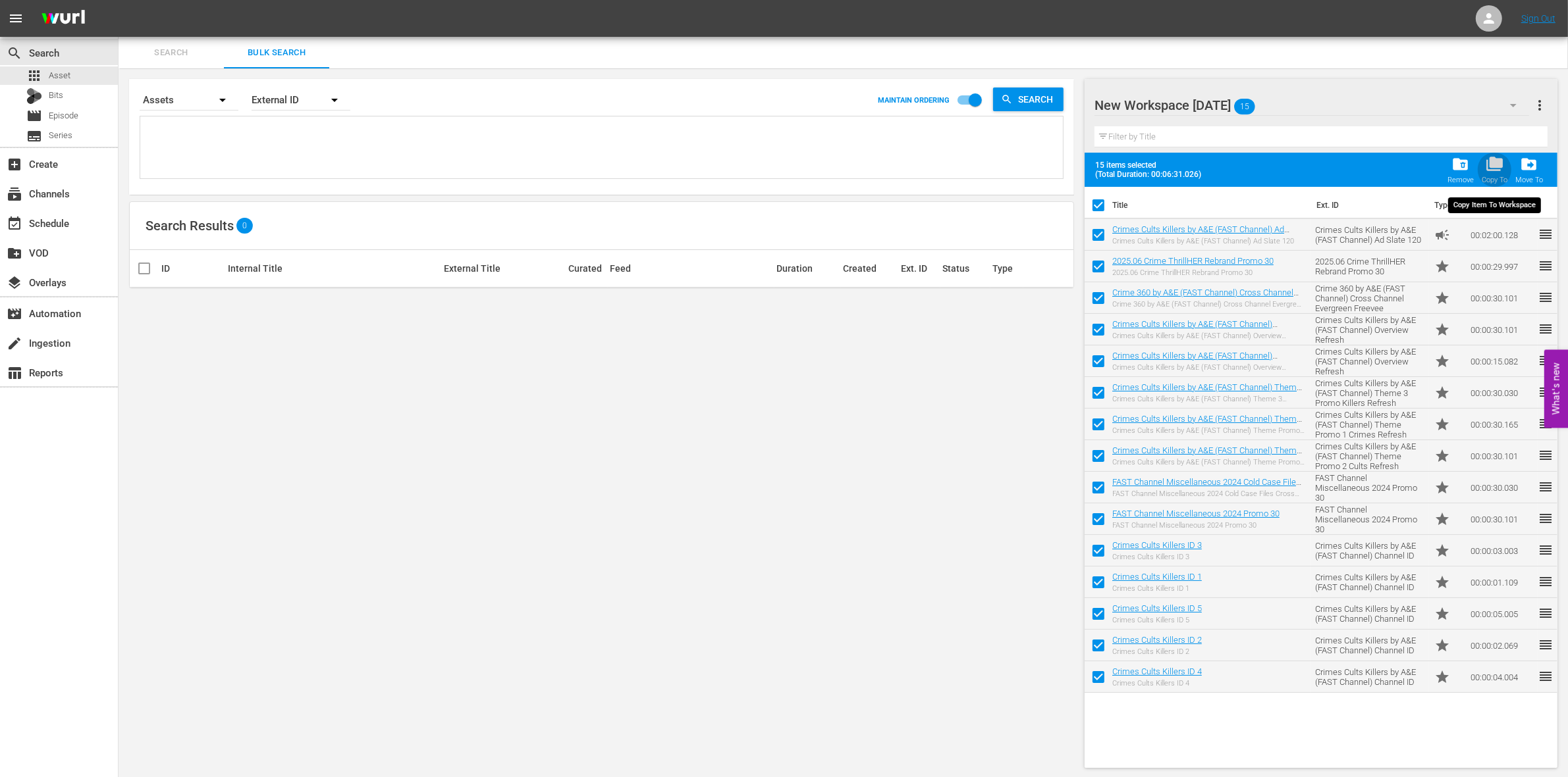
click at [1499, 162] on span "folder_copy" at bounding box center [1495, 164] width 18 height 18
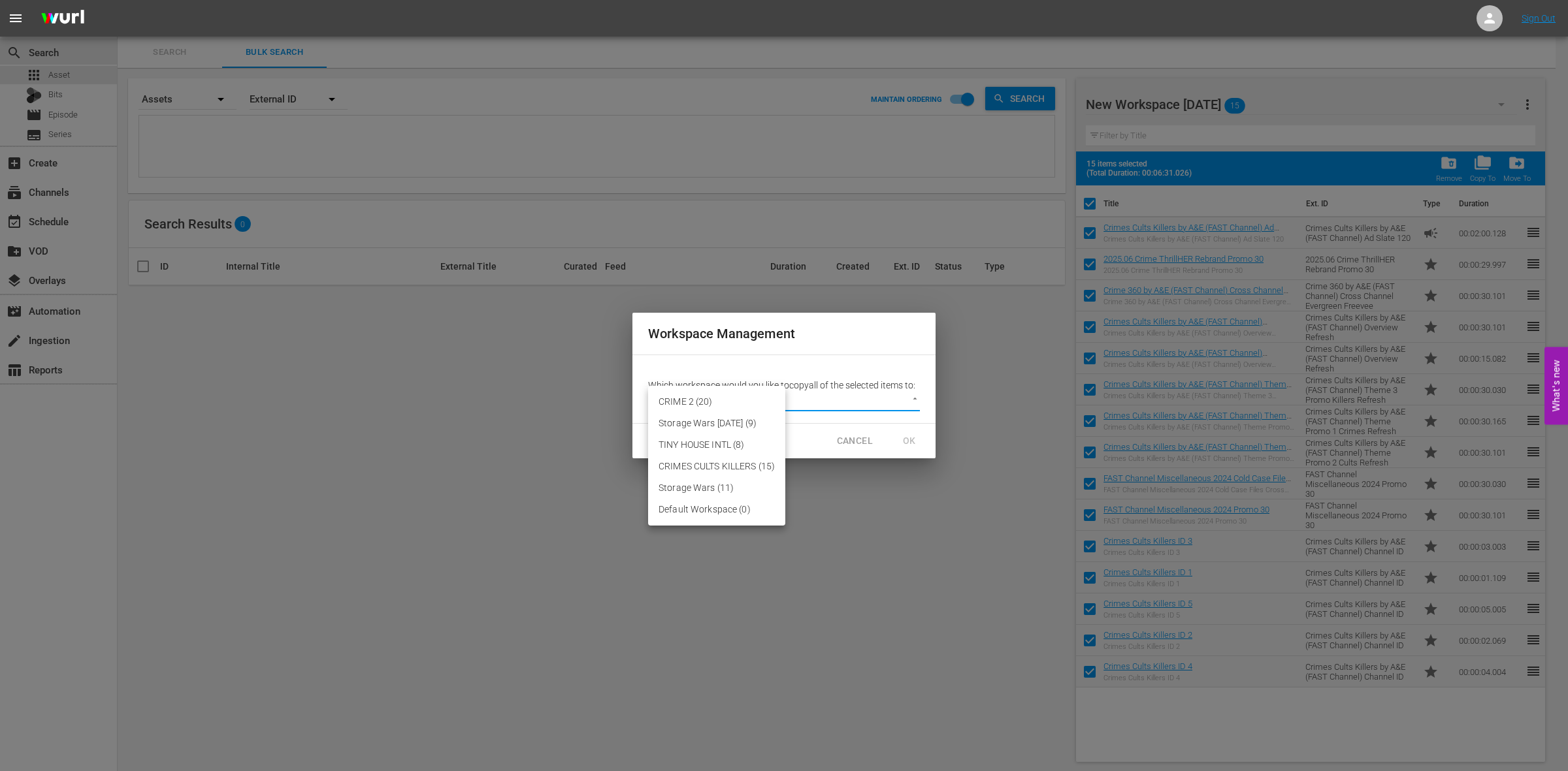
click at [911, 398] on body "menu Sign Out search Search apps Asset Bits movie Episode subtitles Series add_…" at bounding box center [784, 386] width 1568 height 771
click at [696, 507] on li "Default Workspace (0)" at bounding box center [717, 509] width 137 height 21
type input "3618"
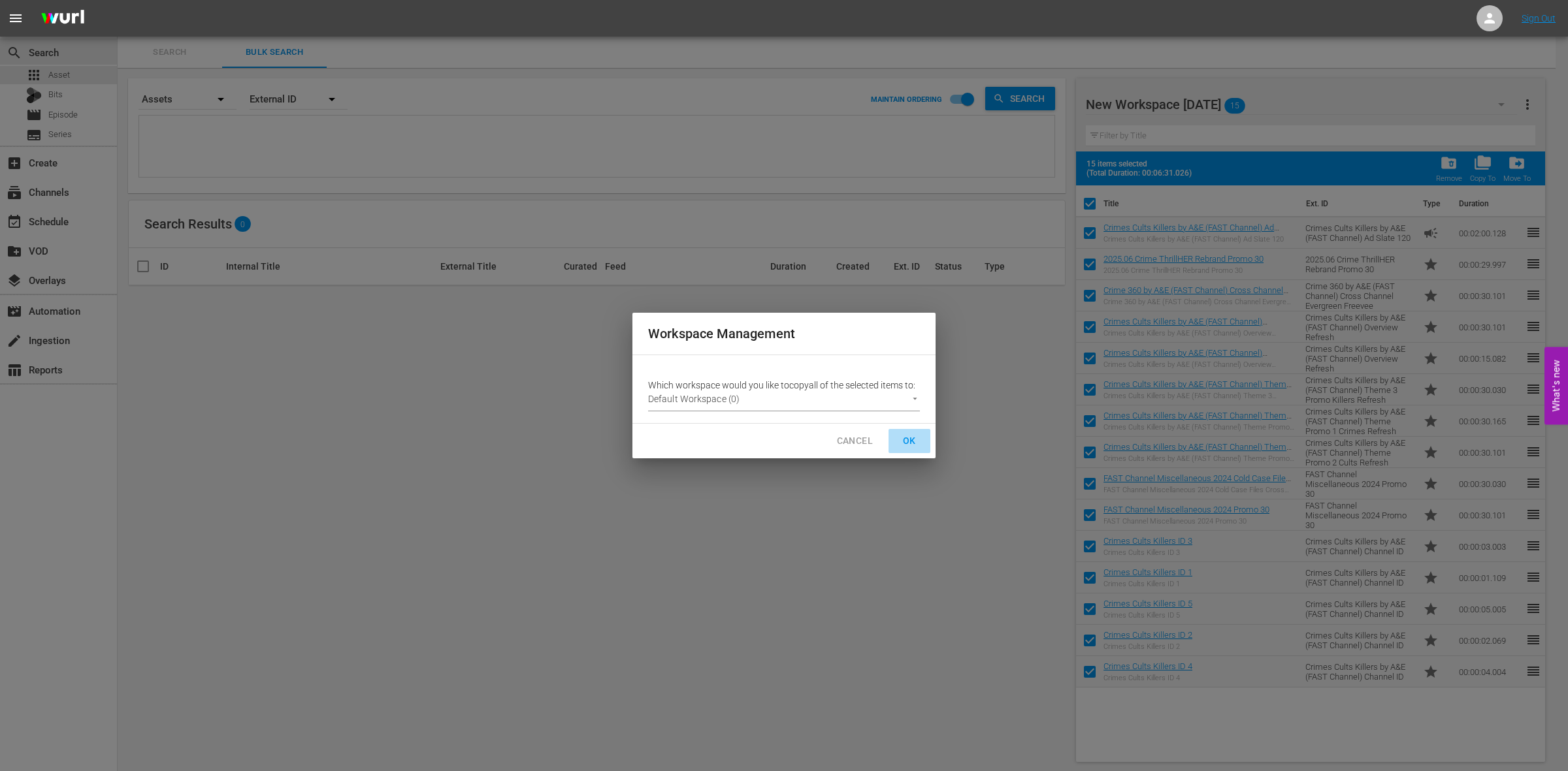
click at [907, 434] on span "OK" at bounding box center [909, 442] width 21 height 17
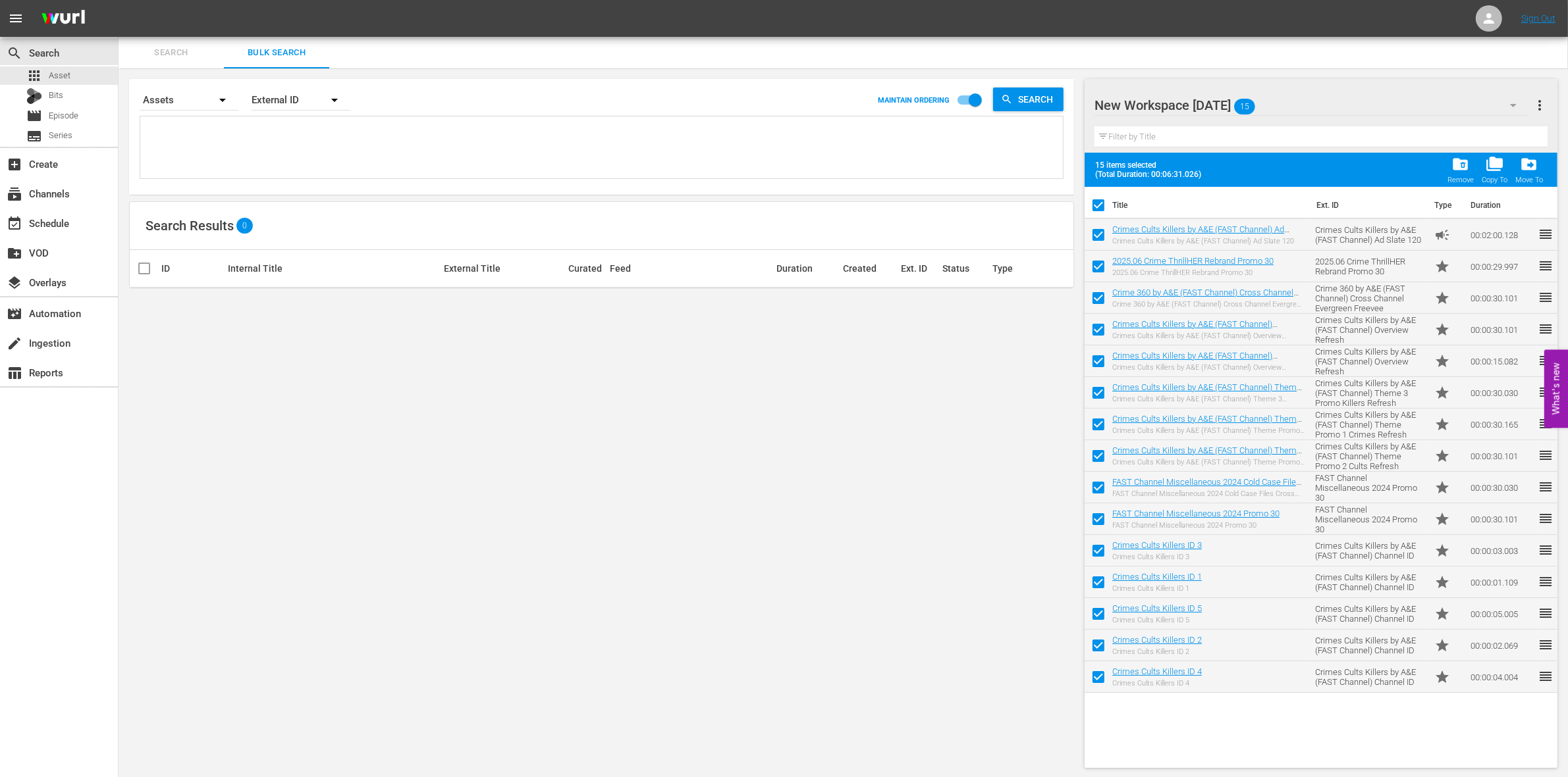
checkbox input "false"
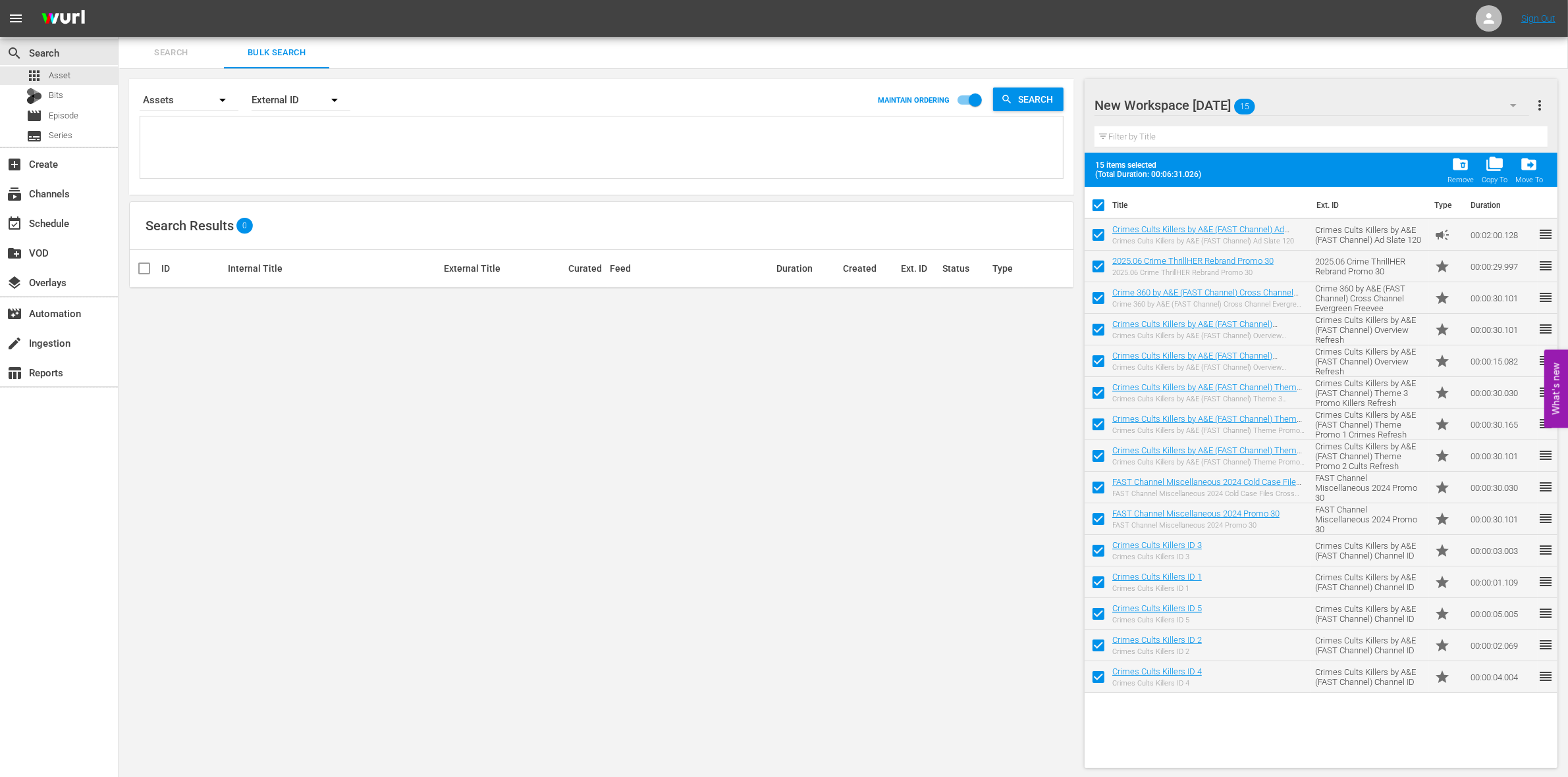
checkbox input "false"
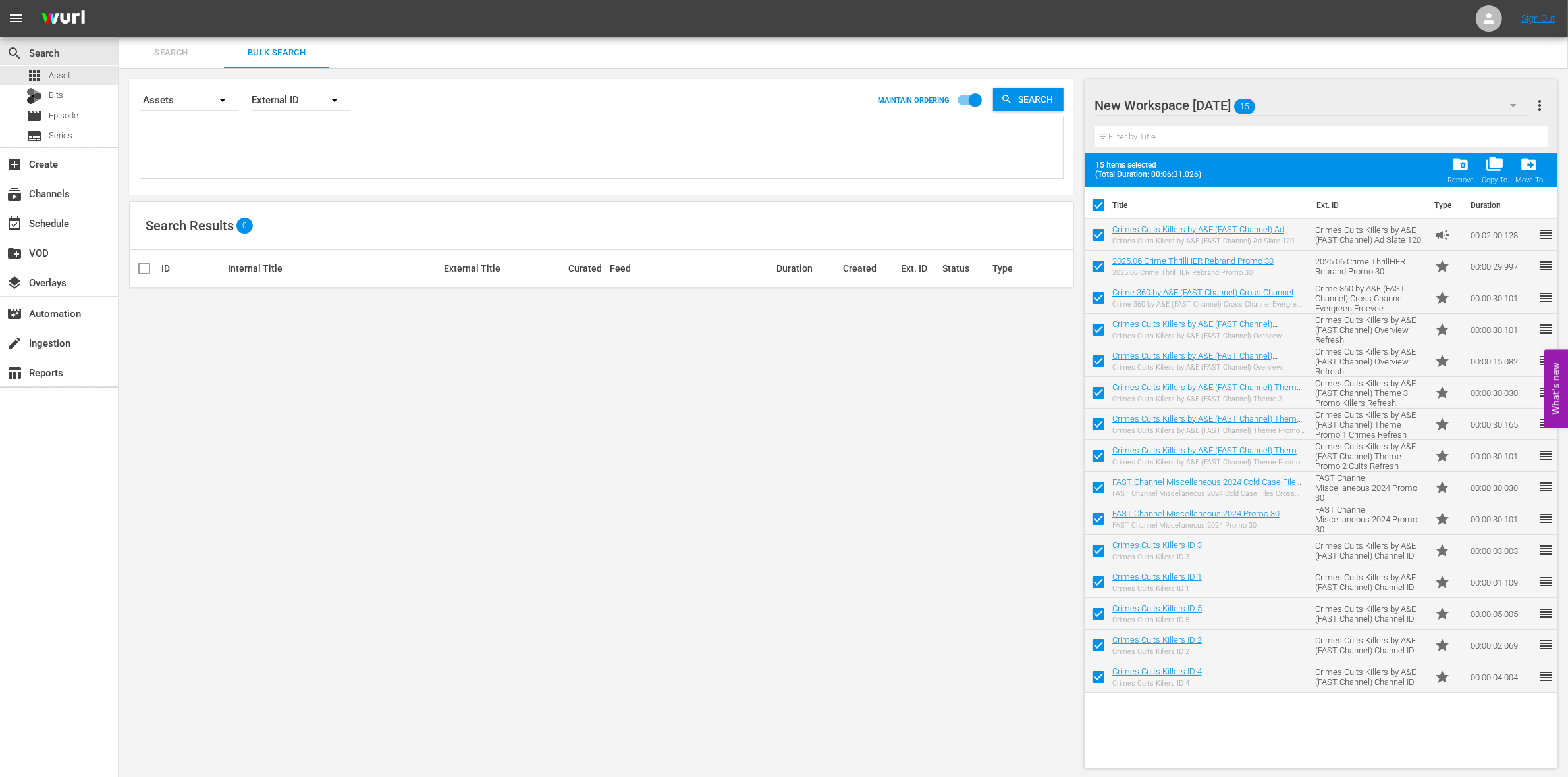
checkbox input "false"
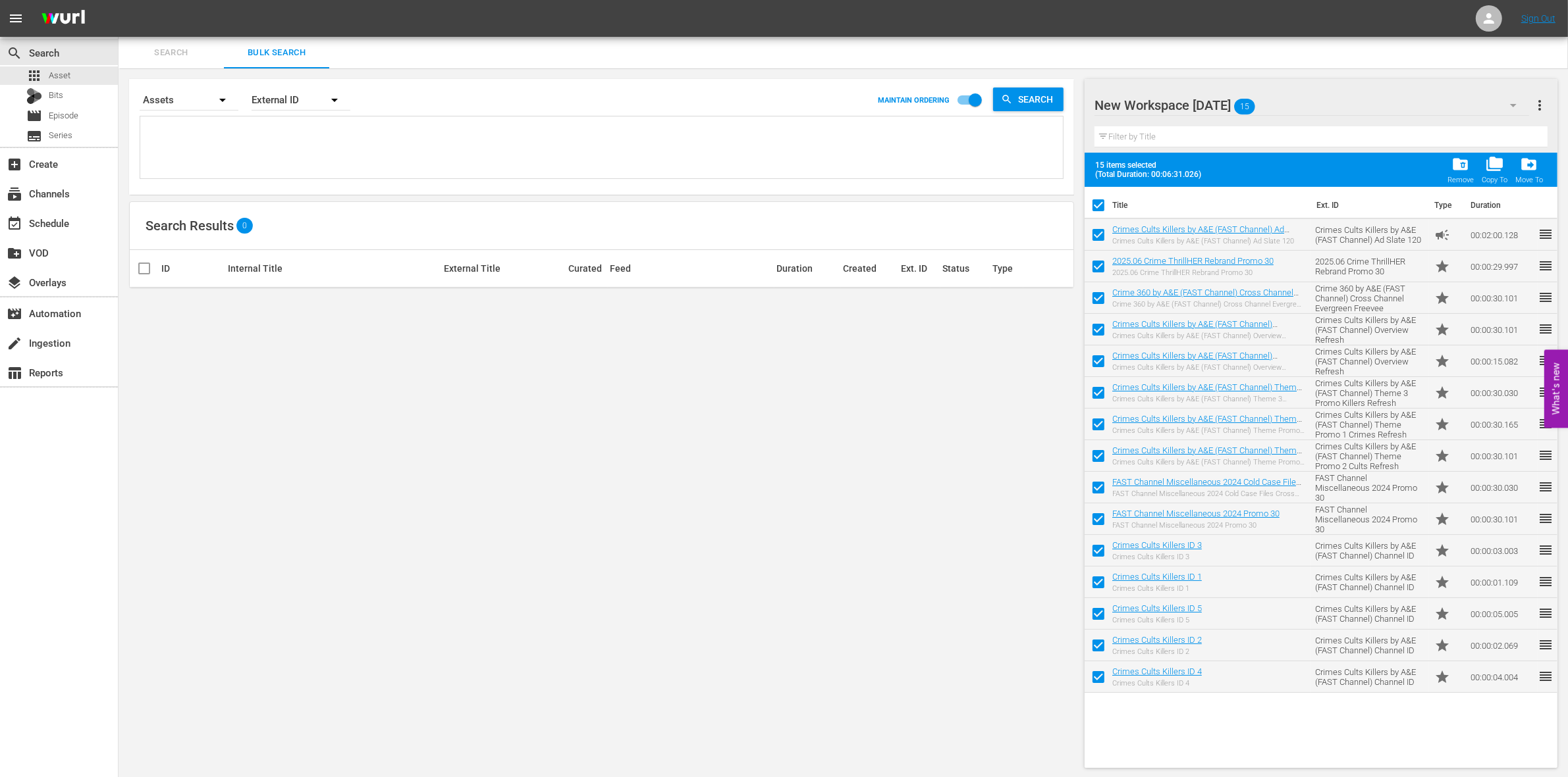
checkbox input "false"
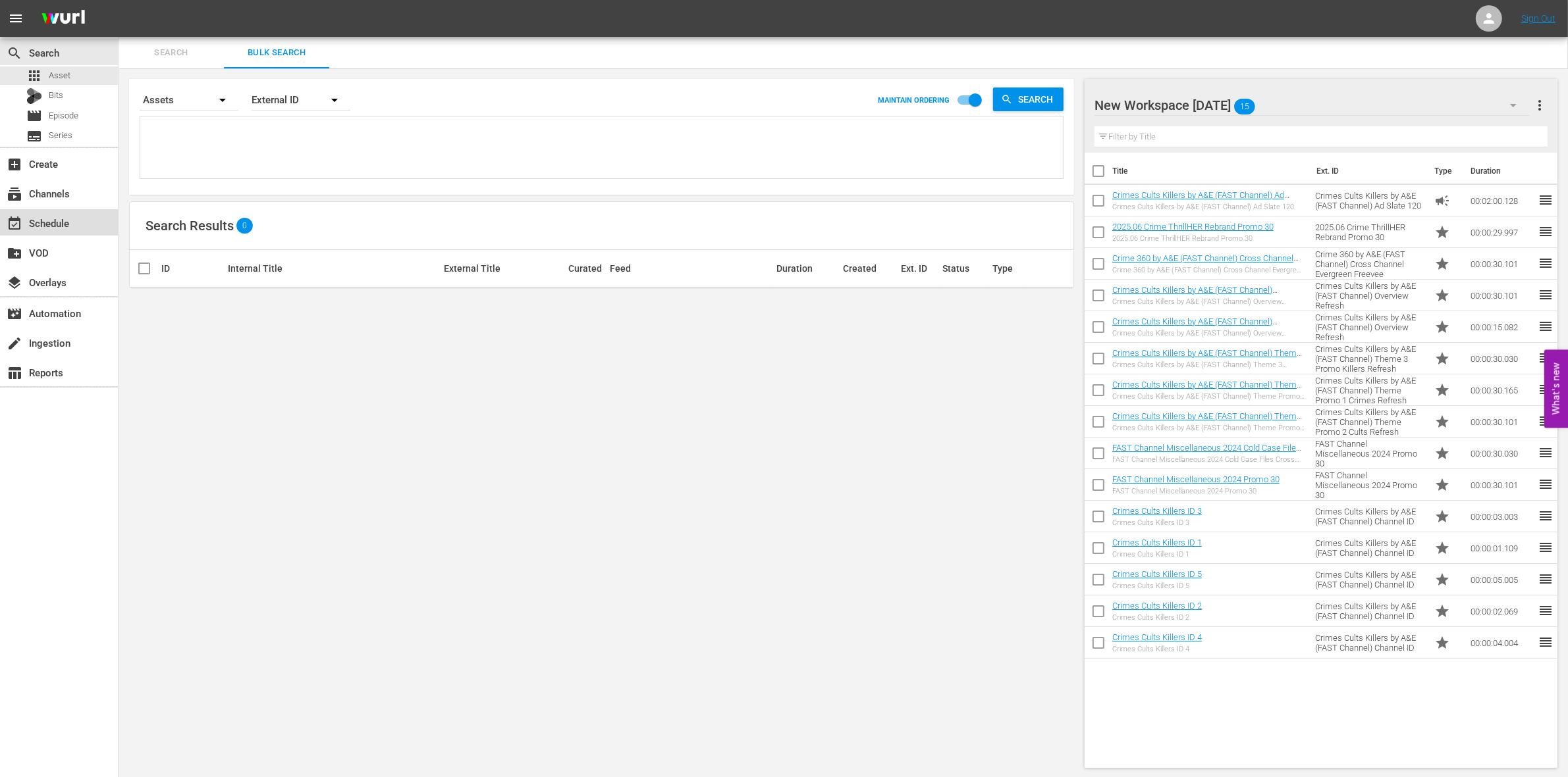
click at [54, 219] on div "event_available Schedule" at bounding box center [36, 221] width 73 height 12
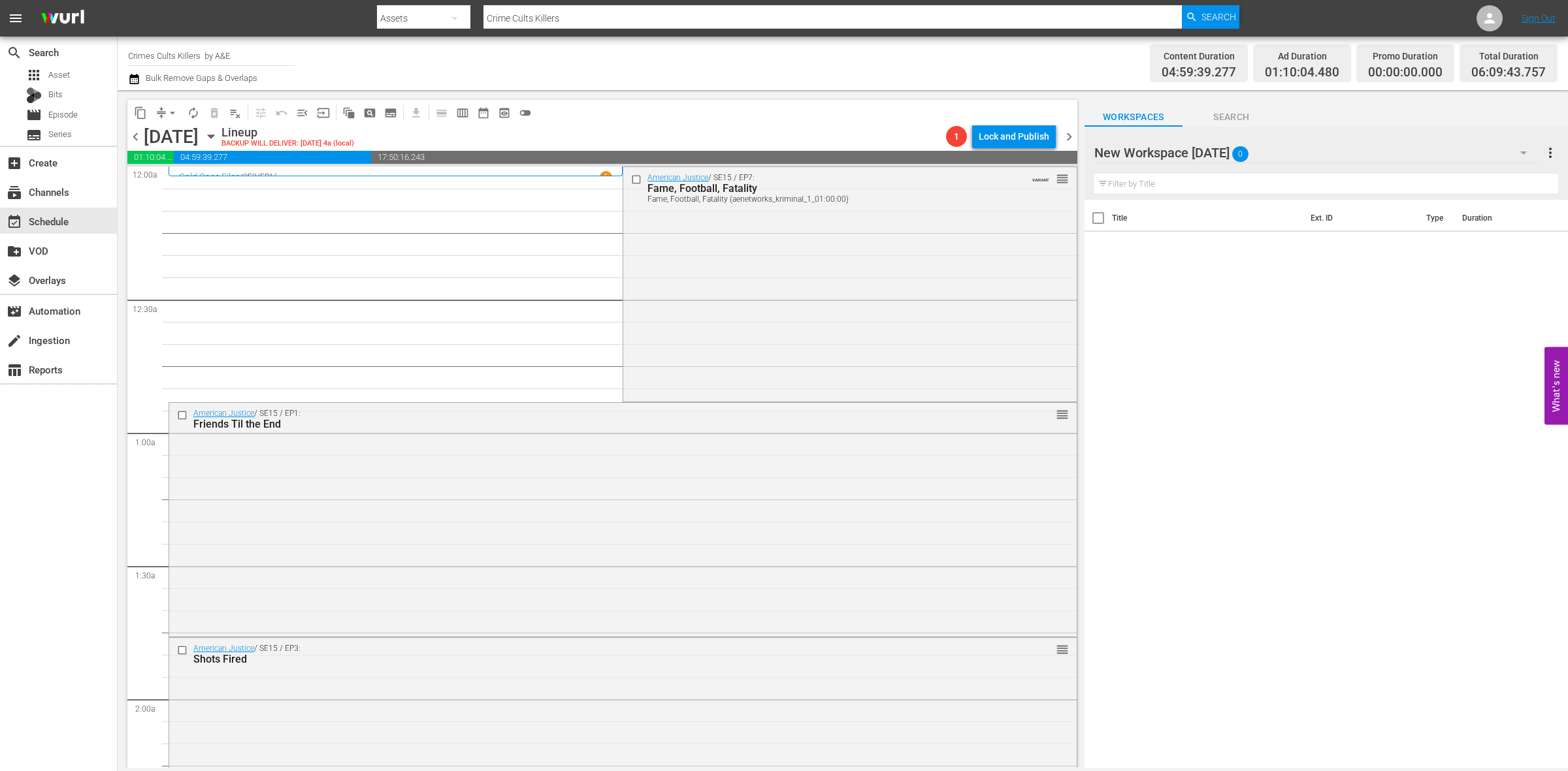
click at [1520, 152] on icon "button" at bounding box center [1523, 152] width 16 height 16
click at [1223, 122] on div "New Workspace [DATE] (0) CRIME 2 (5) Storage Wars [DATE] (0) TINY HOUSE INTL (0…" at bounding box center [784, 386] width 1568 height 771
click at [1112, 117] on span "Workspaces" at bounding box center [1134, 117] width 98 height 17
click at [214, 53] on input "Crimes Cults Killers by A&E" at bounding box center [211, 55] width 167 height 31
click at [50, 73] on span "Asset" at bounding box center [58, 75] width 21 height 13
